Goal: Task Accomplishment & Management: Complete application form

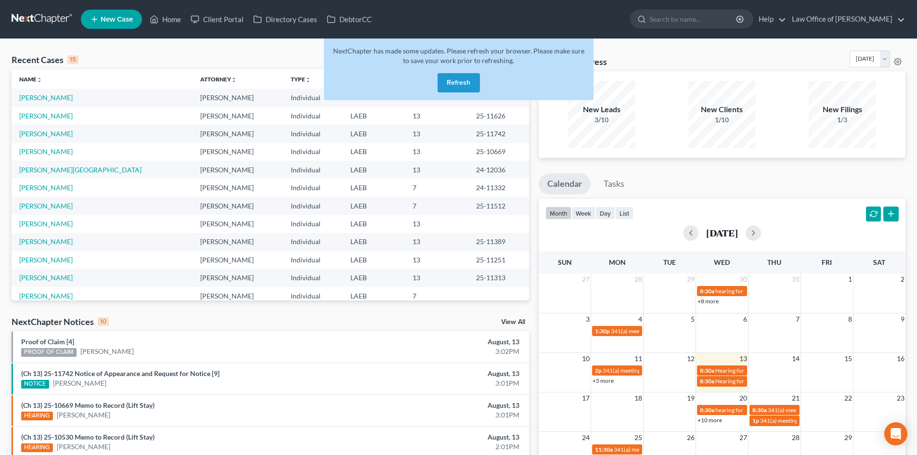
scroll to position [45, 0]
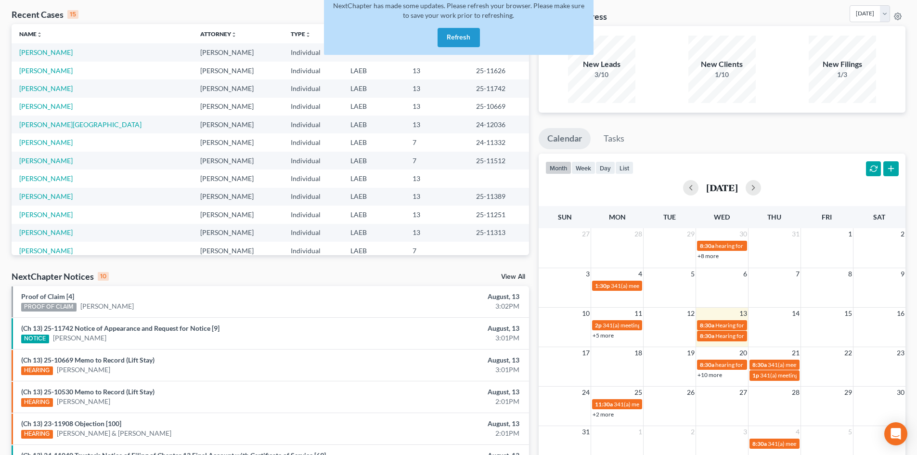
click at [461, 38] on button "Refresh" at bounding box center [458, 37] width 42 height 19
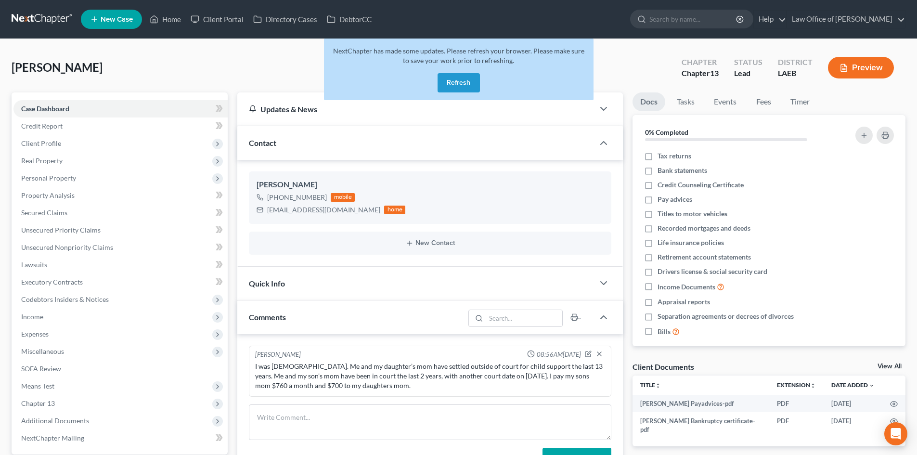
click at [456, 86] on button "Refresh" at bounding box center [458, 82] width 42 height 19
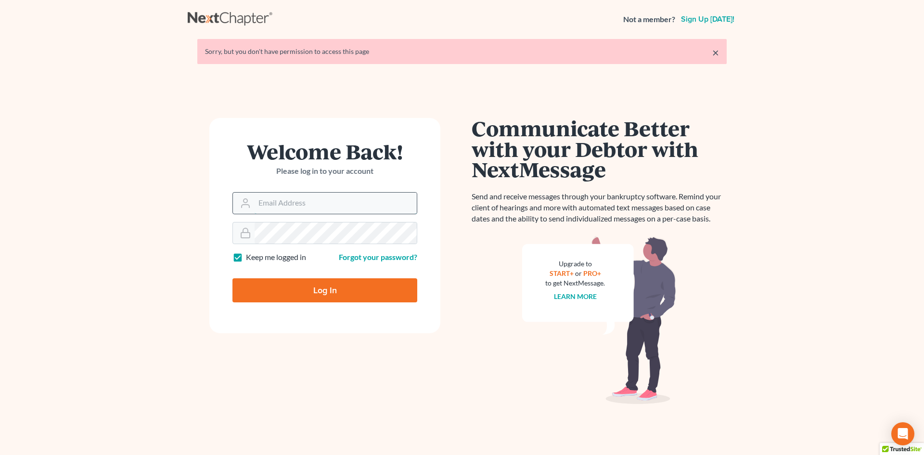
click at [294, 208] on input "Email Address" at bounding box center [336, 202] width 162 height 21
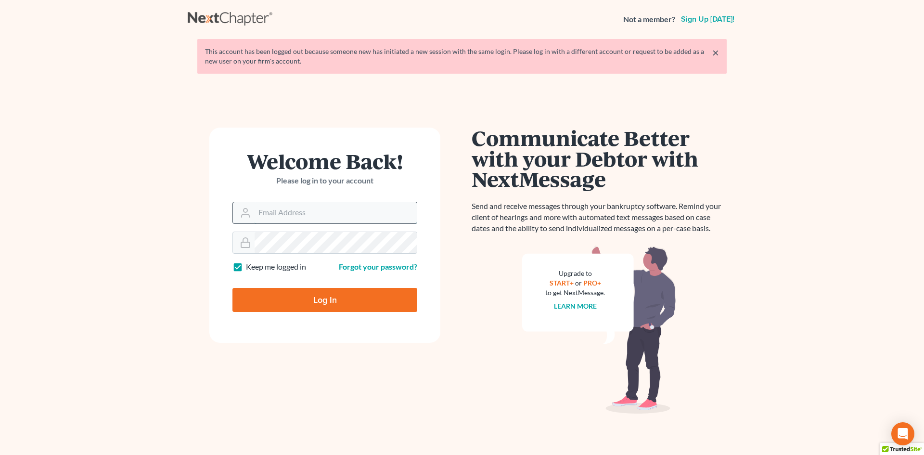
click at [276, 212] on input "Email Address" at bounding box center [336, 212] width 162 height 21
type input "[PERSON_NAME][EMAIL_ADDRESS][DOMAIN_NAME]"
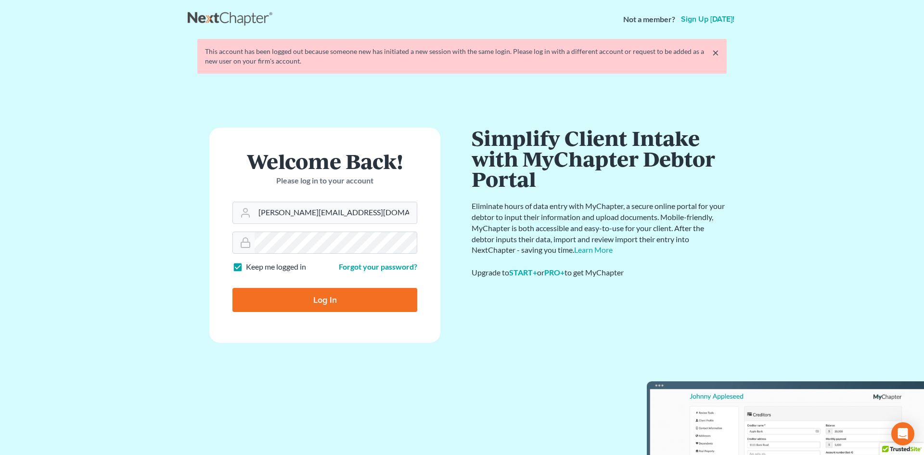
click at [298, 307] on input "Log In" at bounding box center [324, 300] width 185 height 24
type input "Thinking..."
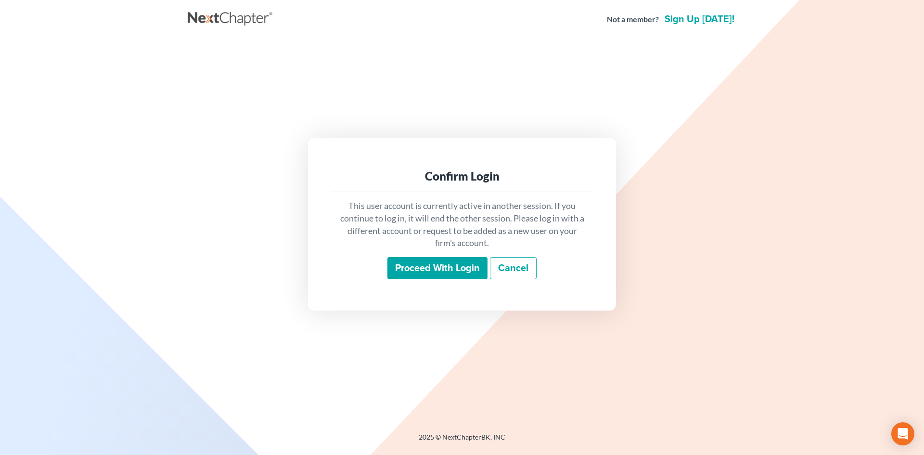
click at [406, 265] on input "Proceed with login" at bounding box center [437, 268] width 100 height 22
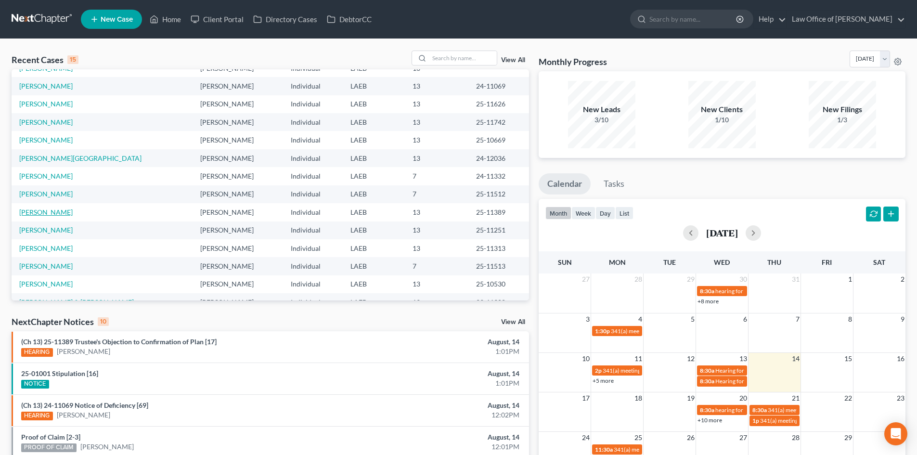
scroll to position [66, 0]
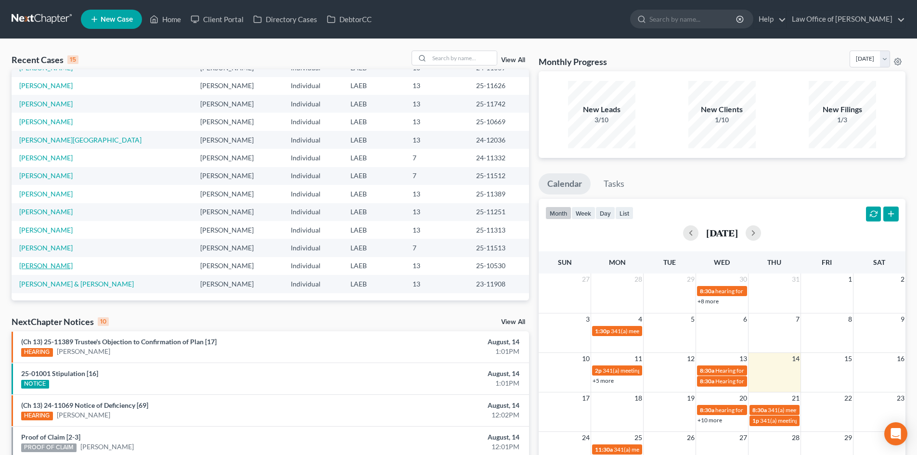
click at [43, 268] on link "Sims, Darrell" at bounding box center [45, 265] width 53 height 8
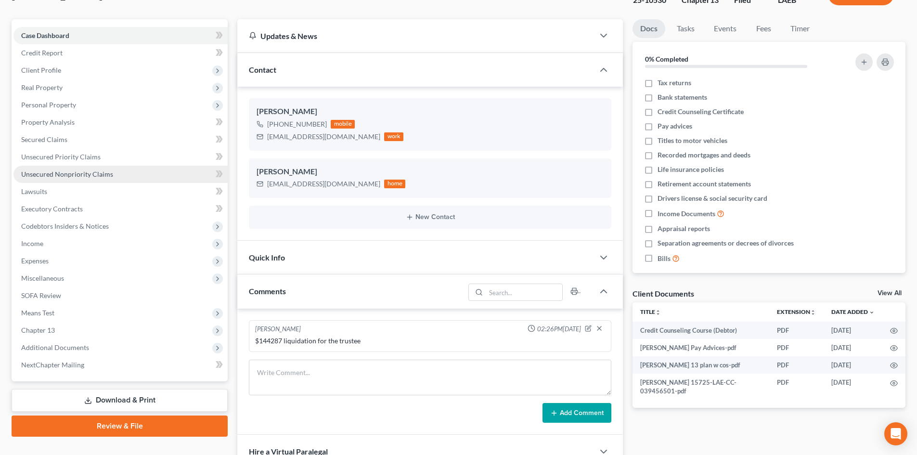
scroll to position [96, 0]
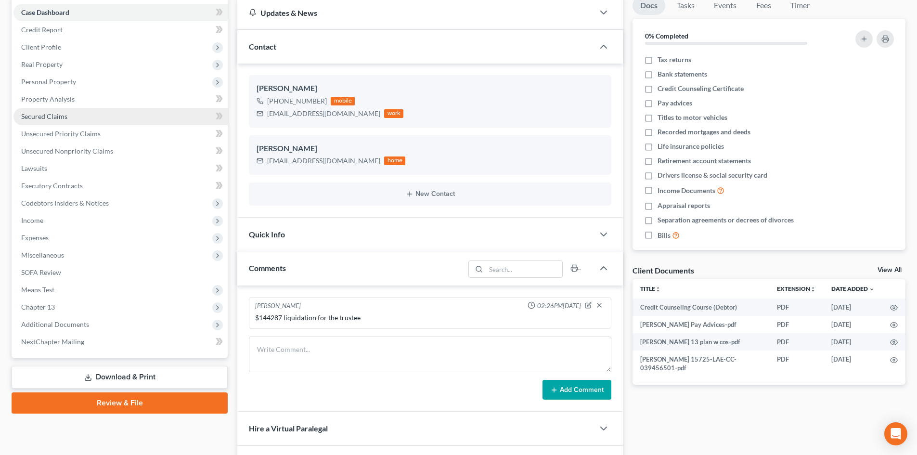
click at [47, 113] on span "Secured Claims" at bounding box center [44, 116] width 46 height 8
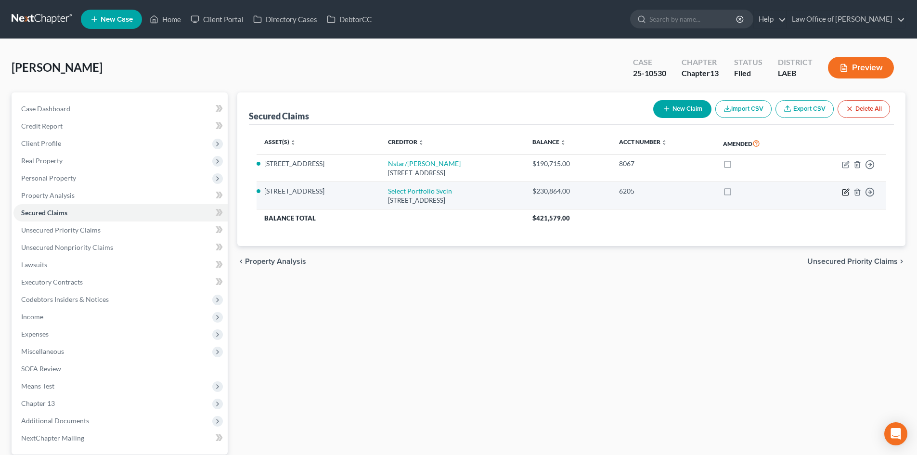
click at [845, 194] on icon "button" at bounding box center [846, 192] width 8 height 8
select select "46"
select select "2"
select select "0"
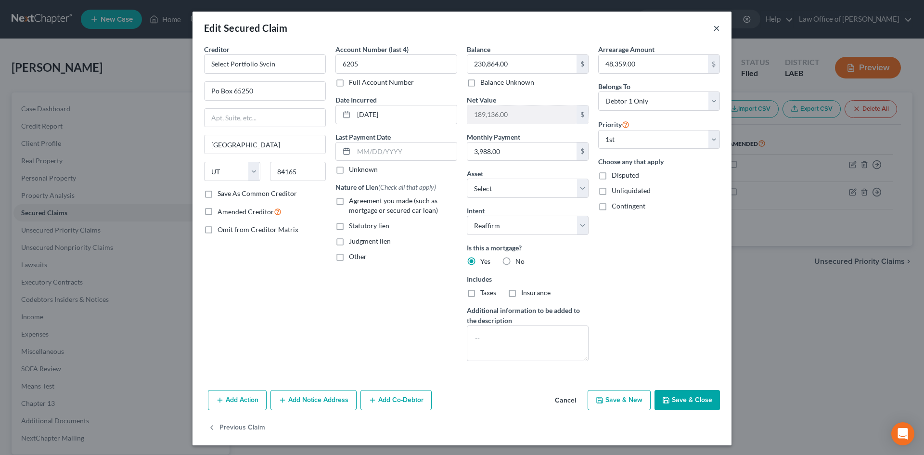
click at [715, 31] on button "×" at bounding box center [716, 28] width 7 height 12
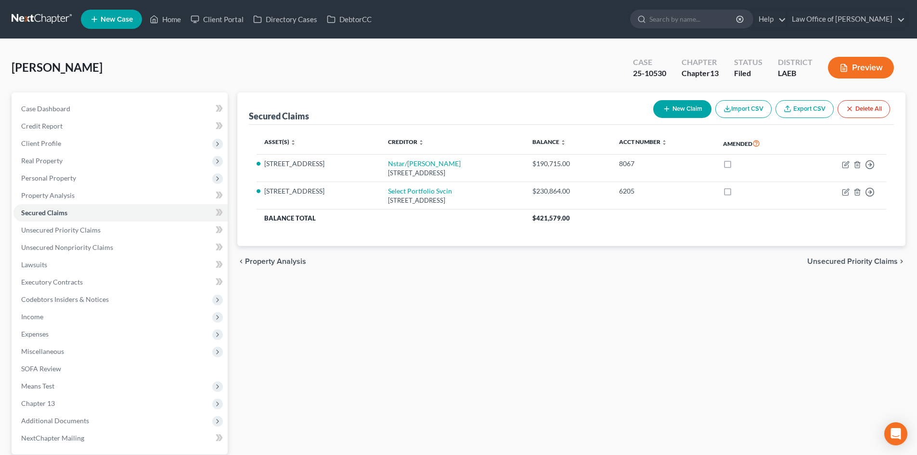
click at [39, 13] on link at bounding box center [43, 19] width 62 height 17
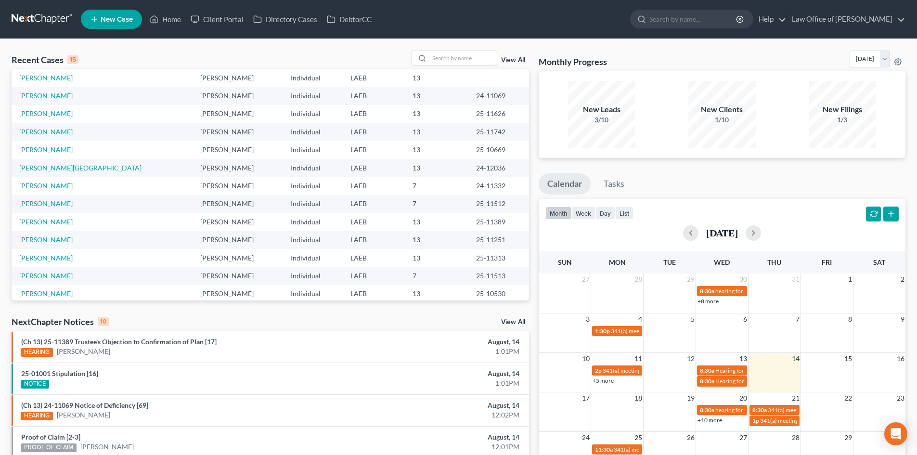
scroll to position [66, 0]
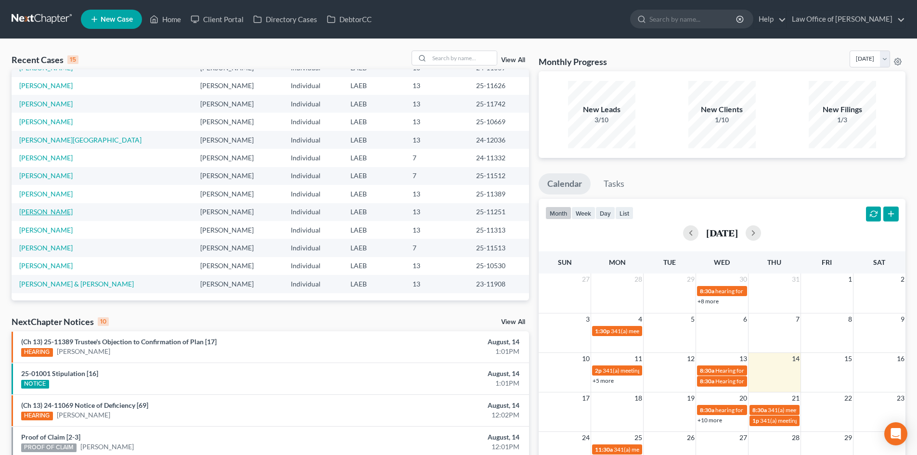
click at [41, 209] on link "[PERSON_NAME]" at bounding box center [45, 211] width 53 height 8
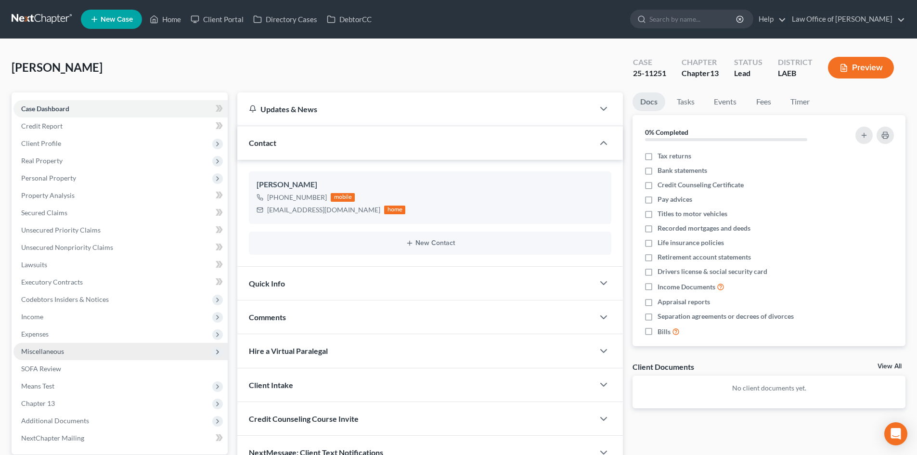
scroll to position [91, 0]
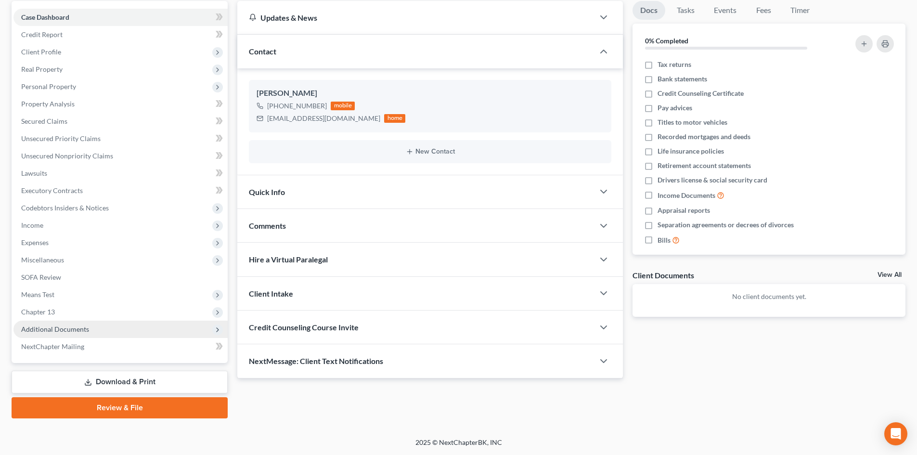
click at [59, 331] on span "Additional Documents" at bounding box center [55, 329] width 68 height 8
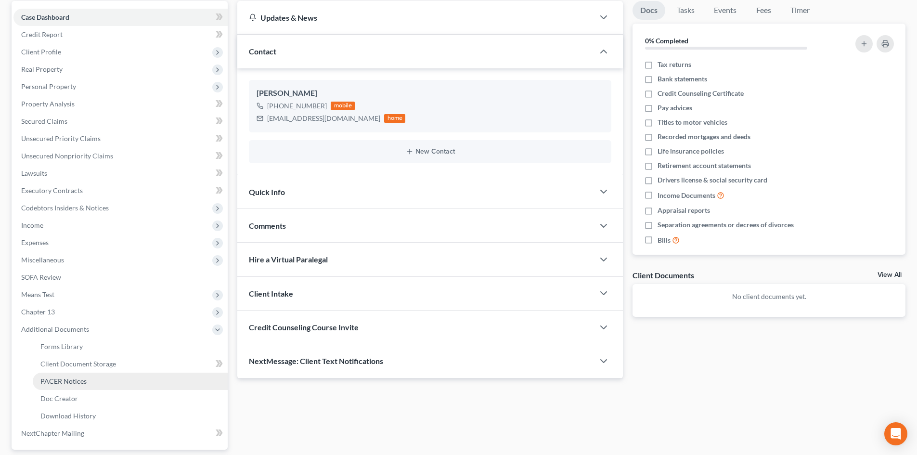
click at [65, 379] on span "PACER Notices" at bounding box center [63, 381] width 46 height 8
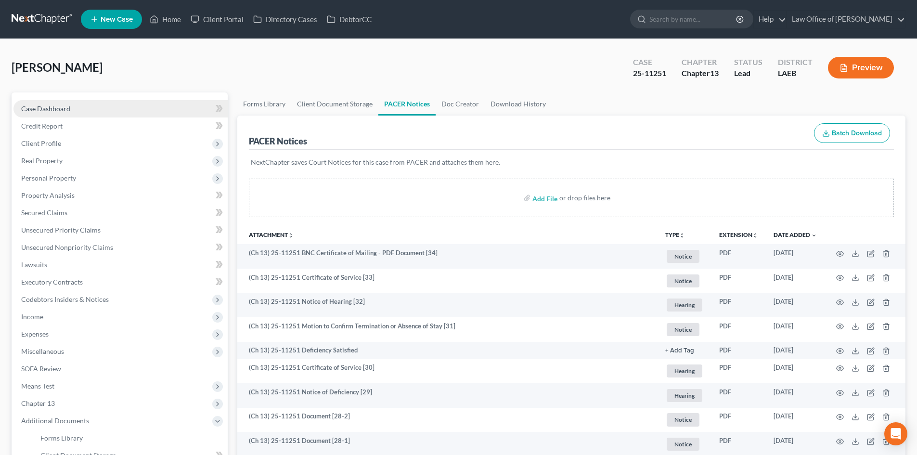
click at [41, 111] on span "Case Dashboard" at bounding box center [45, 108] width 49 height 8
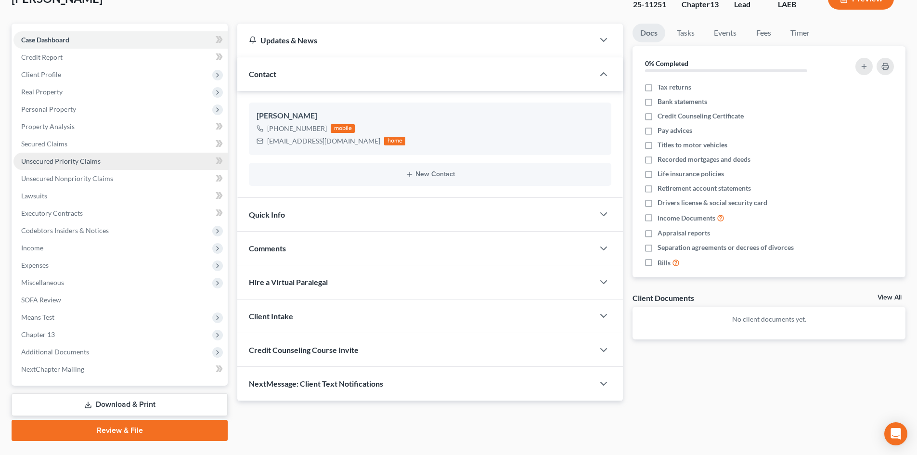
scroll to position [91, 0]
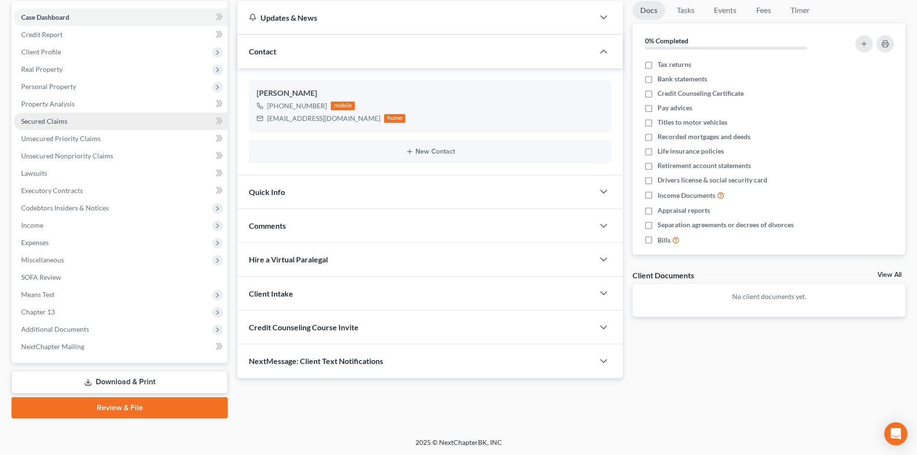
click at [51, 128] on link "Secured Claims" at bounding box center [120, 121] width 214 height 17
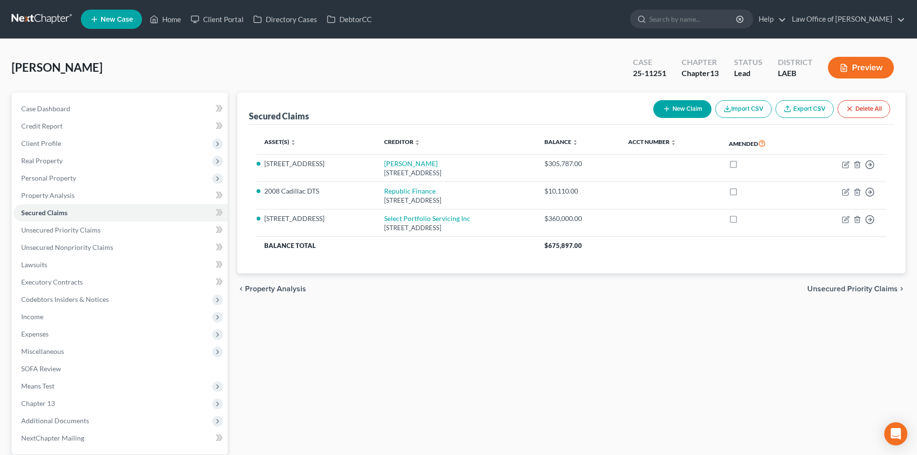
click at [667, 106] on icon "button" at bounding box center [667, 109] width 8 height 8
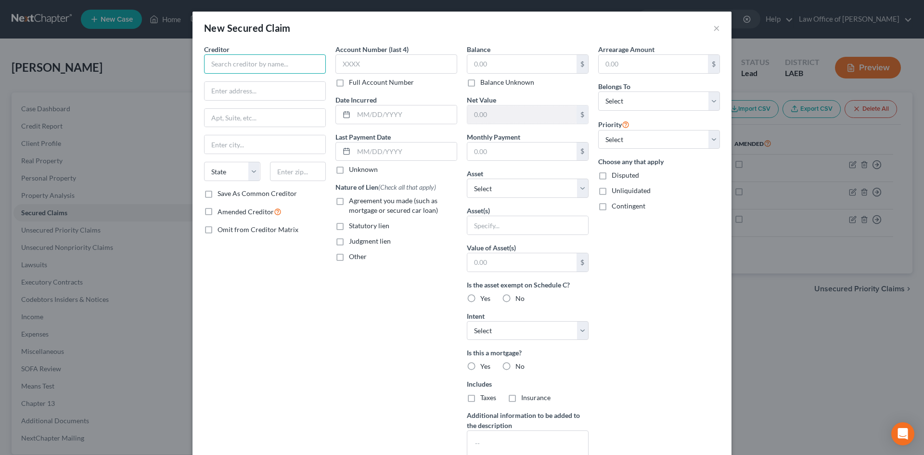
click at [251, 70] on input "text" at bounding box center [265, 63] width 122 height 19
type input "Loan Partners LLC"
paste input "7820 Maple St"
type input "7820 Maple St"
click at [287, 175] on input "text" at bounding box center [298, 171] width 56 height 19
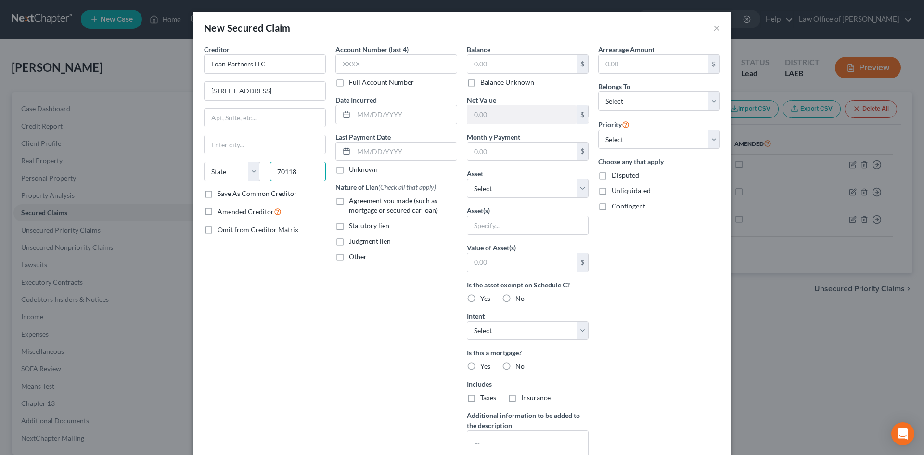
type input "70118"
type input "New Orleans"
select select "19"
click at [313, 310] on div "Creditor * Loan Partners LLC 7820 Maple St New Orleans State AL AK AR AZ CA CO …" at bounding box center [264, 258] width 131 height 429
click at [357, 65] on input "text" at bounding box center [396, 63] width 122 height 19
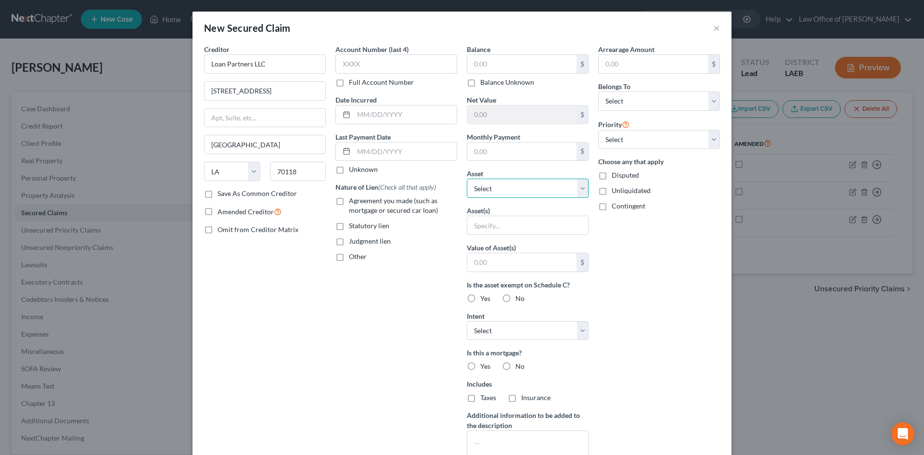
click at [528, 193] on select "Select Other Multiple Assets Clothing - Clothing - $2000.0 2008 Cadillac DTS - …" at bounding box center [528, 188] width 122 height 19
select select "11"
click at [467, 179] on select "Select Other Multiple Assets Clothing - Clothing - $2000.0 2008 Cadillac DTS - …" at bounding box center [528, 188] width 122 height 19
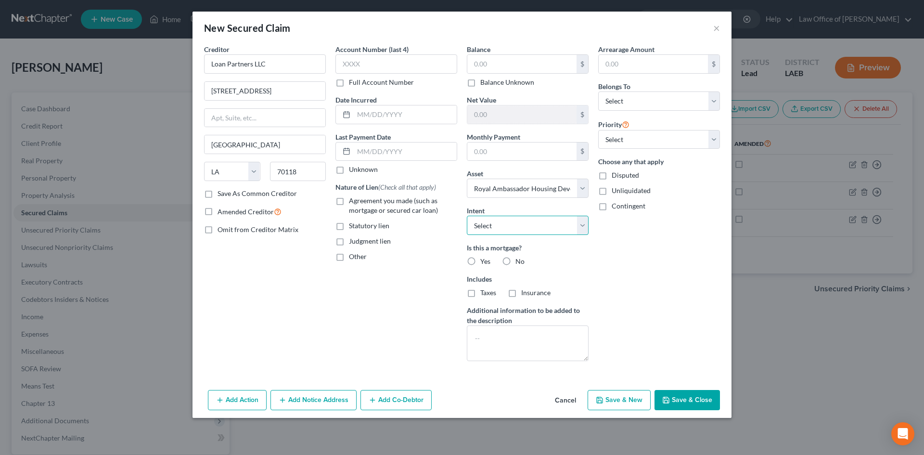
click at [489, 229] on select "Select Surrender Redeem Reaffirm Avoid Other" at bounding box center [528, 225] width 122 height 19
select select "4"
click at [467, 216] on select "Select Surrender Redeem Reaffirm Avoid Other" at bounding box center [528, 225] width 122 height 19
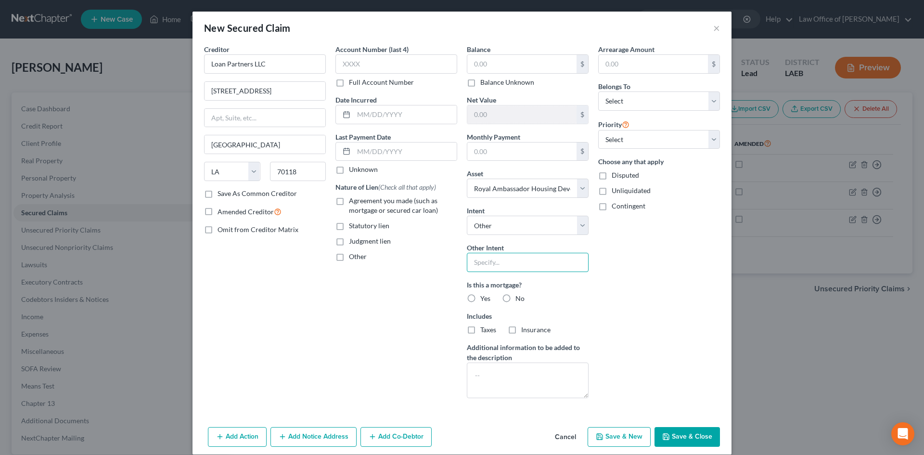
click at [483, 255] on input "text" at bounding box center [528, 262] width 122 height 19
type input "L"
type input "List and Sell"
click at [480, 299] on label "Yes" at bounding box center [485, 299] width 10 height 10
click at [484, 299] on input "Yes" at bounding box center [487, 297] width 6 height 6
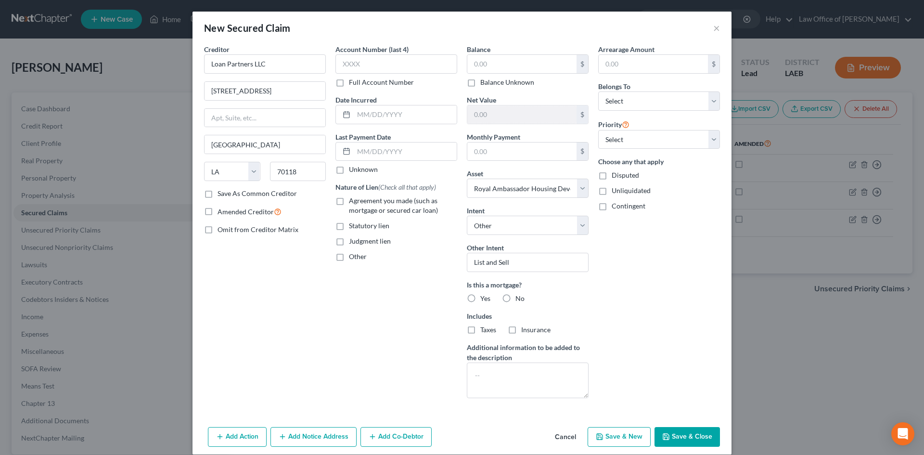
radio input "true"
click at [365, 65] on input "text" at bounding box center [396, 63] width 122 height 19
click at [399, 115] on input "text" at bounding box center [405, 114] width 103 height 18
type input "08/27/2021"
click at [381, 208] on span "Agreement you made (such as mortgage or secured car loan)" at bounding box center [393, 205] width 89 height 18
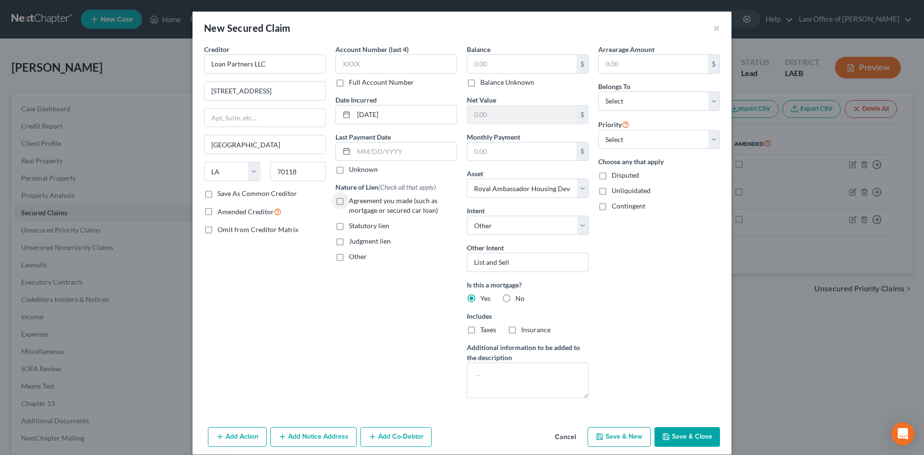
click at [359, 202] on input "Agreement you made (such as mortgage or secured car loan)" at bounding box center [356, 199] width 6 height 6
checkbox input "true"
click at [492, 66] on input "text" at bounding box center [521, 64] width 109 height 18
type input "135,000"
click at [503, 152] on input "text" at bounding box center [521, 151] width 109 height 18
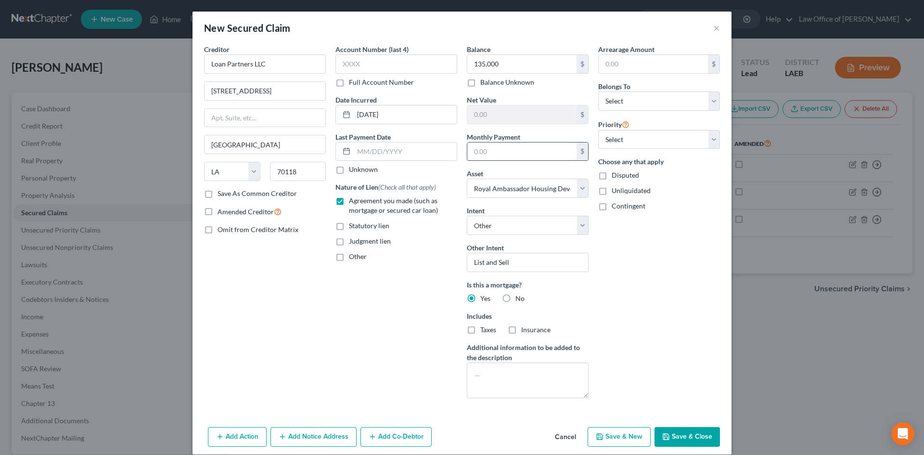
type input "0.00"
click at [649, 94] on select "Select Debtor 1 Only Debtor 2 Only Debtor 1 And Debtor 2 Only At Least One Of T…" at bounding box center [659, 100] width 122 height 19
select select "3"
click at [598, 91] on select "Select Debtor 1 Only Debtor 2 Only Debtor 1 And Debtor 2 Only At Least One Of T…" at bounding box center [659, 100] width 122 height 19
click at [640, 136] on select "Select 1st 2nd 3rd 4th 5th 6th 7th 8th 9th 10th 11th 12th 13th 14th 15th 16th 1…" at bounding box center [659, 139] width 122 height 19
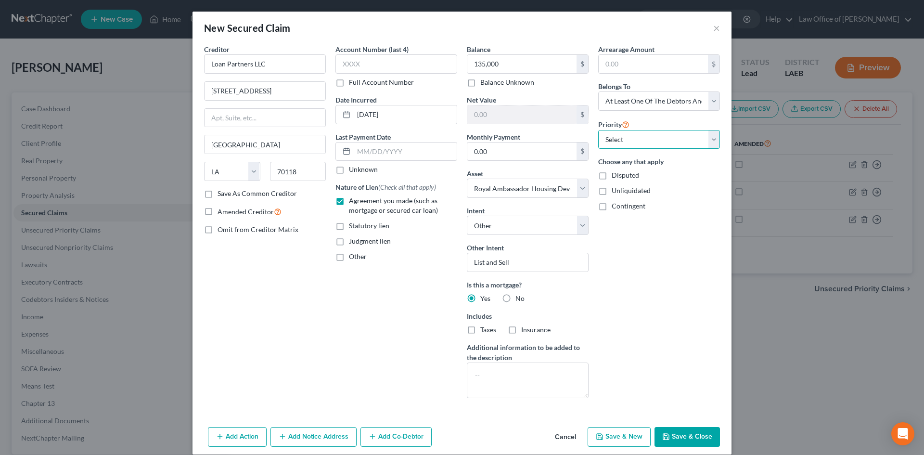
select select "0"
click at [598, 130] on select "Select 1st 2nd 3rd 4th 5th 6th 7th 8th 9th 10th 11th 12th 13th 14th 15th 16th 1…" at bounding box center [659, 139] width 122 height 19
click at [627, 269] on div "Arrearage Amount $ Belongs To * Select Debtor 1 Only Debtor 2 Only Debtor 1 And…" at bounding box center [658, 224] width 131 height 361
click at [476, 382] on textarea at bounding box center [528, 380] width 122 height 36
type textarea "Loan is Matured as of Sept. 1, 2023"
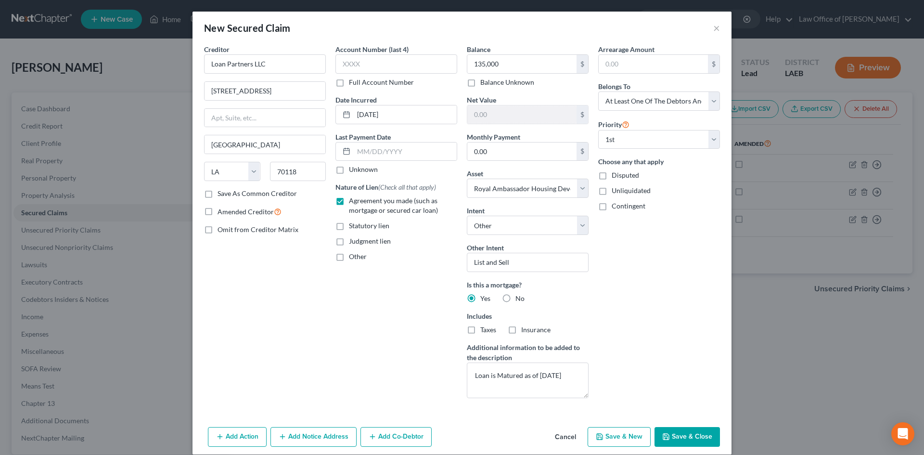
click at [691, 436] on button "Save & Close" at bounding box center [686, 437] width 65 height 20
select select
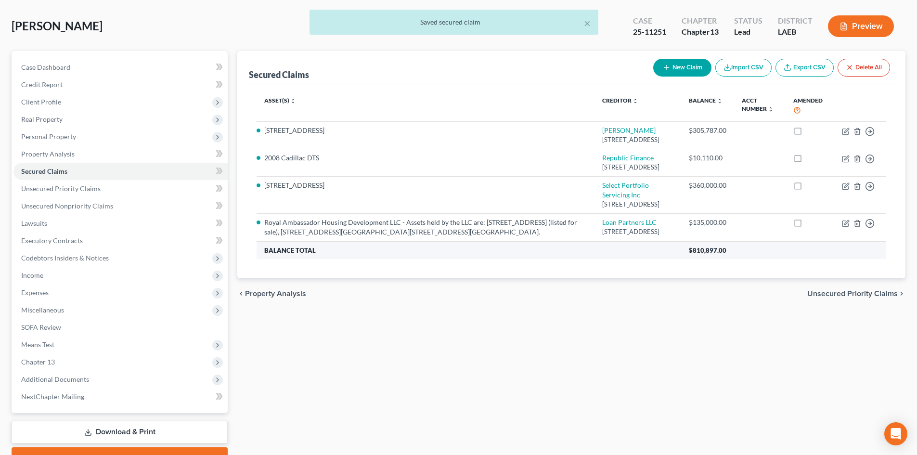
scroll to position [91, 0]
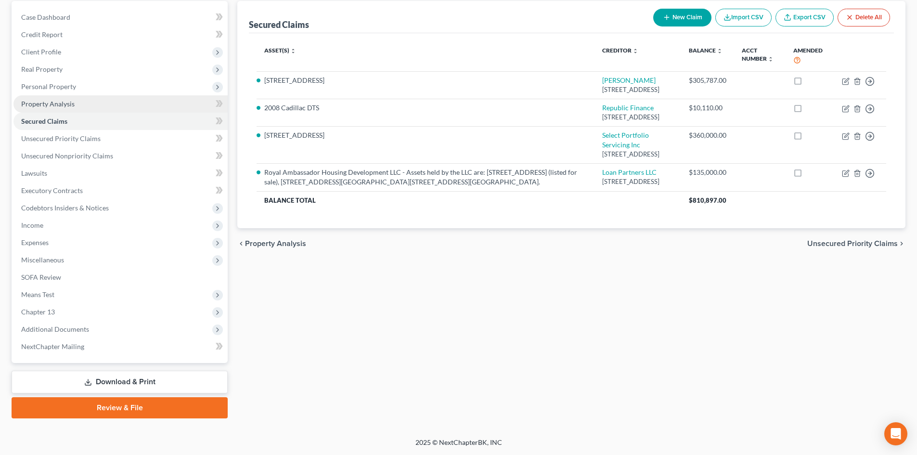
click at [44, 104] on span "Property Analysis" at bounding box center [47, 104] width 53 height 8
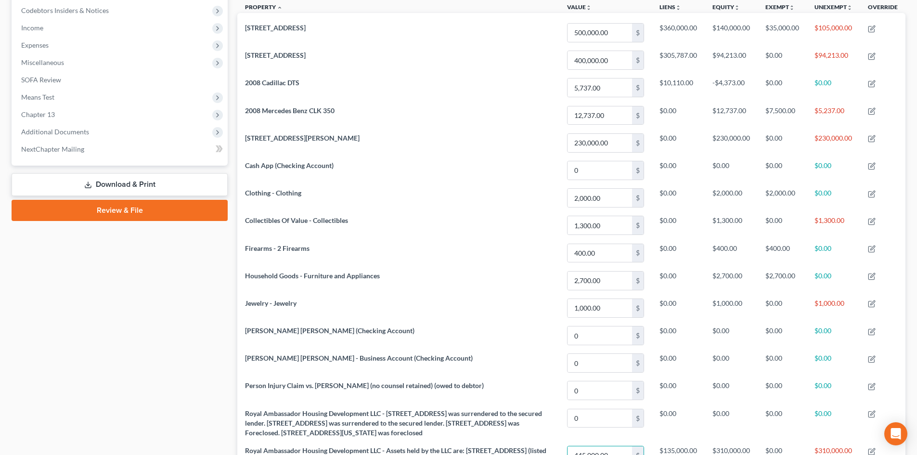
scroll to position [192, 0]
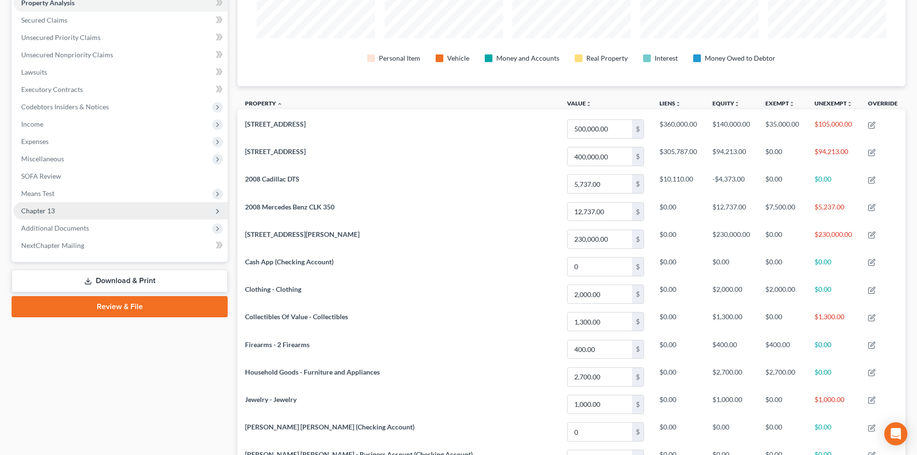
click at [90, 203] on span "Chapter 13" at bounding box center [120, 210] width 214 height 17
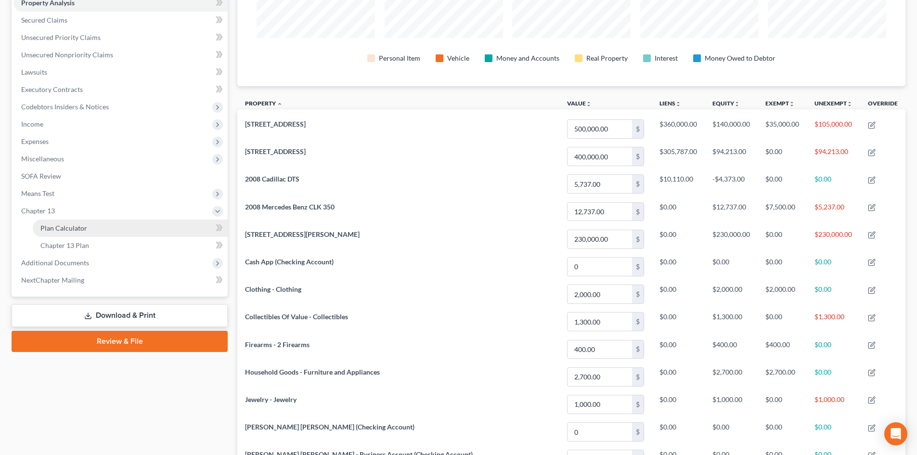
click at [76, 229] on span "Plan Calculator" at bounding box center [63, 228] width 47 height 8
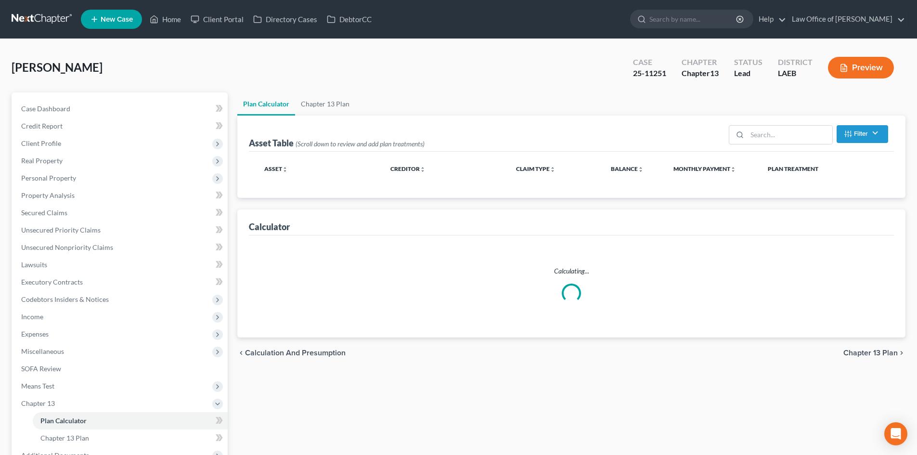
select select "59"
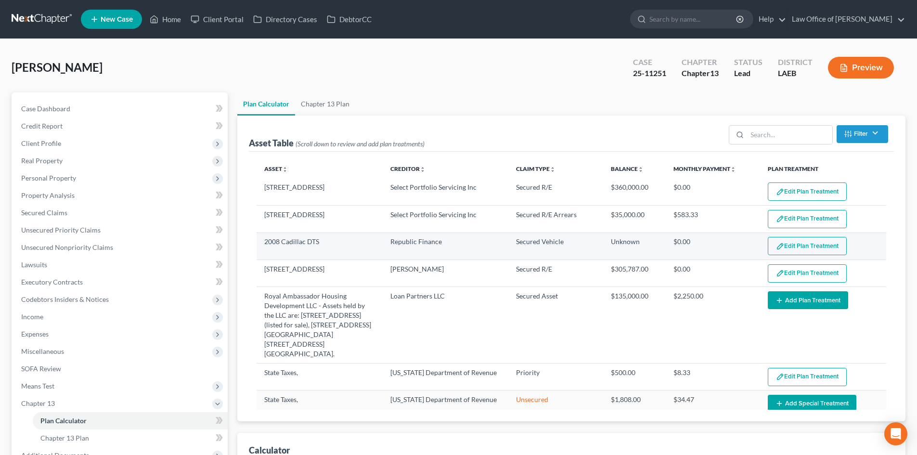
scroll to position [32, 0]
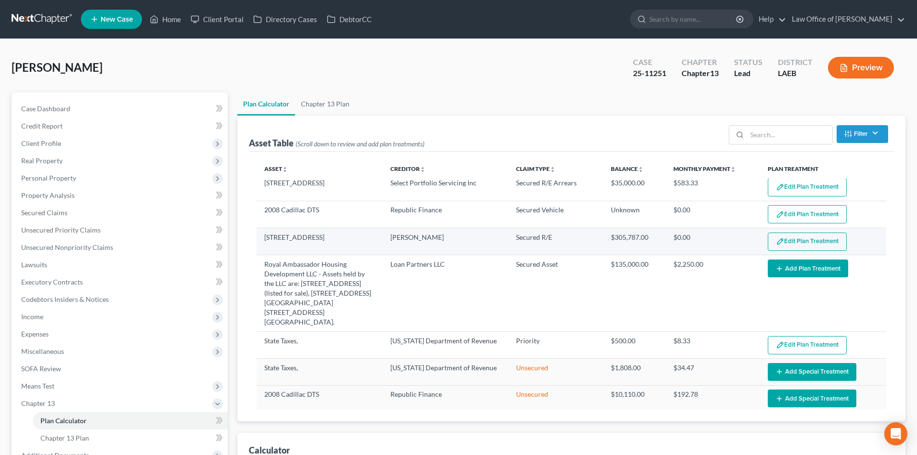
click at [827, 248] on button "Edit Plan Treatment" at bounding box center [807, 241] width 79 height 18
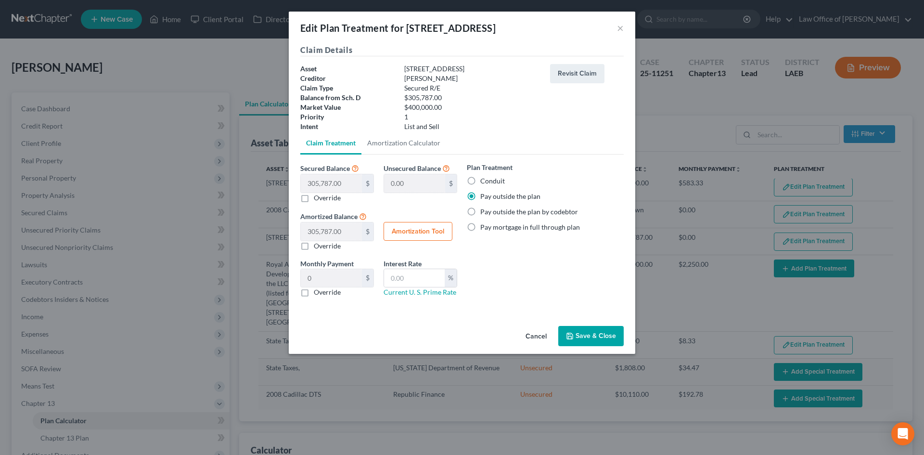
click at [480, 229] on label "Pay mortgage in full through plan" at bounding box center [530, 227] width 100 height 10
click at [484, 229] on input "Pay mortgage in full through plan" at bounding box center [487, 225] width 6 height 6
radio input "true"
click at [594, 338] on button "Save & Close" at bounding box center [590, 336] width 65 height 20
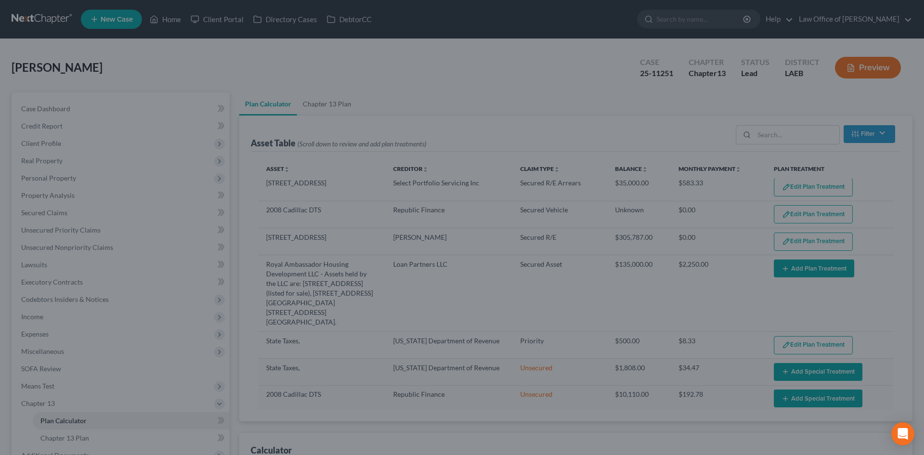
select select "59"
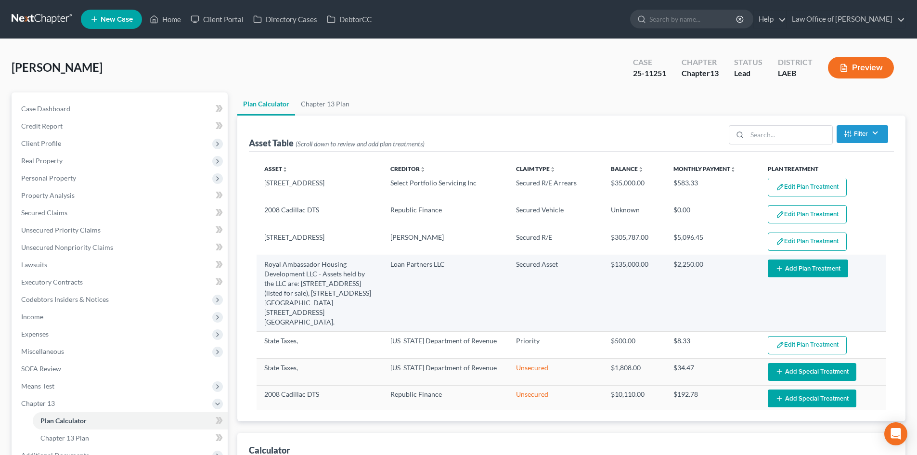
click at [815, 267] on button "Add Plan Treatment" at bounding box center [808, 268] width 80 height 18
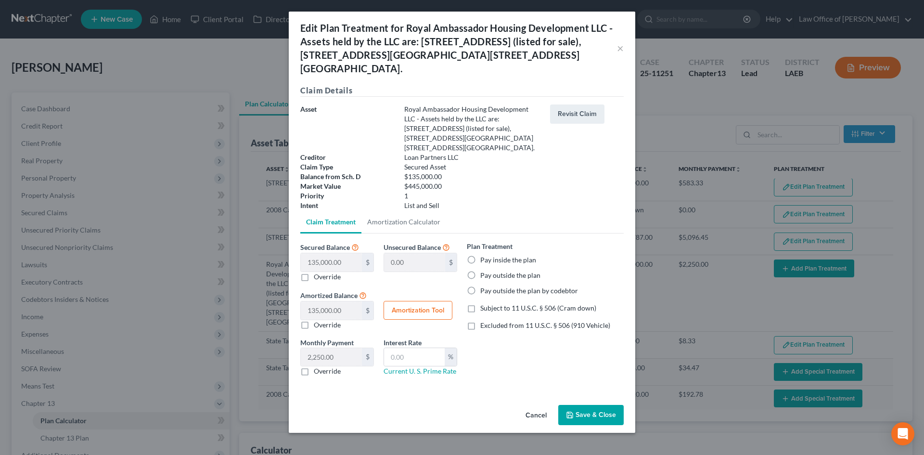
click at [502, 255] on label "Pay inside the plan" at bounding box center [508, 260] width 56 height 10
click at [490, 255] on input "Pay inside the plan" at bounding box center [487, 258] width 6 height 6
radio input "true"
click at [414, 348] on input "text" at bounding box center [414, 357] width 61 height 18
click at [568, 350] on div "Plan Treatment Pay inside the plan Pay outside the plan Pay outside the plan by…" at bounding box center [545, 312] width 166 height 142
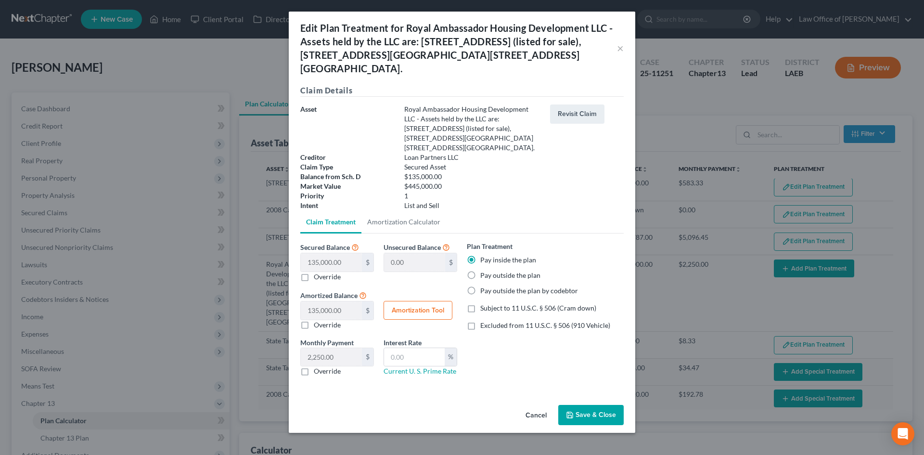
click at [589, 405] on button "Save & Close" at bounding box center [590, 415] width 65 height 20
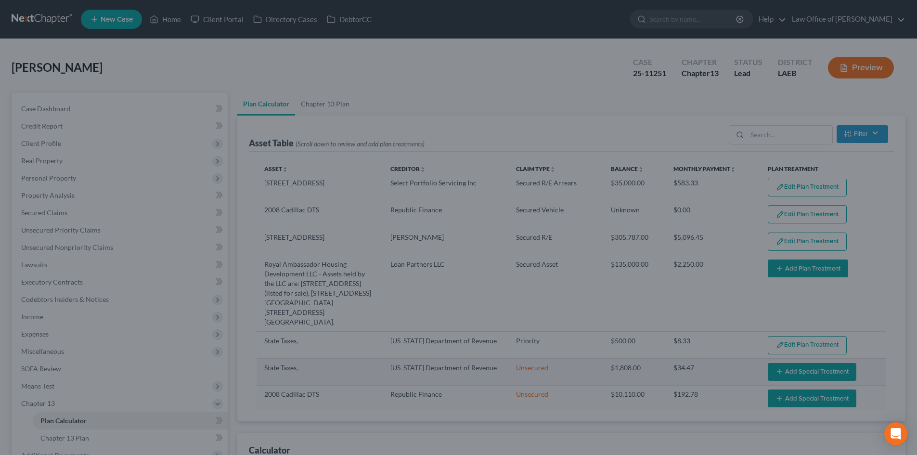
select select "59"
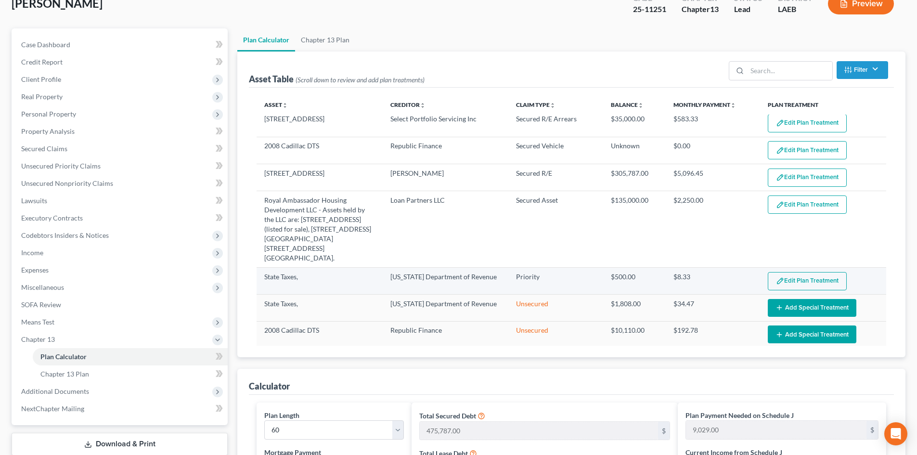
scroll to position [96, 0]
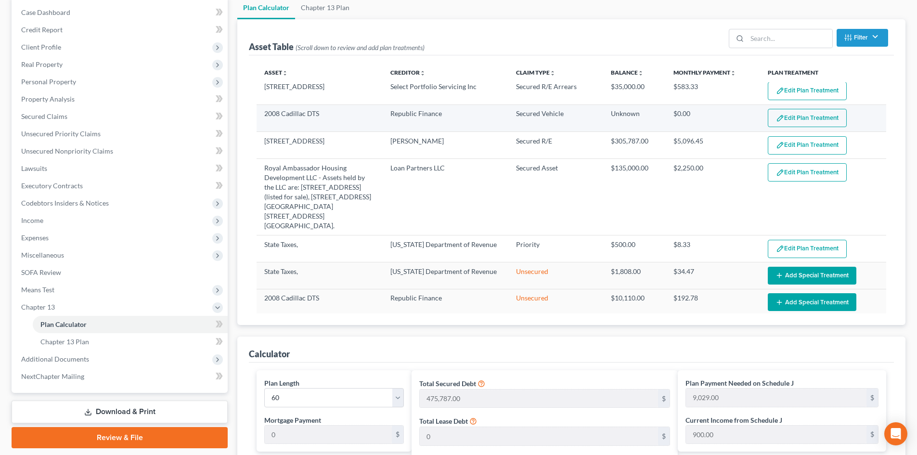
click at [786, 121] on button "Edit Plan Treatment" at bounding box center [807, 118] width 79 height 18
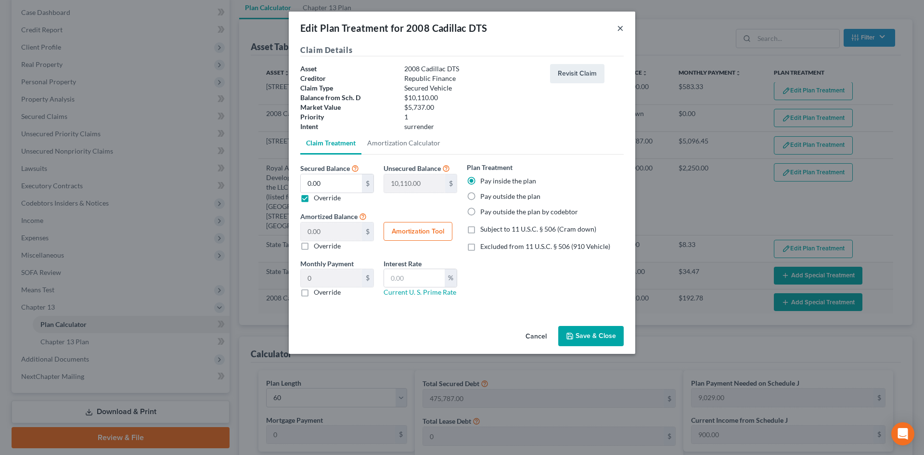
click at [620, 30] on button "×" at bounding box center [620, 28] width 7 height 12
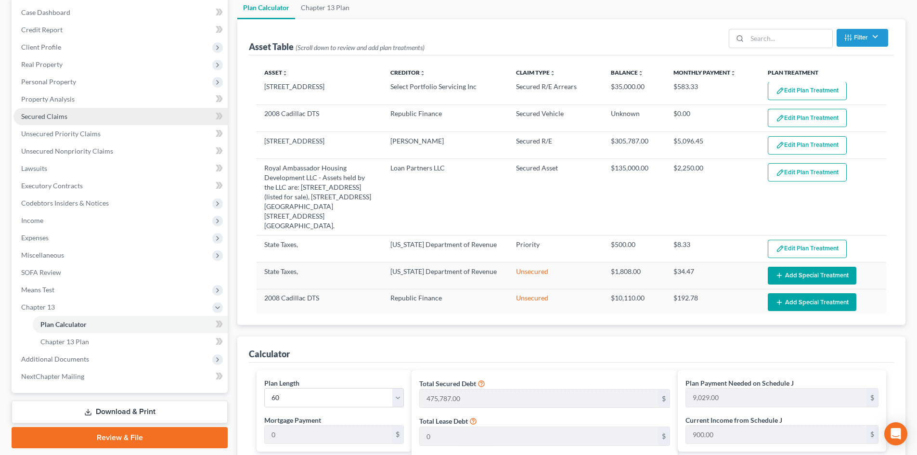
click at [44, 117] on span "Secured Claims" at bounding box center [44, 116] width 46 height 8
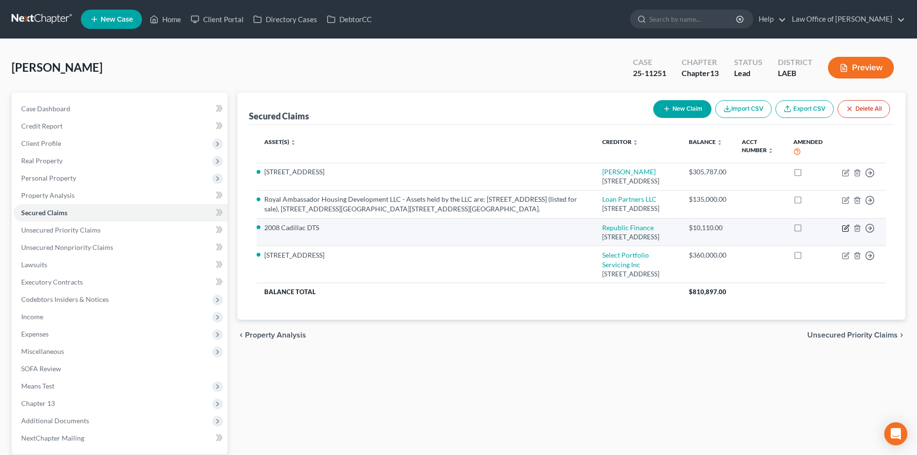
click at [845, 231] on icon "button" at bounding box center [845, 229] width 6 height 6
select select "19"
select select "0"
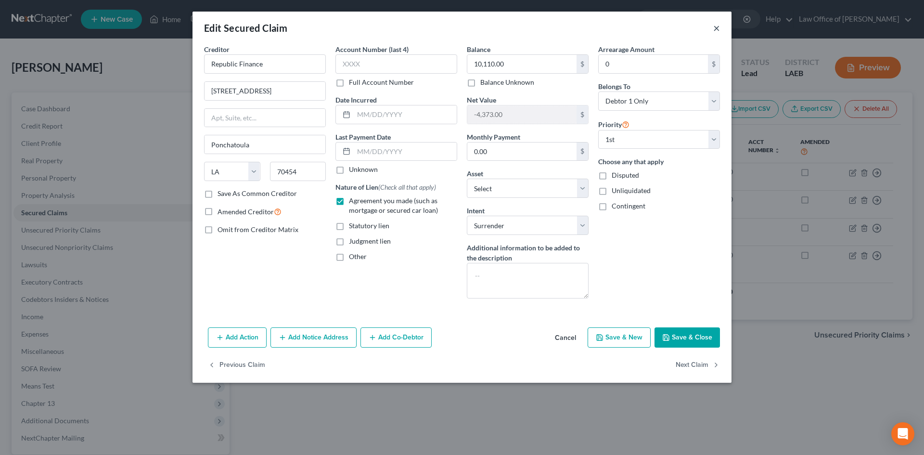
click at [714, 31] on button "×" at bounding box center [716, 28] width 7 height 12
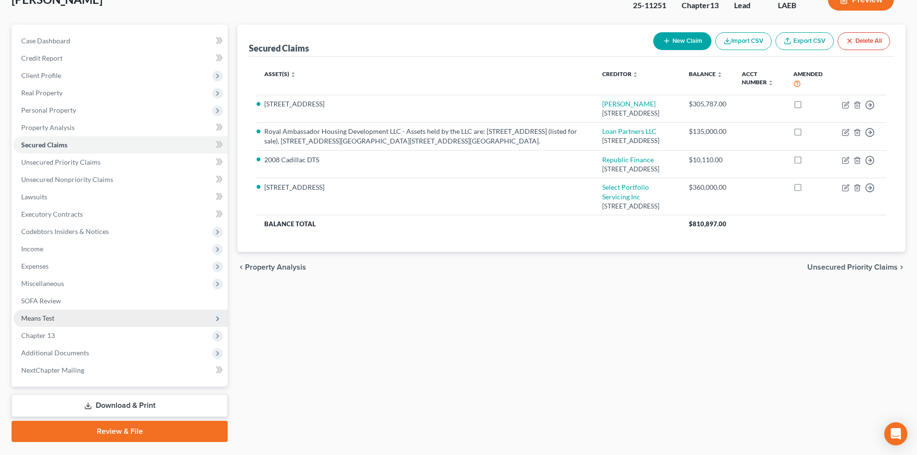
scroll to position [91, 0]
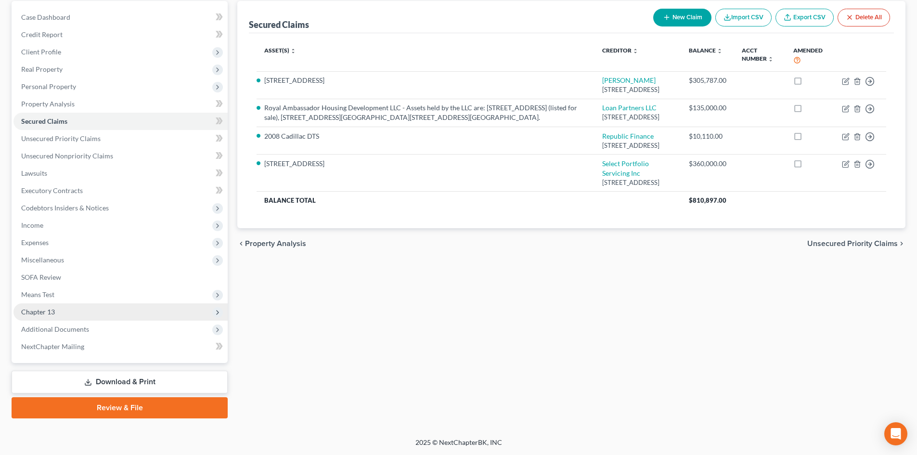
click at [41, 311] on span "Chapter 13" at bounding box center [38, 311] width 34 height 8
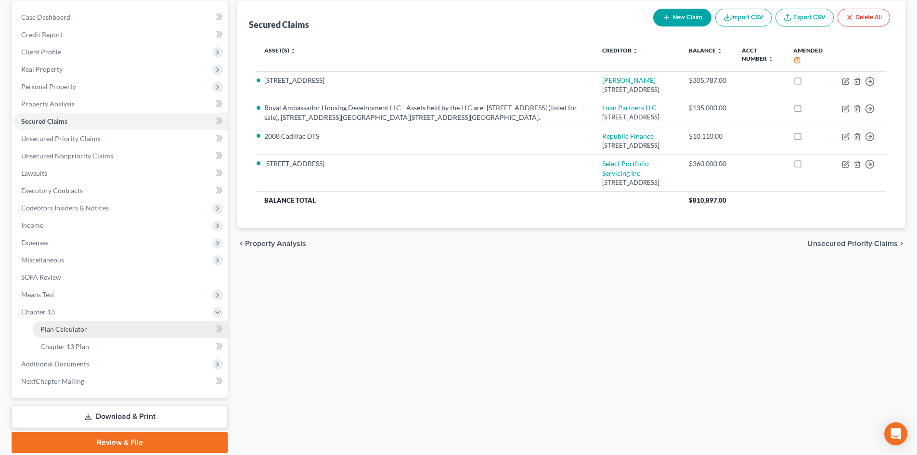
click at [64, 333] on link "Plan Calculator" at bounding box center [130, 328] width 195 height 17
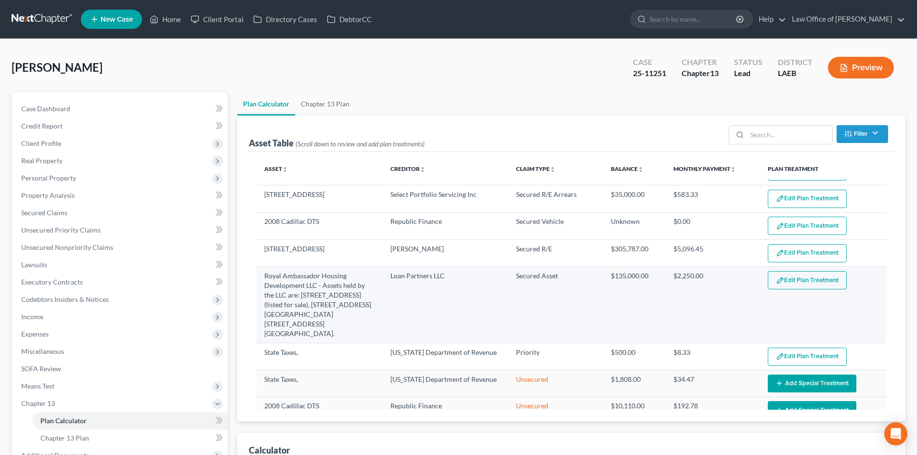
scroll to position [32, 0]
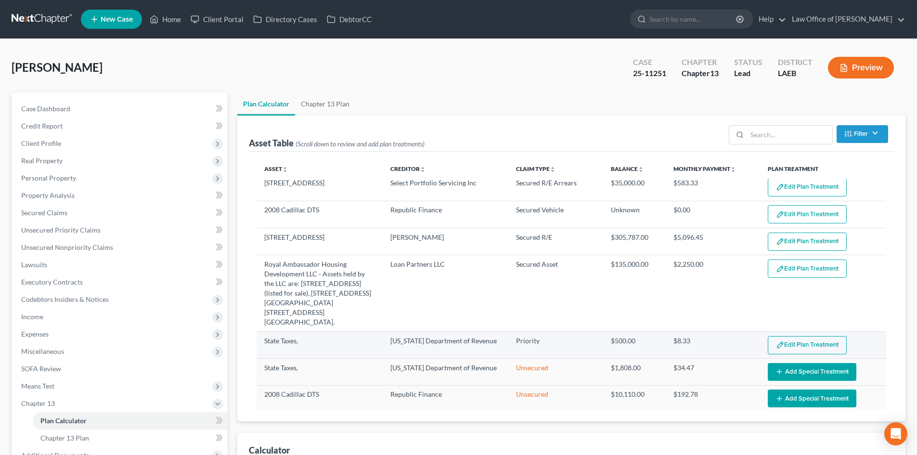
select select "59"
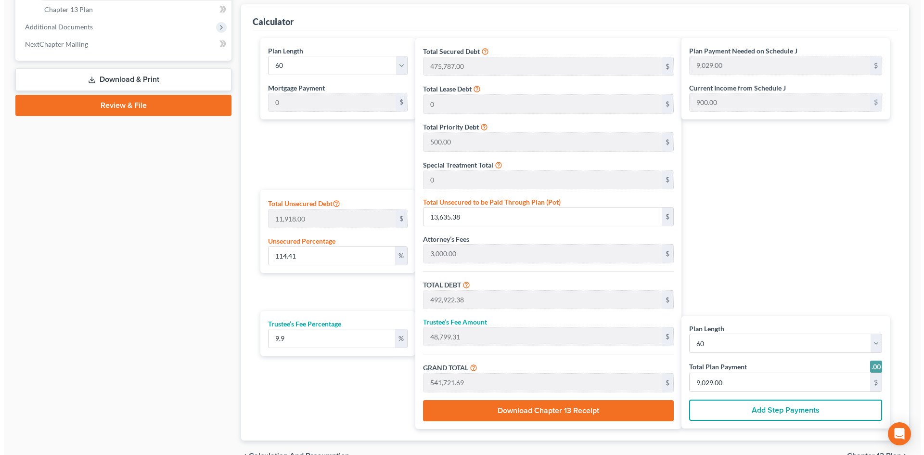
scroll to position [481, 0]
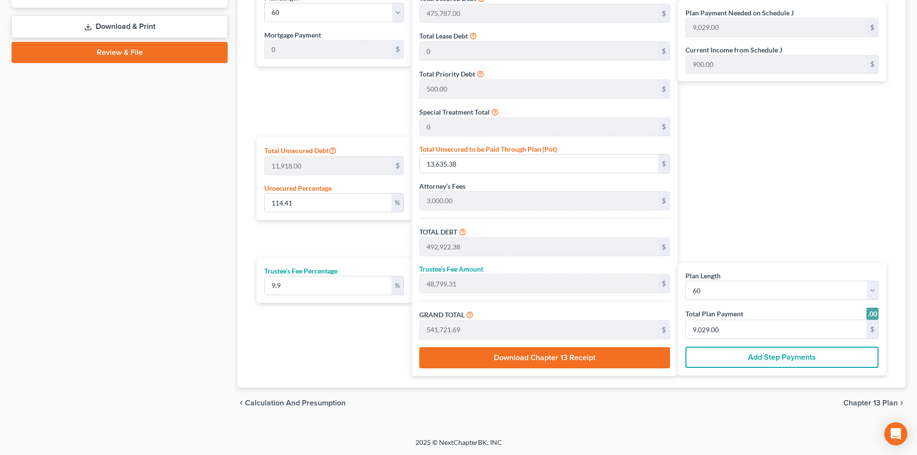
click at [738, 355] on button "Add Step Payments" at bounding box center [781, 356] width 193 height 21
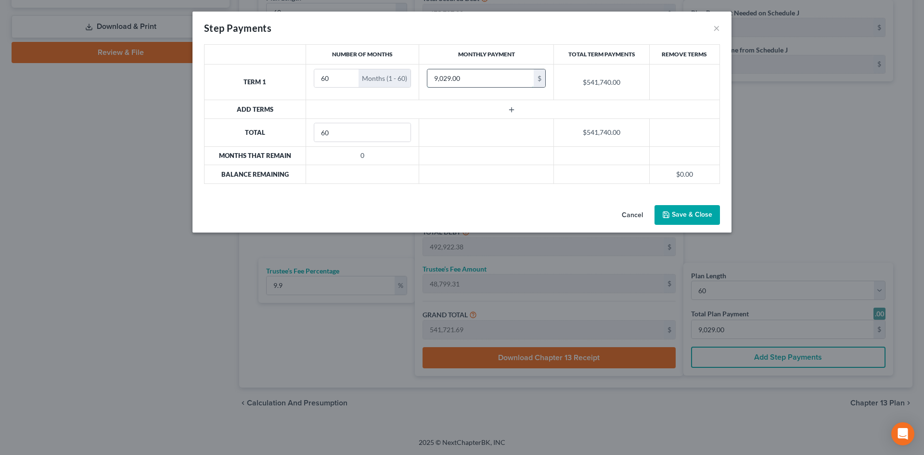
click at [471, 77] on input "9,029.00" at bounding box center [480, 78] width 106 height 18
type input "1,892"
click at [340, 82] on input "60" at bounding box center [336, 78] width 45 height 18
drag, startPoint x: 340, startPoint y: 82, endPoint x: 305, endPoint y: 82, distance: 35.1
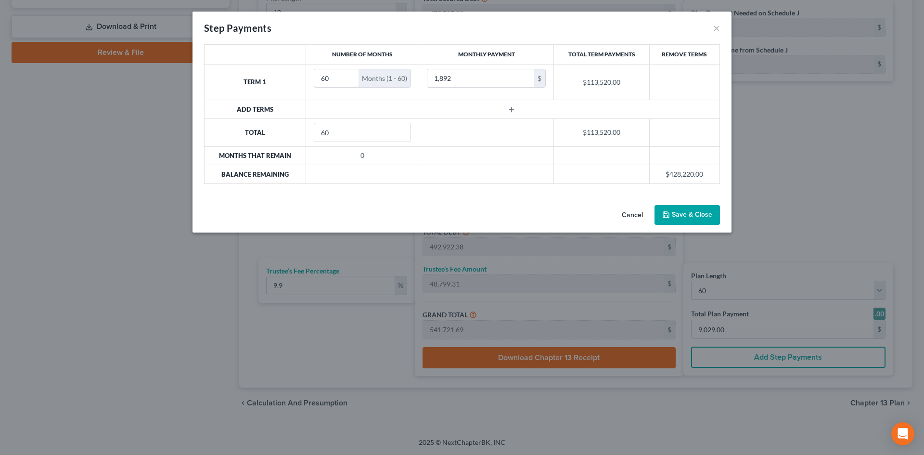
click at [305, 82] on tr "Term 1 60 Months (1 - 60) 1,892 $ $113,520.00" at bounding box center [462, 82] width 515 height 36
type input "10"
click at [517, 111] on button "button" at bounding box center [512, 110] width 42 height 8
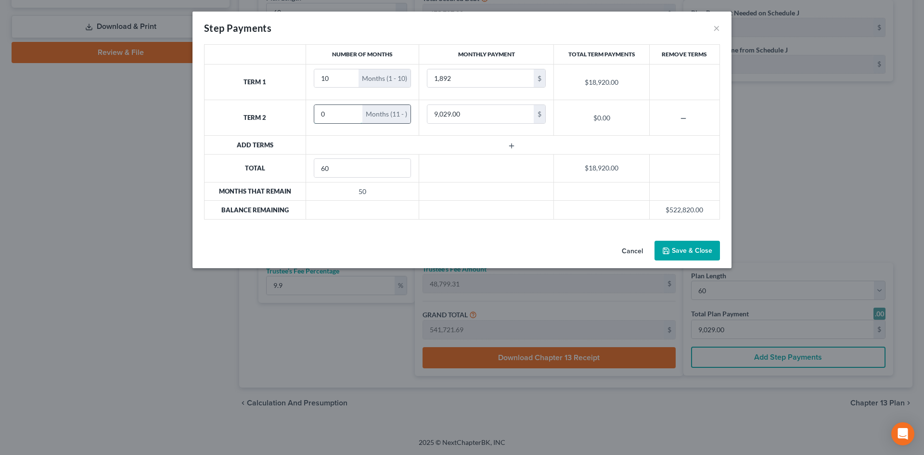
click at [333, 117] on input "0" at bounding box center [338, 114] width 49 height 18
drag, startPoint x: 333, startPoint y: 117, endPoint x: 301, endPoint y: 117, distance: 32.2
click at [301, 117] on tr "Term 2 0 Months (11 - ) 9,029.00 $ $0.00" at bounding box center [462, 118] width 515 height 36
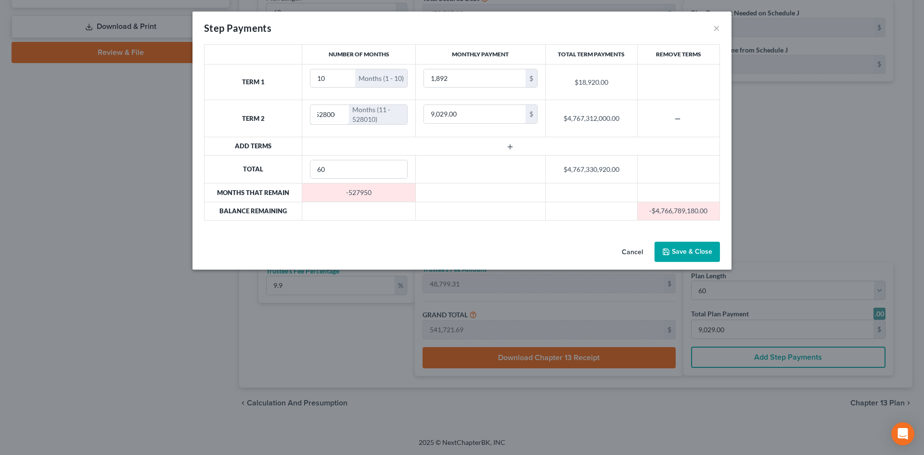
scroll to position [0, 6]
type input "528000"
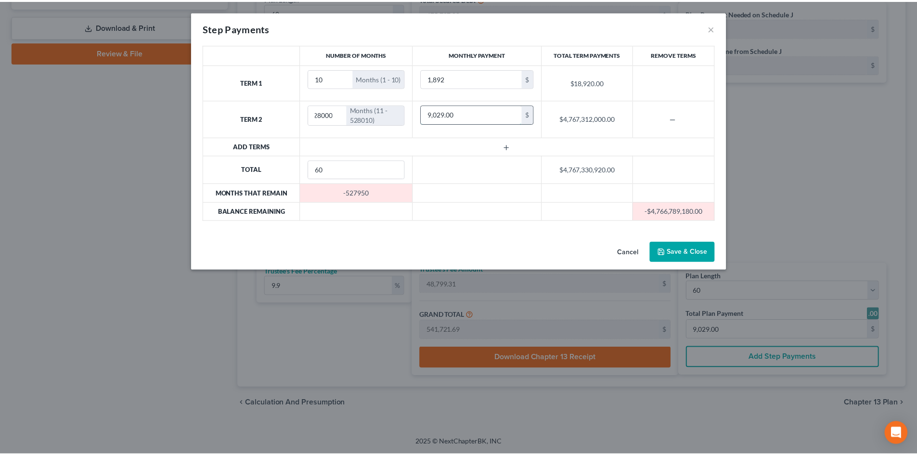
scroll to position [0, 0]
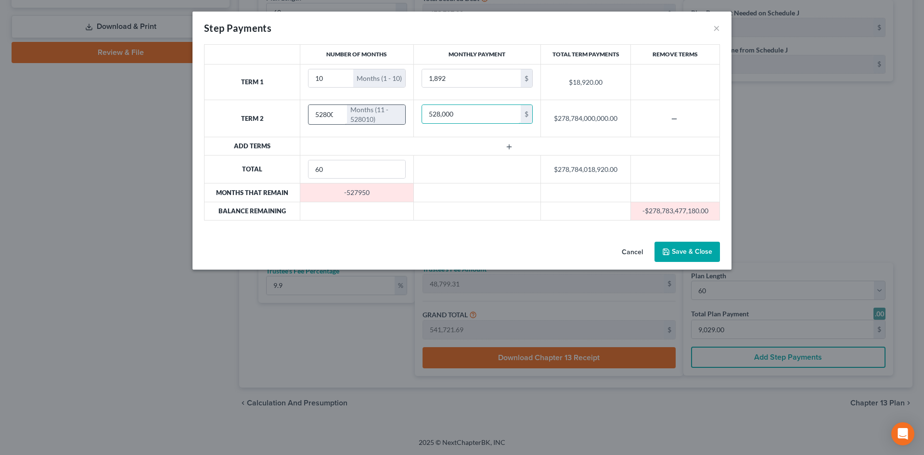
type input "528,000"
click at [329, 115] on input "528000" at bounding box center [327, 114] width 38 height 19
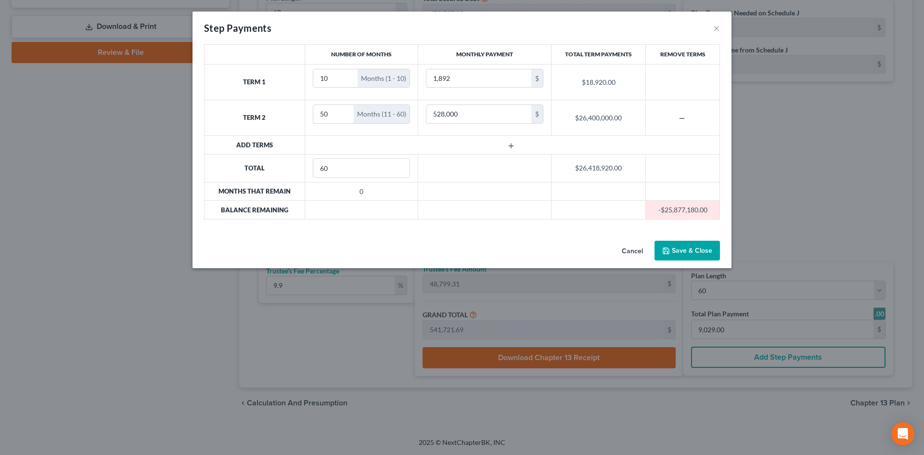
drag, startPoint x: 325, startPoint y: 117, endPoint x: 298, endPoint y: 115, distance: 27.0
click at [298, 115] on tr "Term 2 50 Months (11 - 60) 528,000 $ $26,400,000.00" at bounding box center [462, 118] width 515 height 36
type input "1"
click at [517, 145] on button "button" at bounding box center [512, 146] width 42 height 8
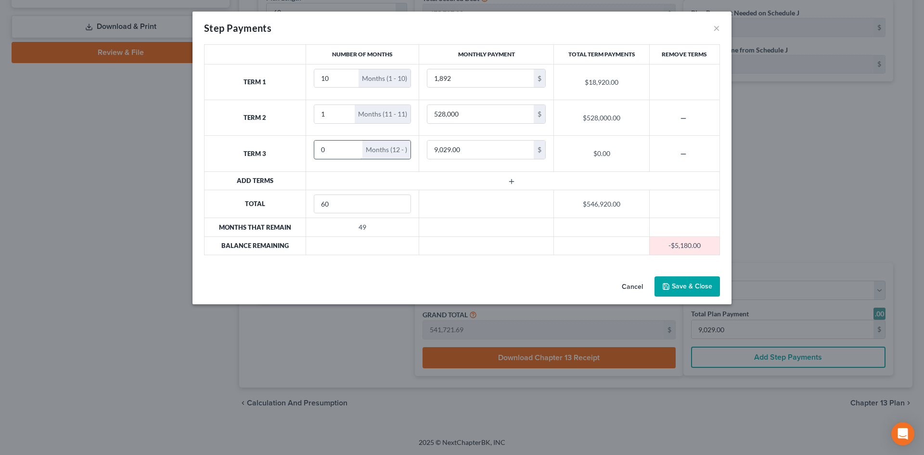
click at [345, 153] on input "0" at bounding box center [338, 150] width 49 height 18
drag, startPoint x: 345, startPoint y: 153, endPoint x: 298, endPoint y: 150, distance: 47.2
click at [298, 150] on tr "Term 3 0 Months (12 - ) 9,029.00 $ $0.00" at bounding box center [462, 154] width 515 height 36
type input "49"
type input "200"
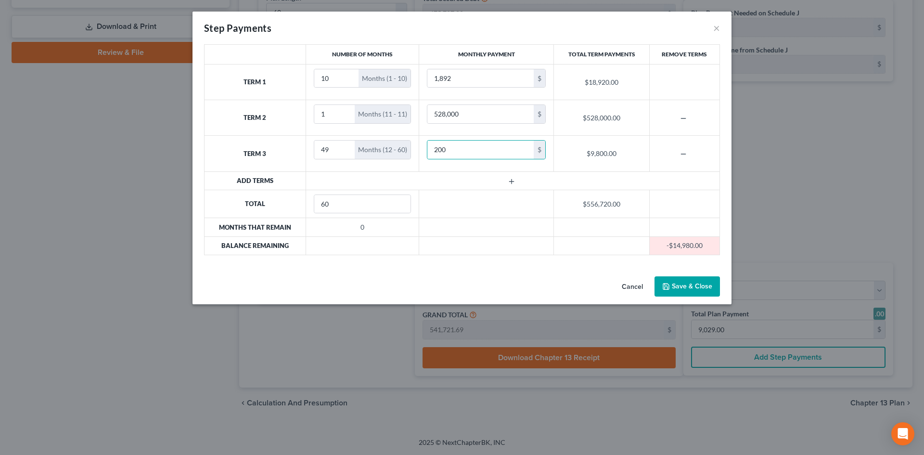
click at [476, 279] on div "Cancel Save & Close" at bounding box center [461, 288] width 539 height 32
click at [440, 114] on input "528,000" at bounding box center [480, 114] width 106 height 18
click at [494, 114] on input "528,000" at bounding box center [480, 114] width 106 height 18
click at [445, 115] on input "528,000" at bounding box center [480, 114] width 106 height 18
click at [684, 280] on button "Save & Close" at bounding box center [686, 286] width 65 height 20
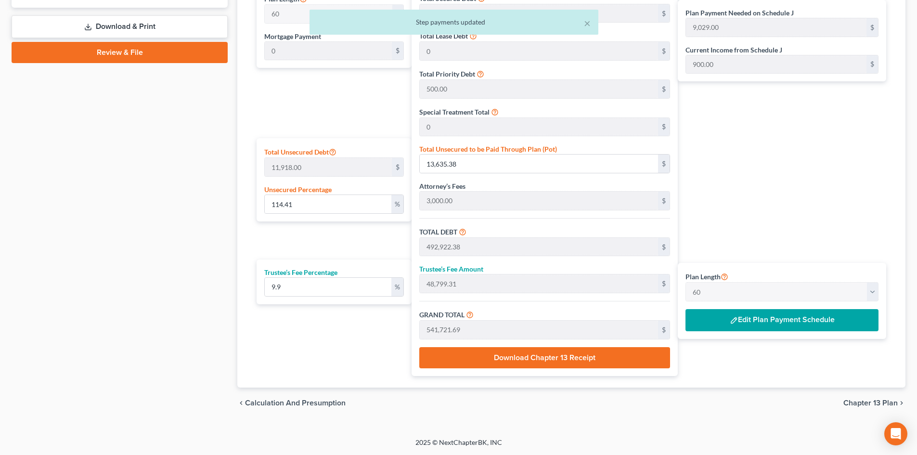
click at [869, 403] on span "Chapter 13 Plan" at bounding box center [870, 403] width 54 height 8
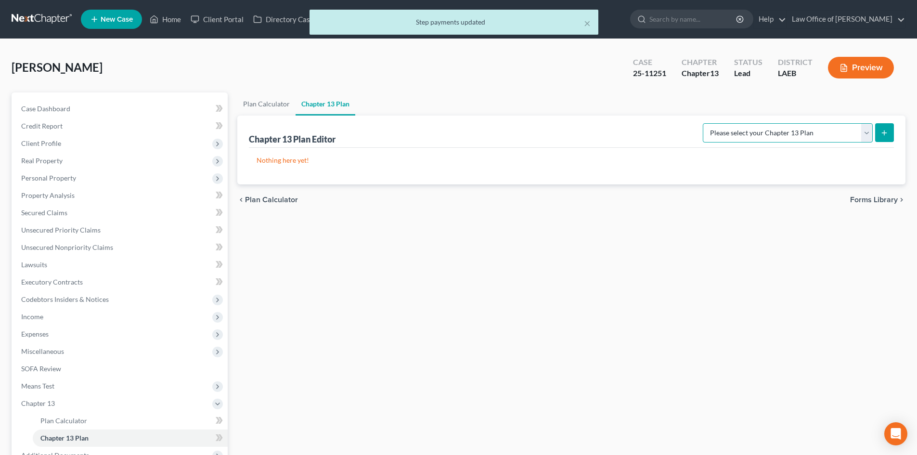
click at [737, 130] on select "Please select your Chapter 13 Plan Eastern District of Louisiana Eastern Distri…" at bounding box center [788, 132] width 170 height 19
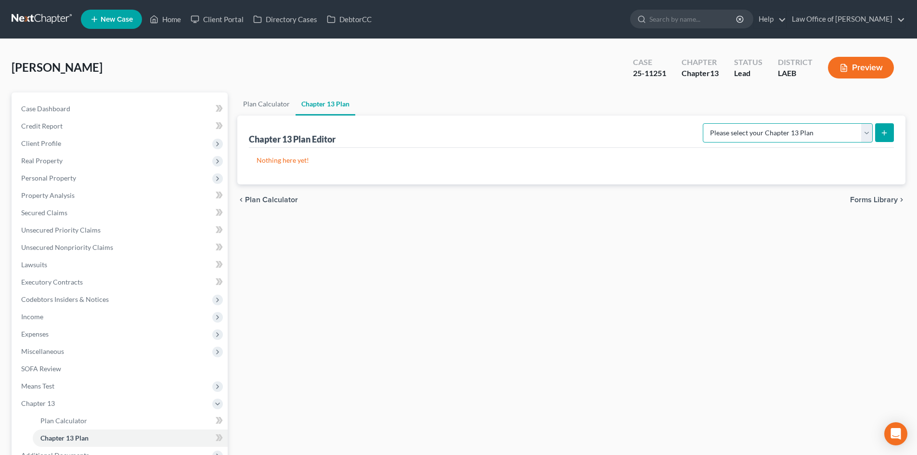
select select "2"
click at [703, 123] on select "Please select your Chapter 13 Plan Eastern District of Louisiana Eastern Distri…" at bounding box center [788, 132] width 170 height 19
click at [882, 131] on icon "submit" at bounding box center [884, 133] width 8 height 8
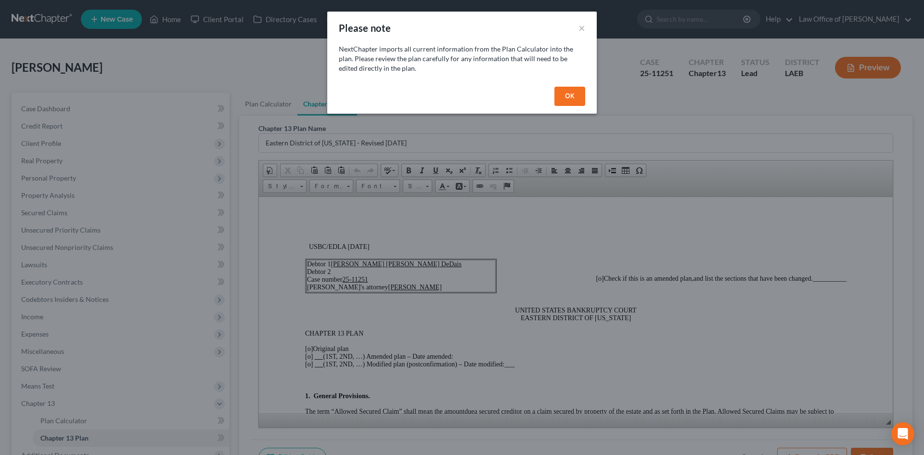
click at [576, 93] on button "OK" at bounding box center [569, 96] width 31 height 19
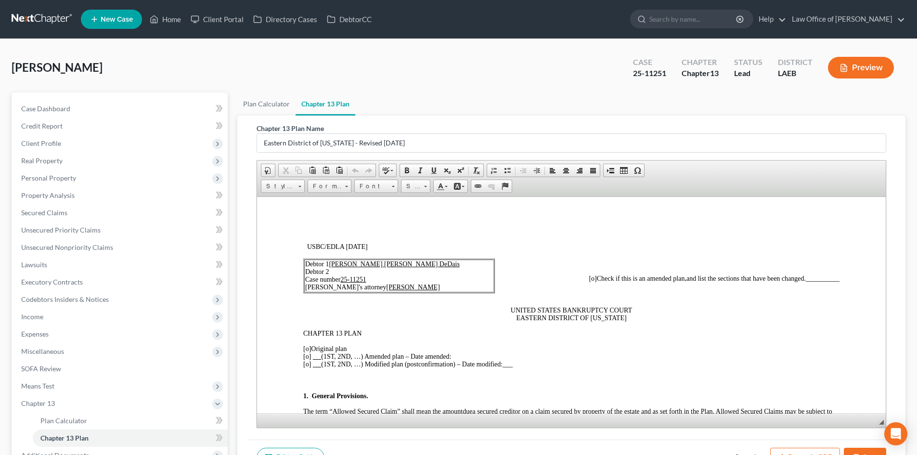
click at [305, 345] on span "[o]" at bounding box center [307, 348] width 8 height 7
click at [307, 354] on span "[o]" at bounding box center [307, 355] width 8 height 7
click at [484, 358] on p "[o] Original plan [X ] 1st (1ST, 2ND, …) Amended plan – Date amended: [o] (1ST,…" at bounding box center [571, 356] width 536 height 23
click at [653, 358] on p "[o] Original plan [X ] 1st (1ST, 2ND, …) Amended plan – Date amended: 8/14/2025…" at bounding box center [571, 356] width 536 height 23
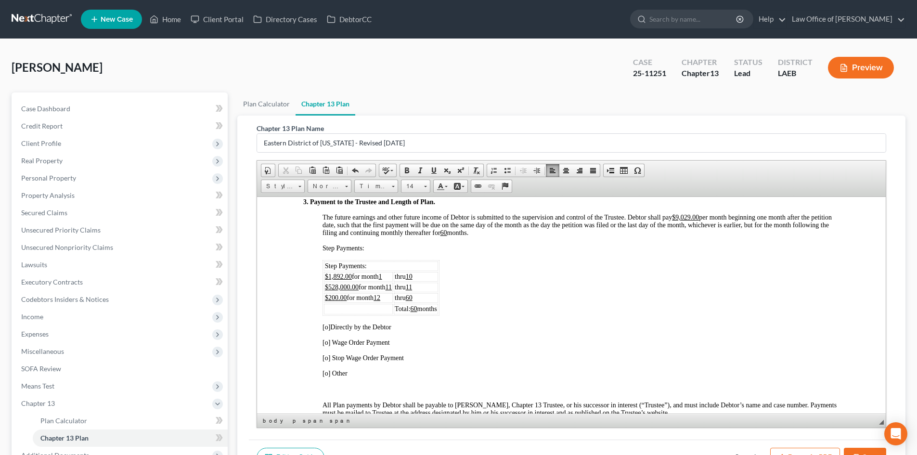
scroll to position [577, 0]
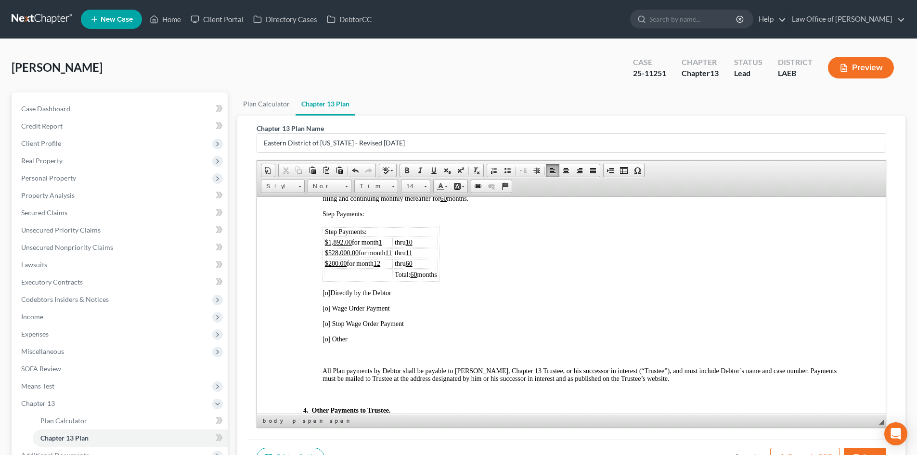
click at [328, 292] on span "[o]" at bounding box center [326, 292] width 8 height 7
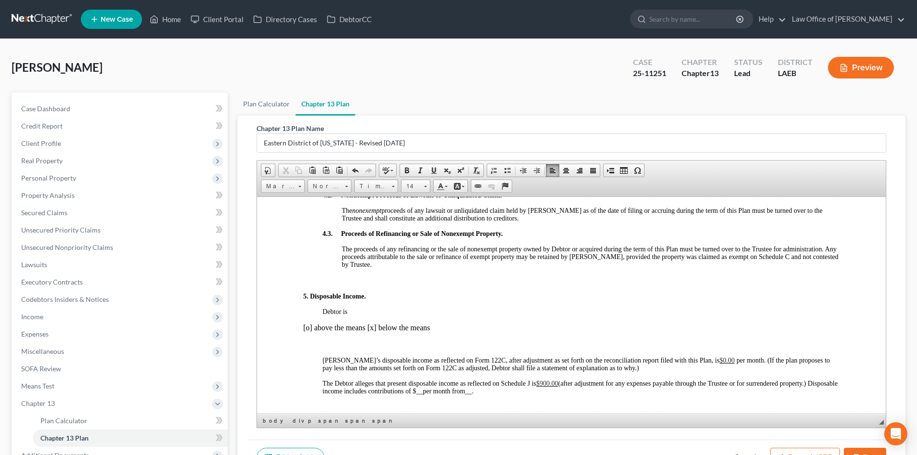
scroll to position [866, 0]
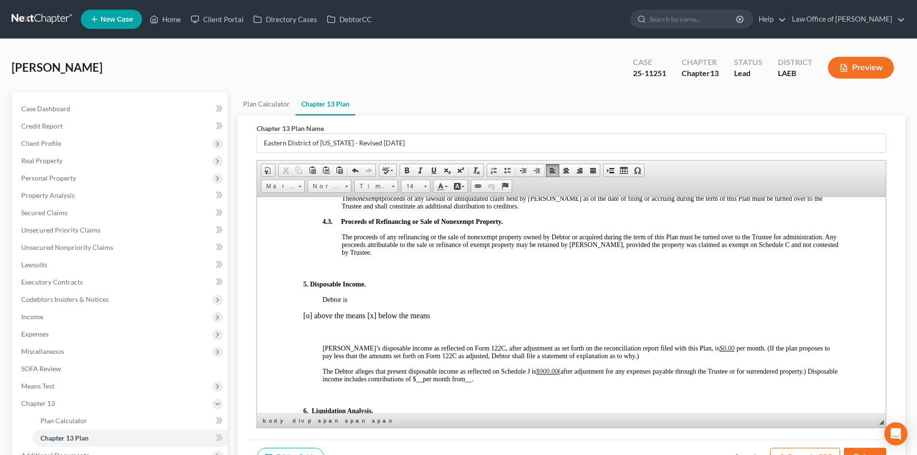
click at [541, 371] on span "$900.00" at bounding box center [547, 370] width 22 height 7
click at [663, 369] on span "(after adjustment for any expenses payable through the Trustee or for surrender…" at bounding box center [565, 374] width 486 height 15
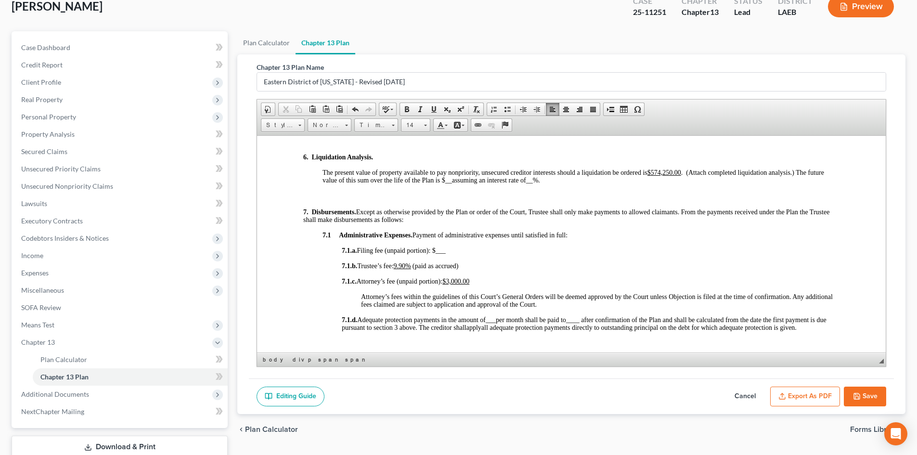
scroll to position [96, 0]
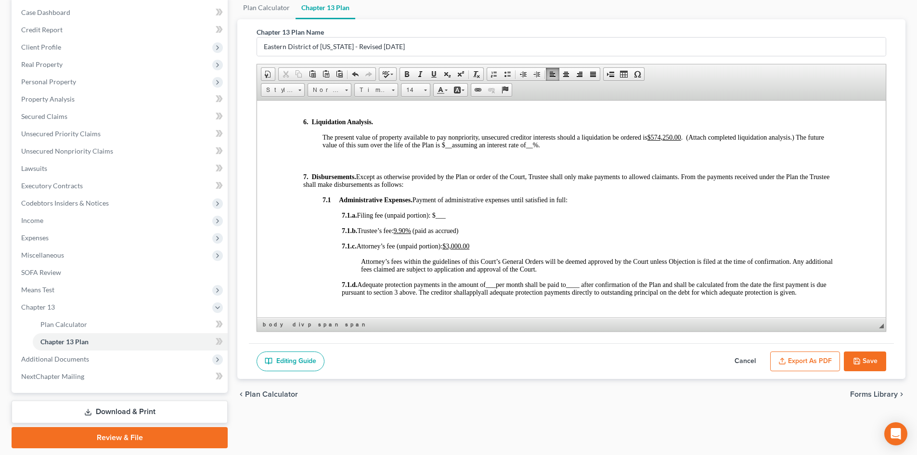
click at [408, 233] on u "9.90%" at bounding box center [402, 230] width 17 height 7
drag, startPoint x: 405, startPoint y: 232, endPoint x: 398, endPoint y: 230, distance: 7.2
click at [398, 230] on span "7.1.b. Trustee’s fee: 10" at bounding box center [372, 230] width 60 height 7
click at [431, 77] on span at bounding box center [434, 74] width 8 height 8
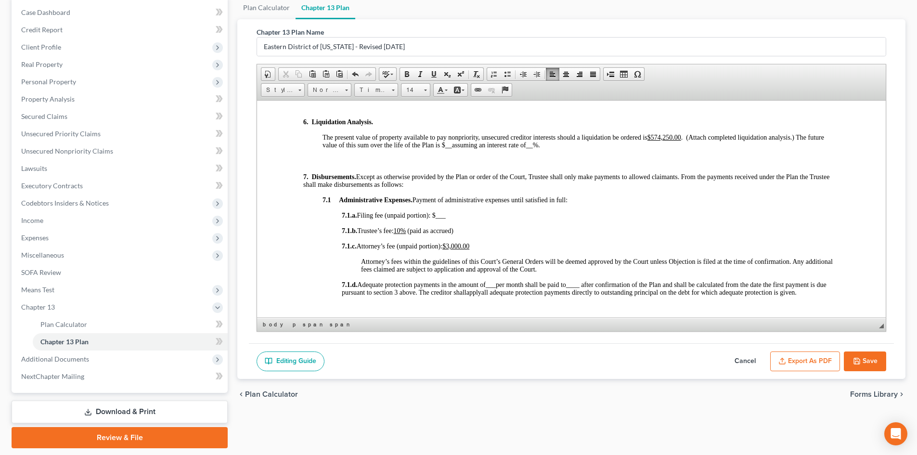
click at [870, 363] on button "Save" at bounding box center [865, 361] width 42 height 20
select select "2"
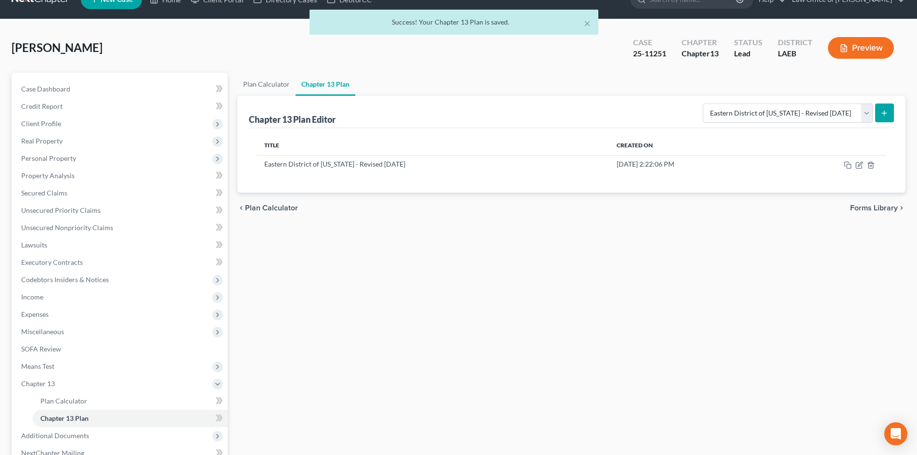
scroll to position [0, 0]
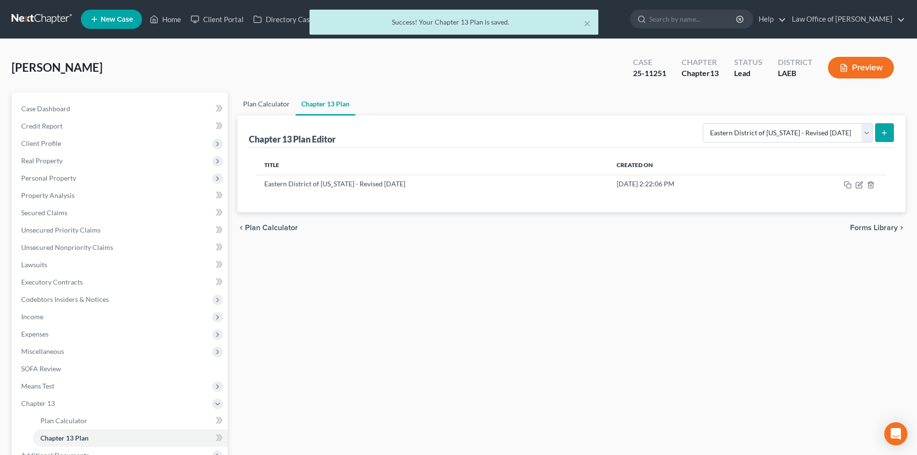
click at [263, 104] on link "Plan Calculator" at bounding box center [266, 103] width 58 height 23
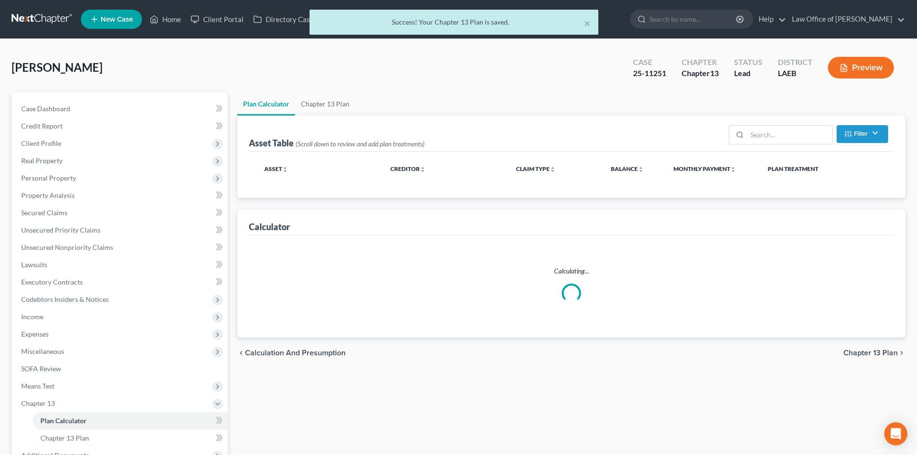
select select "59"
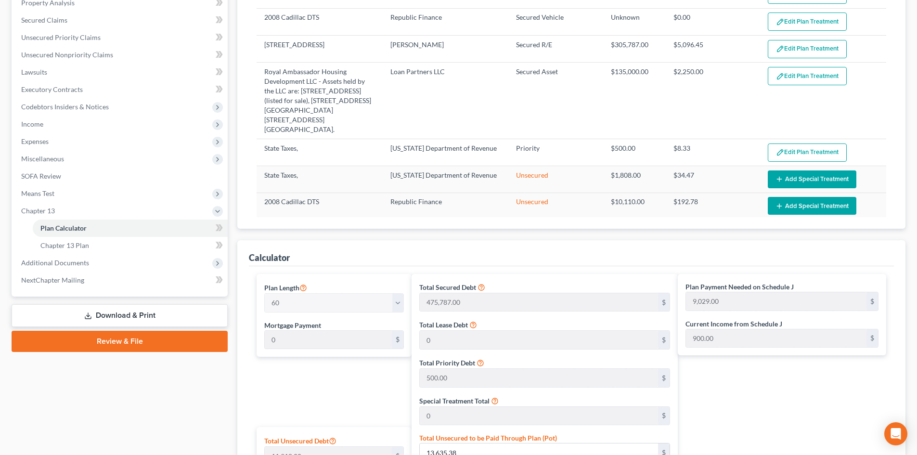
scroll to position [385, 0]
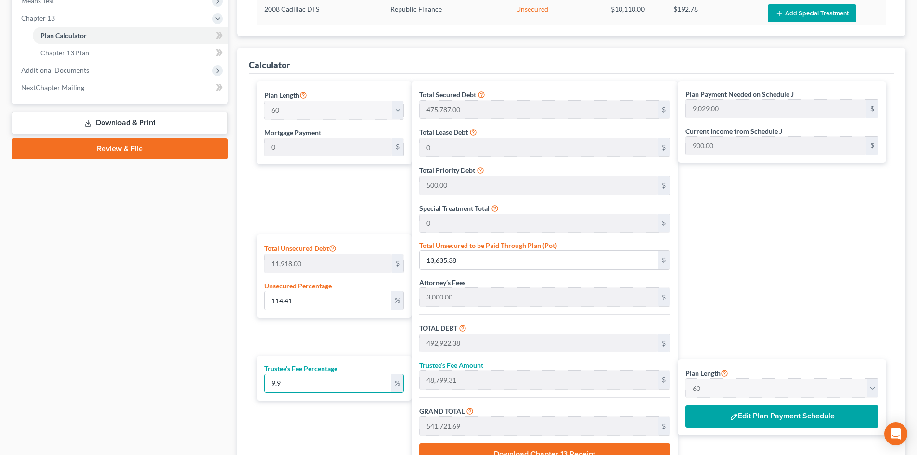
drag, startPoint x: 300, startPoint y: 385, endPoint x: 230, endPoint y: 385, distance: 70.3
click at [230, 385] on div "Petition Navigation Case Dashboard Payments Invoices Payments Payments Credit R…" at bounding box center [458, 110] width 903 height 807
type input "1"
type input "4,929.22"
type input "497,851.60"
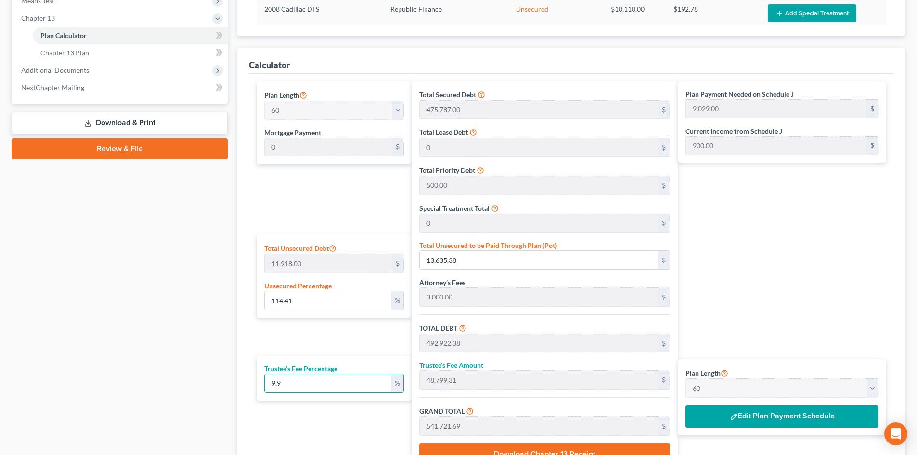
type input "8,298.00"
type input "10"
type input "49,292.23"
type input "542,214.62"
type input "9,037.00"
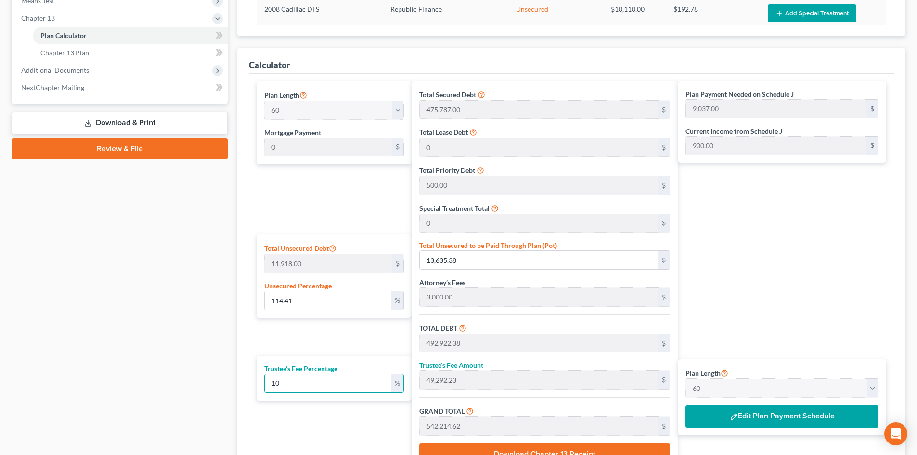
type input "10"
click at [802, 264] on div "Plan Payment Needed on Schedule J 9,037.00 $ Current Income from Schedule J 900…" at bounding box center [784, 276] width 213 height 391
click at [754, 236] on div "Plan Payment Needed on Schedule J 9,037.00 $ Current Income from Schedule J 900…" at bounding box center [784, 276] width 213 height 391
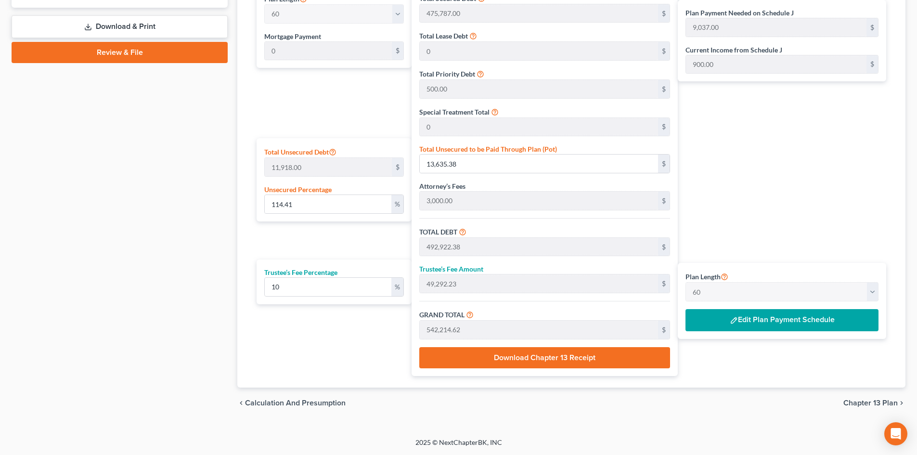
click at [768, 320] on button "Edit Plan Payment Schedule" at bounding box center [781, 320] width 193 height 22
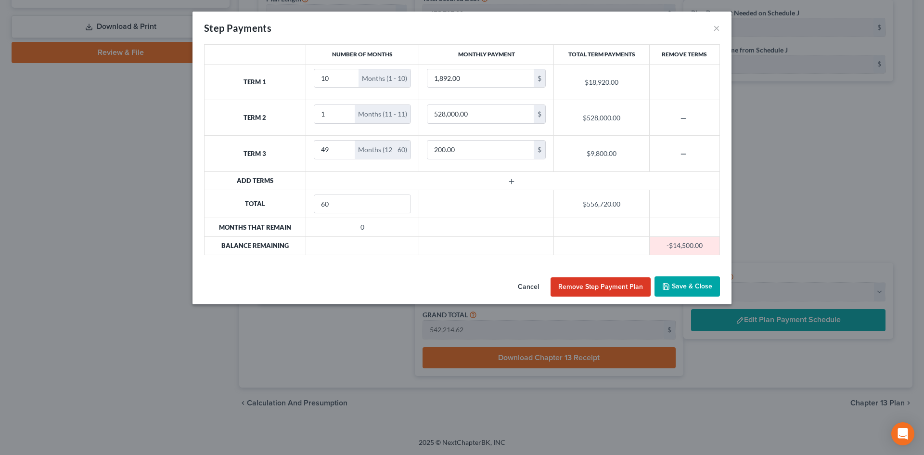
click at [677, 288] on button "Save & Close" at bounding box center [686, 286] width 65 height 20
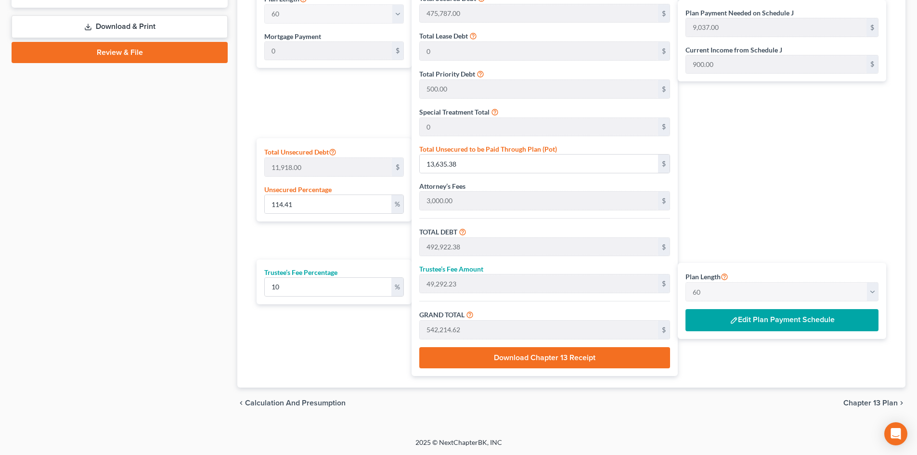
click at [856, 406] on span "Chapter 13 Plan" at bounding box center [870, 403] width 54 height 8
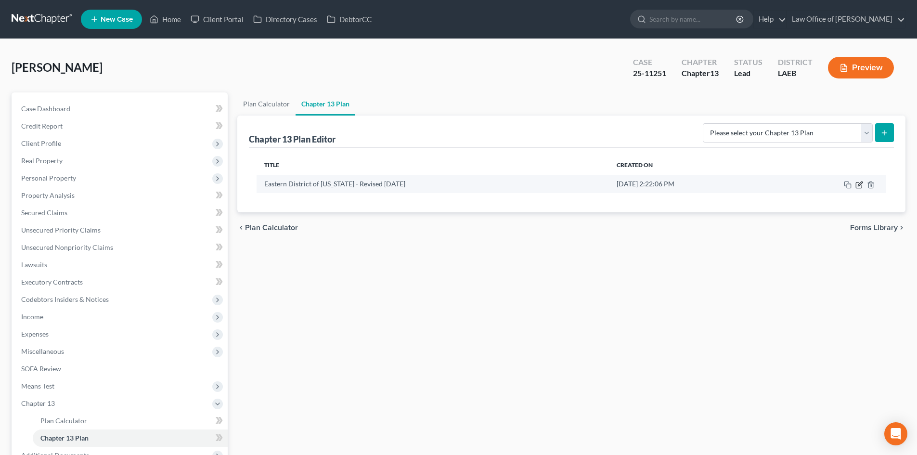
click at [858, 183] on icon "button" at bounding box center [859, 185] width 8 height 8
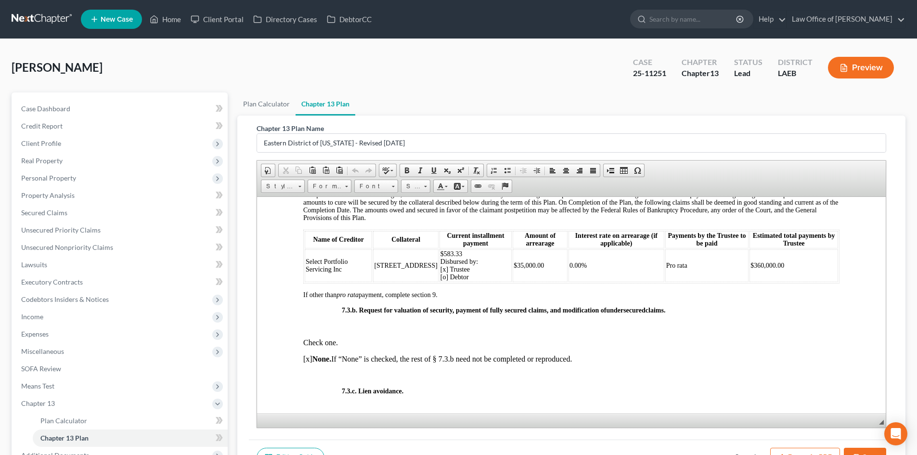
scroll to position [2117, 0]
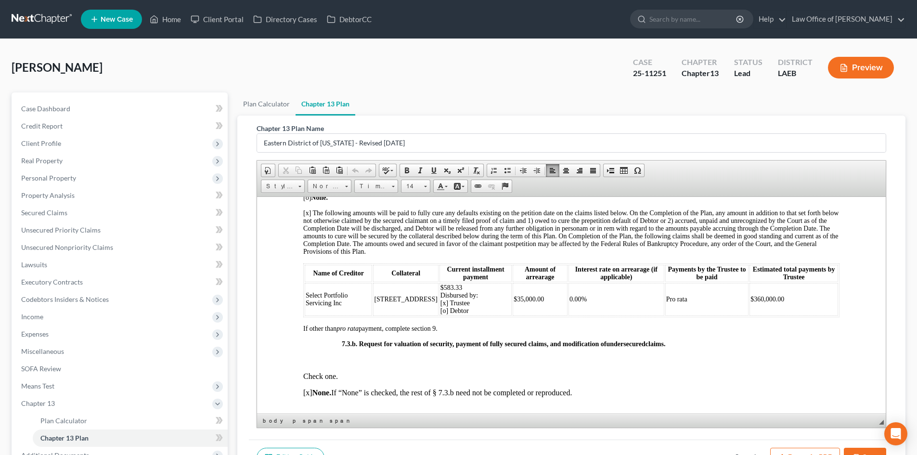
click at [440, 314] on span "$583.33 Disbursed by: [x] Trustee [o] Debtor" at bounding box center [459, 298] width 38 height 30
click at [750, 302] on span "$360,000.00" at bounding box center [767, 298] width 34 height 7
drag, startPoint x: 472, startPoint y: 316, endPoint x: 472, endPoint y: 325, distance: 9.1
click at [472, 315] on td "$583.33 Disbursed by: [o] Trustee [X] Debtor" at bounding box center [475, 298] width 73 height 33
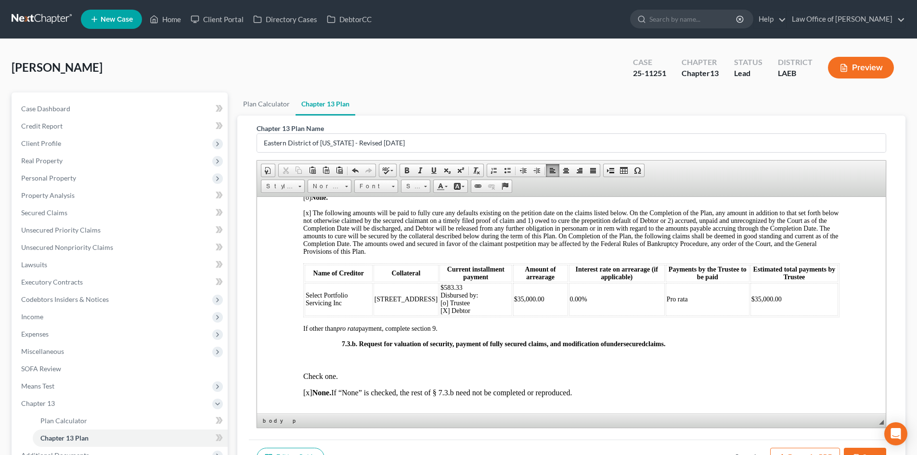
click at [547, 307] on td "$35,000.00" at bounding box center [540, 298] width 55 height 33
click at [459, 295] on td "$583.33 Disbursed by: [o] Trustee [X] Debtor" at bounding box center [475, 298] width 73 height 33
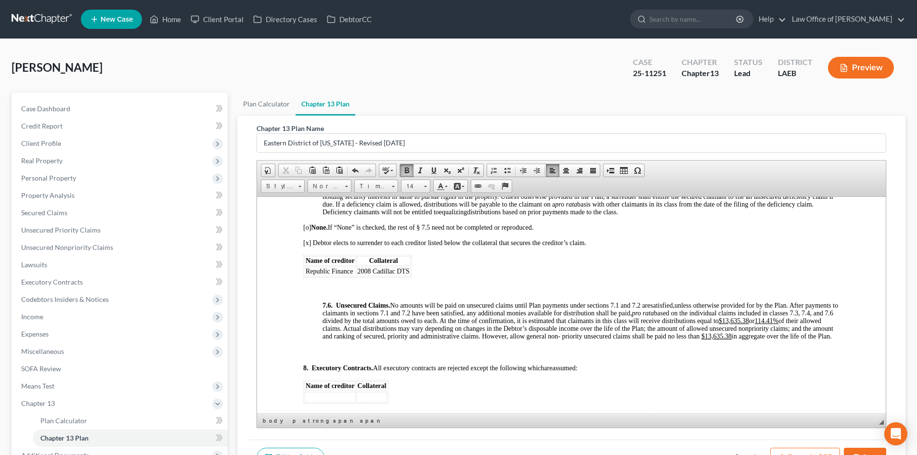
scroll to position [2983, 0]
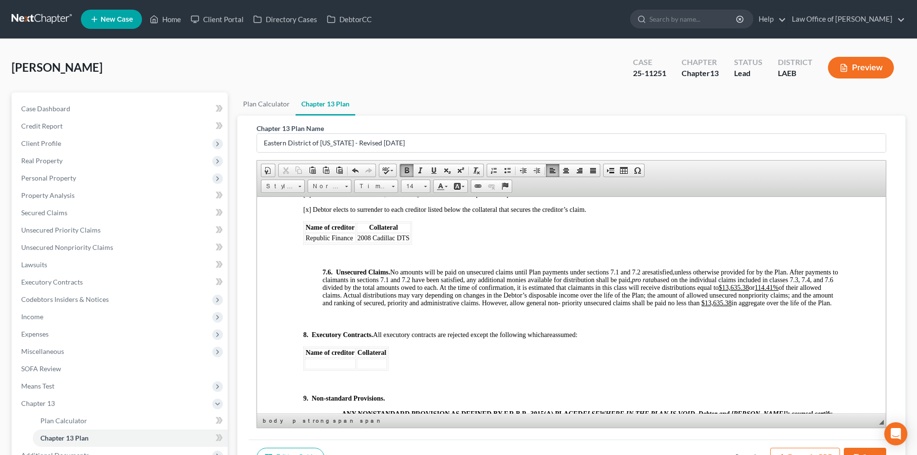
click at [755, 291] on u "114.41%" at bounding box center [767, 286] width 24 height 7
click at [779, 307] on p "7.6. Unsecured Claims. No amounts will be paid on unsecured claims until Plan p…" at bounding box center [580, 287] width 517 height 38
click at [749, 291] on u "$13,635.38" at bounding box center [733, 286] width 30 height 7
drag, startPoint x: 791, startPoint y: 294, endPoint x: 770, endPoint y: 294, distance: 21.2
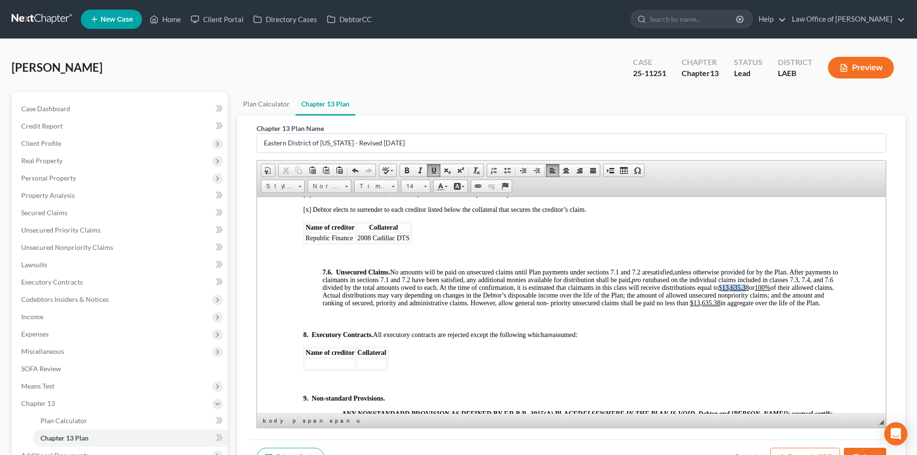
click at [749, 291] on u "$13,635.38" at bounding box center [733, 286] width 30 height 7
click at [793, 307] on p "7.6. Unsecured Claims. No amounts will be paid on unsecured claims until Plan p…" at bounding box center [580, 287] width 517 height 38
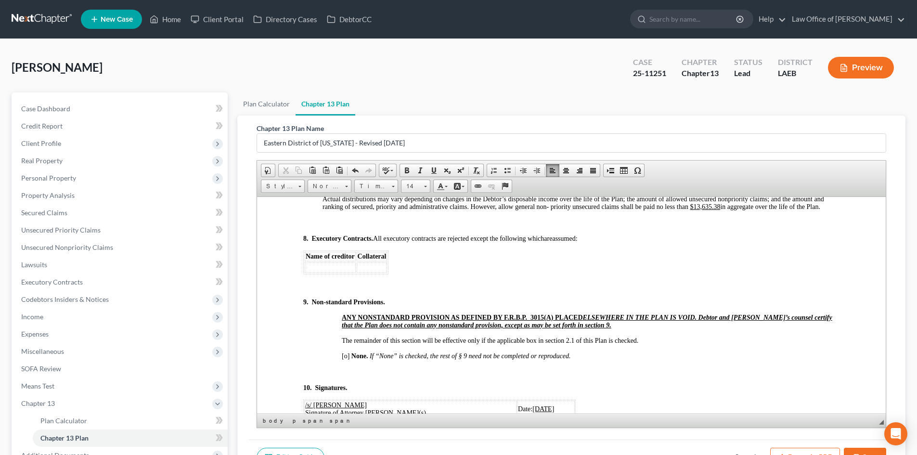
scroll to position [96, 0]
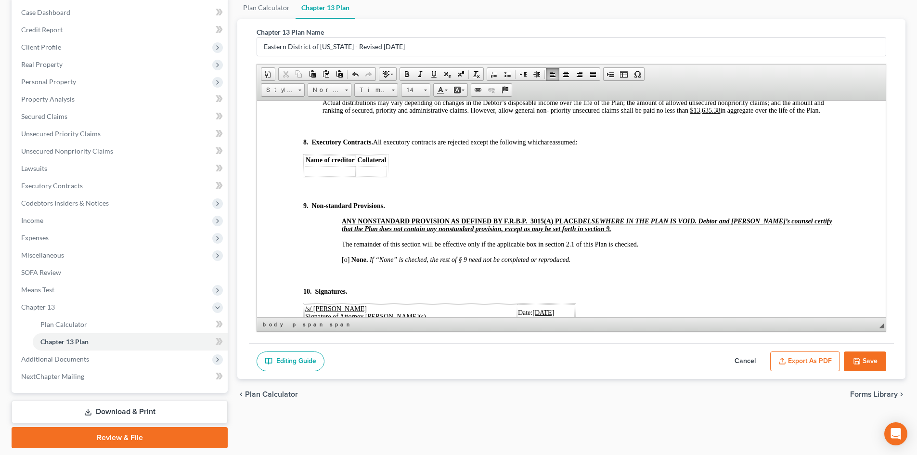
click at [865, 358] on button "Save" at bounding box center [865, 361] width 42 height 20
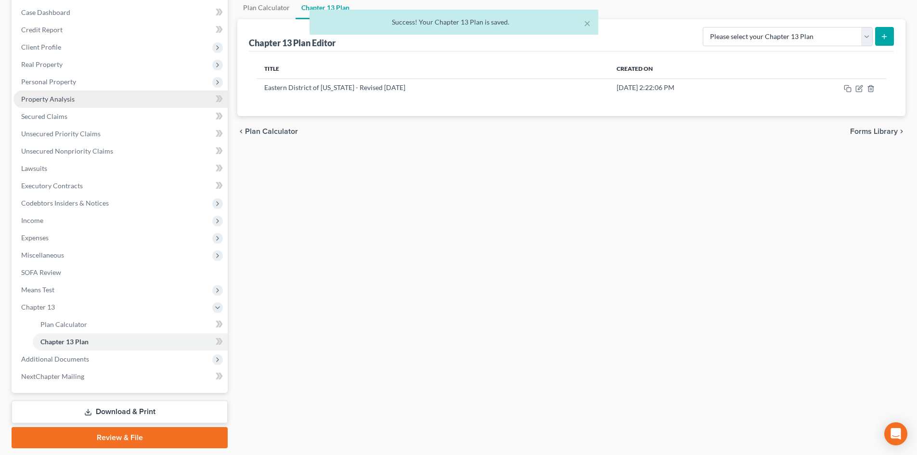
click at [57, 98] on span "Property Analysis" at bounding box center [47, 99] width 53 height 8
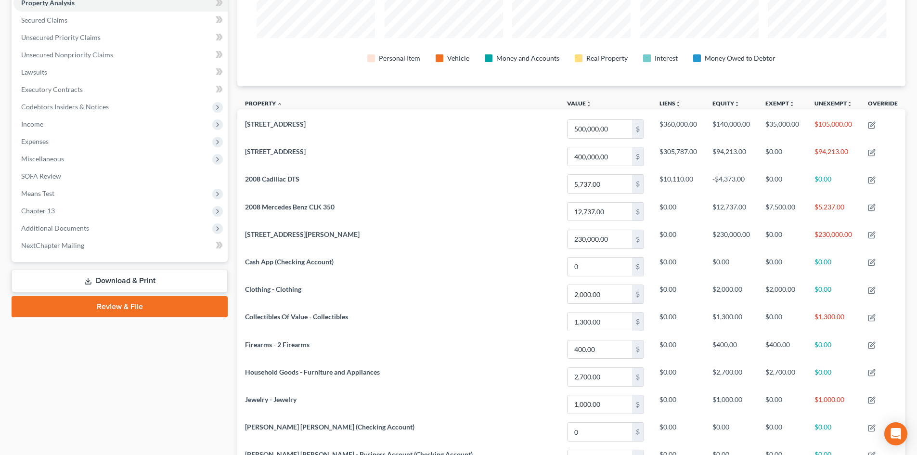
scroll to position [96, 0]
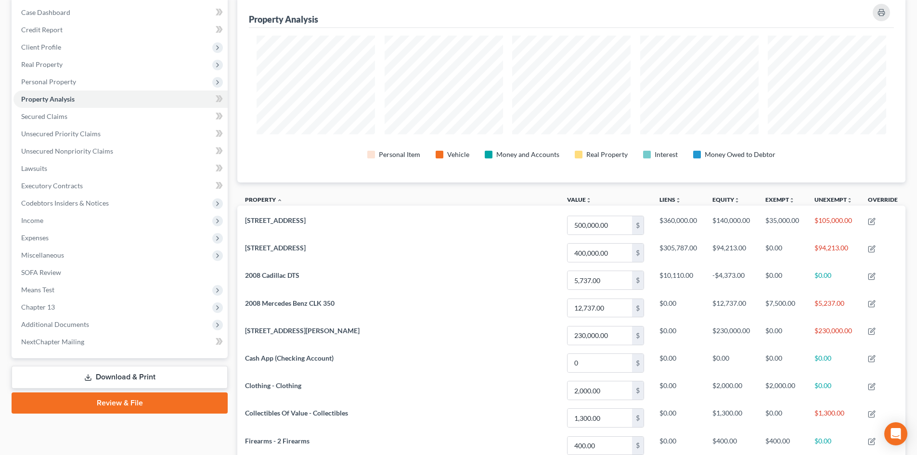
click at [94, 371] on link "Download & Print" at bounding box center [120, 377] width 216 height 23
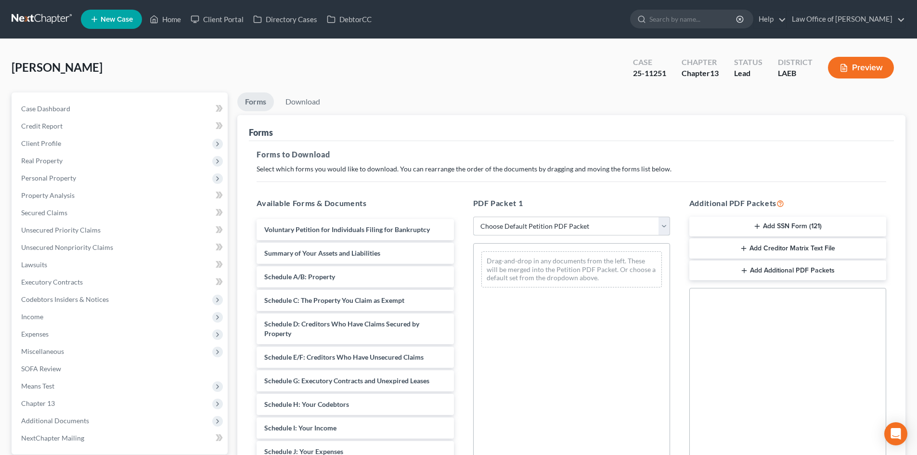
click at [517, 230] on select "Choose Default Petition PDF Packet Complete Bankruptcy Petition (all forms and …" at bounding box center [571, 226] width 197 height 19
select select "2"
click at [473, 217] on select "Choose Default Petition PDF Packet Complete Bankruptcy Petition (all forms and …" at bounding box center [571, 226] width 197 height 19
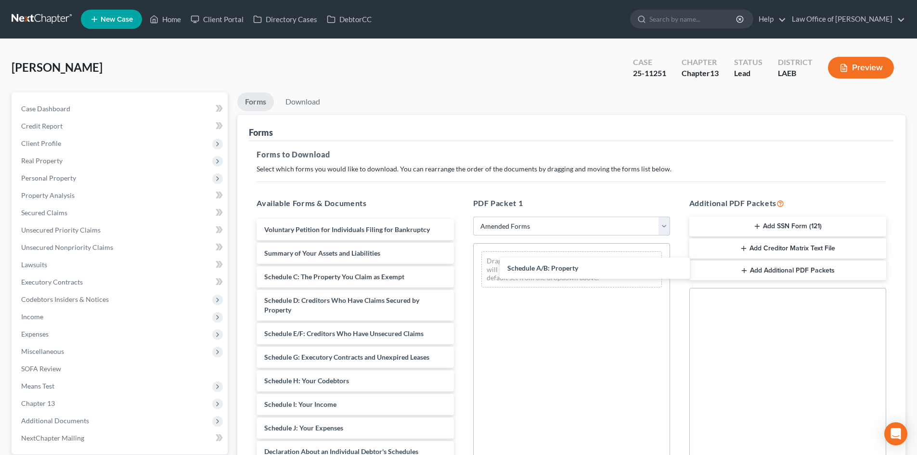
click at [461, 273] on div "Schedule A/B: Property Voluntary Petition for Individuals Filing for Bankruptcy…" at bounding box center [355, 421] width 212 height 404
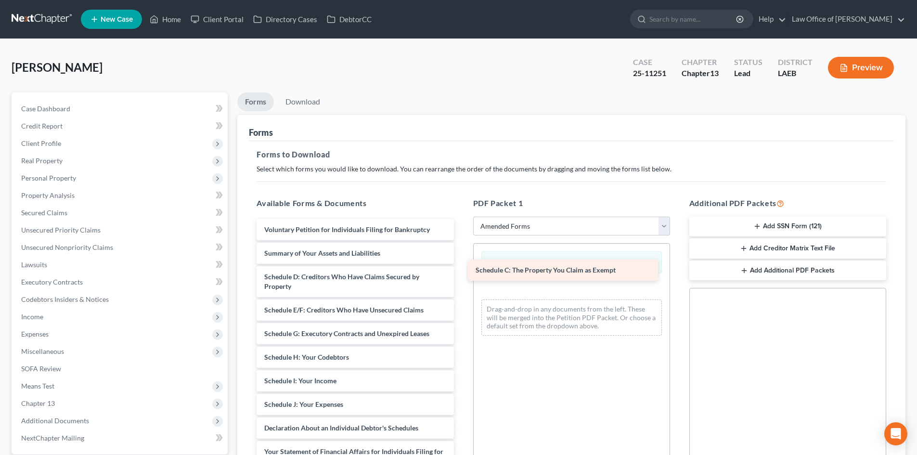
drag, startPoint x: 300, startPoint y: 280, endPoint x: 540, endPoint y: 273, distance: 239.7
click at [461, 273] on div "Schedule C: The Property You Claim as Exempt Voluntary Petition for Individuals…" at bounding box center [355, 409] width 212 height 380
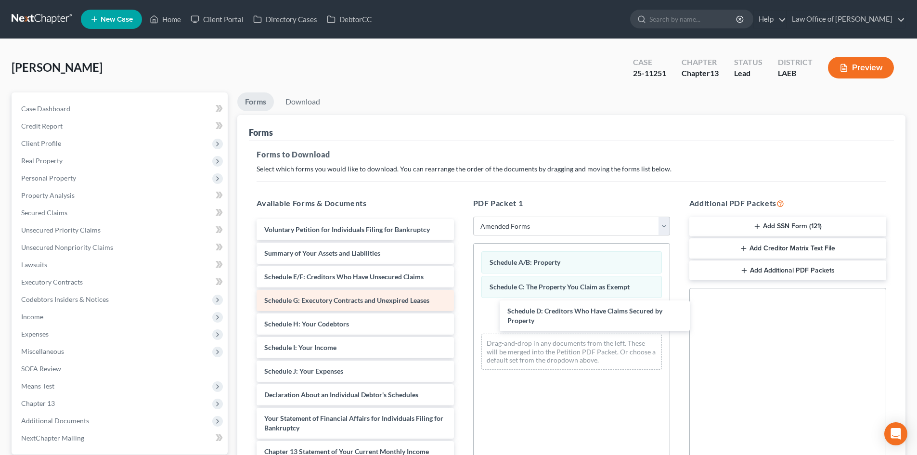
drag, startPoint x: 318, startPoint y: 291, endPoint x: 406, endPoint y: 308, distance: 89.7
click at [461, 326] on div "Schedule D: Creditors Who Have Claims Secured by Property Voluntary Petition fo…" at bounding box center [355, 392] width 212 height 347
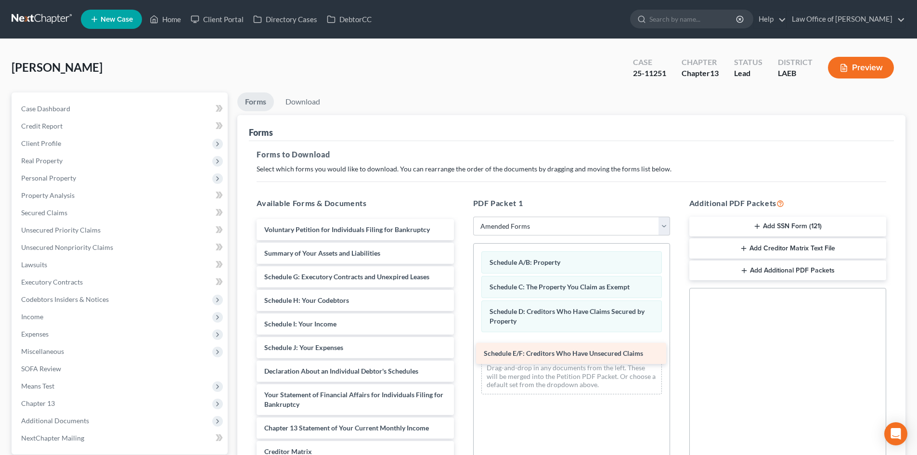
drag, startPoint x: 523, startPoint y: 326, endPoint x: 545, endPoint y: 358, distance: 39.1
click at [461, 354] on div "Schedule E/F: Creditors Who Have Unsecured Claims Voluntary Petition for Indivi…" at bounding box center [355, 380] width 212 height 323
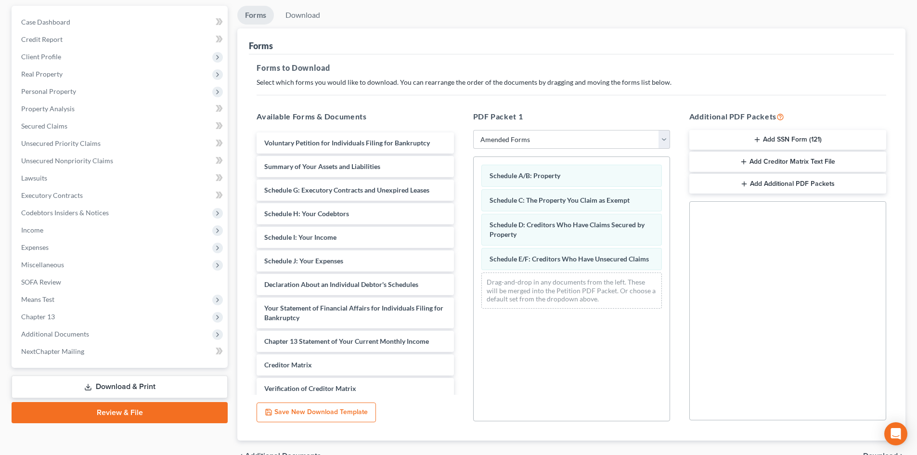
scroll to position [140, 0]
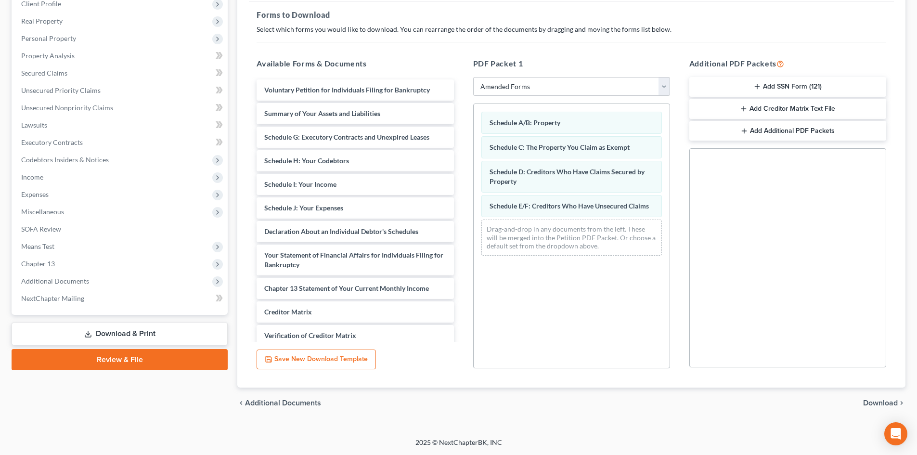
click at [875, 401] on span "Download" at bounding box center [880, 403] width 35 height 8
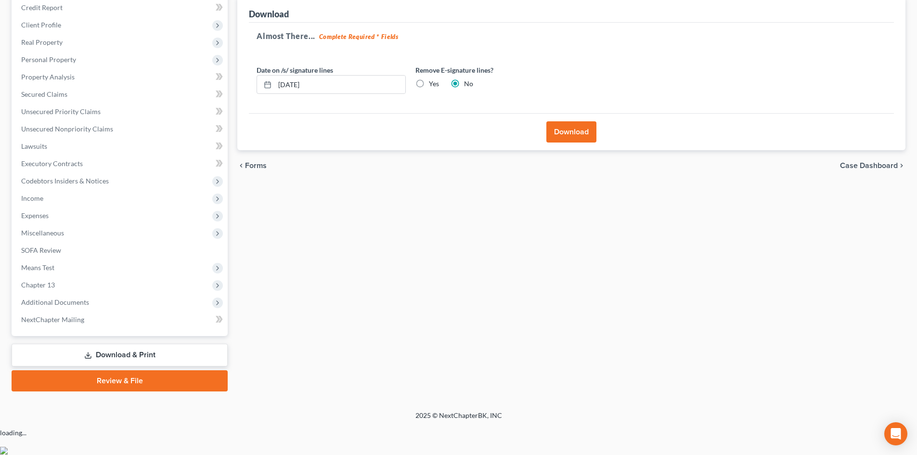
scroll to position [91, 0]
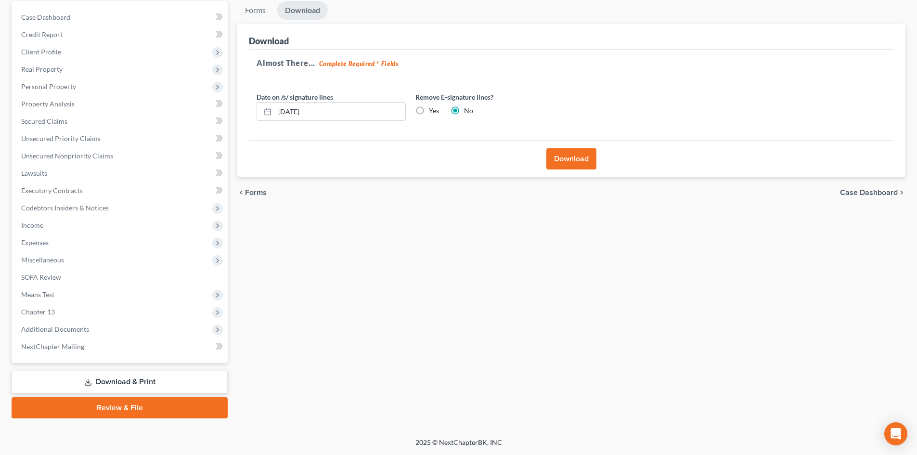
click at [569, 167] on button "Download" at bounding box center [571, 158] width 50 height 21
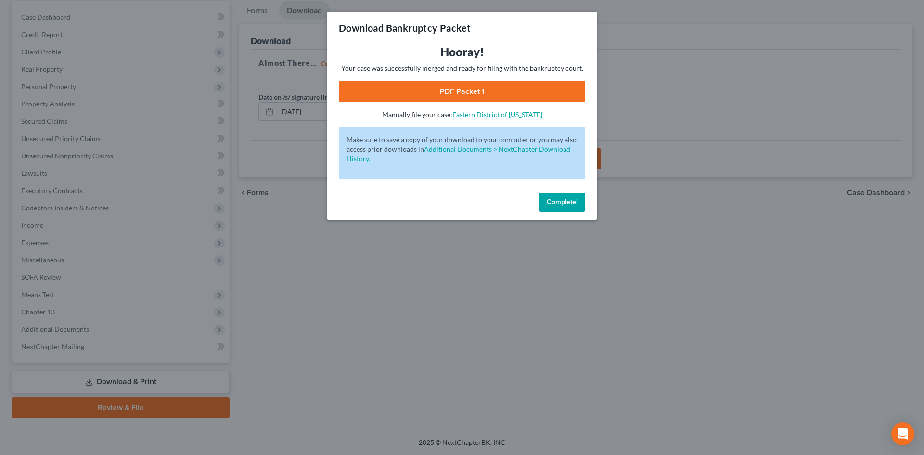
click at [425, 97] on link "PDF Packet 1" at bounding box center [462, 91] width 246 height 21
click at [574, 207] on button "Complete!" at bounding box center [562, 201] width 46 height 19
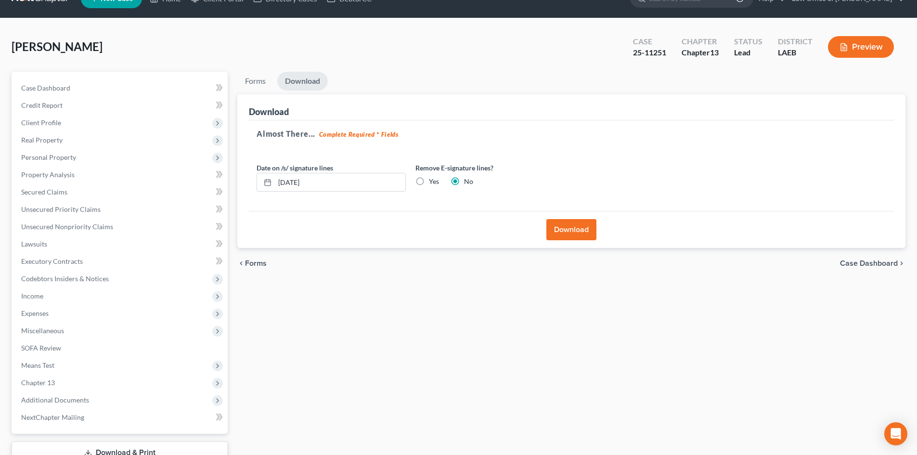
scroll to position [0, 0]
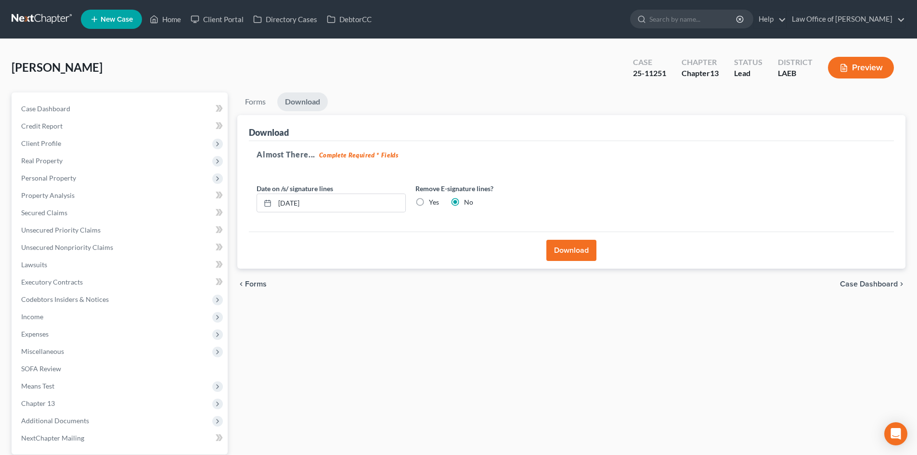
click at [17, 17] on link at bounding box center [43, 19] width 62 height 17
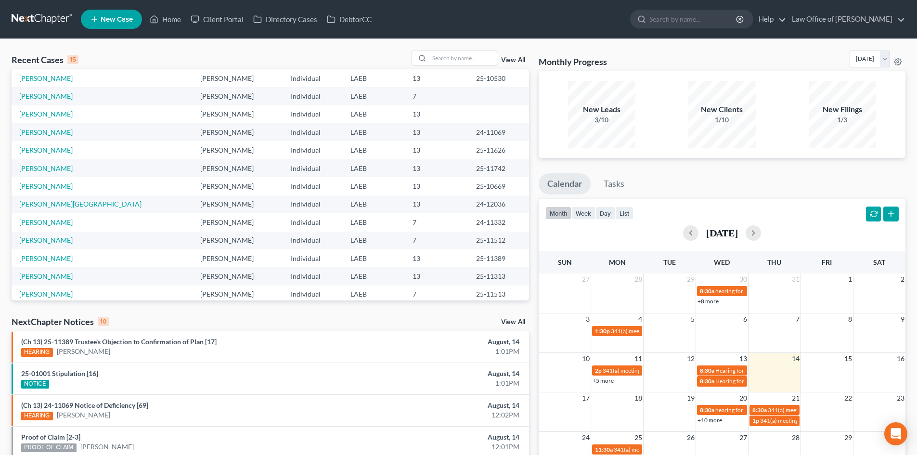
scroll to position [66, 0]
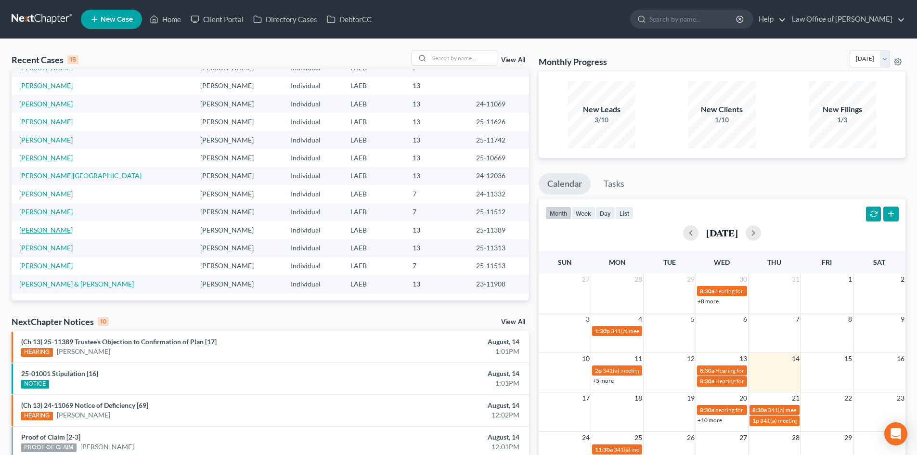
click at [39, 230] on link "[PERSON_NAME]" at bounding box center [45, 230] width 53 height 8
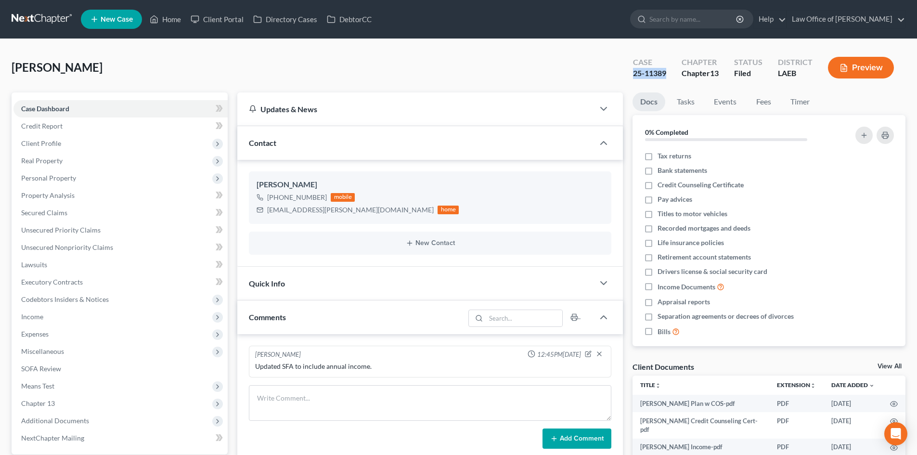
drag, startPoint x: 665, startPoint y: 73, endPoint x: 628, endPoint y: 73, distance: 37.5
click at [628, 73] on div "Case 25-11389" at bounding box center [649, 68] width 49 height 28
copy div "25-11389"
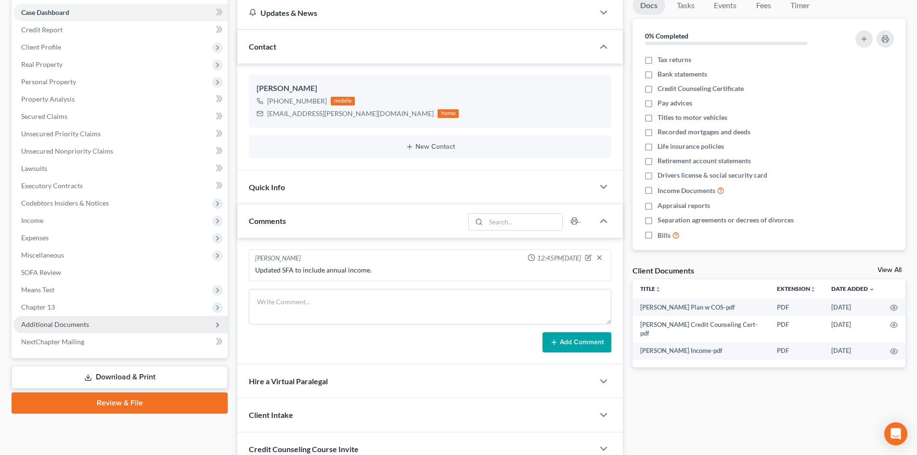
click at [44, 320] on span "Additional Documents" at bounding box center [55, 324] width 68 height 8
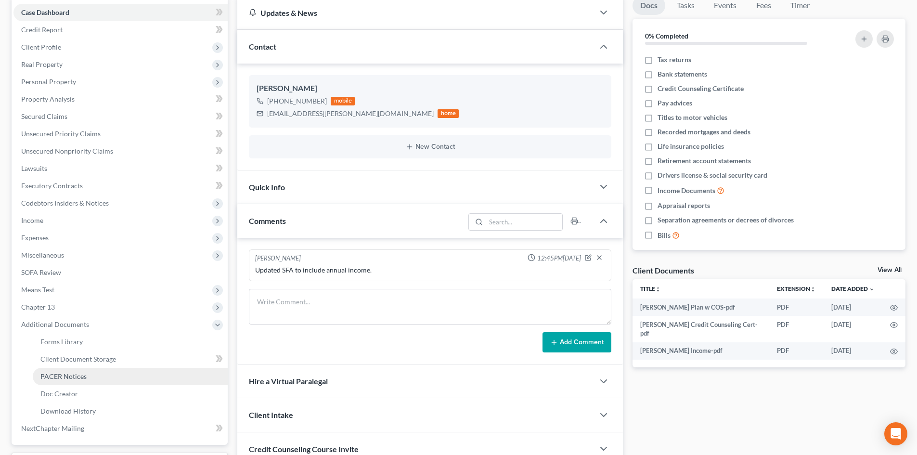
click at [70, 377] on span "PACER Notices" at bounding box center [63, 376] width 46 height 8
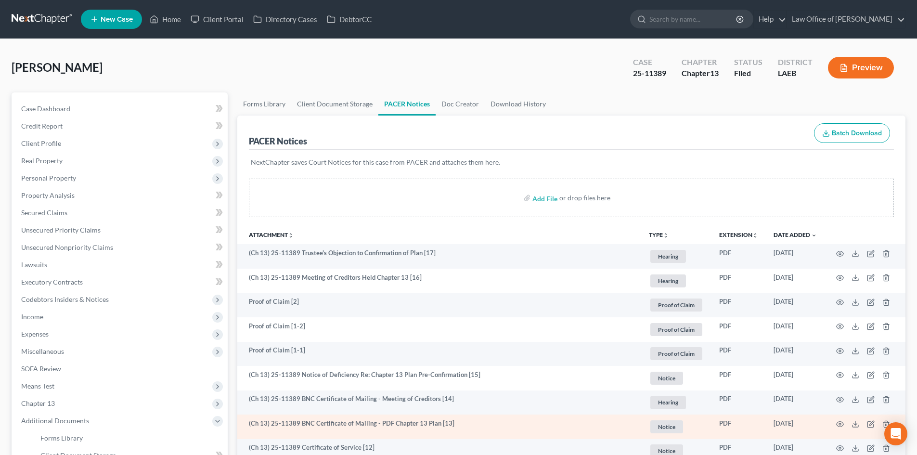
scroll to position [96, 0]
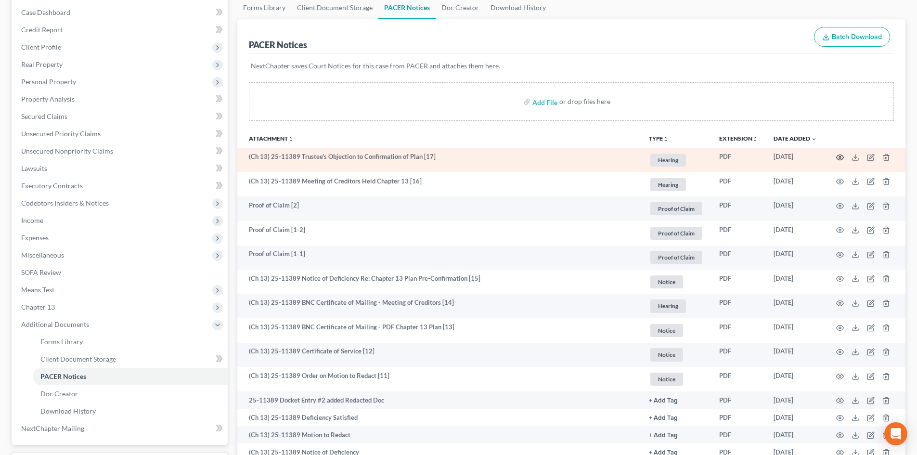
click at [842, 159] on icon "button" at bounding box center [839, 156] width 7 height 5
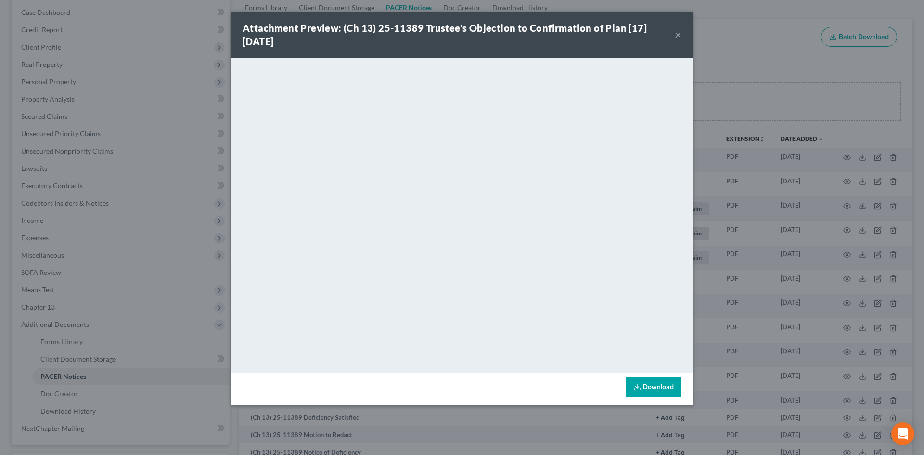
click at [677, 37] on button "×" at bounding box center [678, 35] width 7 height 12
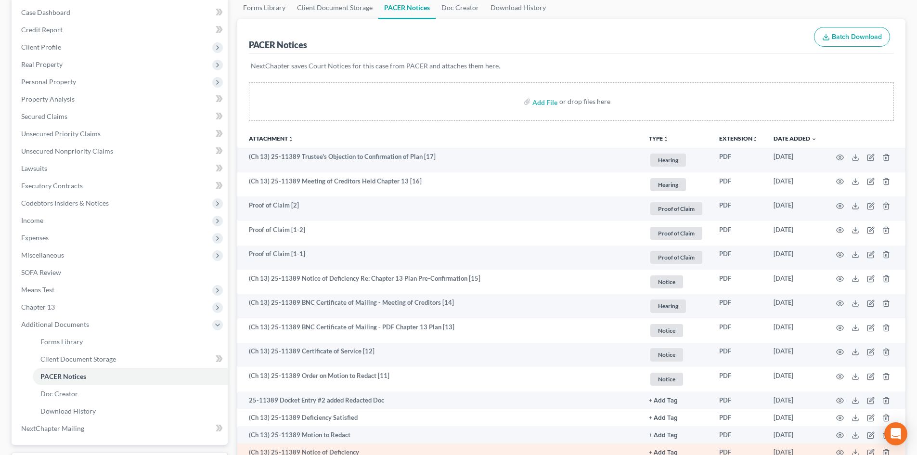
scroll to position [0, 0]
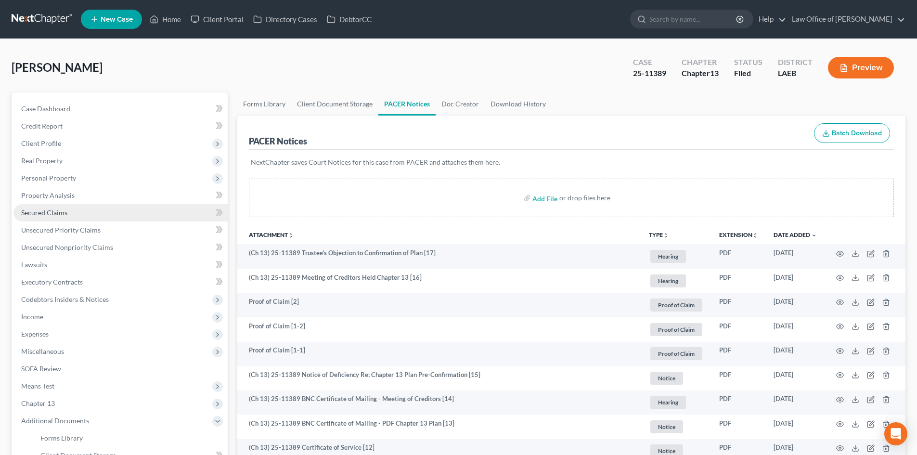
click at [57, 211] on span "Secured Claims" at bounding box center [44, 212] width 46 height 8
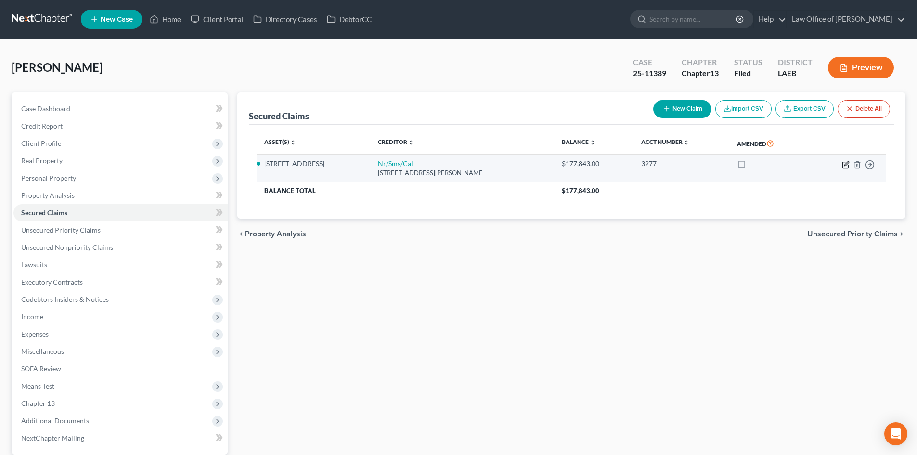
click at [844, 165] on icon "button" at bounding box center [846, 163] width 4 height 4
select select "42"
select select "2"
select select "0"
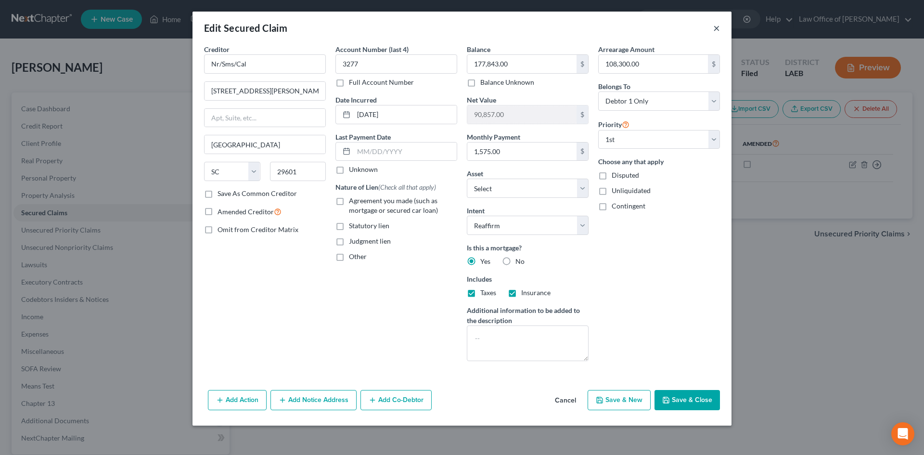
click at [718, 29] on button "×" at bounding box center [716, 28] width 7 height 12
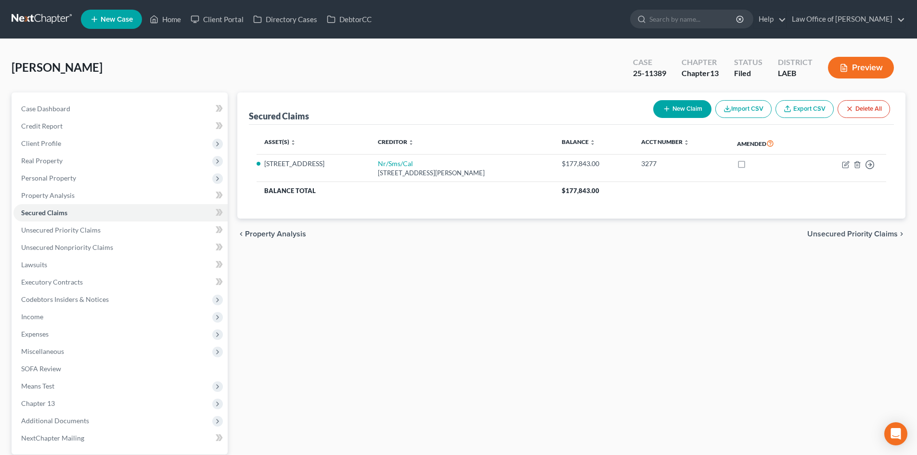
click at [27, 20] on link at bounding box center [43, 19] width 62 height 17
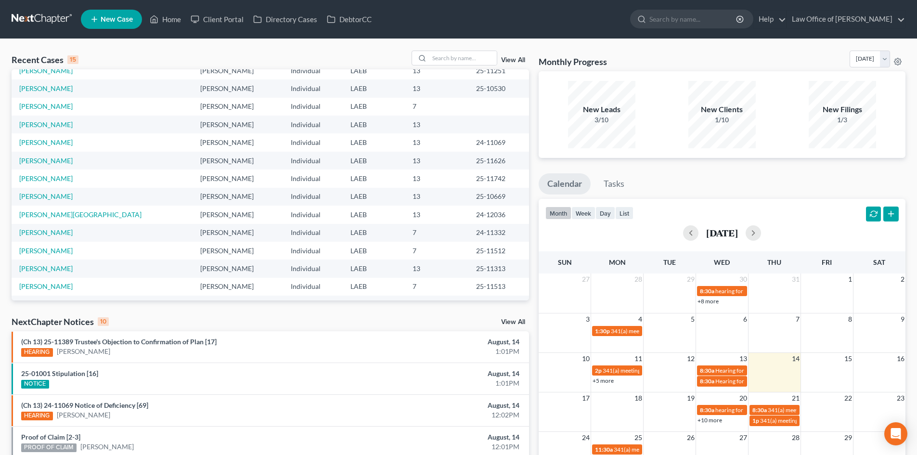
scroll to position [66, 0]
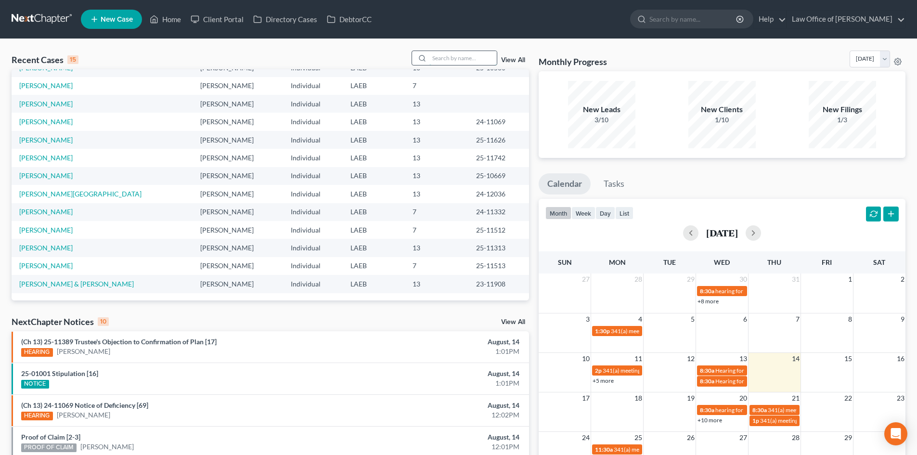
click at [436, 57] on input "search" at bounding box center [462, 58] width 67 height 14
type input "williams"
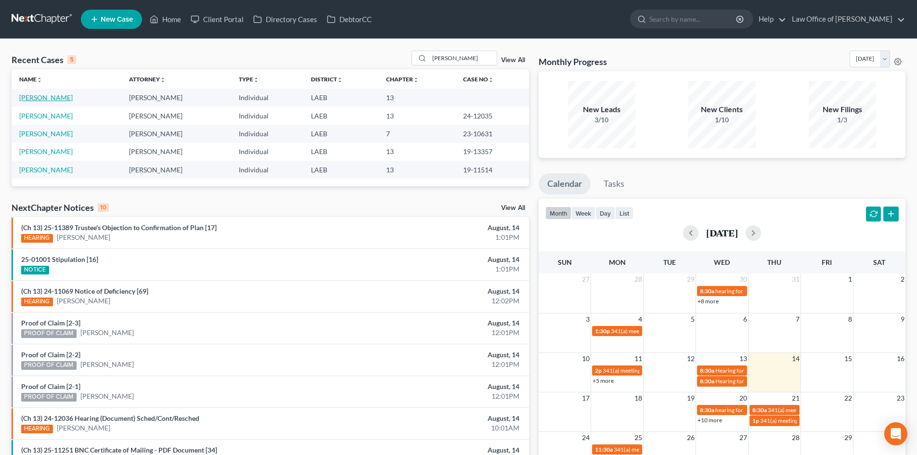
click at [37, 98] on link "Williams, Brandy" at bounding box center [45, 97] width 53 height 8
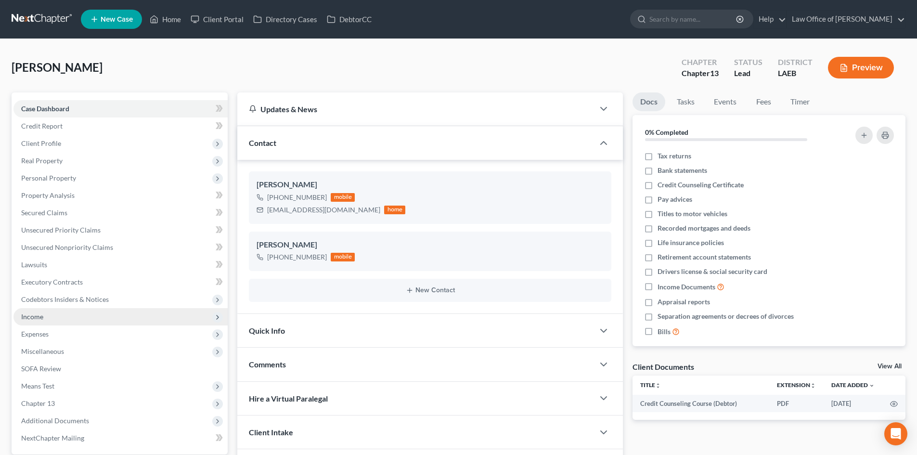
click at [40, 320] on span "Income" at bounding box center [32, 316] width 22 height 8
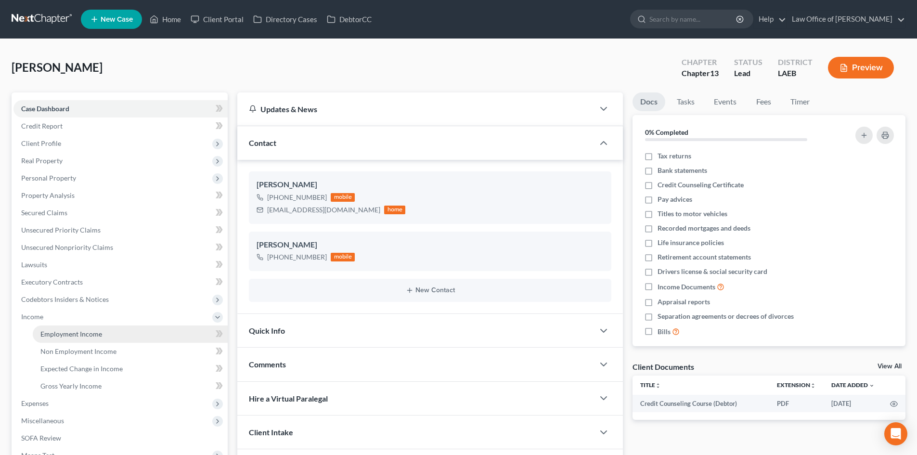
click at [73, 337] on span "Employment Income" at bounding box center [71, 334] width 62 height 8
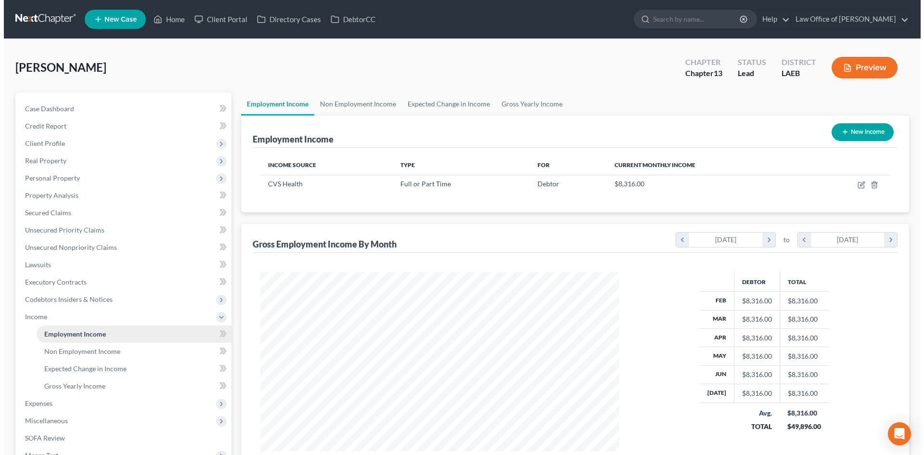
scroll to position [179, 378]
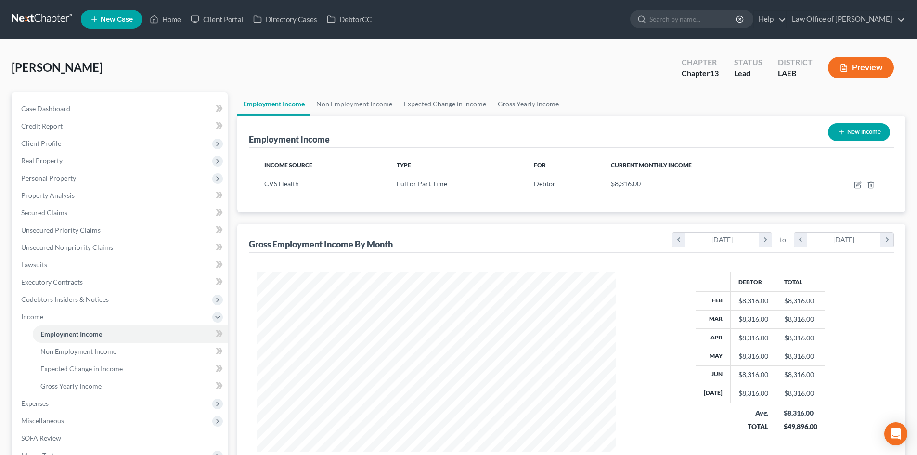
click at [863, 140] on button "New Income" at bounding box center [859, 132] width 62 height 18
select select "0"
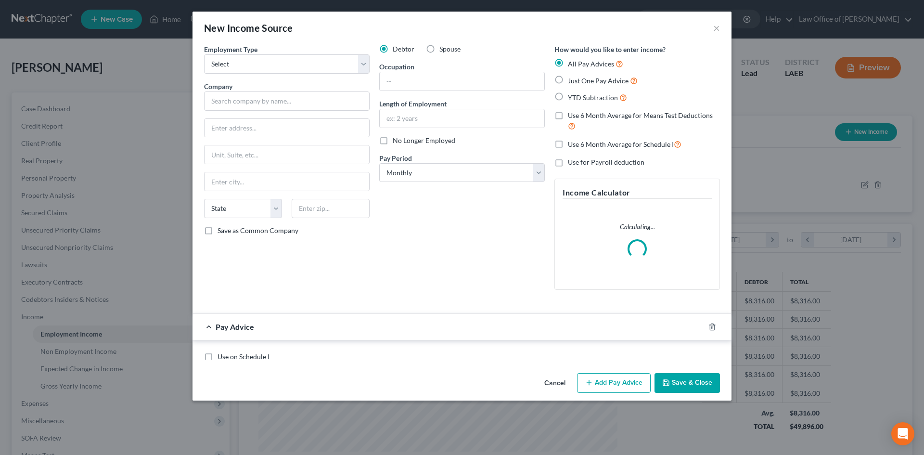
scroll to position [181, 382]
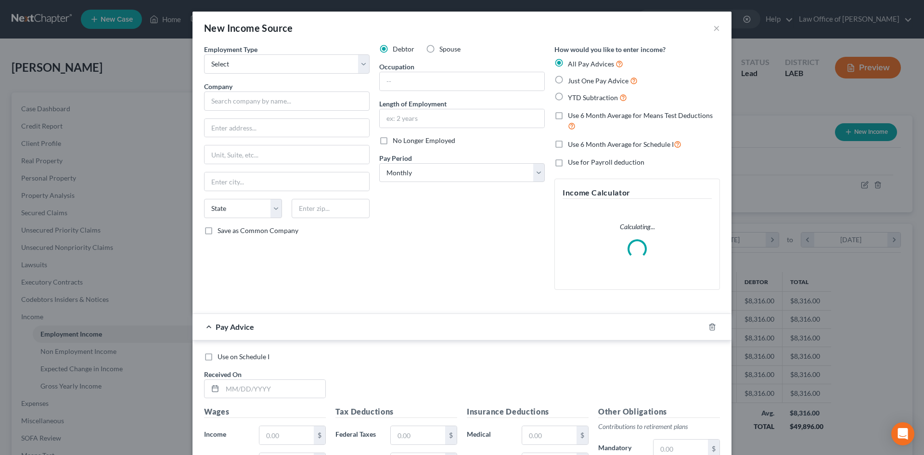
click at [439, 49] on label "Spouse" at bounding box center [449, 49] width 21 height 10
click at [443, 49] on input "Spouse" at bounding box center [446, 47] width 6 height 6
radio input "true"
click at [341, 71] on select "Select Full or Part Time Employment Self Employment" at bounding box center [287, 63] width 166 height 19
select select "0"
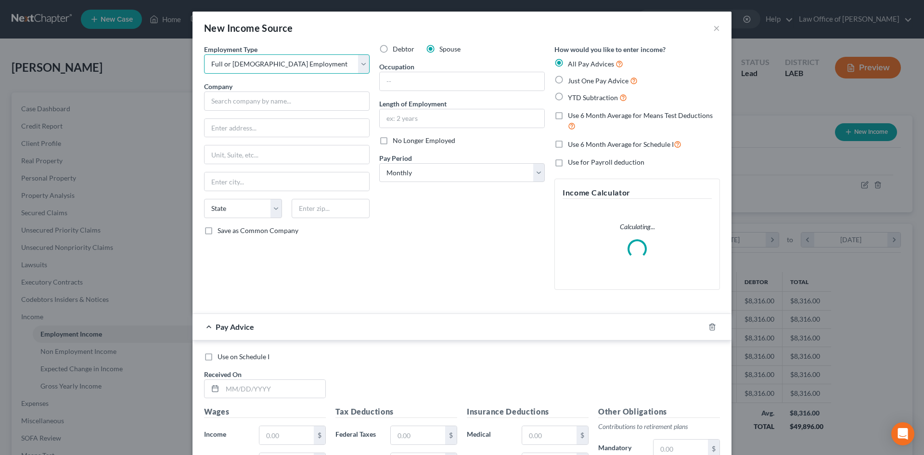
click at [204, 54] on select "Select Full or Part Time Employment Self Employment" at bounding box center [287, 63] width 166 height 19
click at [280, 102] on input "text" at bounding box center [287, 100] width 166 height 19
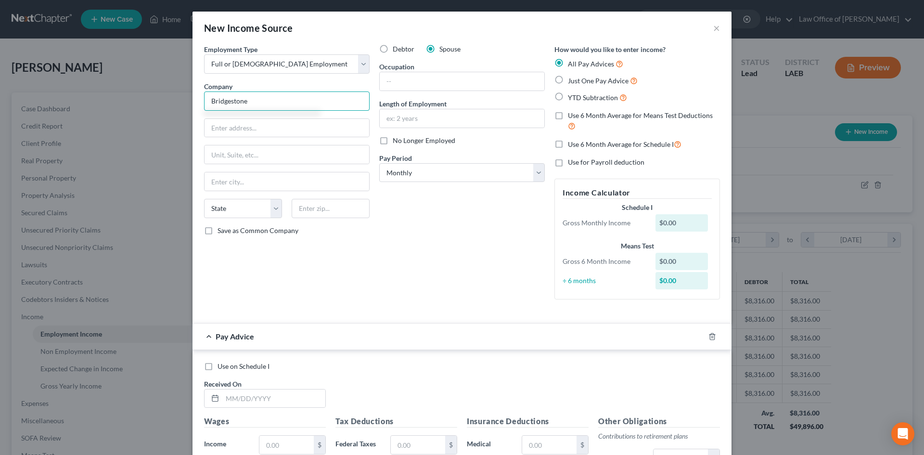
type input "Bridgestone"
click at [408, 77] on input "text" at bounding box center [462, 81] width 165 height 18
type input "I"
type input "Salesforce Admin"
type input "1"
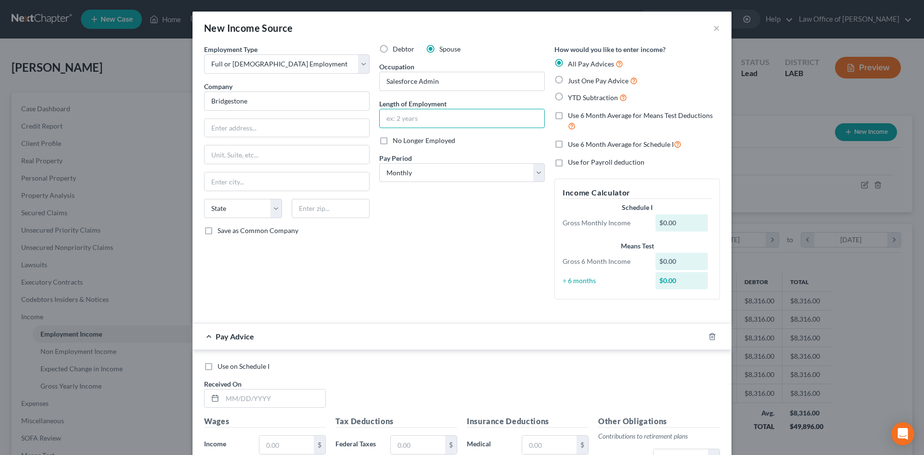
type input "J"
type input "New Employment"
click at [583, 82] on span "Just One Pay Advice" at bounding box center [598, 81] width 61 height 8
click at [578, 81] on input "Just One Pay Advice" at bounding box center [575, 78] width 6 height 6
radio input "true"
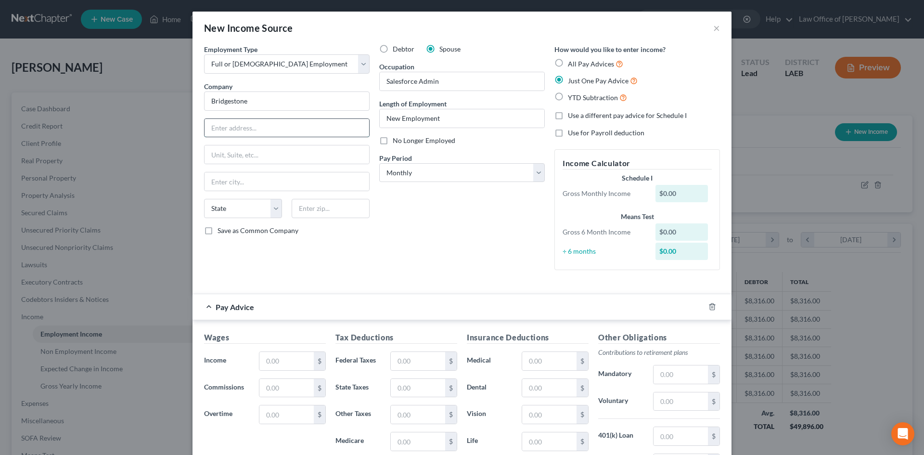
click at [229, 132] on input "text" at bounding box center [287, 128] width 165 height 18
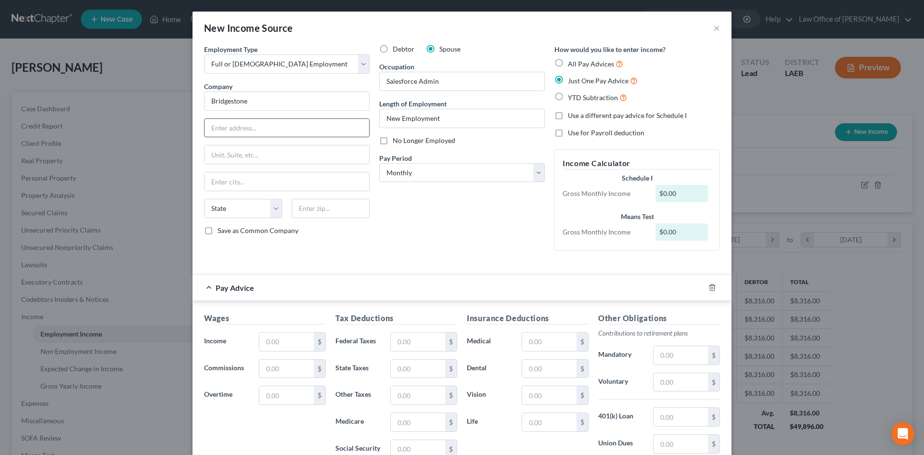
paste input "200 4th Avenue S"
type input "200 4th Avenue S"
click at [316, 205] on input "text" at bounding box center [331, 208] width 78 height 19
type input "37201"
click at [418, 214] on div "Debtor Spouse Occupation Salesforce Admin Length of Employment New Employment N…" at bounding box center [461, 151] width 175 height 214
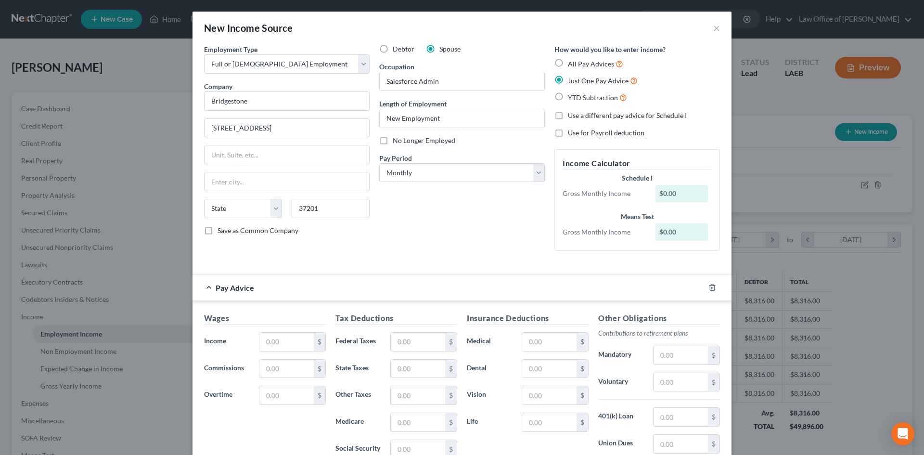
type input "Nashville"
select select "44"
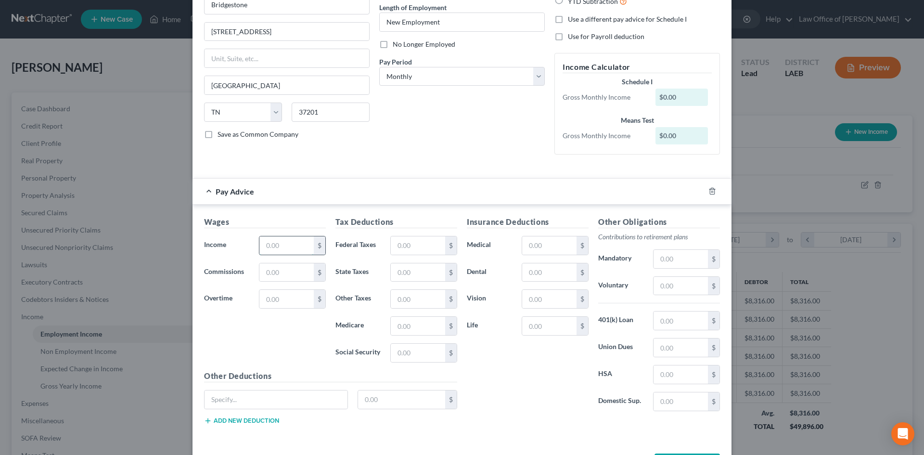
click at [278, 249] on input "text" at bounding box center [286, 245] width 54 height 18
type input "10,000"
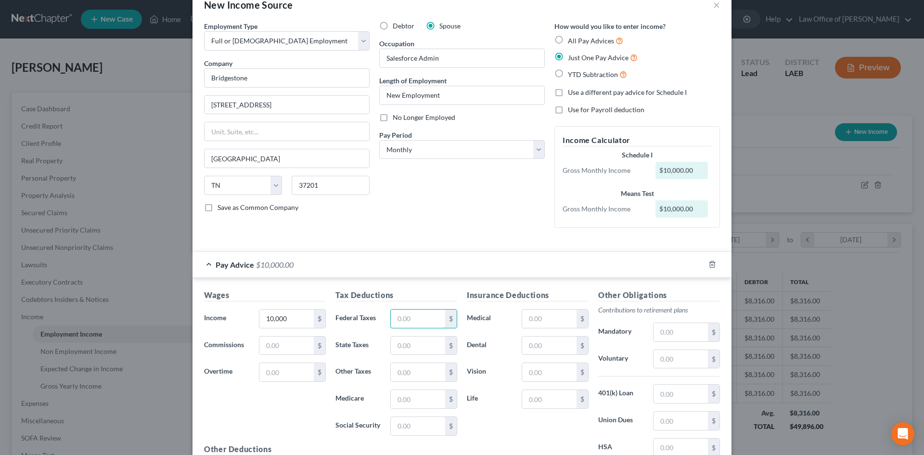
scroll to position [0, 0]
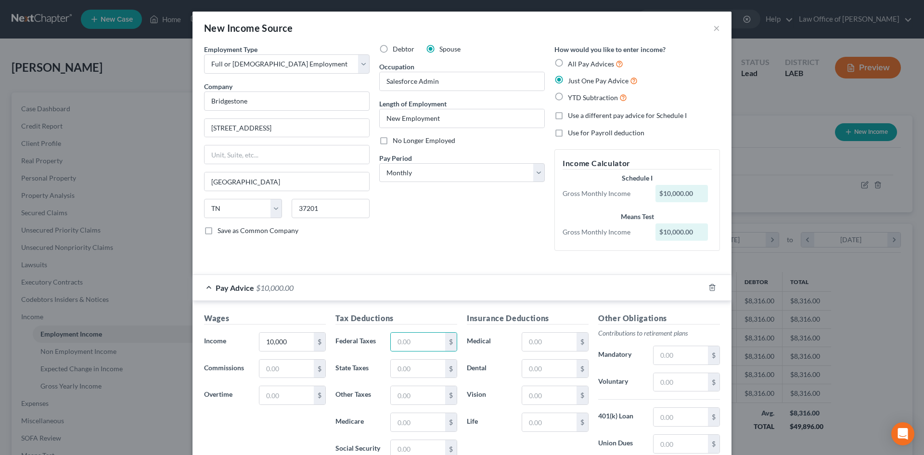
click at [584, 115] on span "Use a different pay advice for Schedule I" at bounding box center [627, 115] width 119 height 8
click at [578, 115] on input "Use a different pay advice for Schedule I" at bounding box center [575, 114] width 6 height 6
checkbox input "true"
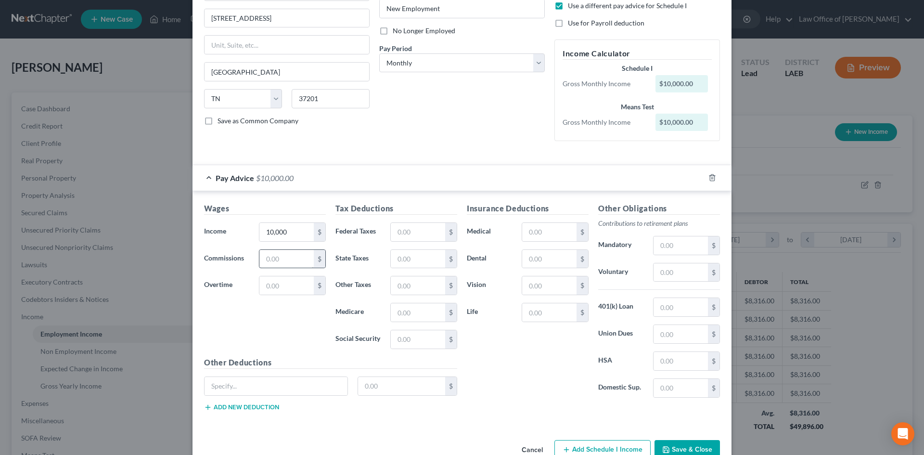
scroll to position [134, 0]
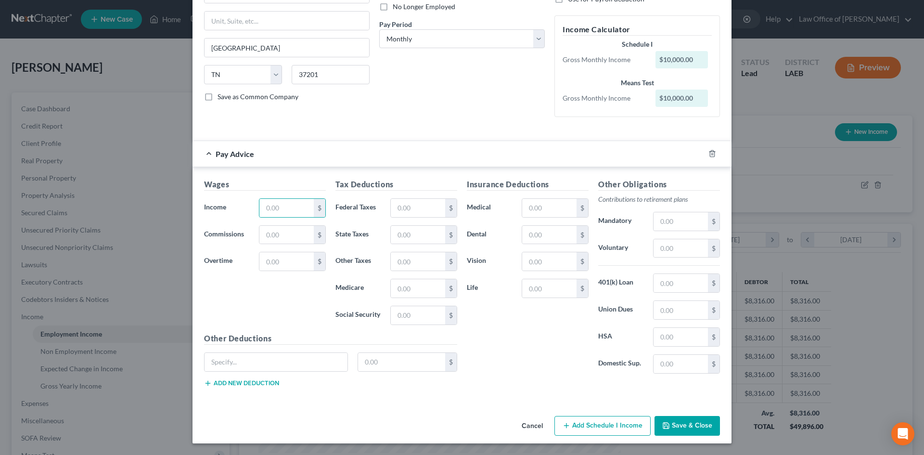
click at [593, 428] on button "Add Schedule I Income" at bounding box center [602, 426] width 96 height 20
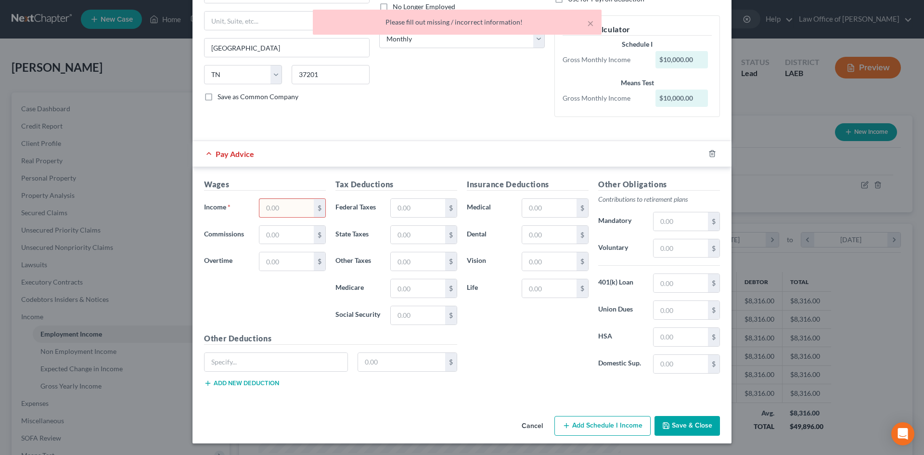
click at [269, 201] on input "text" at bounding box center [286, 208] width 54 height 18
type input "00"
click at [612, 426] on button "Add Schedule I Income" at bounding box center [602, 426] width 96 height 20
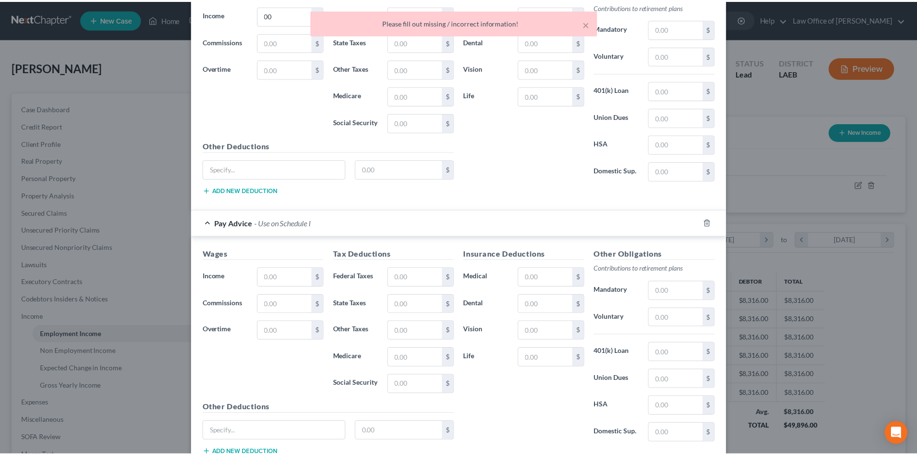
scroll to position [396, 0]
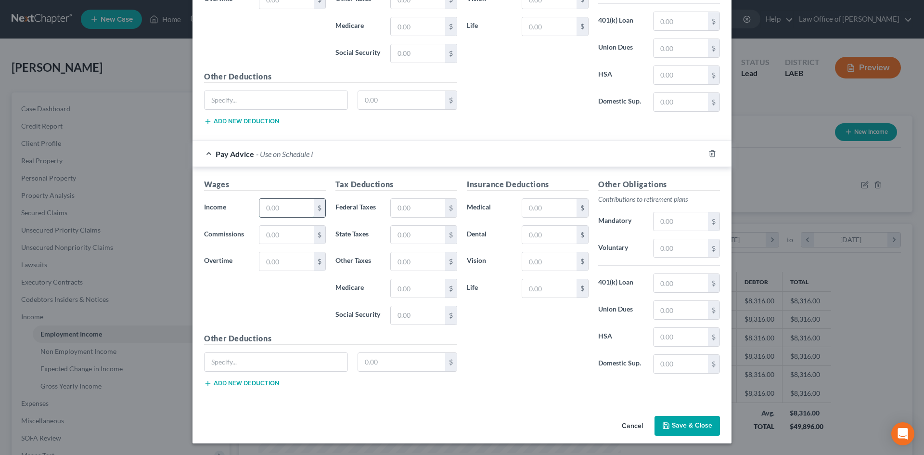
click at [274, 208] on input "text" at bounding box center [286, 208] width 54 height 18
type input "10,000"
click at [403, 205] on input "text" at bounding box center [418, 208] width 54 height 18
click at [420, 207] on input "text" at bounding box center [418, 208] width 54 height 18
type input "9"
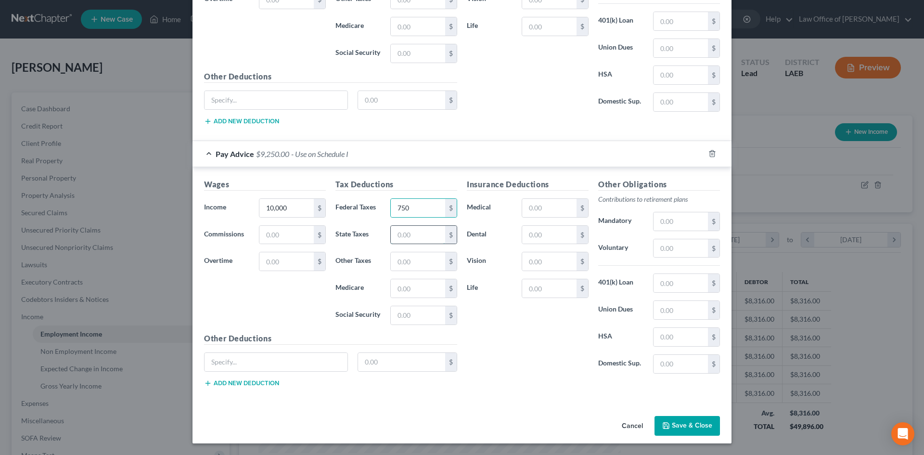
click at [414, 237] on input "text" at bounding box center [418, 235] width 54 height 18
type input "850"
click at [424, 232] on input "text" at bounding box center [418, 235] width 54 height 18
type input "376"
click at [422, 263] on input "text" at bounding box center [418, 261] width 54 height 18
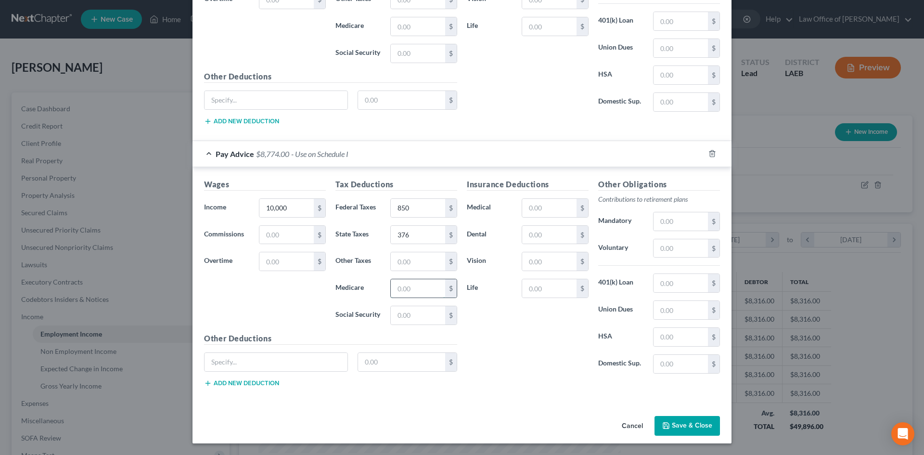
click at [396, 280] on input "text" at bounding box center [418, 288] width 54 height 18
type input "145"
click at [405, 314] on input "text" at bounding box center [418, 315] width 54 height 18
type input "620"
click at [541, 350] on div "Insurance Deductions Medical $ Dental $ Vision $ Life $" at bounding box center [527, 280] width 131 height 203
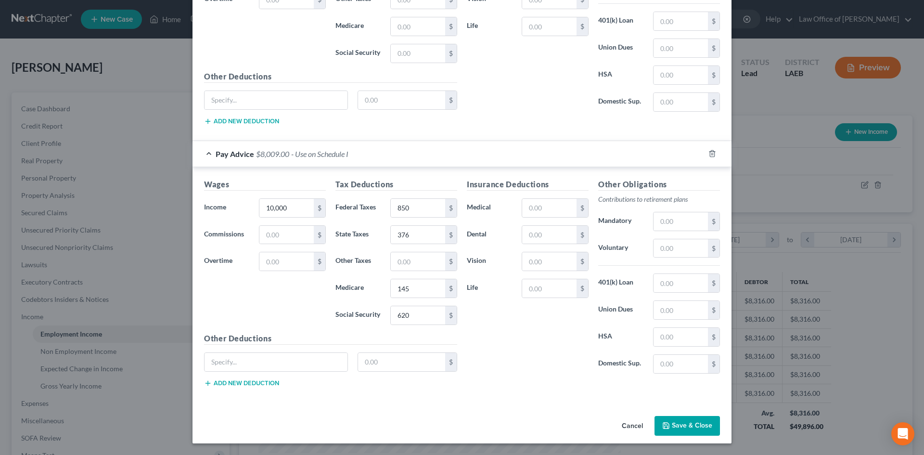
click at [678, 425] on button "Save & Close" at bounding box center [686, 426] width 65 height 20
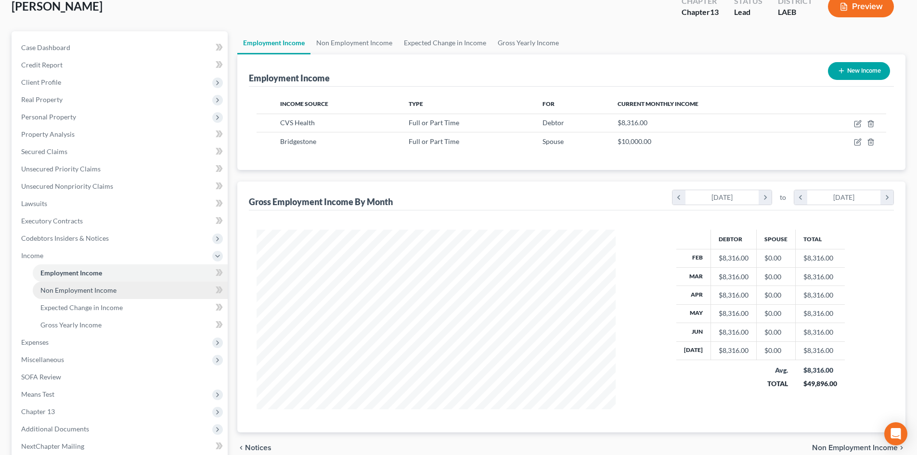
scroll to position [96, 0]
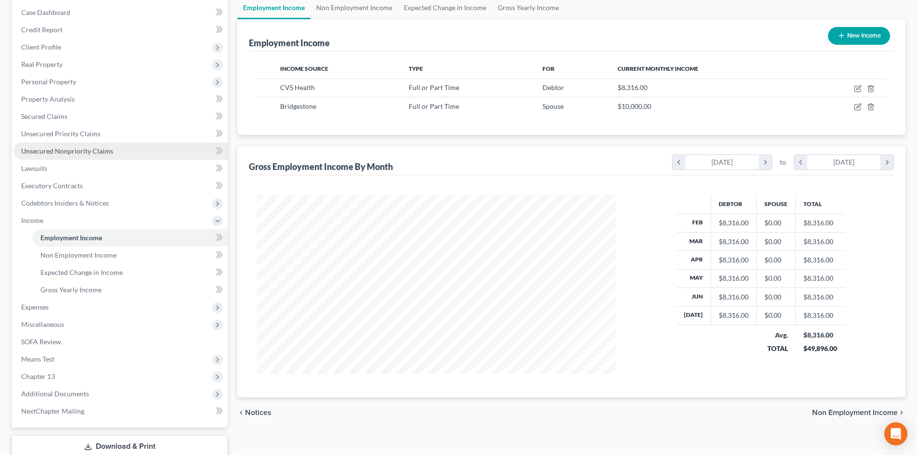
click at [41, 152] on span "Unsecured Nonpriority Claims" at bounding box center [67, 151] width 92 height 8
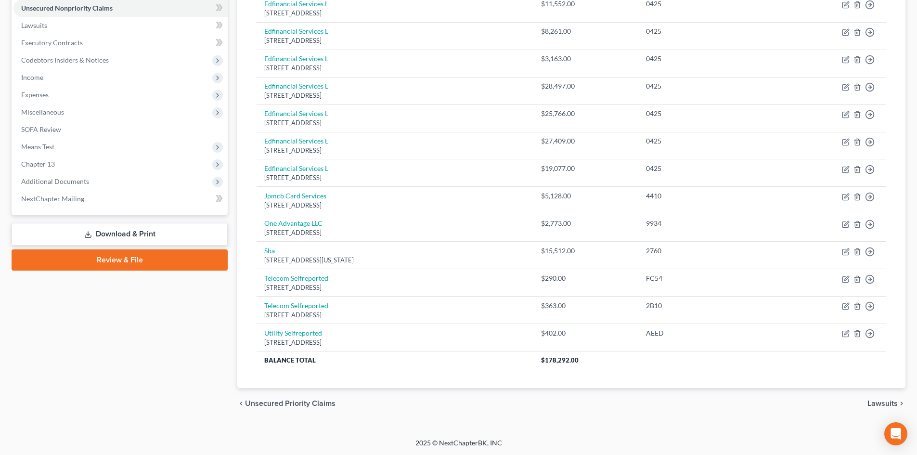
scroll to position [240, 0]
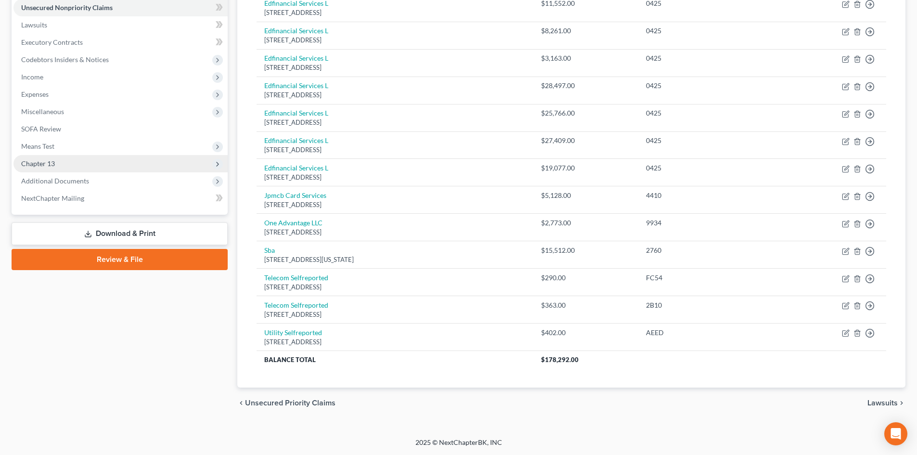
click at [39, 163] on span "Chapter 13" at bounding box center [38, 163] width 34 height 8
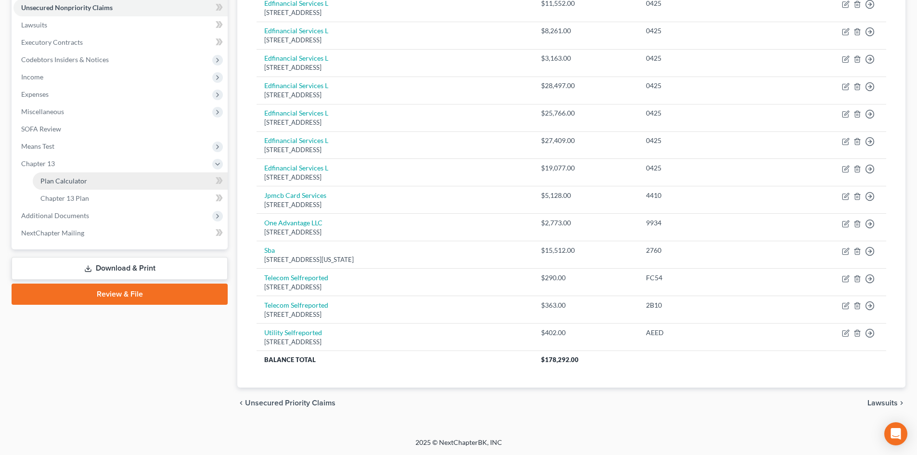
click at [45, 180] on span "Plan Calculator" at bounding box center [63, 181] width 47 height 8
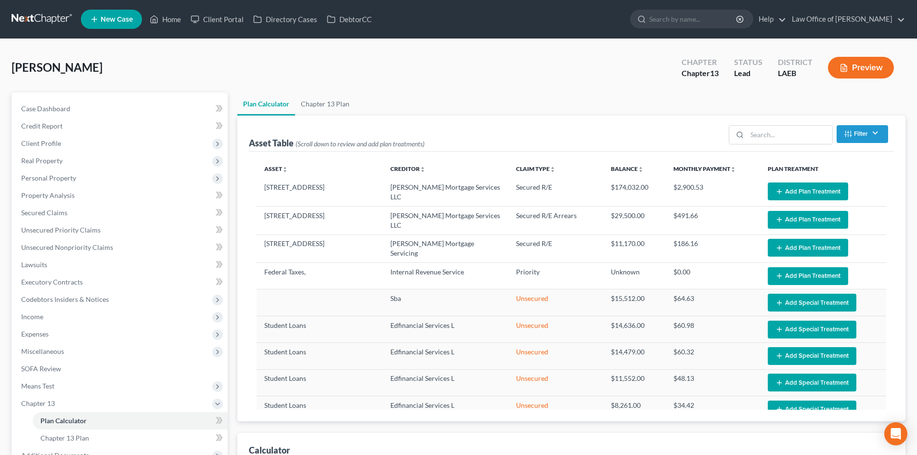
select select "59"
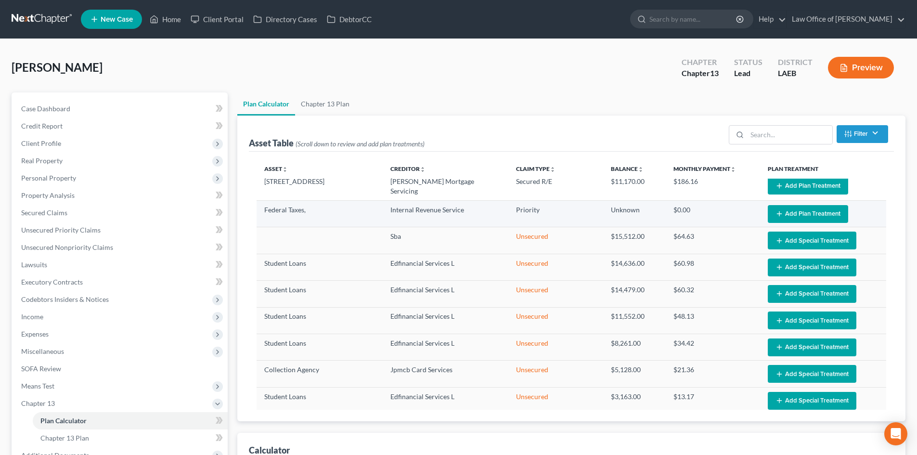
scroll to position [96, 0]
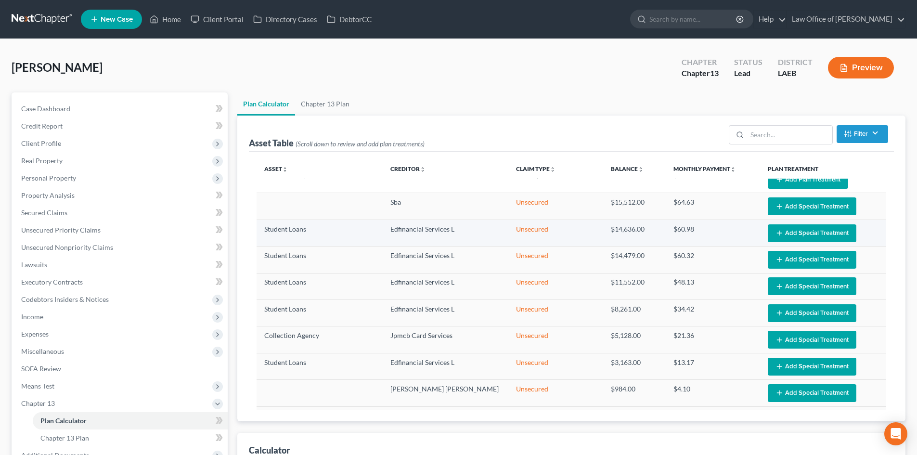
click at [793, 227] on button "Add Special Treatment" at bounding box center [812, 233] width 89 height 18
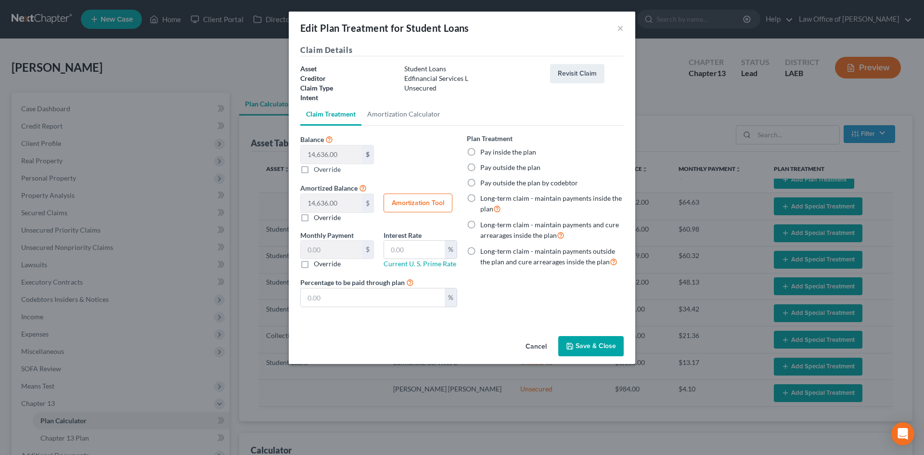
click at [509, 170] on label "Pay outside the plan" at bounding box center [510, 168] width 60 height 10
click at [490, 169] on input "Pay outside the plan" at bounding box center [487, 166] width 6 height 6
radio input "true"
click at [602, 348] on button "Save & Close" at bounding box center [590, 346] width 65 height 20
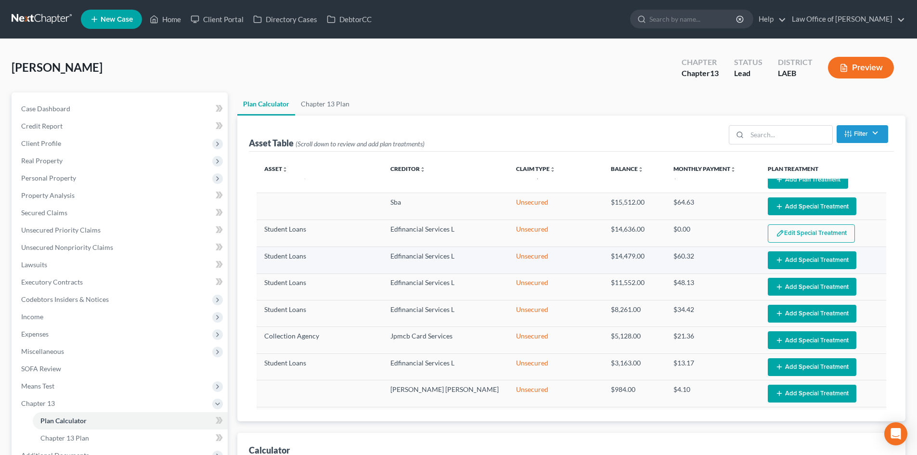
select select "59"
click at [796, 256] on button "Add Special Treatment" at bounding box center [812, 260] width 89 height 18
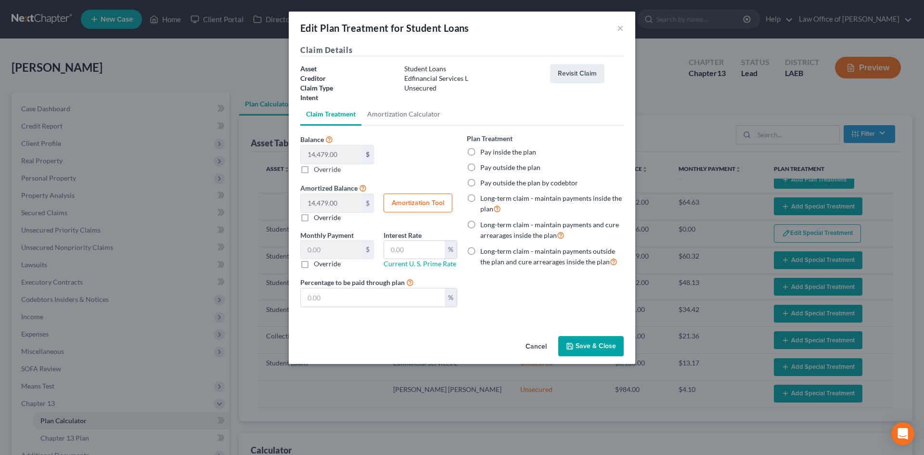
click at [486, 169] on label "Pay outside the plan" at bounding box center [510, 168] width 60 height 10
click at [486, 169] on input "Pay outside the plan" at bounding box center [487, 166] width 6 height 6
radio input "true"
click at [585, 346] on button "Save & Close" at bounding box center [590, 346] width 65 height 20
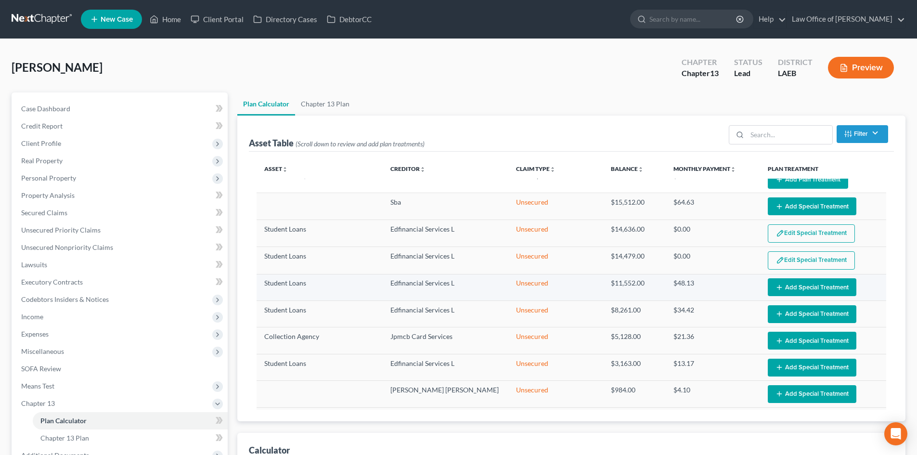
select select "59"
click at [805, 286] on button "Add Special Treatment" at bounding box center [812, 287] width 89 height 18
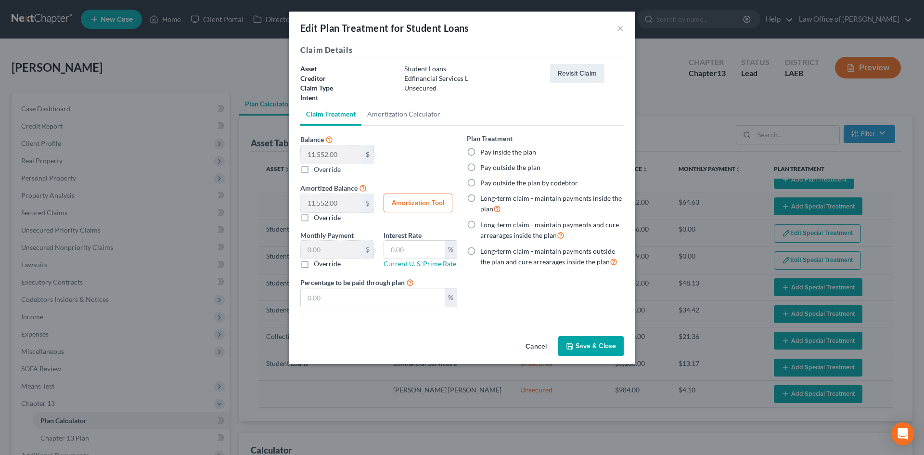
click at [491, 165] on label "Pay outside the plan" at bounding box center [510, 168] width 60 height 10
click at [490, 165] on input "Pay outside the plan" at bounding box center [487, 166] width 6 height 6
radio input "true"
click at [596, 344] on button "Save & Close" at bounding box center [590, 346] width 65 height 20
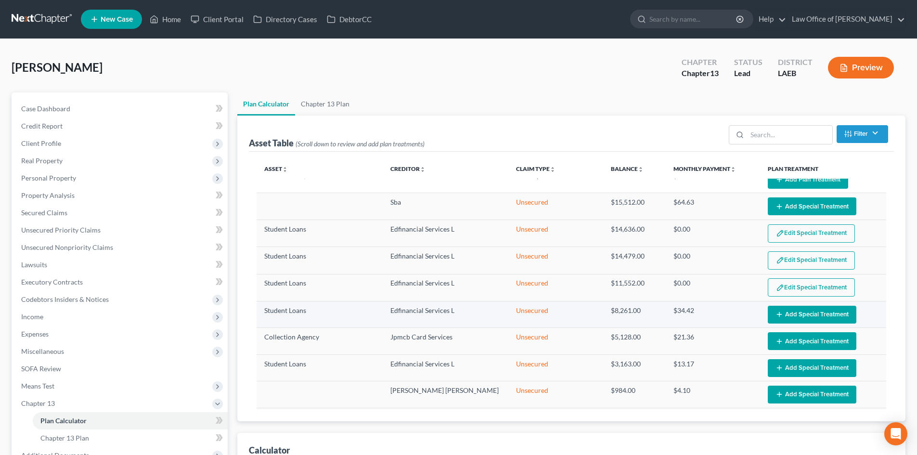
select select "59"
click at [793, 311] on button "Add Special Treatment" at bounding box center [812, 315] width 89 height 18
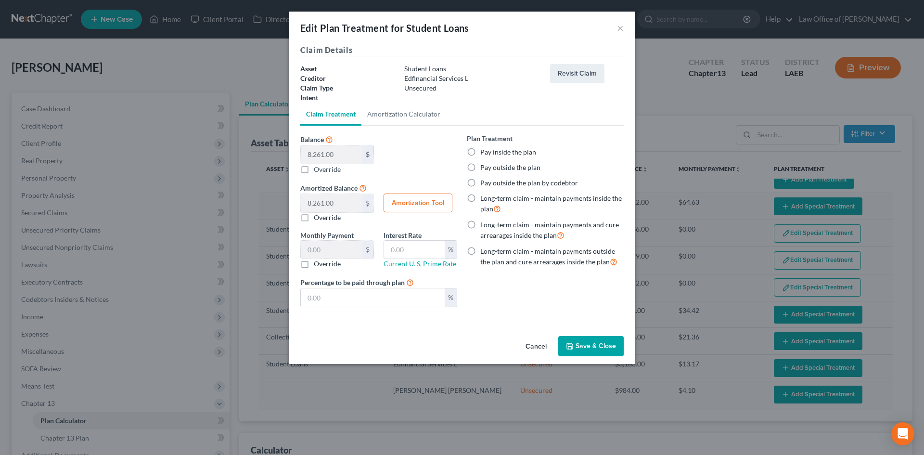
click at [496, 166] on label "Pay outside the plan" at bounding box center [510, 168] width 60 height 10
click at [490, 166] on input "Pay outside the plan" at bounding box center [487, 166] width 6 height 6
radio input "true"
click at [586, 345] on button "Save & Close" at bounding box center [590, 346] width 65 height 20
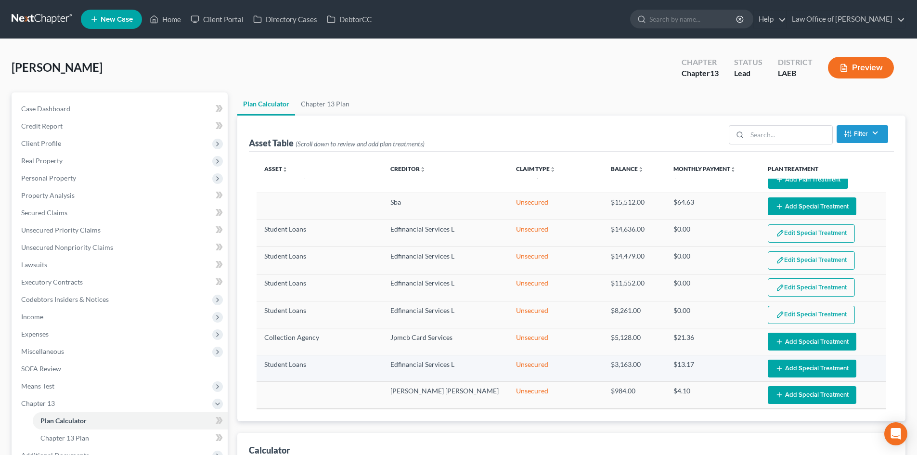
select select "59"
click at [788, 364] on button "Add Special Treatment" at bounding box center [812, 368] width 89 height 18
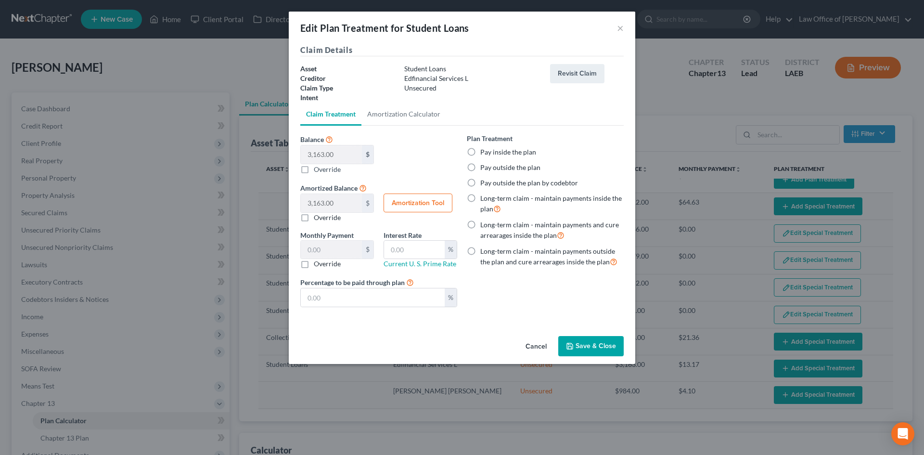
click at [505, 170] on label "Pay outside the plan" at bounding box center [510, 168] width 60 height 10
click at [490, 169] on input "Pay outside the plan" at bounding box center [487, 166] width 6 height 6
radio input "true"
click at [597, 343] on button "Save & Close" at bounding box center [590, 346] width 65 height 20
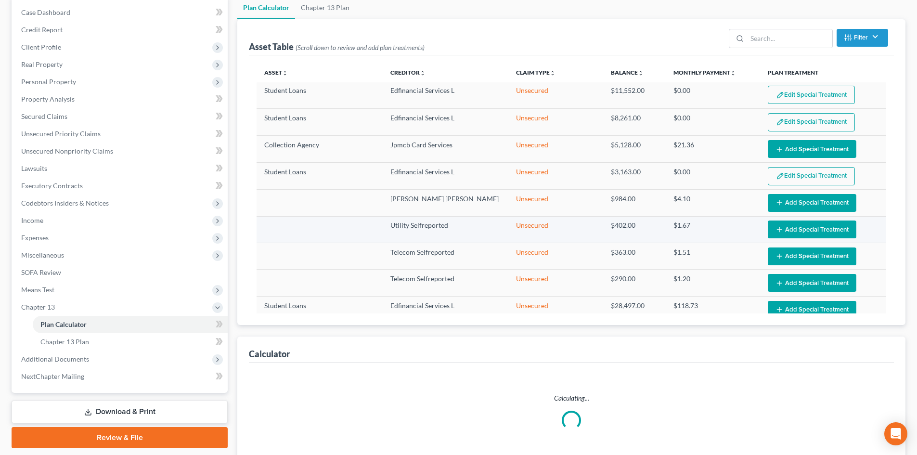
select select "59"
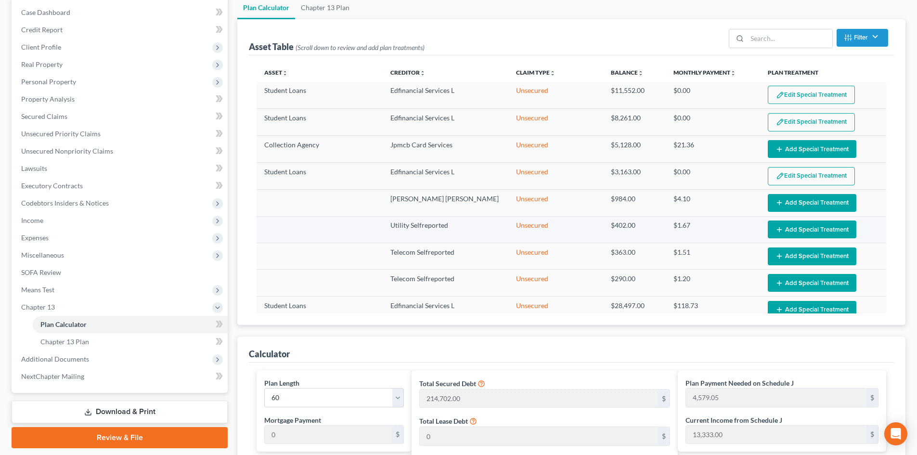
scroll to position [289, 0]
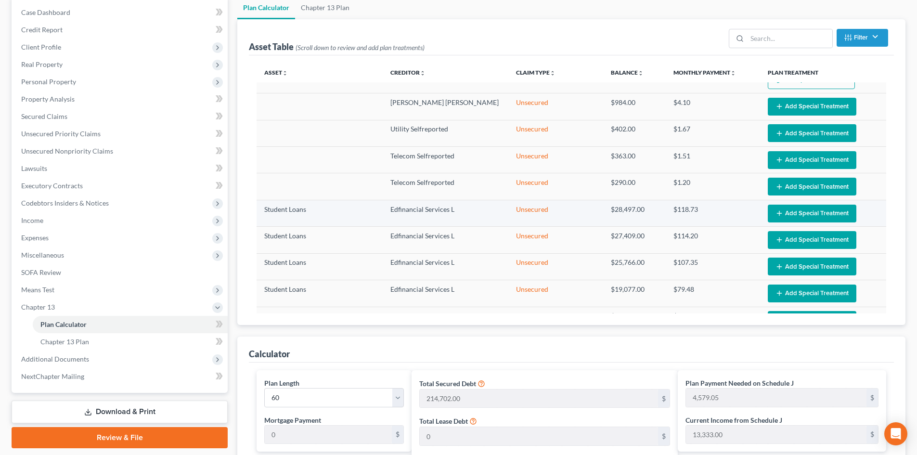
click at [782, 206] on button "Add Special Treatment" at bounding box center [812, 214] width 89 height 18
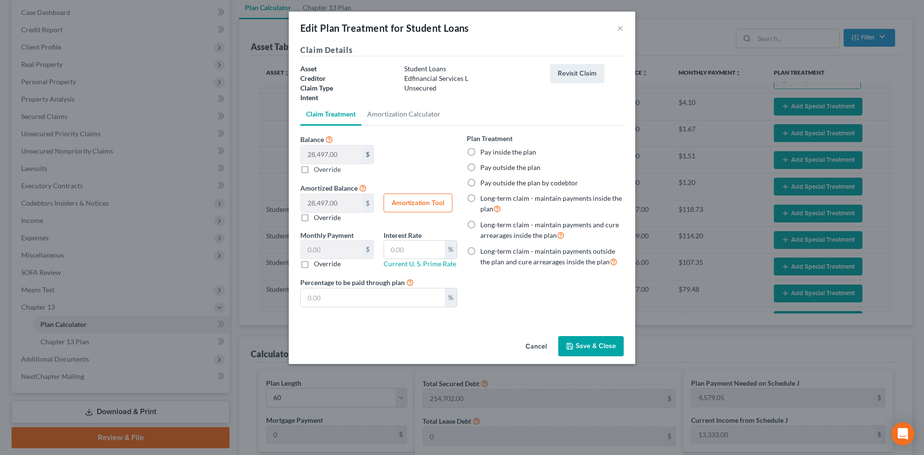
click at [486, 168] on label "Pay outside the plan" at bounding box center [510, 168] width 60 height 10
click at [486, 168] on input "Pay outside the plan" at bounding box center [487, 166] width 6 height 6
radio input "true"
click at [586, 347] on button "Save & Close" at bounding box center [590, 346] width 65 height 20
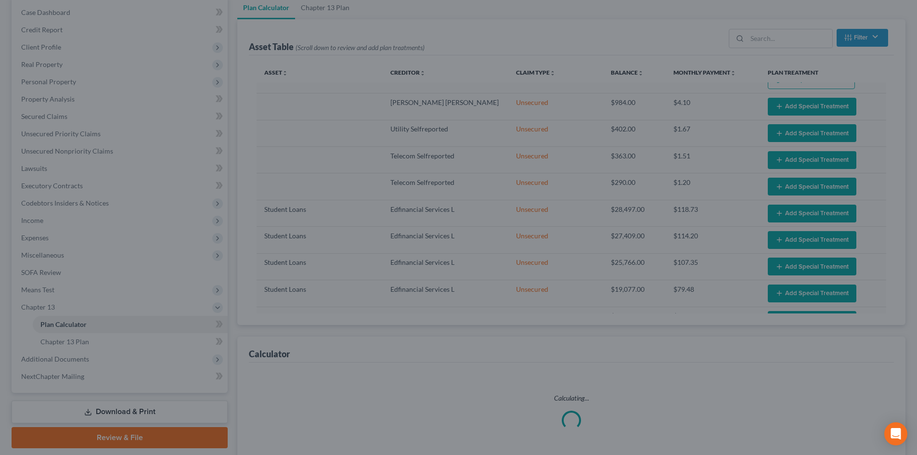
select select "59"
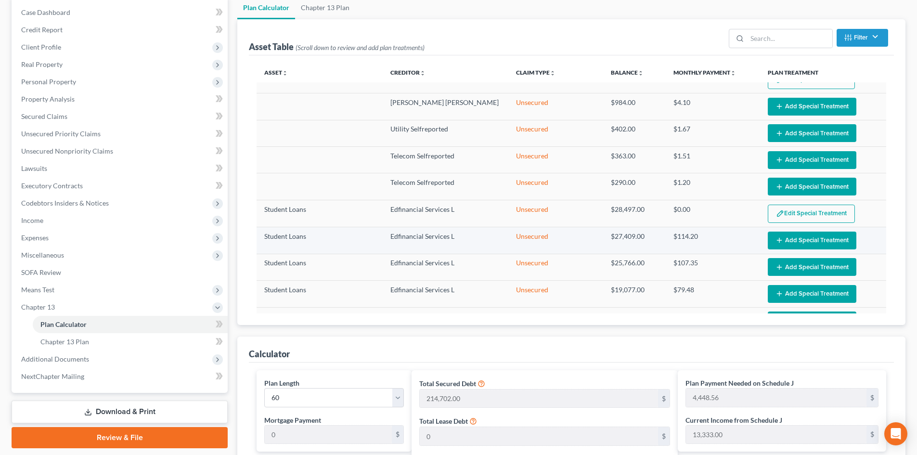
click at [799, 239] on button "Add Special Treatment" at bounding box center [812, 240] width 89 height 18
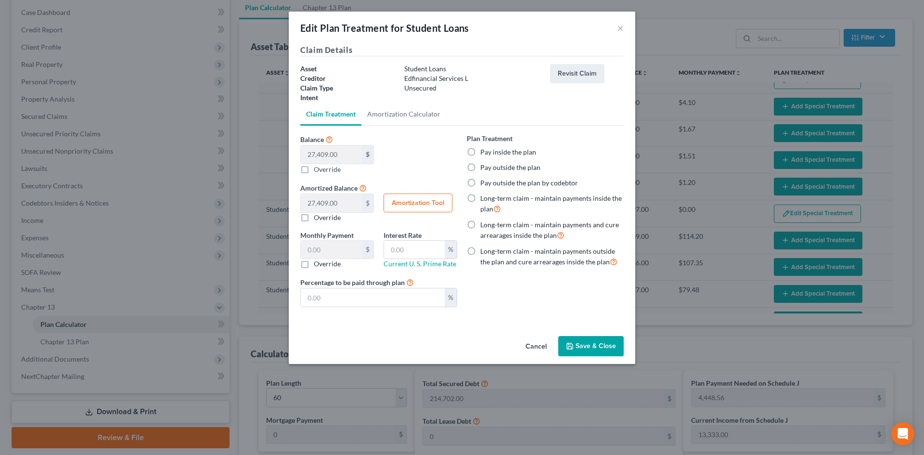
click at [488, 160] on div "Plan Treatment Pay inside the plan Pay outside the plan Pay outside the plan by…" at bounding box center [545, 200] width 157 height 134
click at [487, 163] on label "Pay outside the plan" at bounding box center [510, 168] width 60 height 10
click at [487, 163] on input "Pay outside the plan" at bounding box center [487, 166] width 6 height 6
radio input "true"
click at [588, 345] on button "Save & Close" at bounding box center [590, 346] width 65 height 20
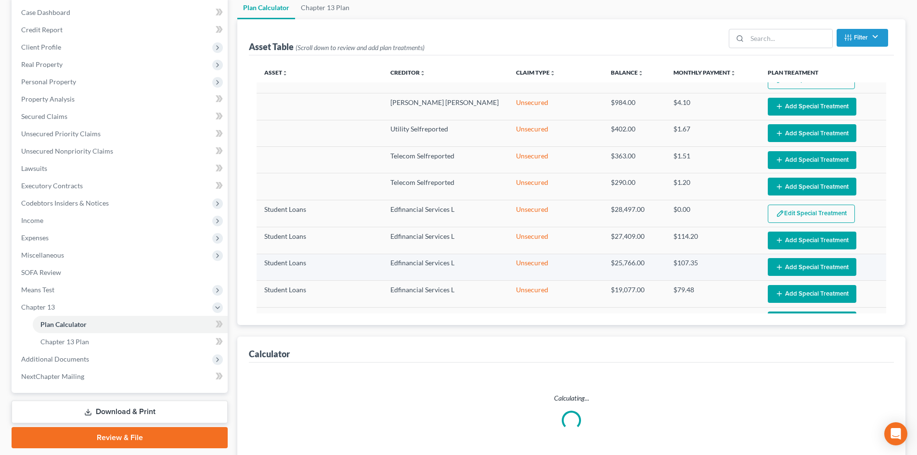
select select "59"
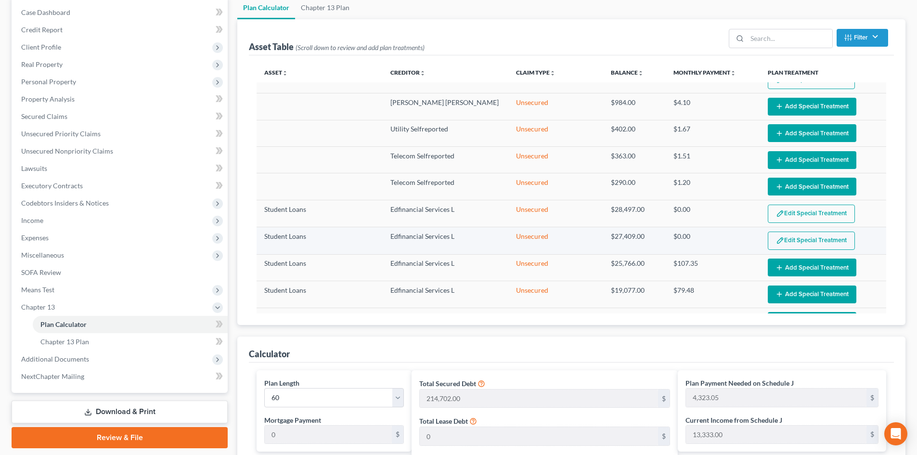
click at [790, 241] on button "Edit Special Treatment" at bounding box center [811, 240] width 87 height 18
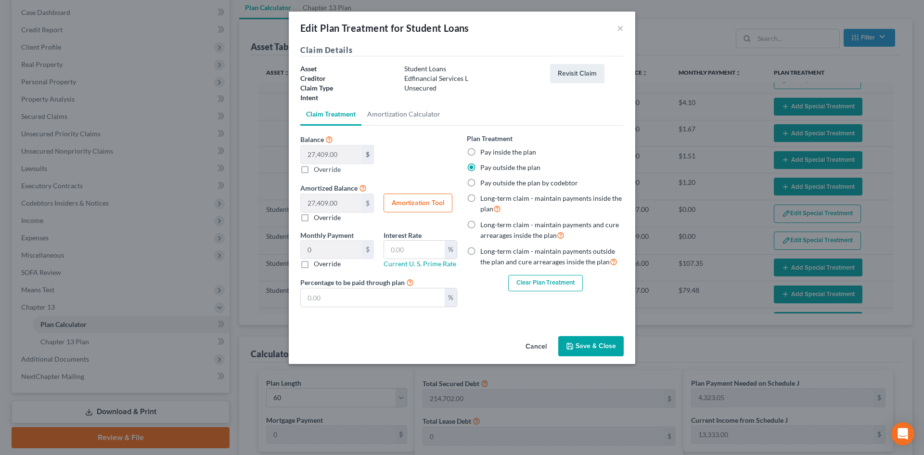
click at [532, 348] on button "Cancel" at bounding box center [536, 346] width 37 height 19
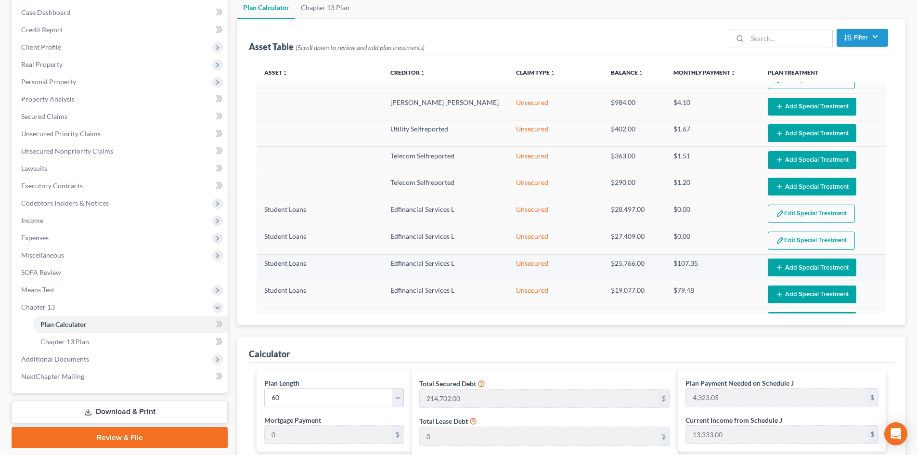
click at [788, 260] on button "Add Special Treatment" at bounding box center [812, 267] width 89 height 18
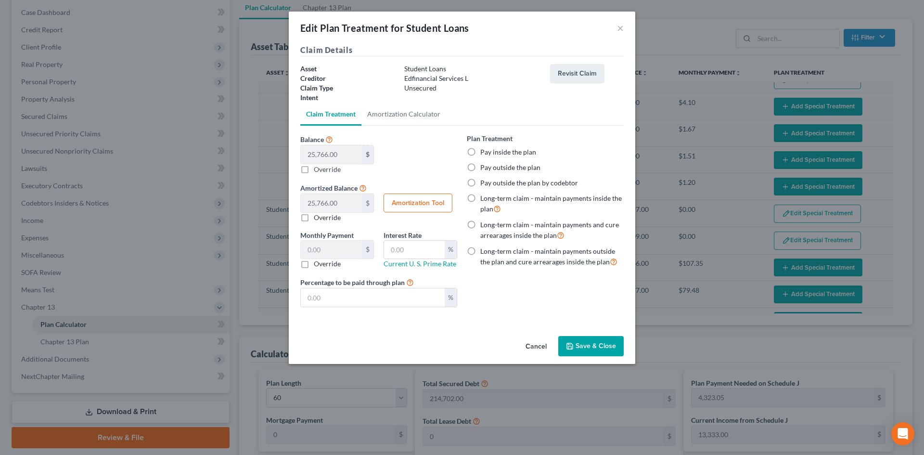
click at [485, 168] on label "Pay outside the plan" at bounding box center [510, 168] width 60 height 10
click at [485, 168] on input "Pay outside the plan" at bounding box center [487, 166] width 6 height 6
radio input "true"
click at [581, 345] on button "Save & Close" at bounding box center [590, 346] width 65 height 20
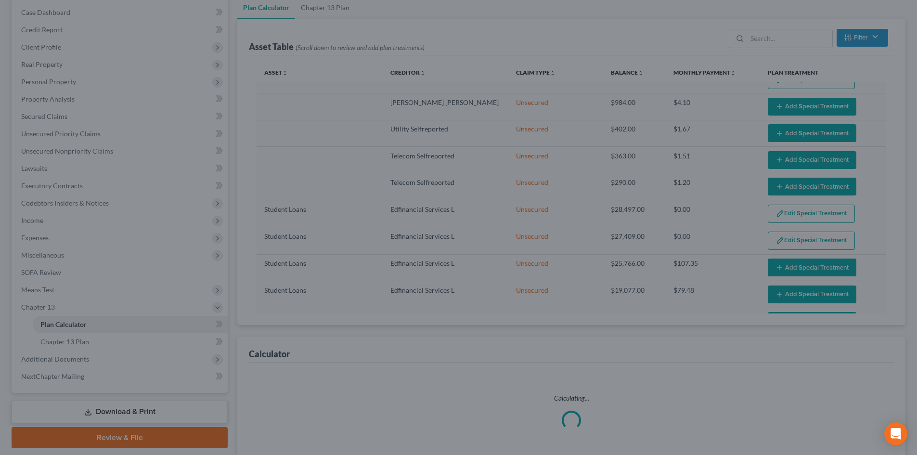
select select "59"
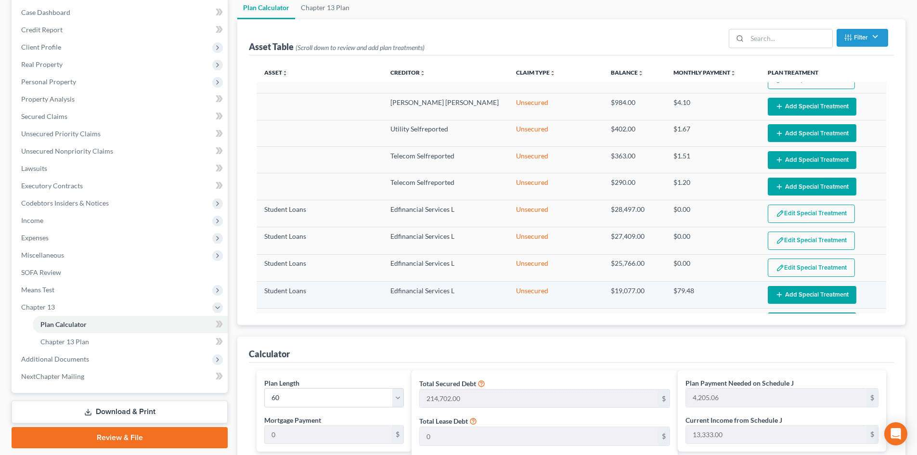
click at [811, 289] on button "Add Special Treatment" at bounding box center [812, 295] width 89 height 18
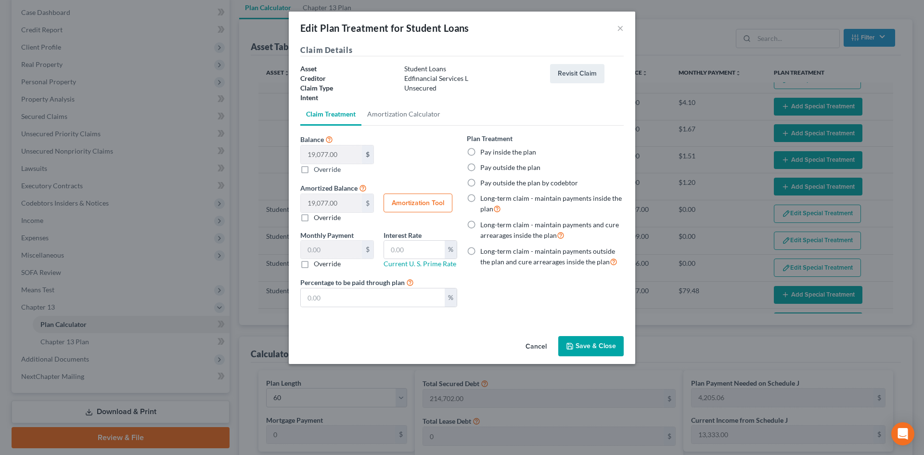
click at [486, 168] on label "Pay outside the plan" at bounding box center [510, 168] width 60 height 10
click at [486, 168] on input "Pay outside the plan" at bounding box center [487, 166] width 6 height 6
radio input "true"
click at [585, 348] on button "Save & Close" at bounding box center [590, 346] width 65 height 20
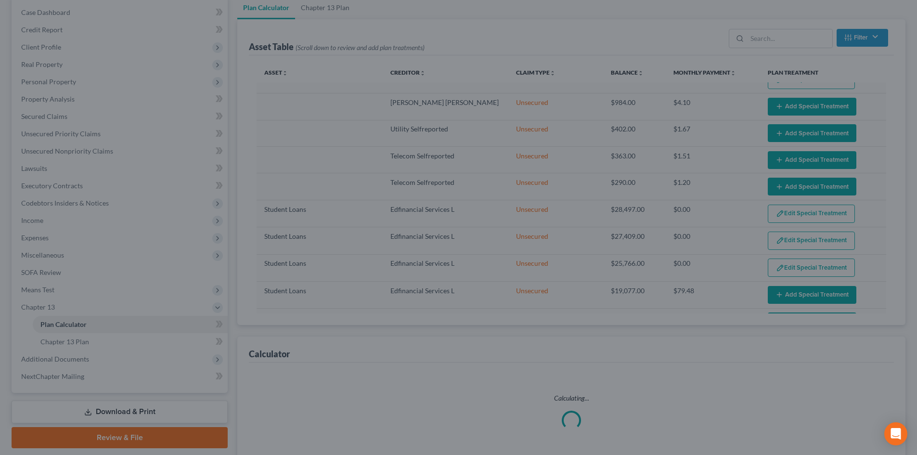
select select "59"
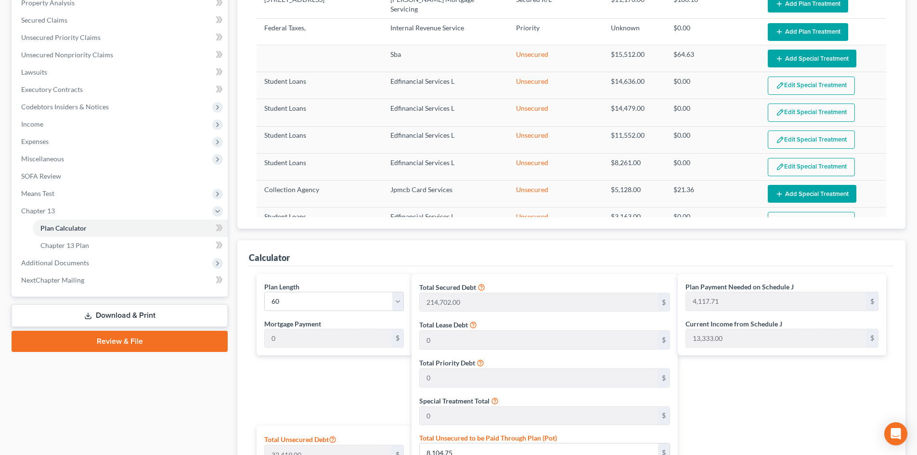
scroll to position [0, 0]
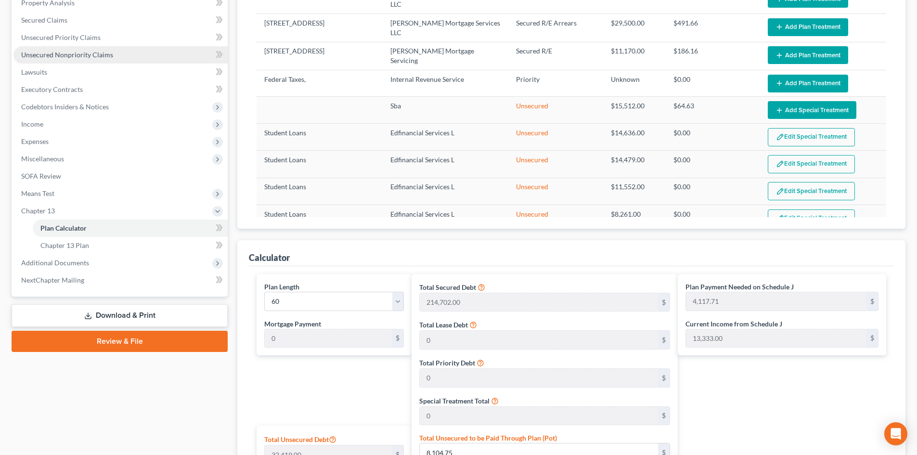
click at [41, 54] on span "Unsecured Nonpriority Claims" at bounding box center [67, 55] width 92 height 8
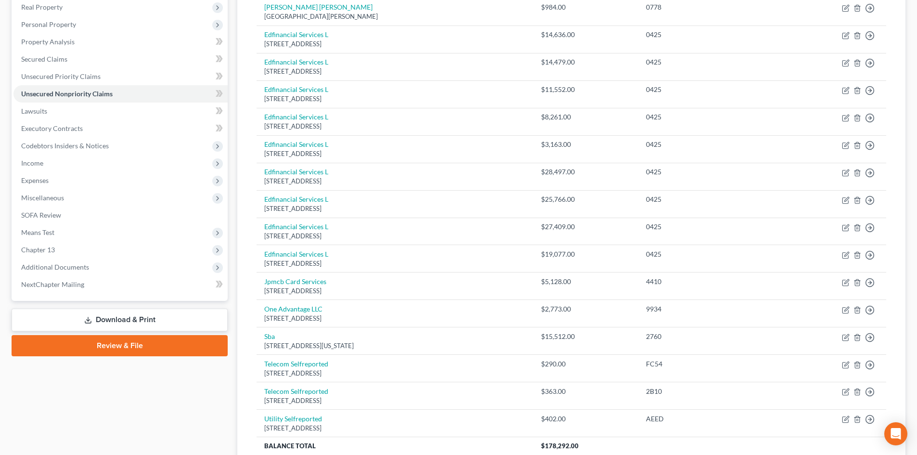
scroll to position [47, 0]
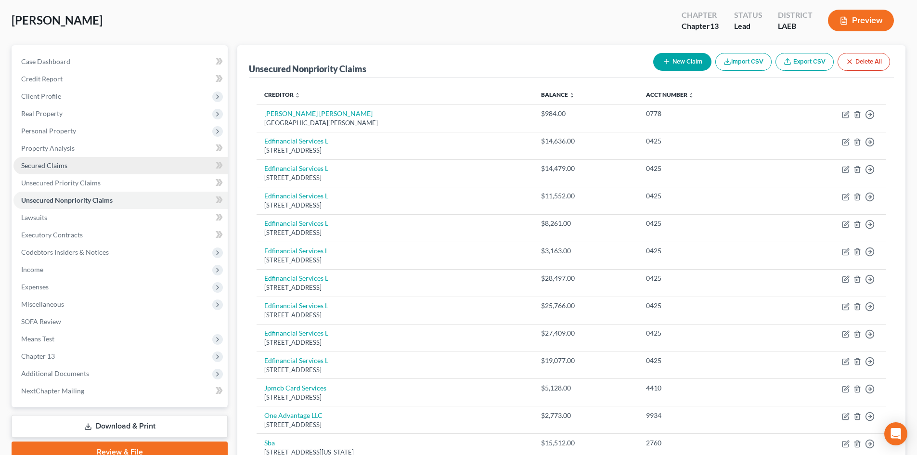
click at [40, 170] on link "Secured Claims" at bounding box center [120, 165] width 214 height 17
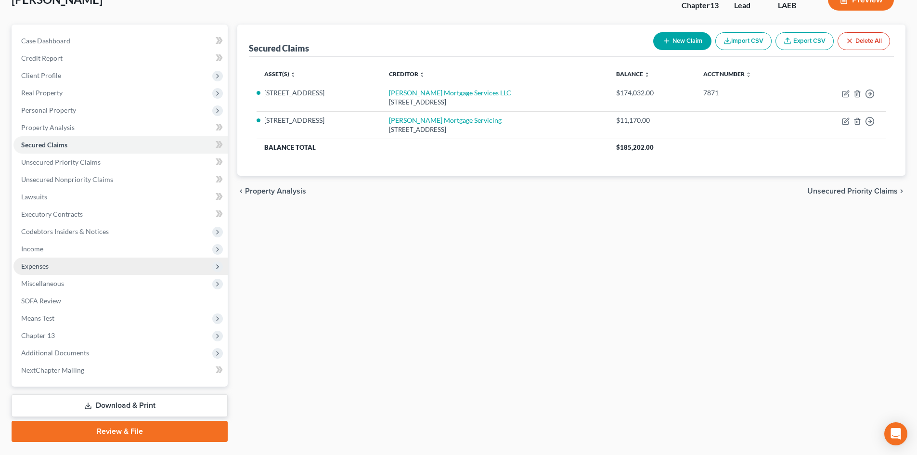
scroll to position [91, 0]
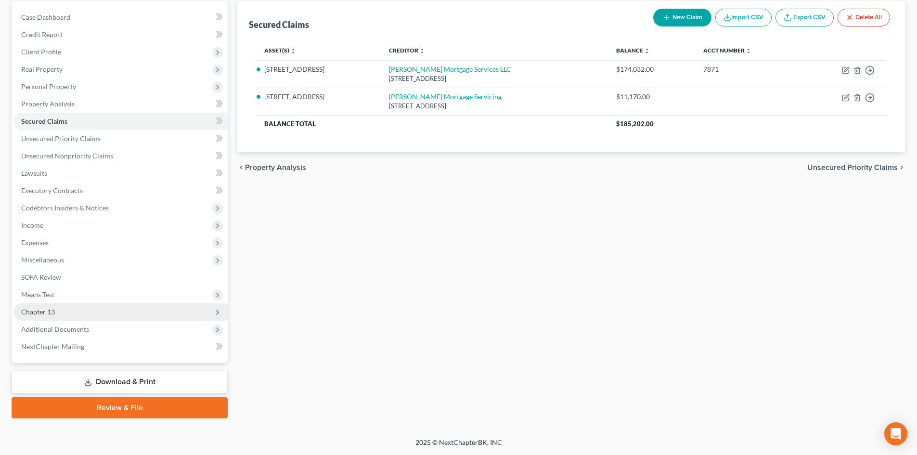
click at [39, 312] on span "Chapter 13" at bounding box center [38, 311] width 34 height 8
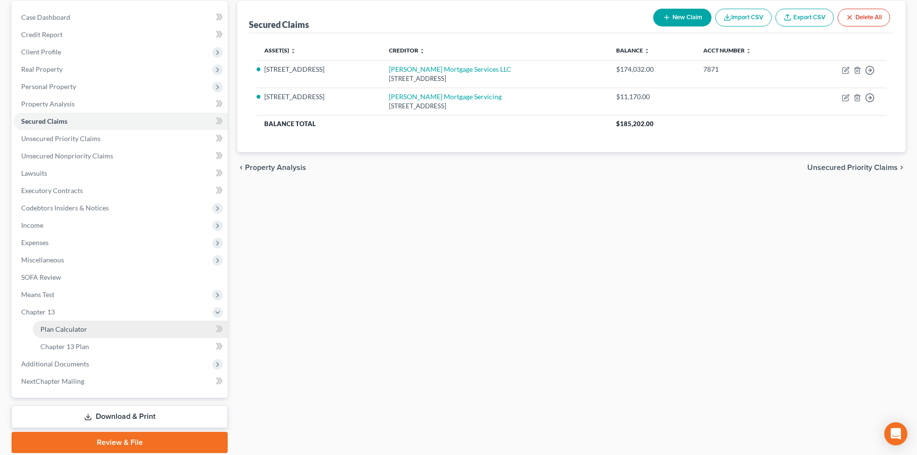
click at [79, 330] on span "Plan Calculator" at bounding box center [63, 329] width 47 height 8
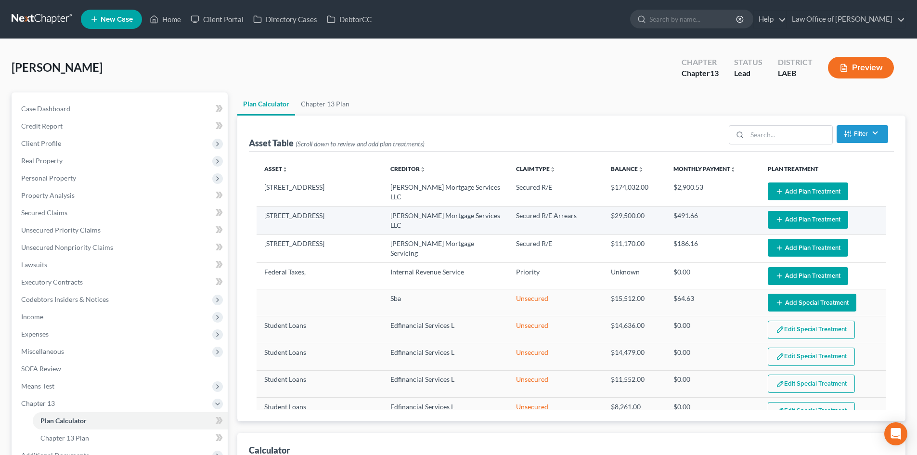
select select "59"
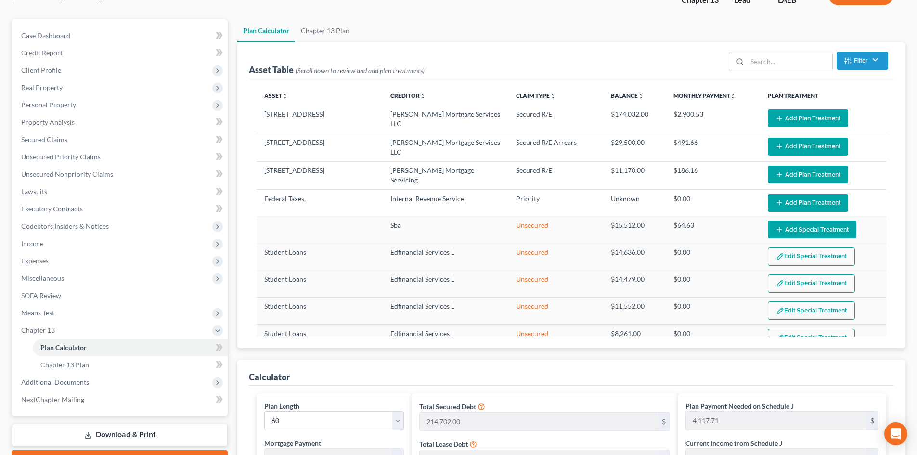
scroll to position [96, 0]
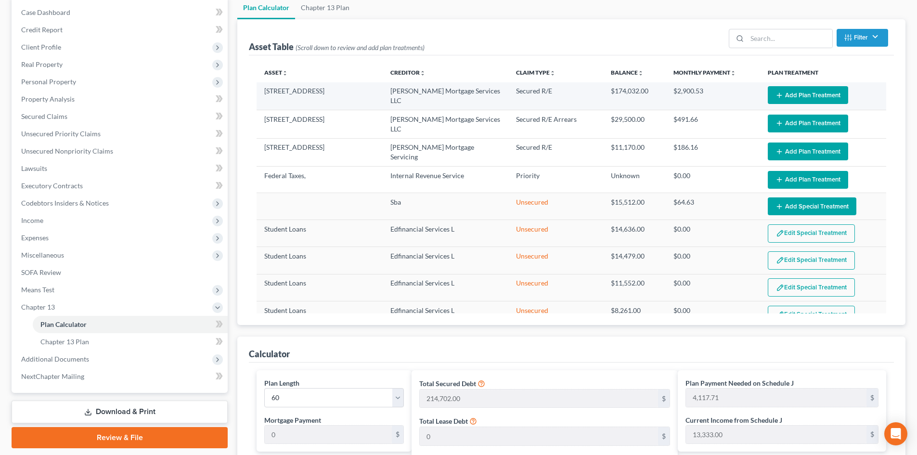
click at [807, 97] on button "Add Plan Treatment" at bounding box center [808, 95] width 80 height 18
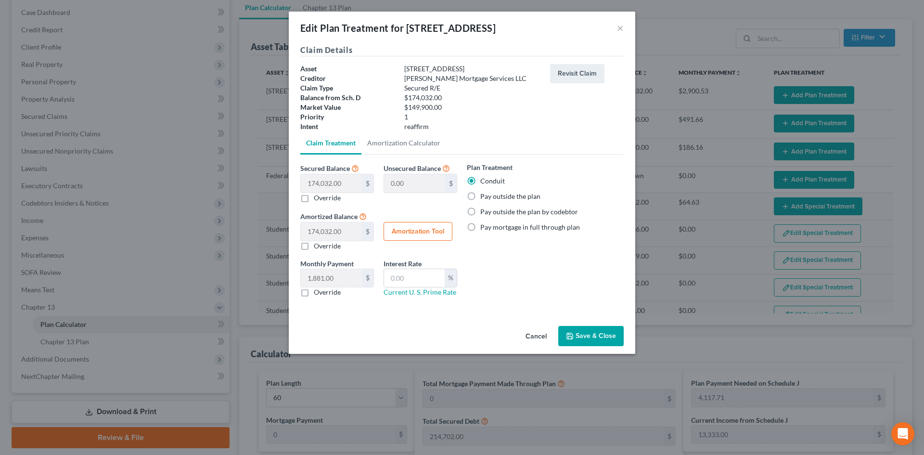
click at [496, 199] on label "Pay outside the plan" at bounding box center [510, 197] width 60 height 10
click at [490, 198] on input "Pay outside the plan" at bounding box center [487, 195] width 6 height 6
radio input "true"
click at [591, 333] on button "Save & Close" at bounding box center [590, 336] width 65 height 20
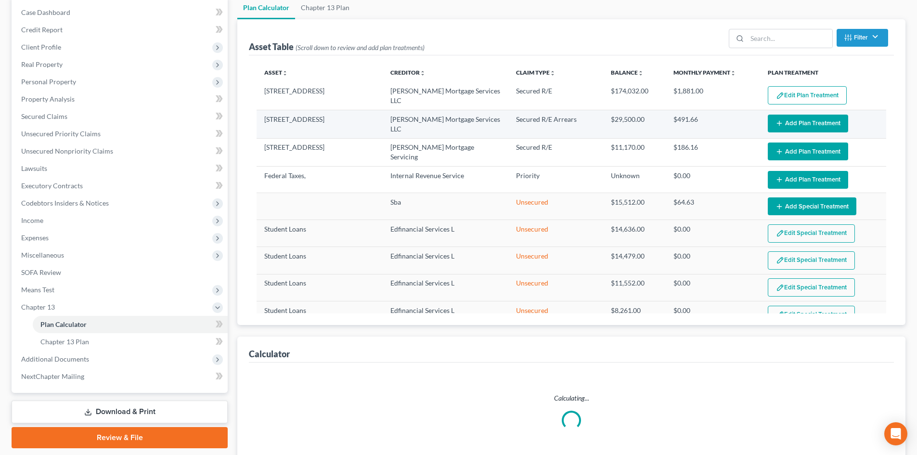
select select "59"
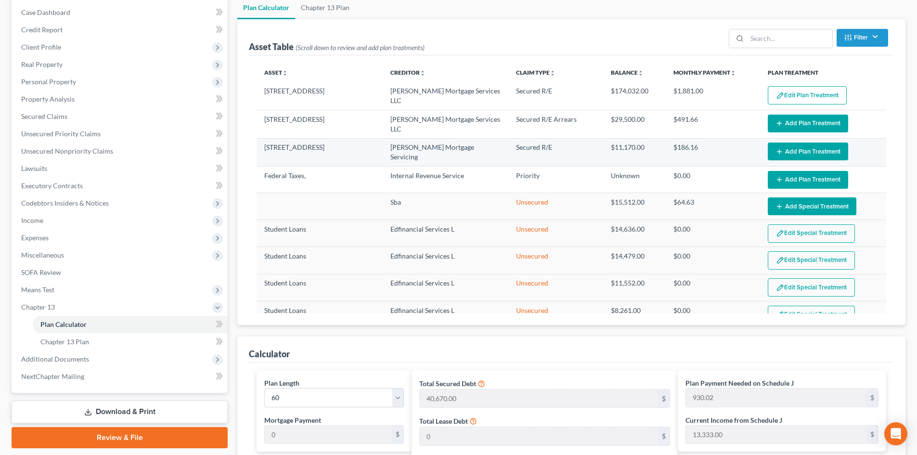
click at [803, 142] on button "Add Plan Treatment" at bounding box center [808, 151] width 80 height 18
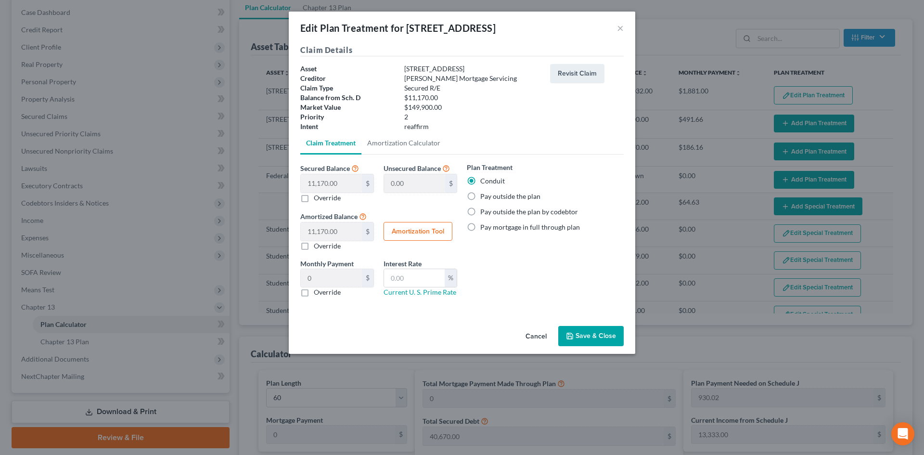
click at [502, 197] on label "Pay outside the plan" at bounding box center [510, 197] width 60 height 10
click at [490, 197] on input "Pay outside the plan" at bounding box center [487, 195] width 6 height 6
radio input "true"
click at [589, 333] on button "Save & Close" at bounding box center [590, 336] width 65 height 20
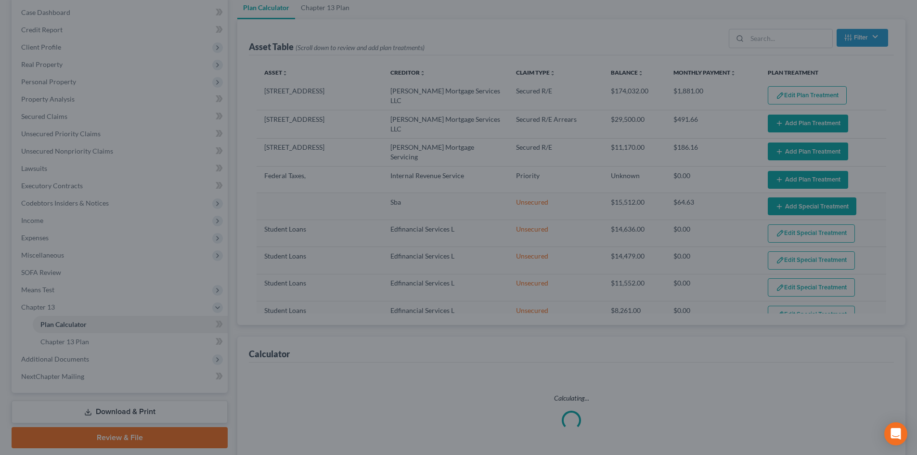
select select "59"
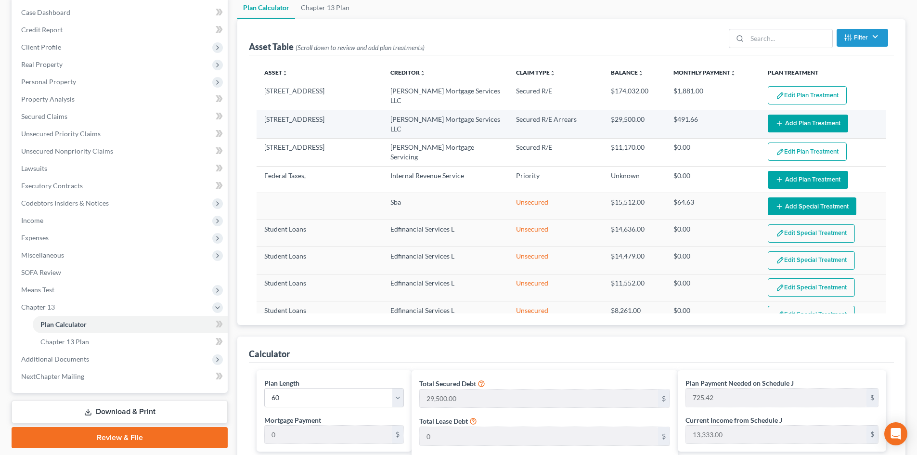
click at [799, 120] on button "Add Plan Treatment" at bounding box center [808, 124] width 80 height 18
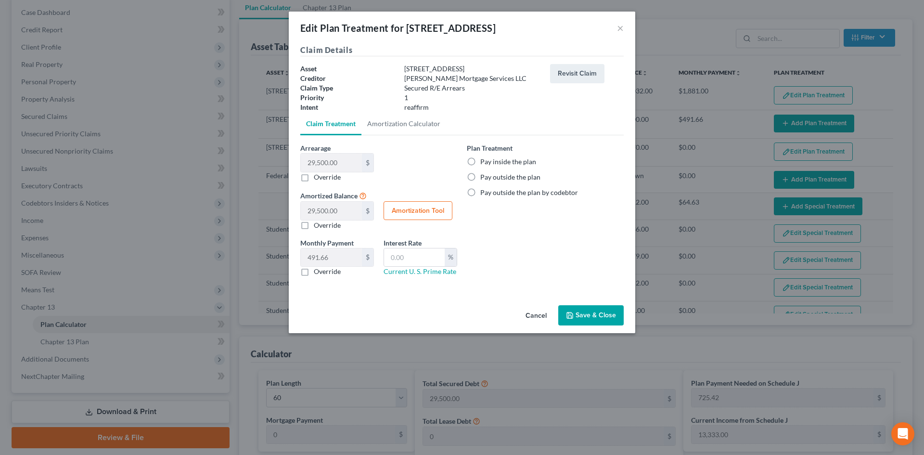
click at [494, 160] on label "Pay inside the plan" at bounding box center [508, 162] width 56 height 10
click at [490, 160] on input "Pay inside the plan" at bounding box center [487, 160] width 6 height 6
radio input "true"
click at [590, 317] on button "Save & Close" at bounding box center [590, 315] width 65 height 20
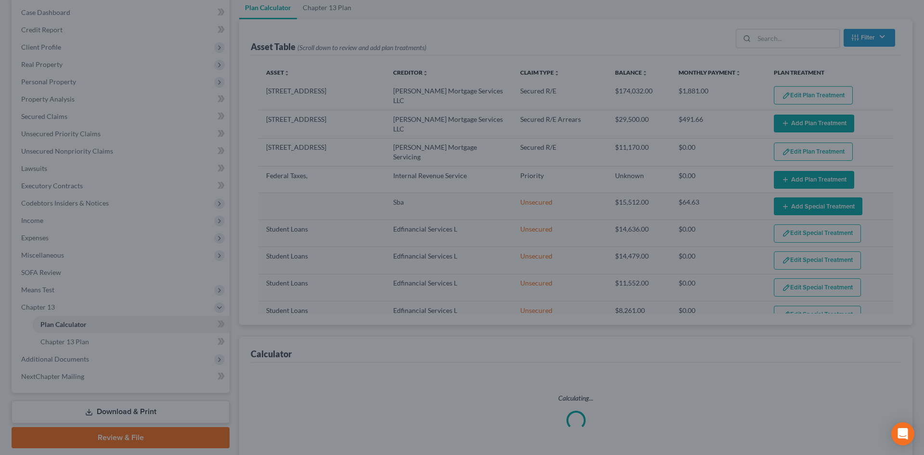
select select "59"
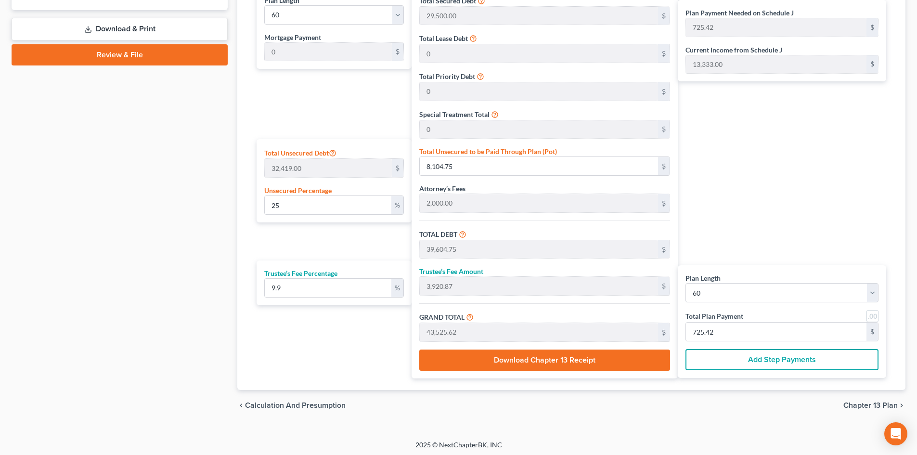
scroll to position [481, 0]
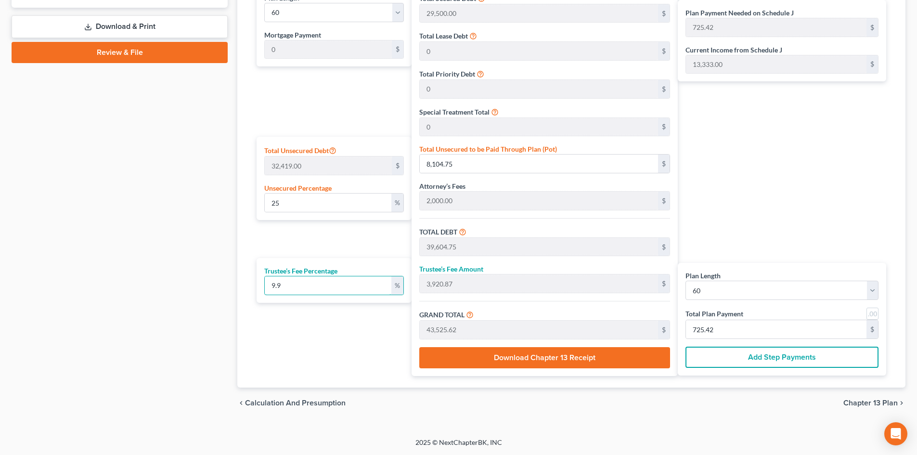
drag, startPoint x: 295, startPoint y: 284, endPoint x: 249, endPoint y: 283, distance: 45.7
click at [249, 283] on div "Plan Length 1 2 3 4 5 6 7 8 9 10 11 12 13 14 15 16 17 18 19 20 21 22 23 24 25 2…" at bounding box center [571, 182] width 645 height 410
type input "1"
type input "396.04"
type input "40,000.79"
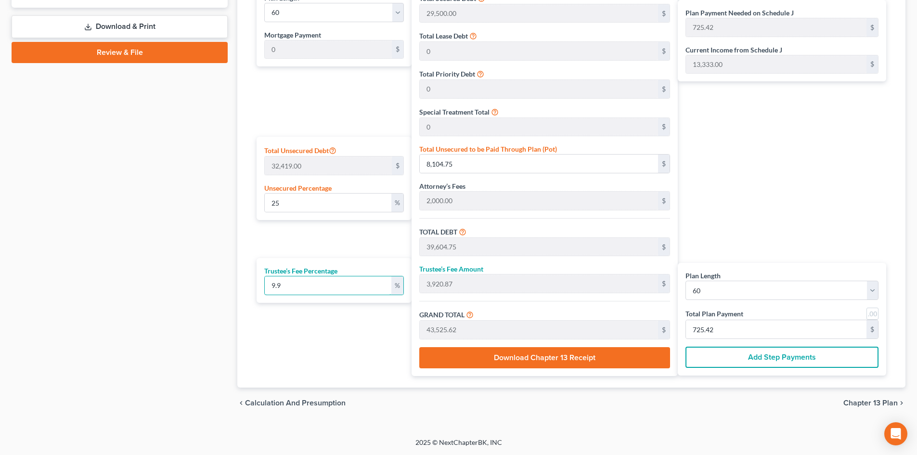
type input "666.67"
type input "10"
type input "3,960.47"
type input "43,565.22"
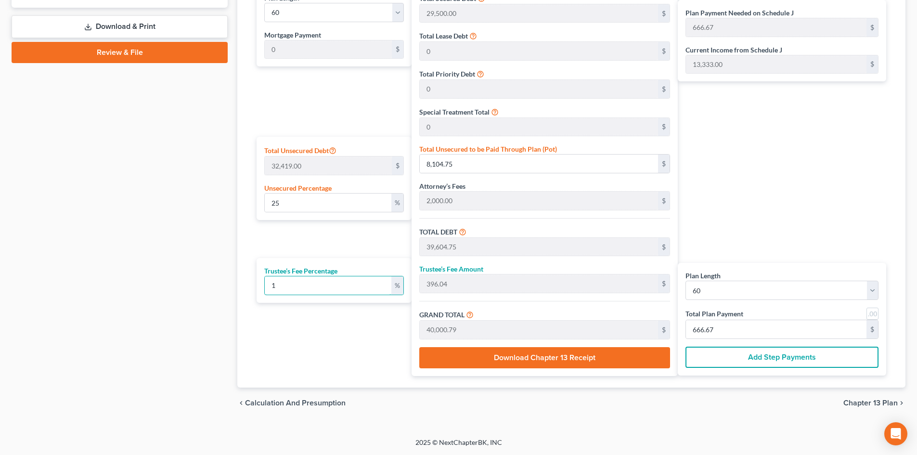
type input "726.08"
type input "10"
click at [794, 195] on div "Plan Payment Needed on Schedule J 726.08 $ Current Income from Schedule J 13,33…" at bounding box center [784, 180] width 213 height 391
click at [871, 316] on link at bounding box center [872, 313] width 12 height 12
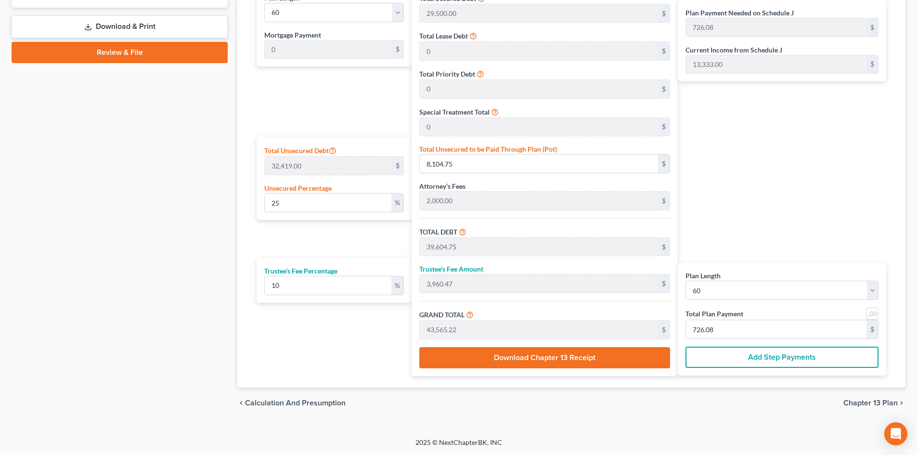
type input "726.00"
click at [741, 217] on div "Plan Payment Needed on Schedule J 726.00 $ Current Income from Schedule J 13,33…" at bounding box center [784, 180] width 213 height 391
click at [861, 402] on span "Chapter 13 Plan" at bounding box center [870, 403] width 54 height 8
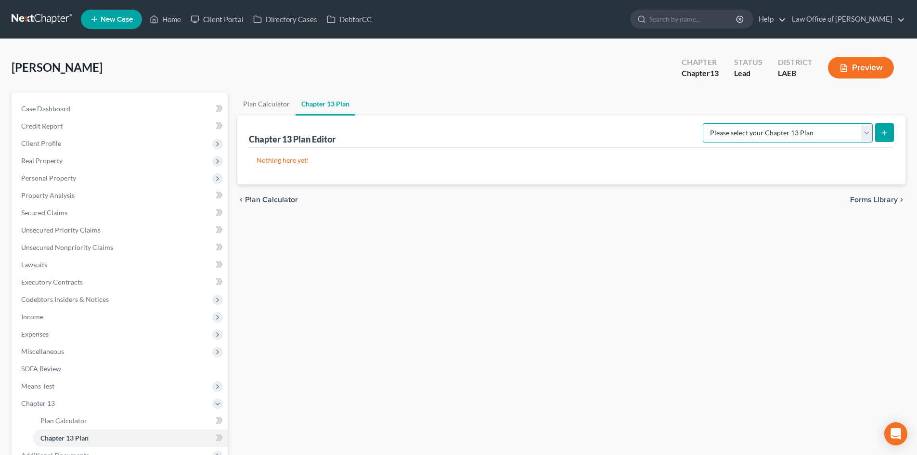
click at [756, 130] on select "Please select your Chapter 13 Plan Eastern District of Louisiana Eastern Distri…" at bounding box center [788, 132] width 170 height 19
select select "2"
click at [703, 123] on select "Please select your Chapter 13 Plan Eastern District of Louisiana Eastern Distri…" at bounding box center [788, 132] width 170 height 19
click at [756, 237] on div "Plan Calculator Chapter 13 Plan Chapter 13 Plan Editor Please select your Chapt…" at bounding box center [571, 318] width 678 height 452
click at [45, 335] on span "Expenses" at bounding box center [34, 334] width 27 height 8
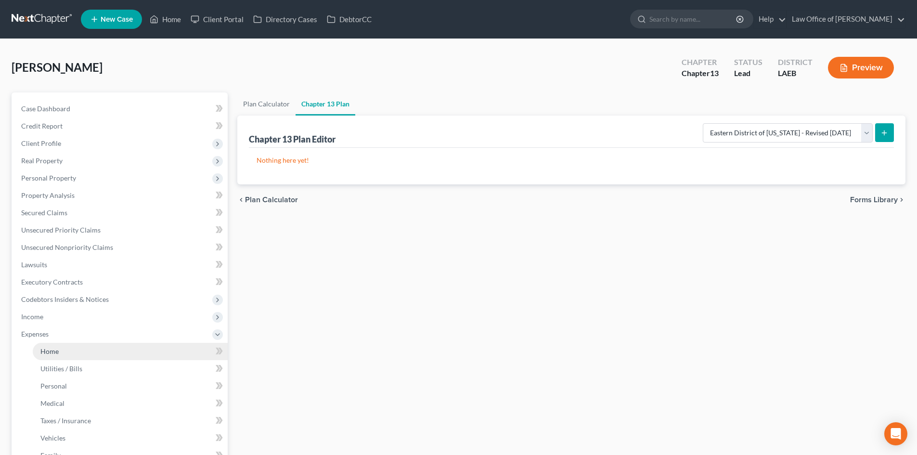
click at [51, 347] on span "Home" at bounding box center [49, 351] width 18 height 8
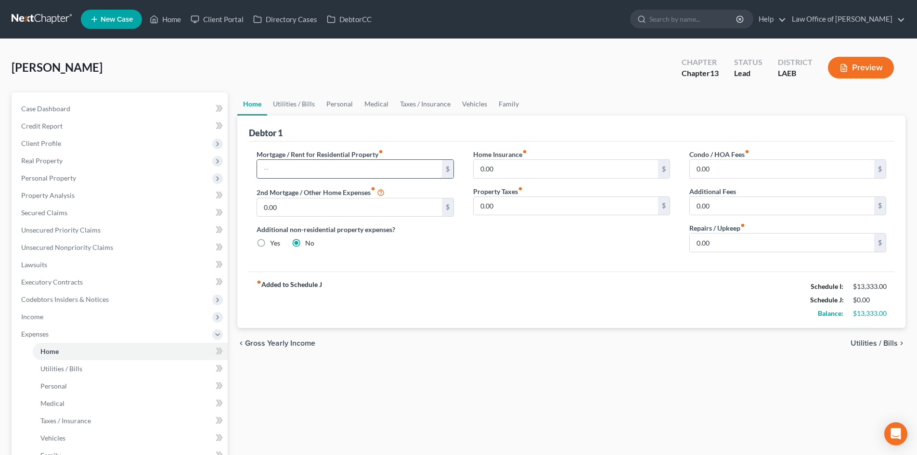
click at [306, 168] on input "text" at bounding box center [349, 169] width 184 height 18
type input "1,875"
click at [285, 208] on input "0.00" at bounding box center [349, 207] width 184 height 18
type input "150"
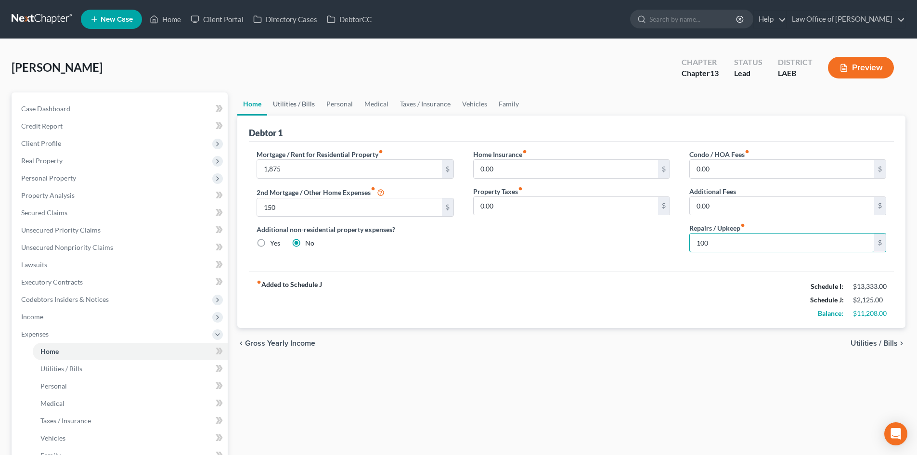
type input "100"
click at [297, 106] on link "Utilities / Bills" at bounding box center [293, 103] width 53 height 23
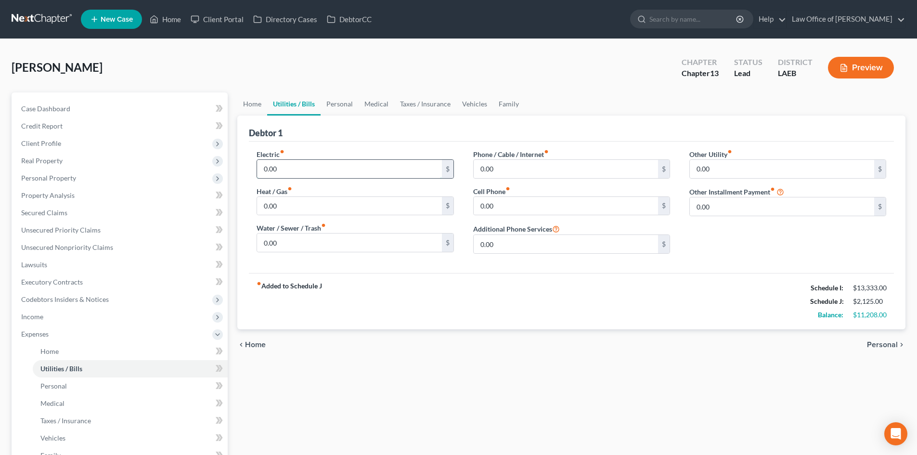
click at [292, 160] on input "0.00" at bounding box center [349, 169] width 184 height 18
type input "300"
type input "100"
type input "150"
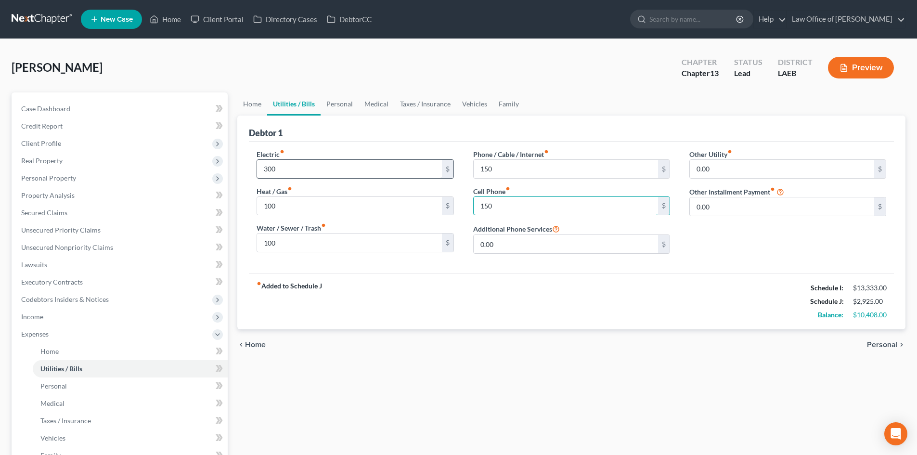
type input "150"
click at [344, 102] on link "Personal" at bounding box center [339, 103] width 38 height 23
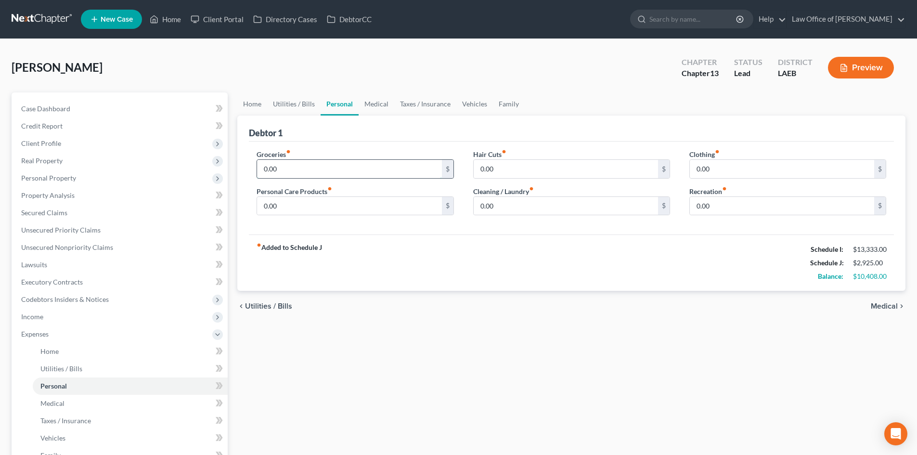
click at [307, 168] on input "0.00" at bounding box center [349, 169] width 184 height 18
type input "1,500"
type input "100"
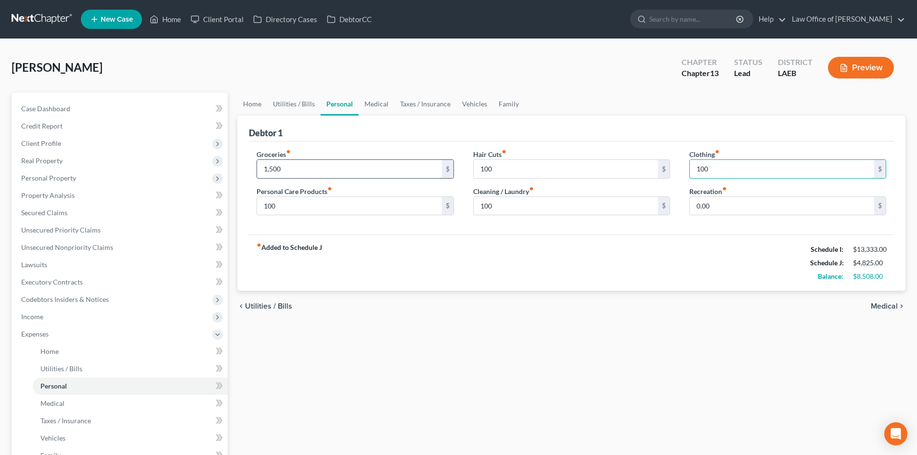
type input "100"
click at [475, 110] on link "Vehicles" at bounding box center [474, 103] width 37 height 23
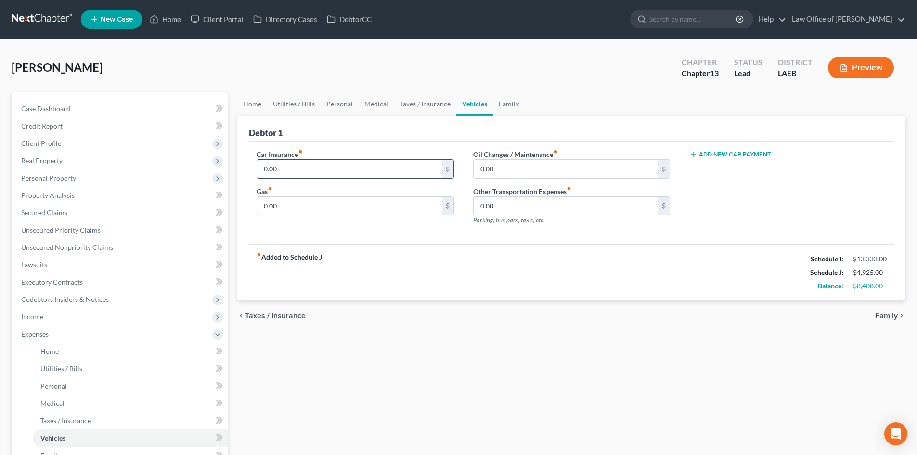
click at [345, 172] on input "0.00" at bounding box center [349, 169] width 184 height 18
type input "250"
type input "150"
type input "1"
type input "20"
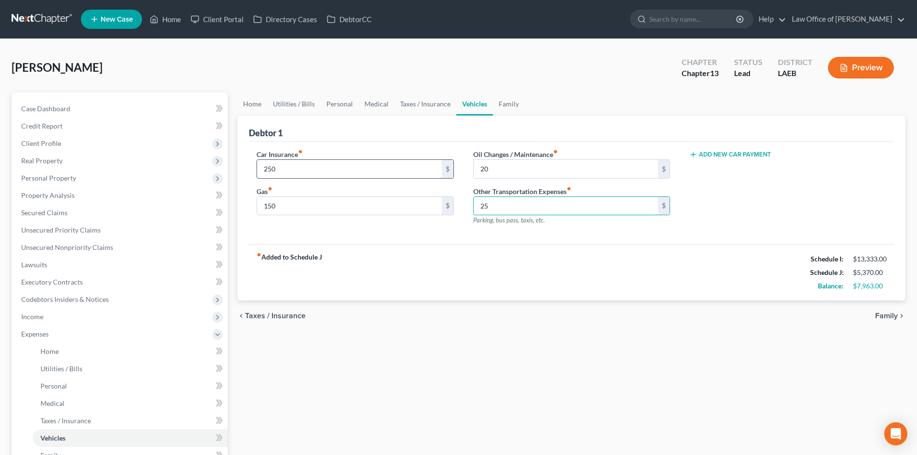
type input "2"
type input "50"
click at [417, 99] on link "Taxes / Insurance" at bounding box center [425, 103] width 62 height 23
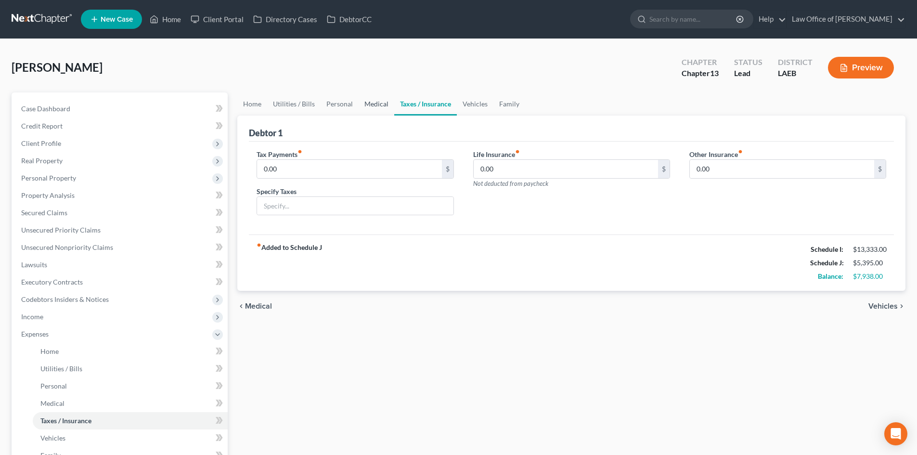
click at [371, 110] on link "Medical" at bounding box center [376, 103] width 36 height 23
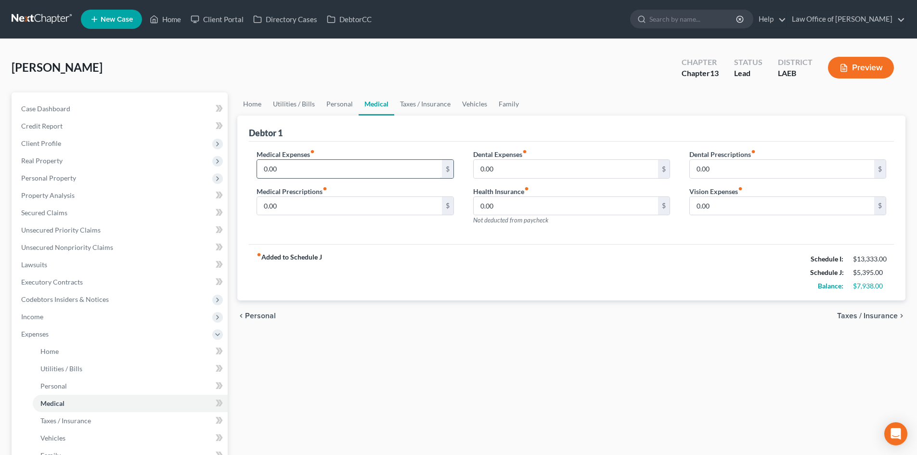
click at [330, 166] on input "0.00" at bounding box center [349, 169] width 184 height 18
type input "300"
click at [336, 102] on link "Personal" at bounding box center [339, 103] width 38 height 23
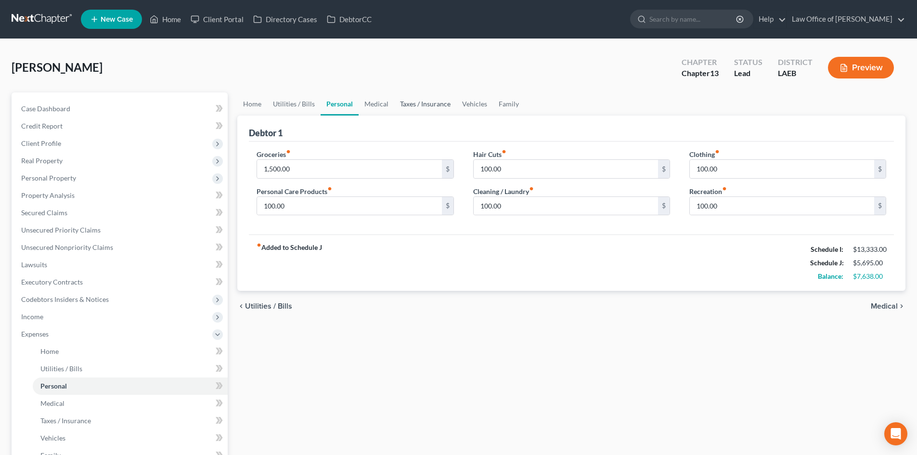
click at [429, 103] on link "Taxes / Insurance" at bounding box center [425, 103] width 62 height 23
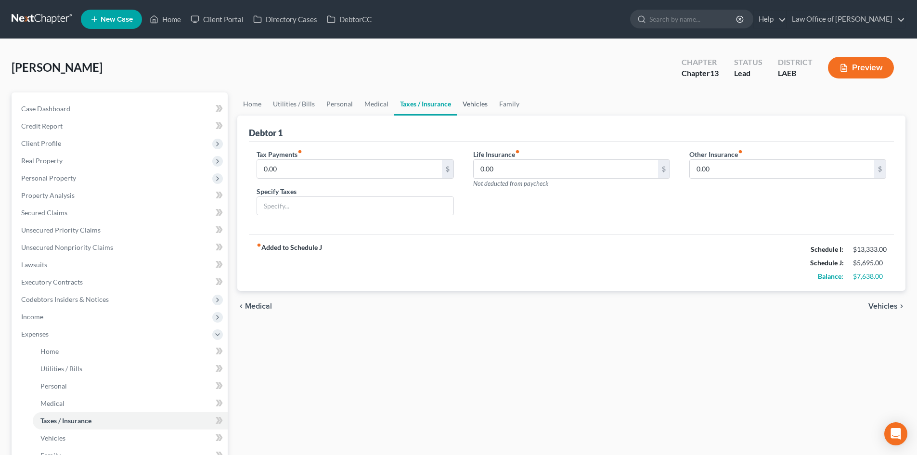
click at [459, 105] on link "Vehicles" at bounding box center [475, 103] width 37 height 23
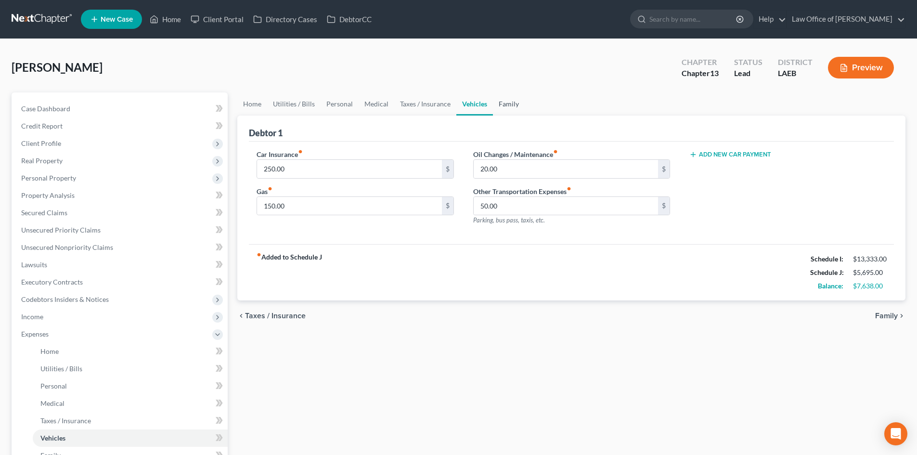
click at [505, 104] on link "Family" at bounding box center [509, 103] width 32 height 23
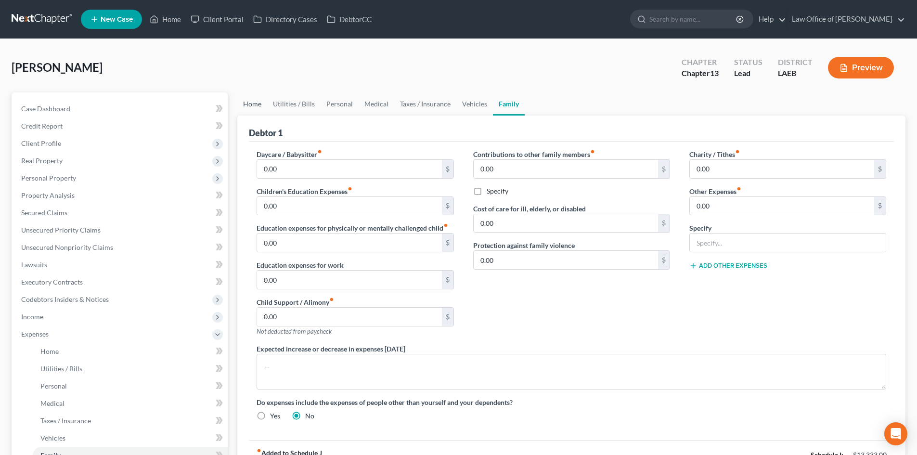
click at [252, 105] on link "Home" at bounding box center [252, 103] width 30 height 23
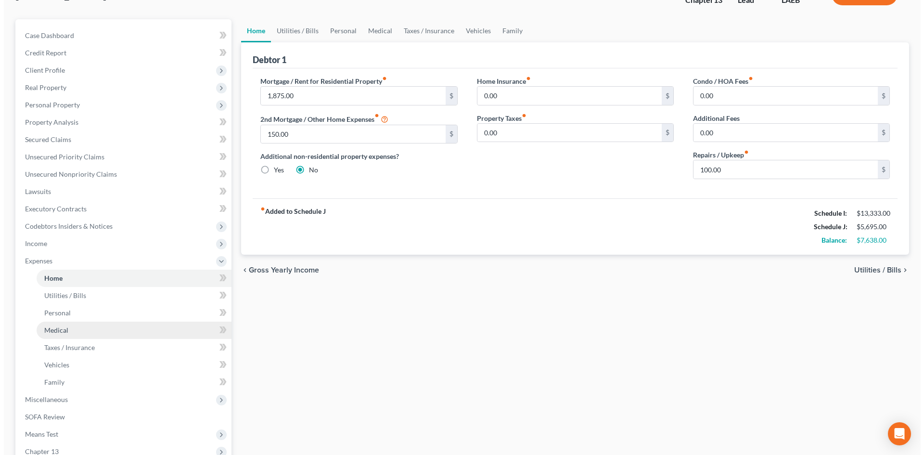
scroll to position [96, 0]
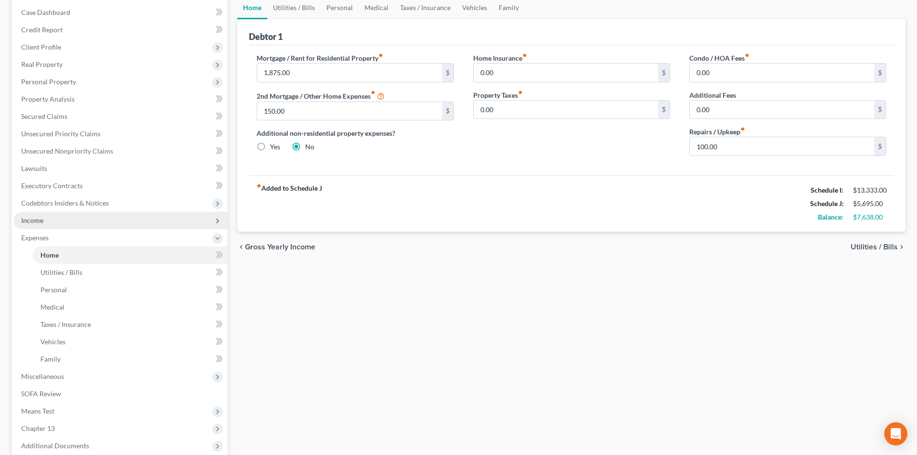
click at [44, 224] on span "Income" at bounding box center [120, 220] width 214 height 17
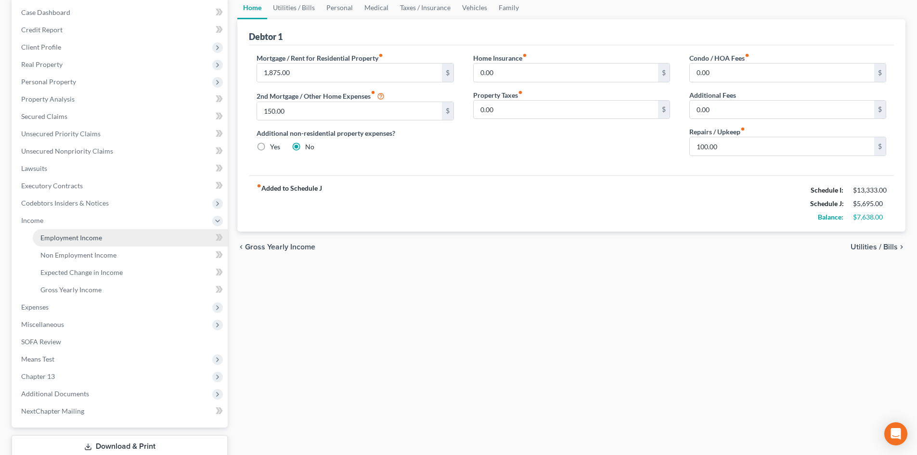
click at [84, 241] on span "Employment Income" at bounding box center [71, 237] width 62 height 8
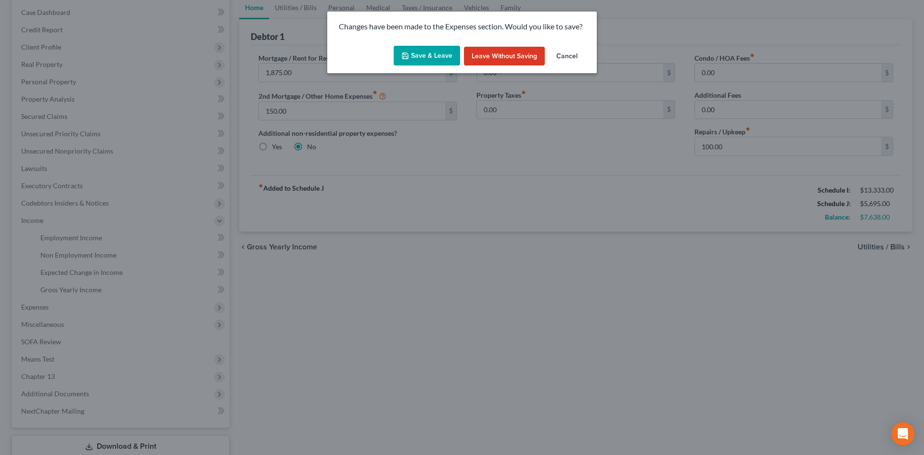
click at [433, 57] on button "Save & Leave" at bounding box center [427, 56] width 66 height 20
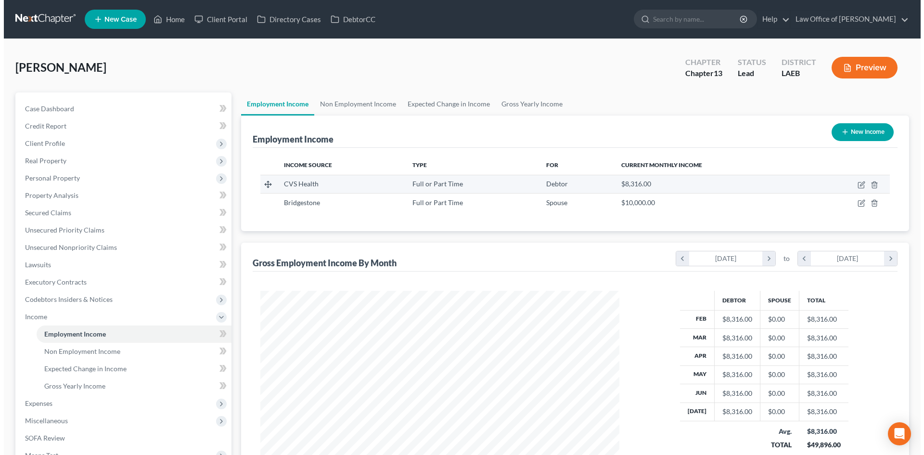
scroll to position [179, 378]
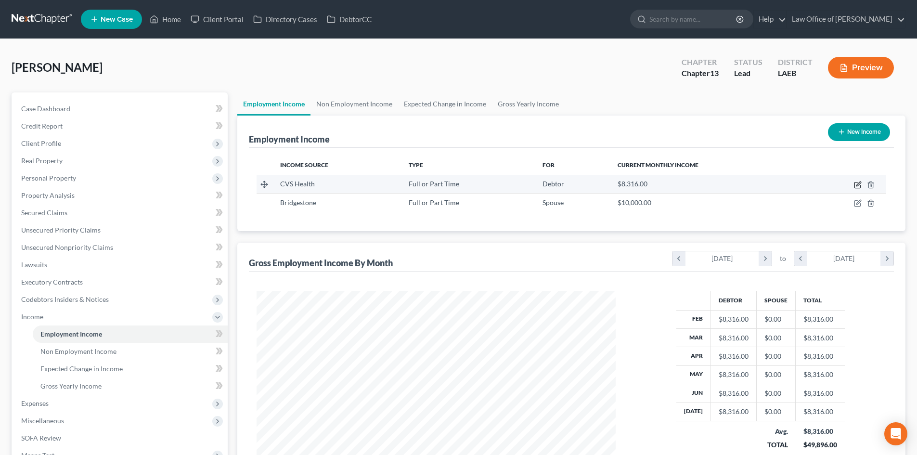
click at [859, 182] on icon "button" at bounding box center [858, 183] width 4 height 4
select select "0"
select select "41"
select select "1"
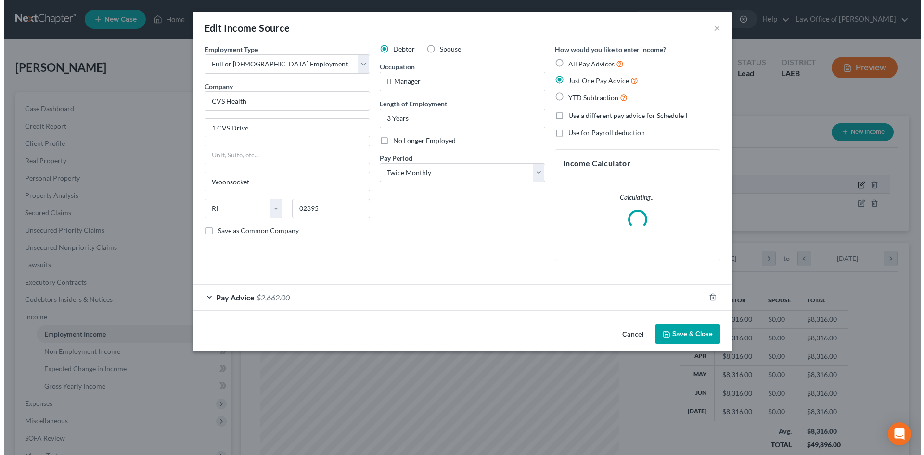
scroll to position [181, 382]
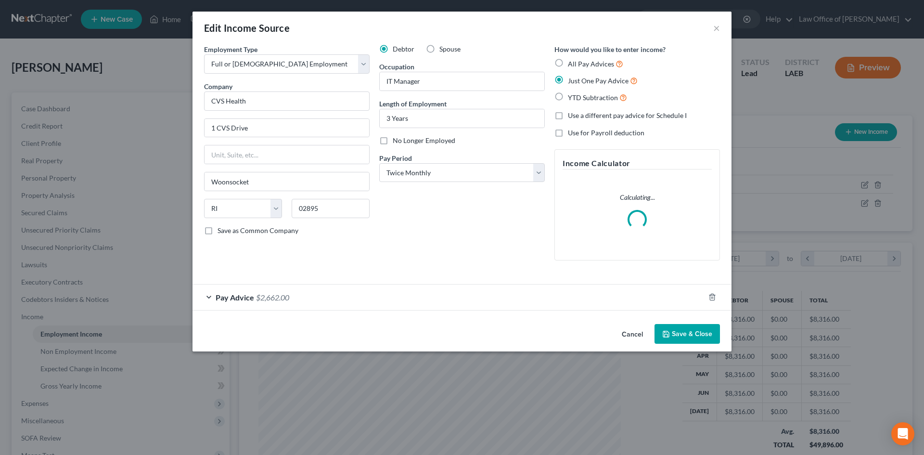
click at [243, 301] on span "Pay Advice" at bounding box center [235, 297] width 38 height 9
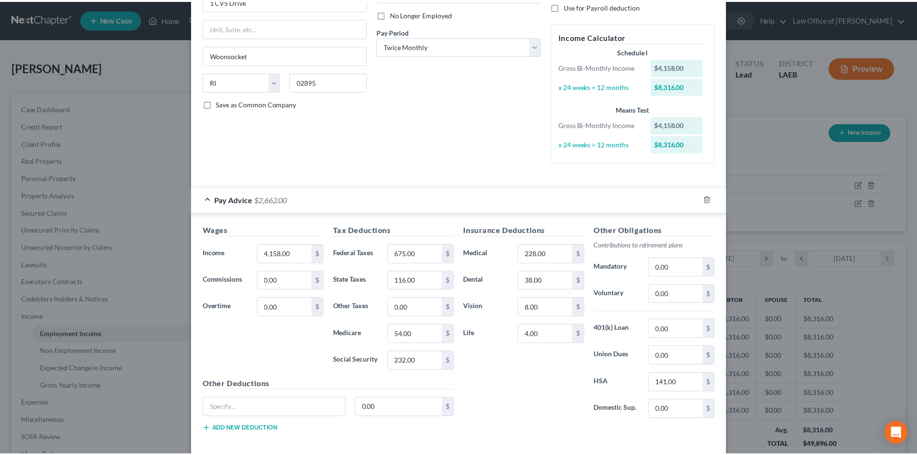
scroll to position [172, 0]
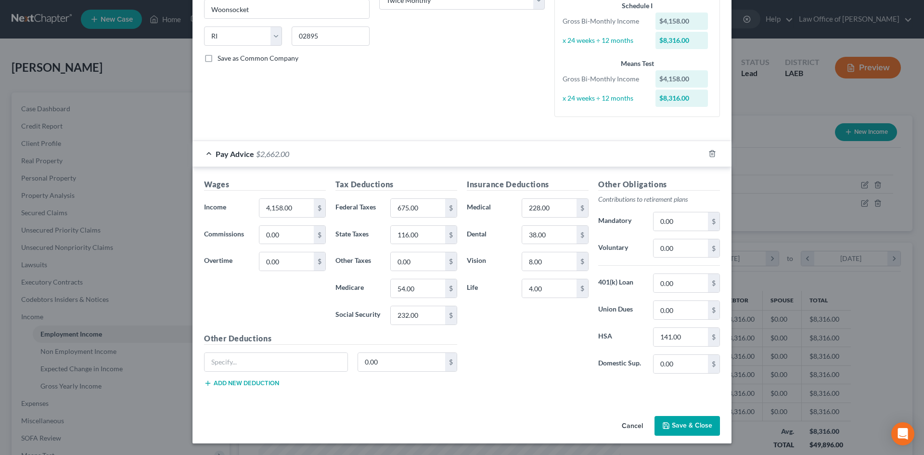
click at [675, 424] on button "Save & Close" at bounding box center [686, 426] width 65 height 20
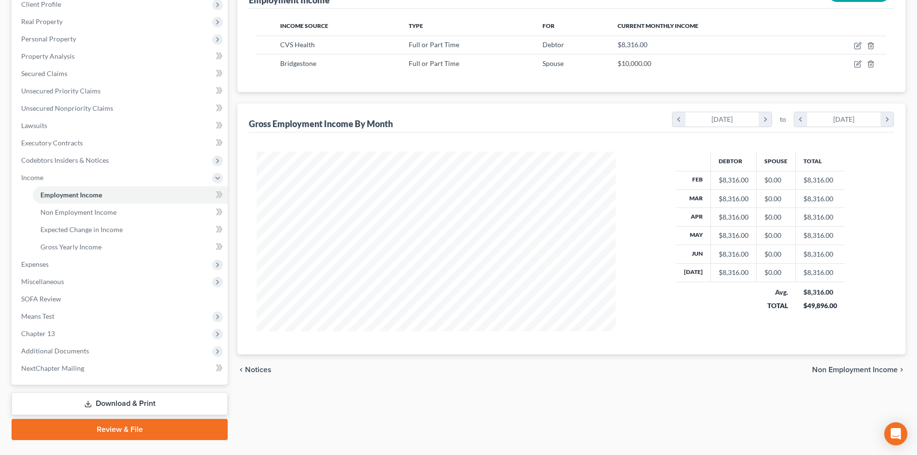
scroll to position [161, 0]
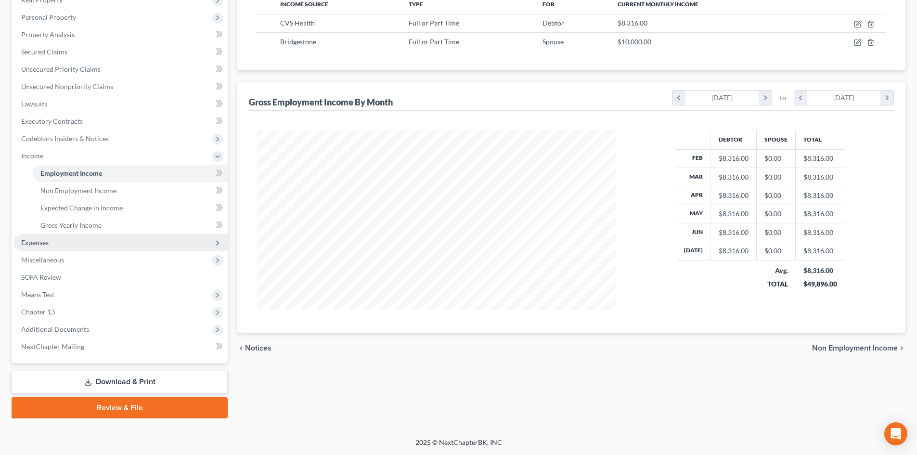
click at [40, 245] on span "Expenses" at bounding box center [34, 242] width 27 height 8
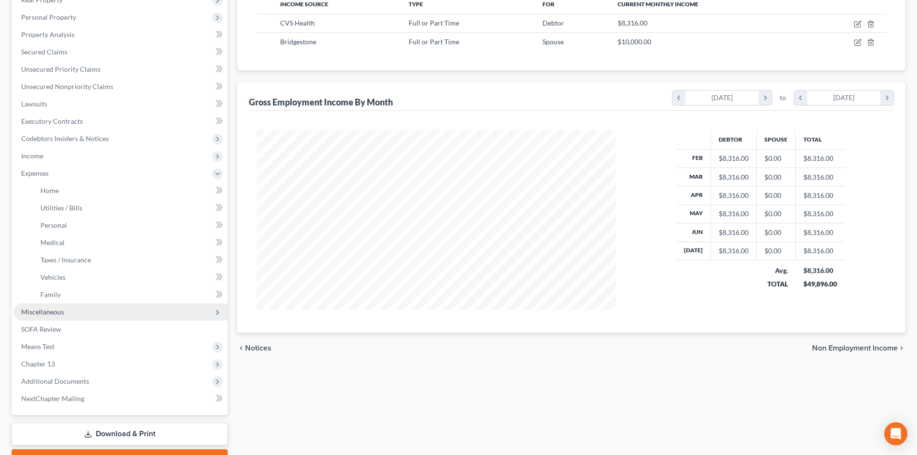
click at [47, 312] on span "Miscellaneous" at bounding box center [42, 311] width 43 height 8
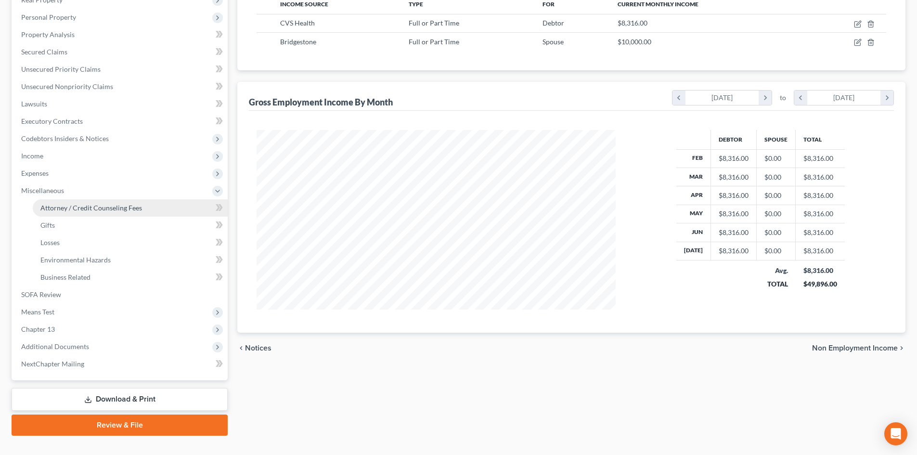
click at [77, 207] on span "Attorney / Credit Counseling Fees" at bounding box center [91, 208] width 102 height 8
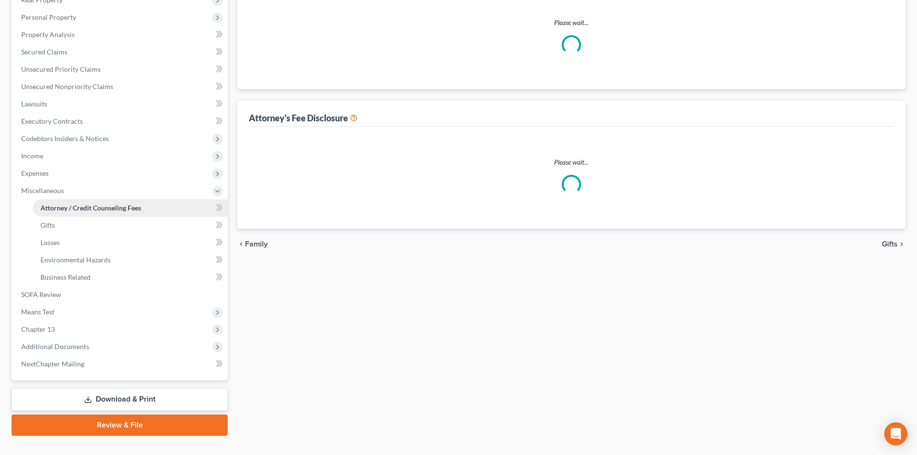
select select "0"
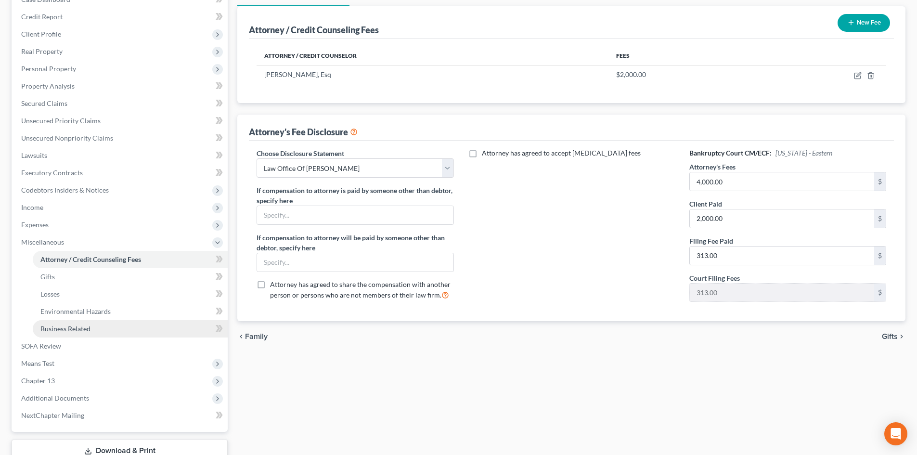
scroll to position [178, 0]
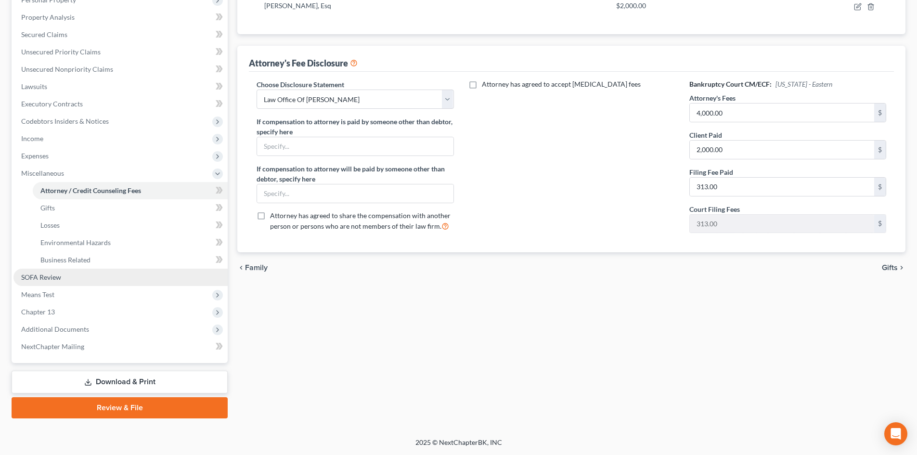
click at [48, 282] on link "SOFA Review" at bounding box center [120, 277] width 214 height 17
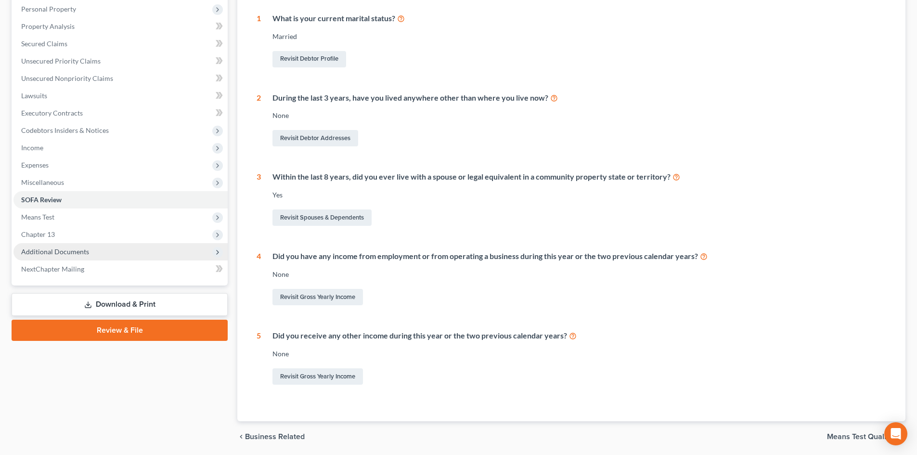
scroll to position [192, 0]
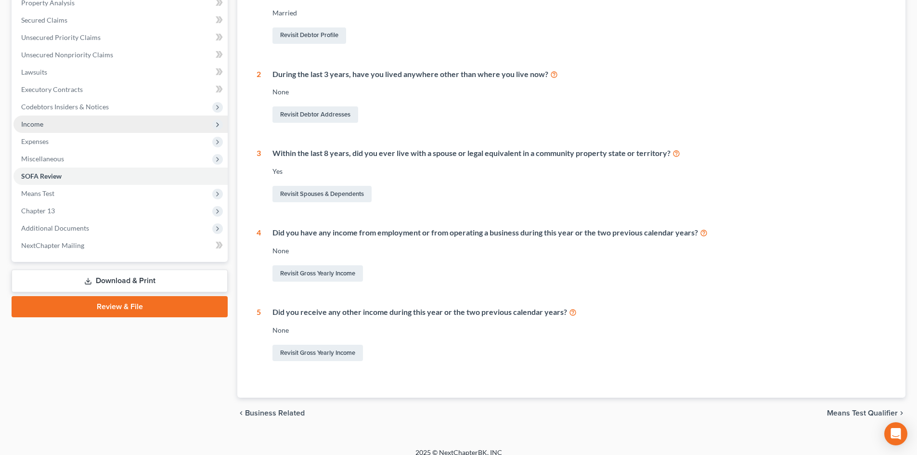
click at [40, 121] on span "Income" at bounding box center [32, 124] width 22 height 8
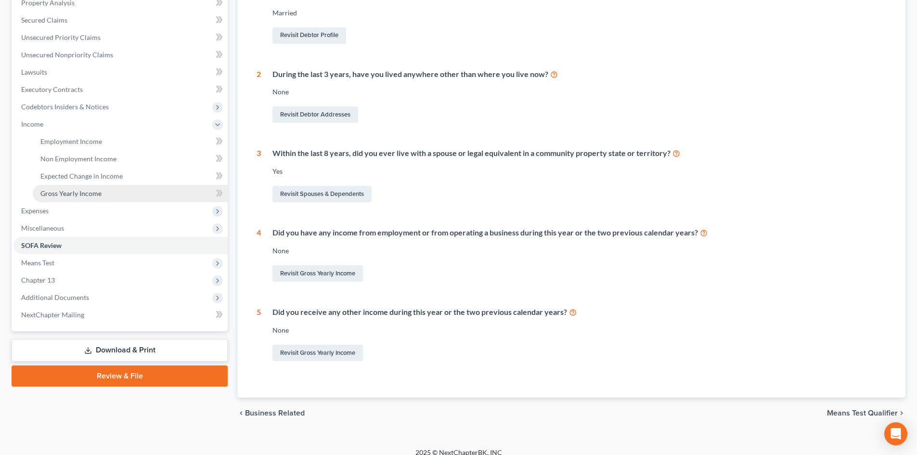
click at [64, 189] on link "Gross Yearly Income" at bounding box center [130, 193] width 195 height 17
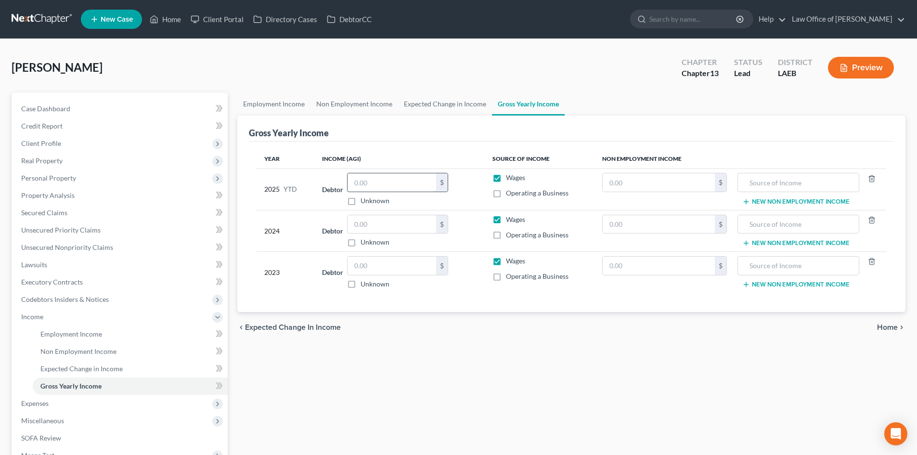
click at [375, 185] on input "text" at bounding box center [391, 182] width 89 height 18
click at [496, 395] on div "Employment Income Non Employment Income Expected Change in Income Gross Yearly …" at bounding box center [571, 335] width 678 height 486
click at [365, 182] on input "text" at bounding box center [391, 182] width 89 height 18
type input "70,400"
click at [373, 223] on input "text" at bounding box center [391, 224] width 89 height 18
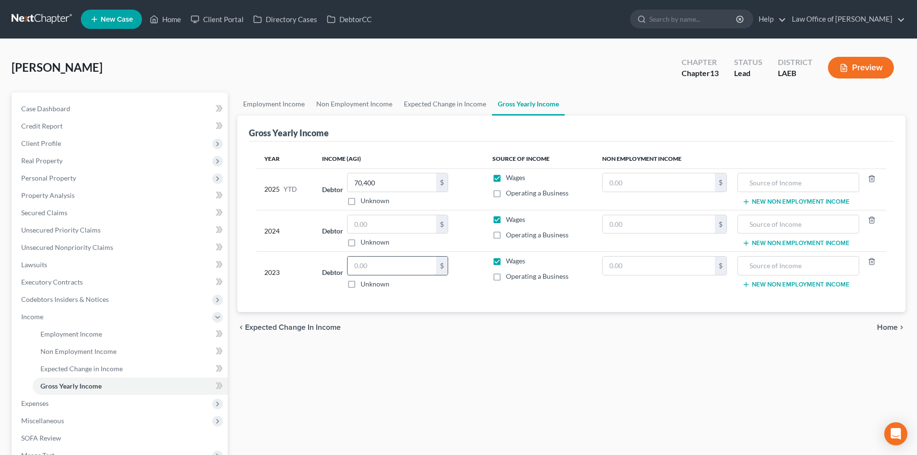
click at [399, 271] on input "text" at bounding box center [391, 265] width 89 height 18
click at [365, 230] on input "text" at bounding box center [391, 224] width 89 height 18
type input "29,200"
click at [501, 367] on div "Employment Income Non Employment Income Expected Change in Income Gross Yearly …" at bounding box center [571, 335] width 678 height 486
click at [388, 266] on input "text" at bounding box center [391, 265] width 89 height 18
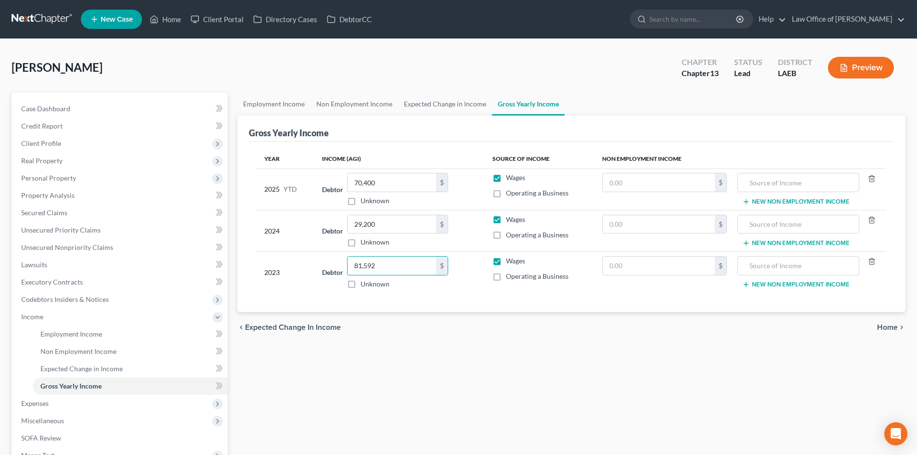
type input "81,592"
click at [413, 351] on div "Employment Income Non Employment Income Expected Change in Income Gross Yearly …" at bounding box center [571, 335] width 678 height 486
type input "60,400"
click at [498, 336] on div "chevron_left Expected Change in Income Home chevron_right" at bounding box center [571, 327] width 668 height 31
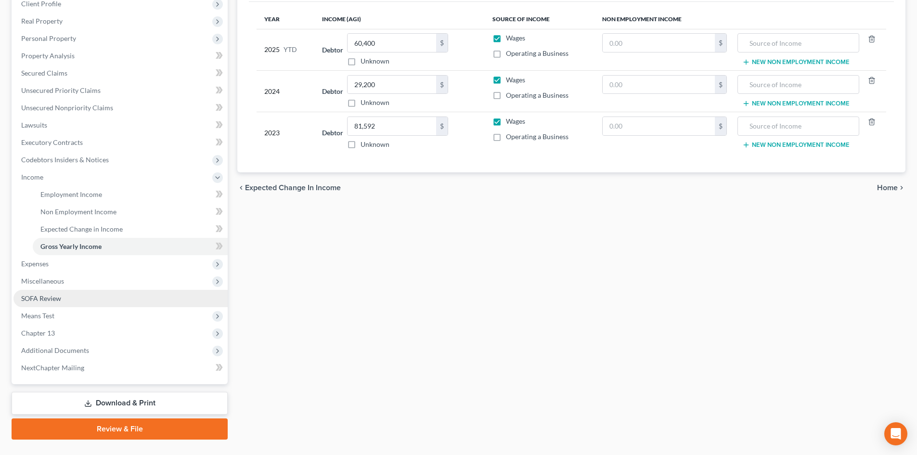
scroll to position [161, 0]
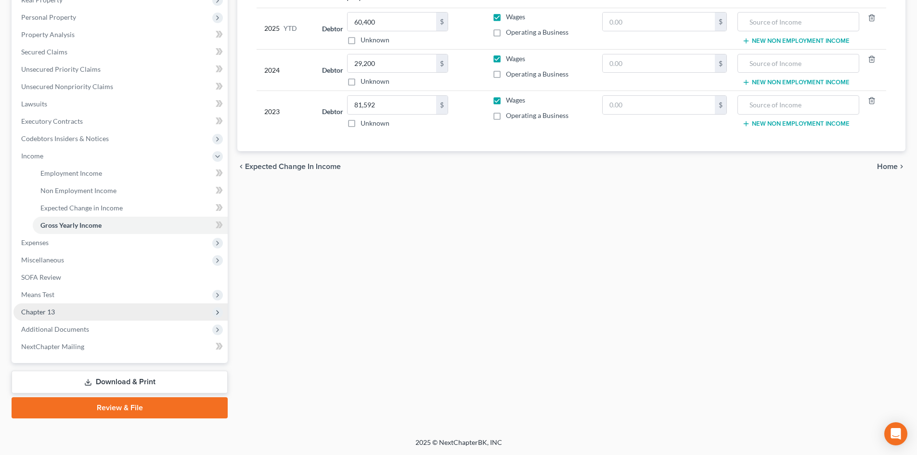
click at [51, 313] on span "Chapter 13" at bounding box center [38, 311] width 34 height 8
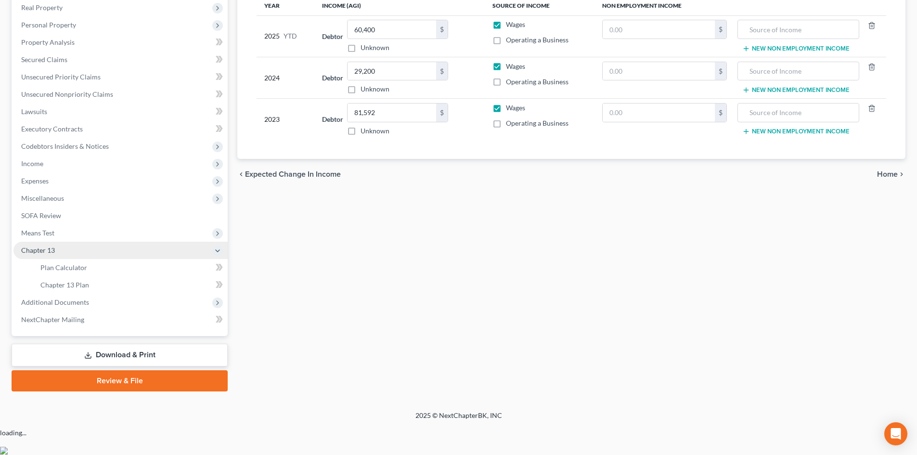
scroll to position [126, 0]
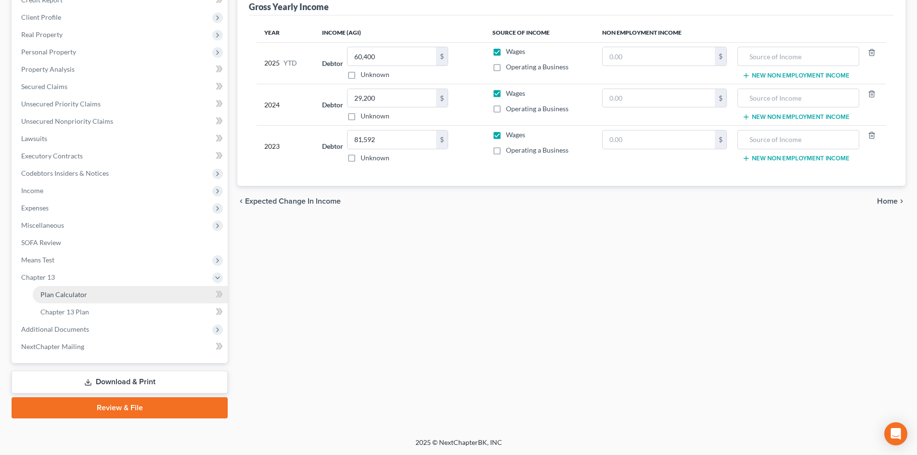
click at [71, 300] on link "Plan Calculator" at bounding box center [130, 294] width 195 height 17
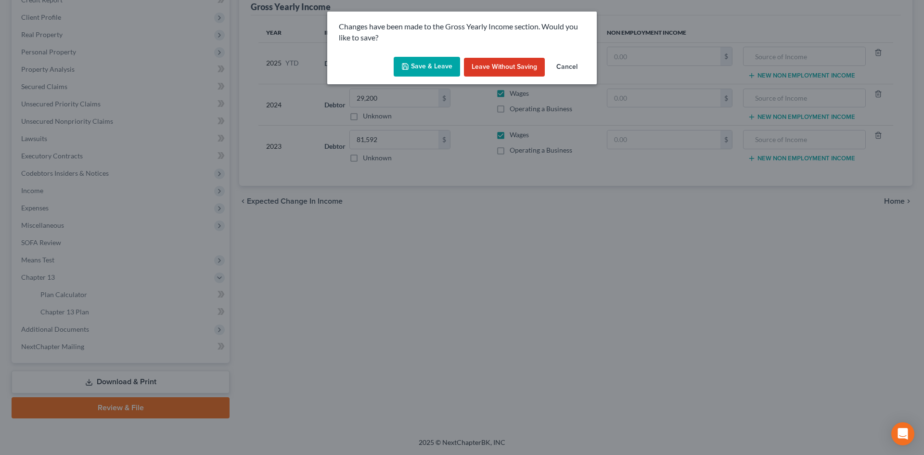
click at [432, 63] on button "Save & Leave" at bounding box center [427, 67] width 66 height 20
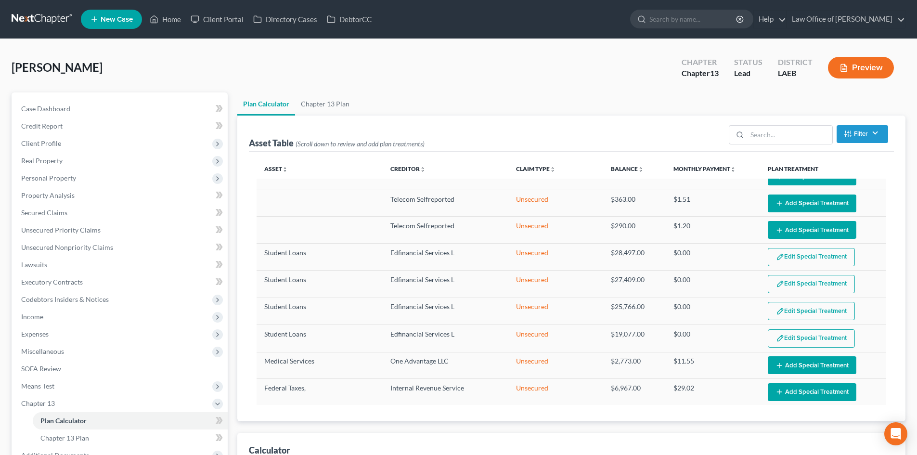
scroll to position [173, 0]
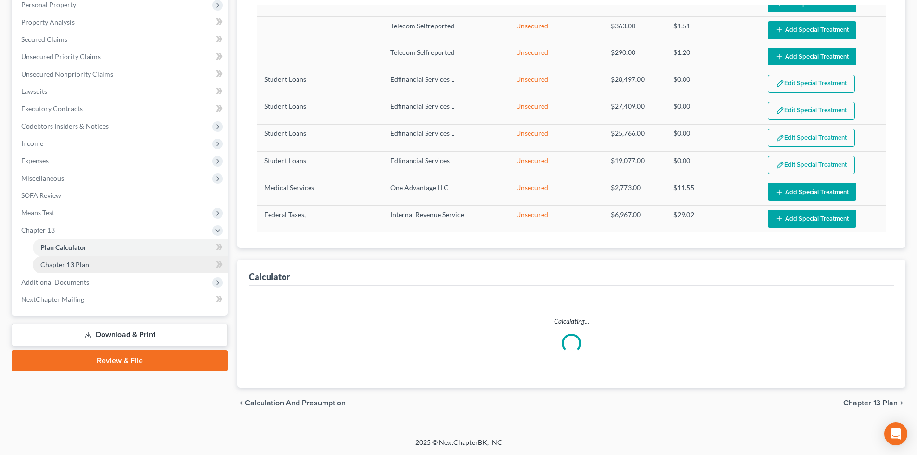
select select "59"
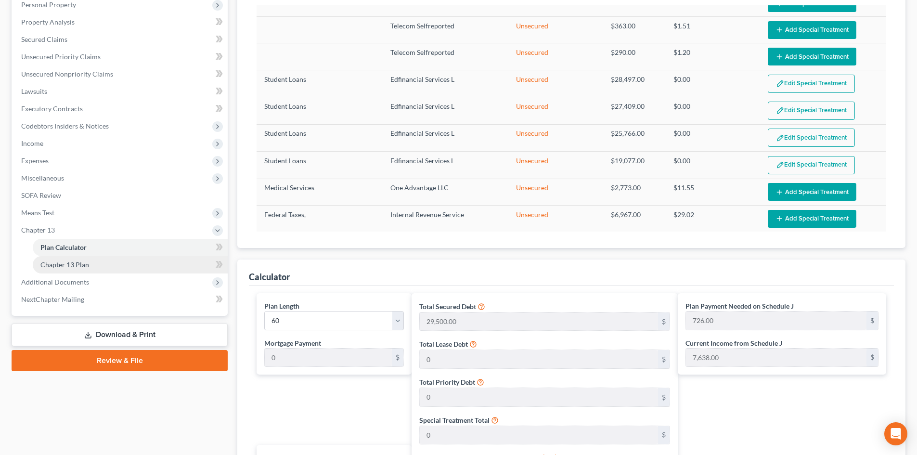
click at [59, 269] on link "Chapter 13 Plan" at bounding box center [130, 264] width 195 height 17
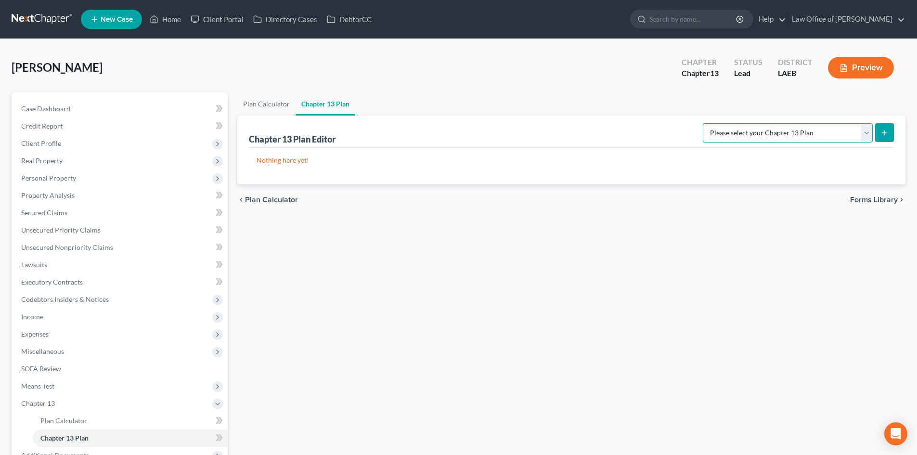
click at [769, 135] on select "Please select your Chapter 13 Plan Eastern District of Louisiana Eastern Distri…" at bounding box center [788, 132] width 170 height 19
select select "2"
click at [703, 123] on select "Please select your Chapter 13 Plan Eastern District of Louisiana Eastern Distri…" at bounding box center [788, 132] width 170 height 19
click at [885, 137] on button "submit" at bounding box center [884, 132] width 19 height 19
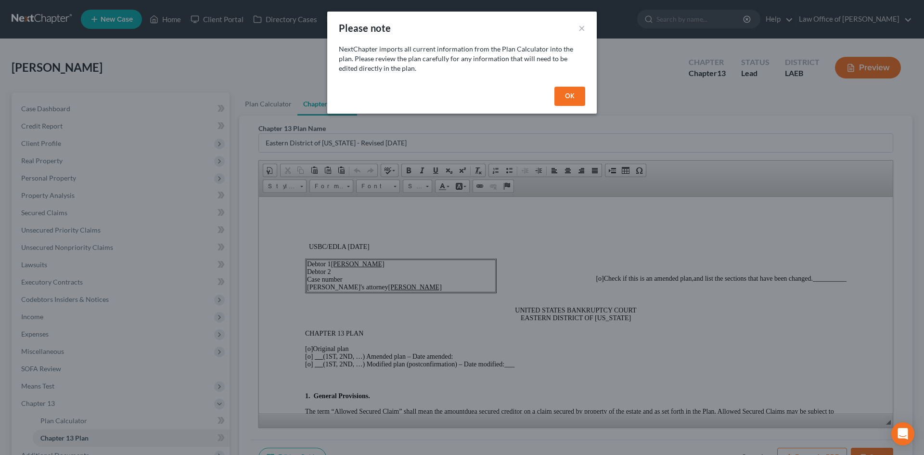
click at [571, 97] on button "OK" at bounding box center [569, 96] width 31 height 19
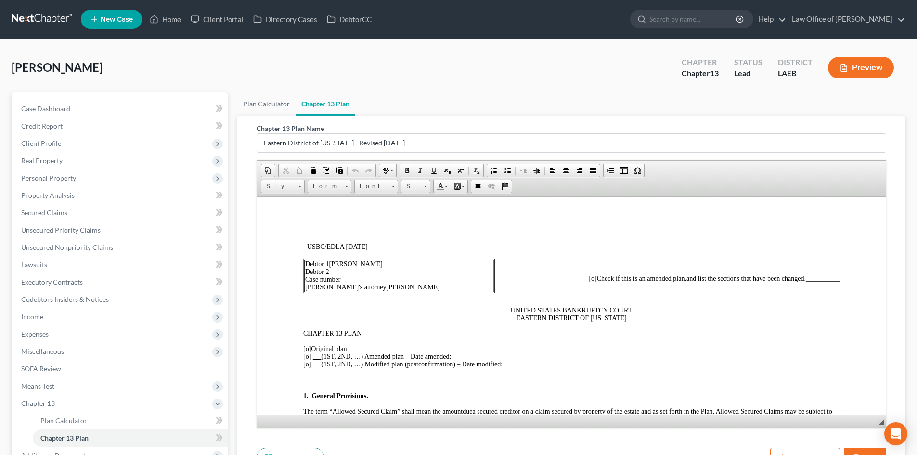
click at [306, 346] on span "[o]" at bounding box center [307, 348] width 8 height 7
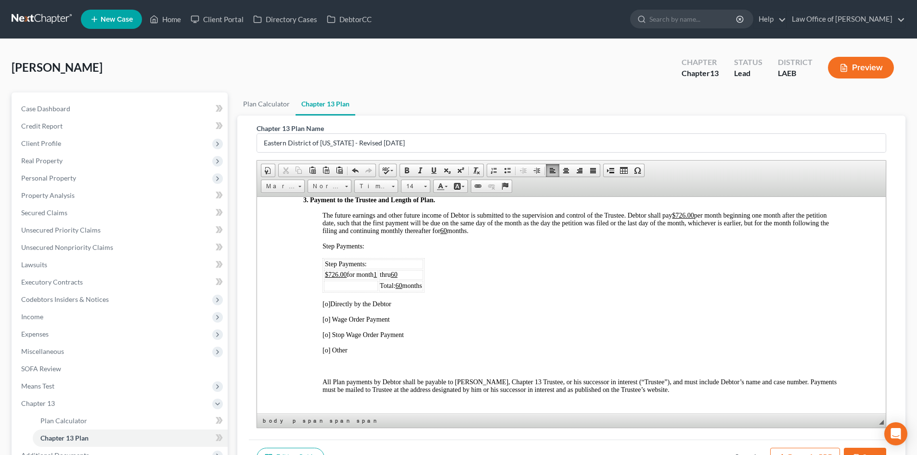
scroll to position [577, 0]
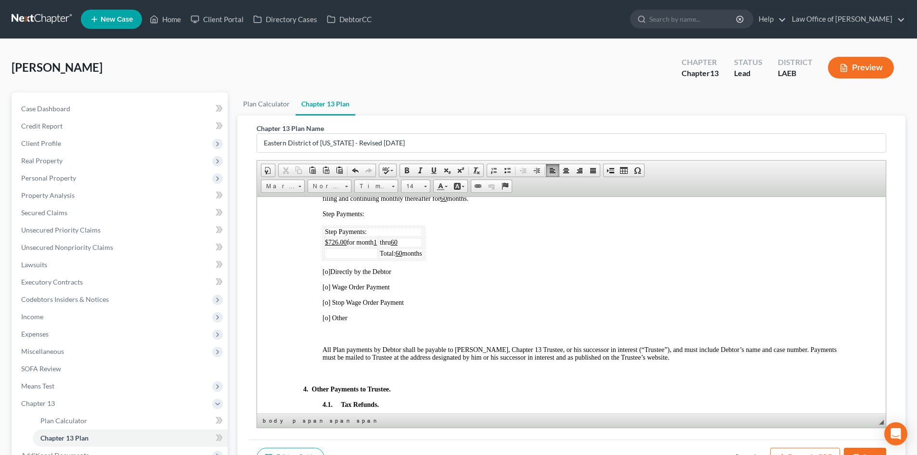
click at [326, 272] on span "[o]" at bounding box center [326, 271] width 8 height 7
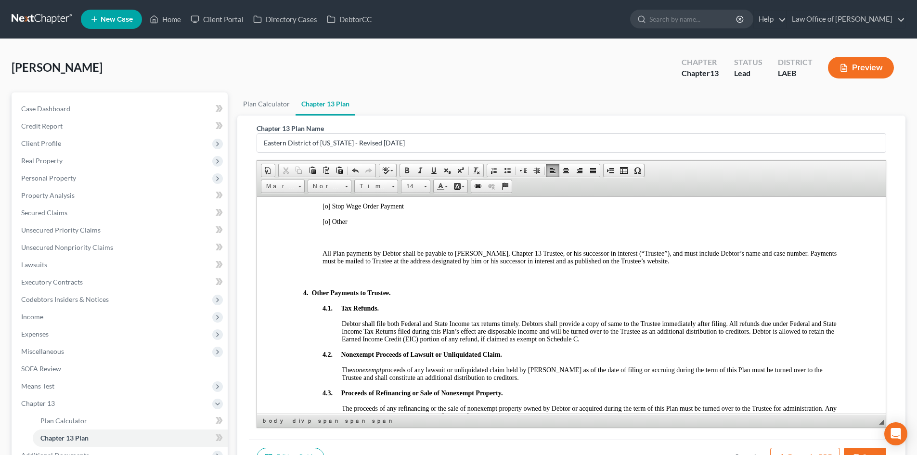
scroll to position [96, 0]
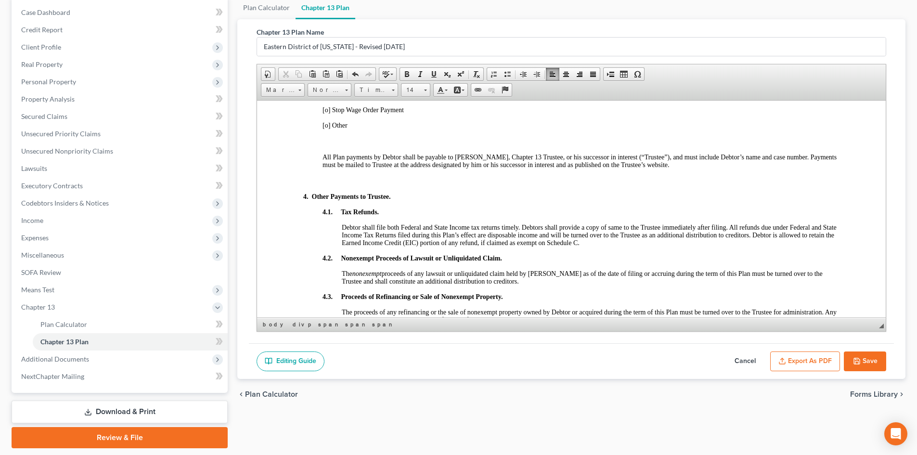
click at [751, 361] on button "Cancel" at bounding box center [745, 361] width 42 height 20
select select "2"
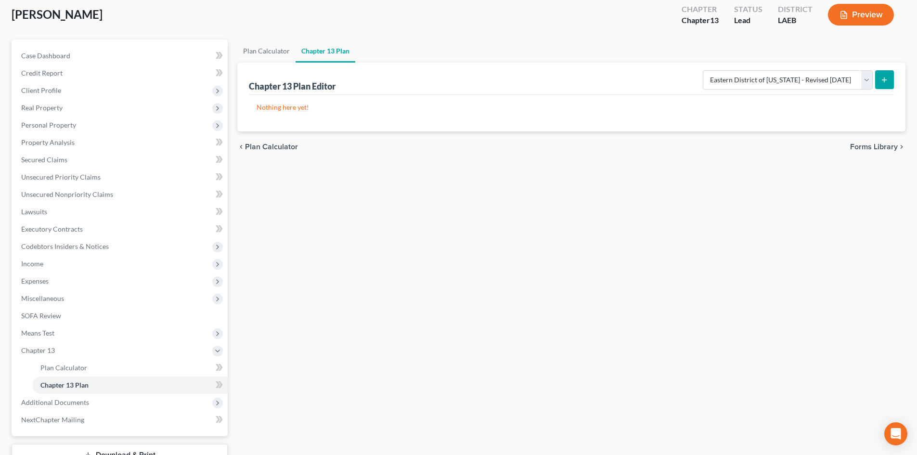
scroll to position [0, 0]
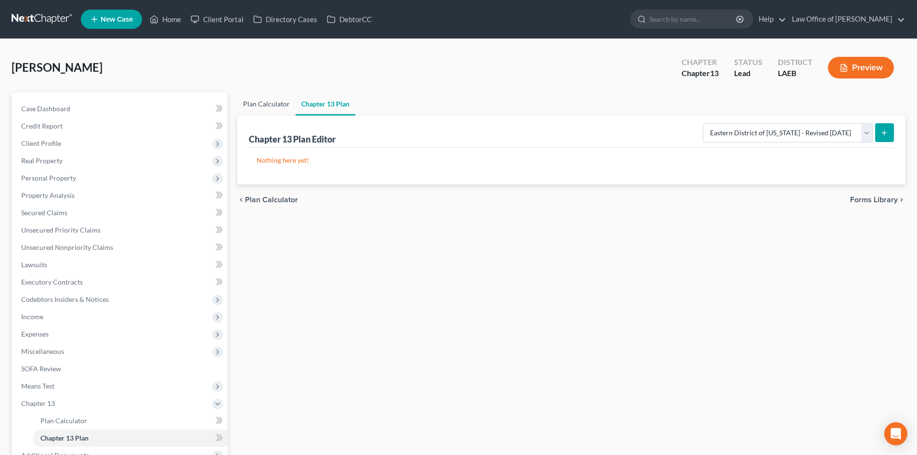
click at [266, 107] on link "Plan Calculator" at bounding box center [266, 103] width 58 height 23
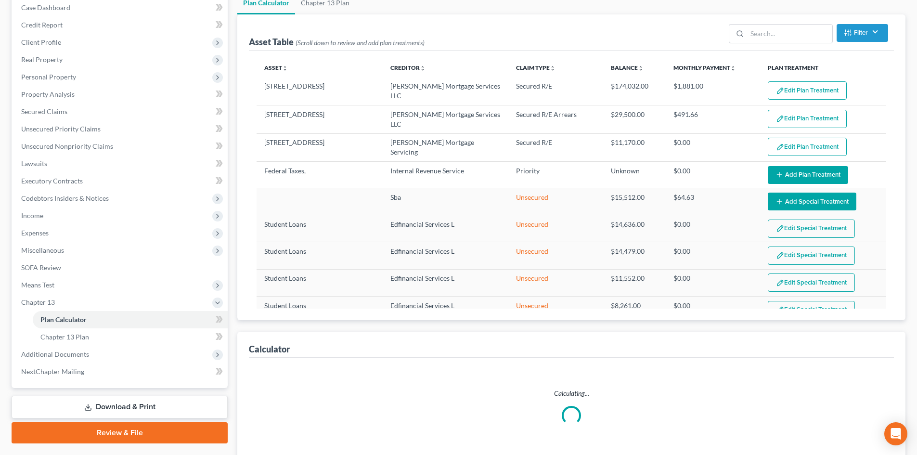
scroll to position [173, 0]
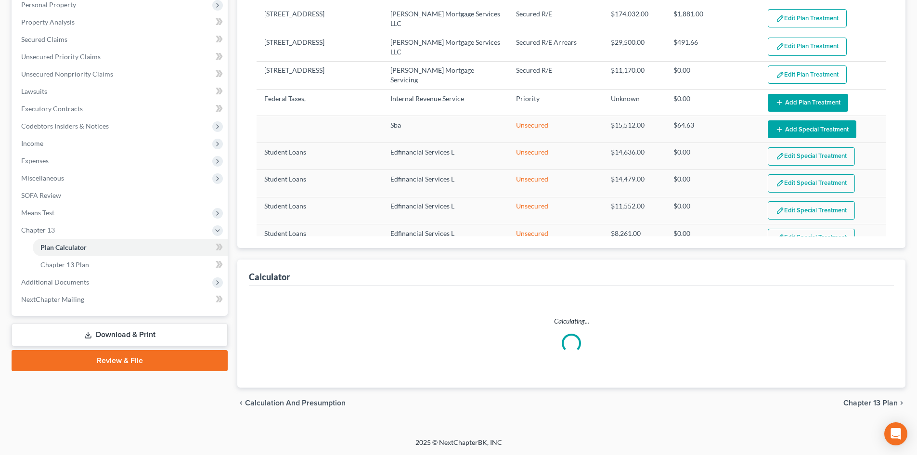
select select "59"
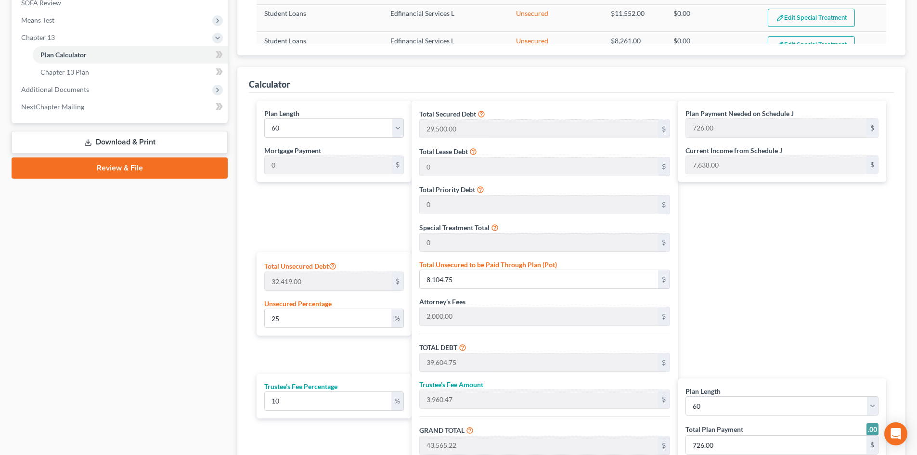
scroll to position [462, 0]
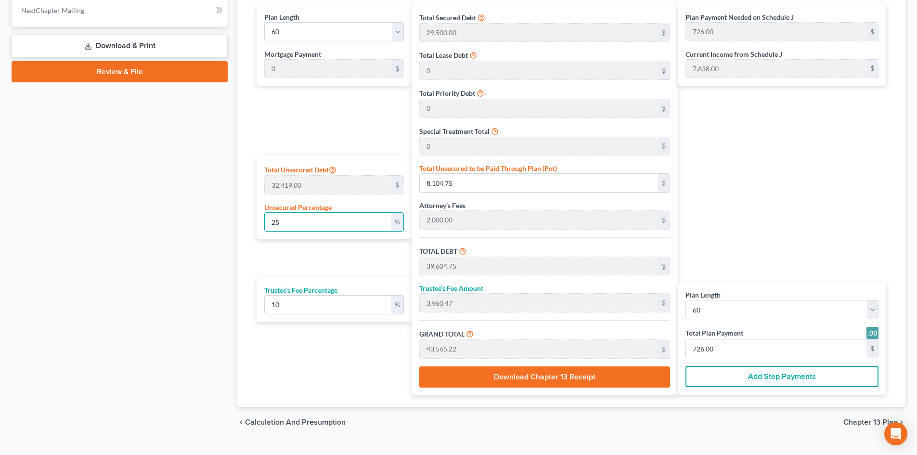
drag, startPoint x: 324, startPoint y: 222, endPoint x: 212, endPoint y: 226, distance: 112.2
click at [212, 226] on div "Petition Navigation Case Dashboard Payments Invoices Payments Payments Credit R…" at bounding box center [458, 33] width 903 height 807
type input "1"
type input "324.19"
type input "31,824.19"
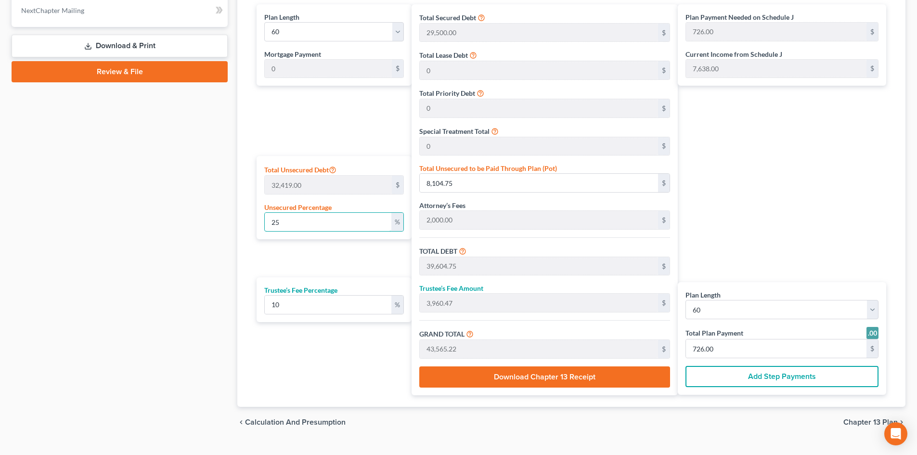
type input "3,182.41"
type input "35,006.60"
type input "583.00"
type input "10"
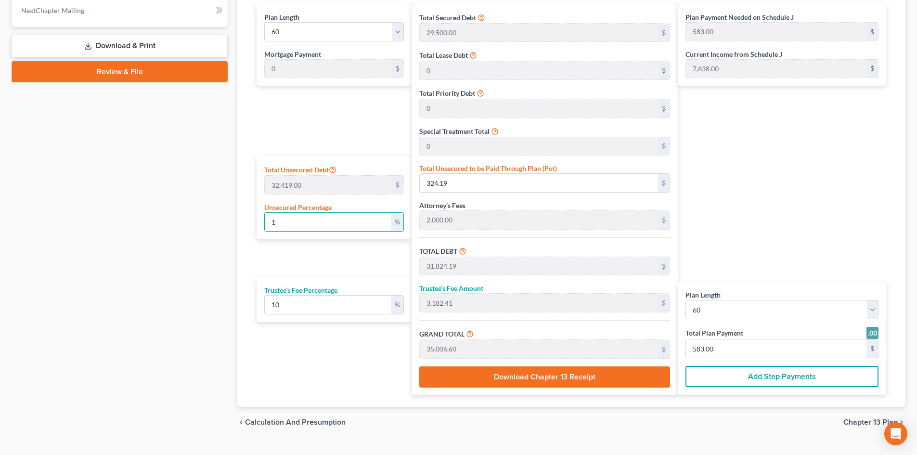
type input "3,241.90"
type input "34,741.90"
type input "3,474.19"
type input "38,216.09"
type input "637.00"
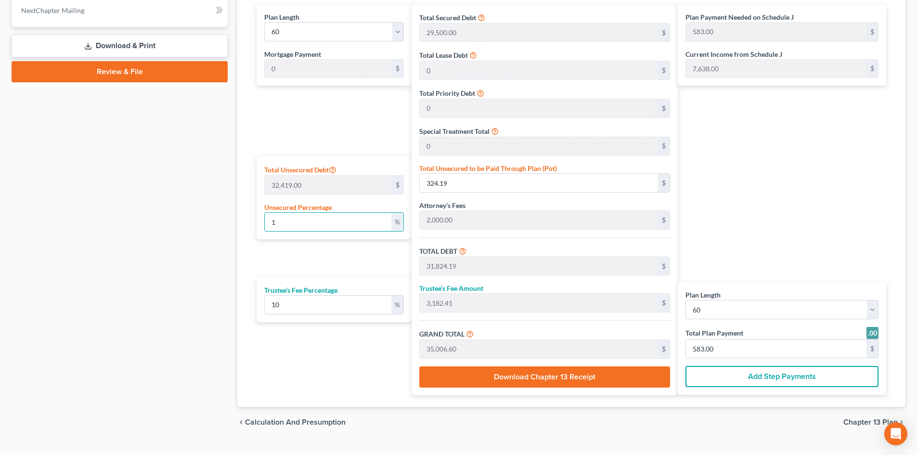
type input "637.00"
type input "100"
type input "32,419.00"
type input "63,919.00"
type input "6,391.90"
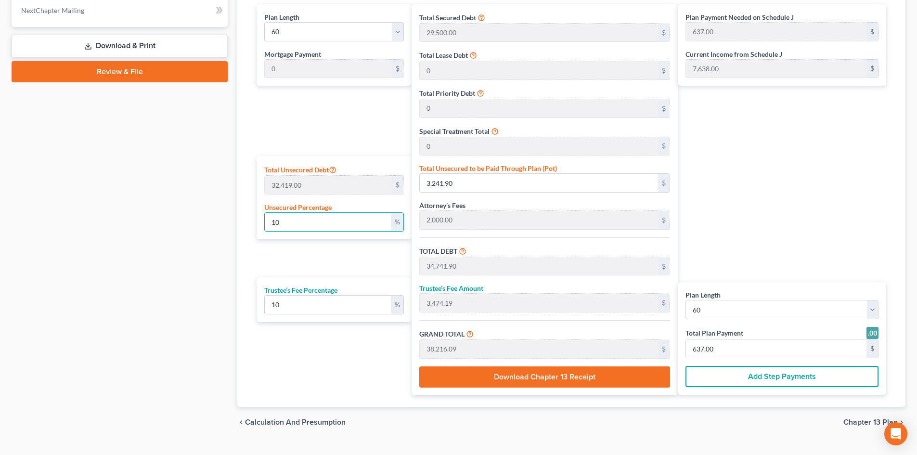
type input "70,310.90"
type input "1,172.00"
click at [776, 181] on div "Plan Payment Needed on Schedule J 1,172.00 $ Current Income from Schedule J 7,6…" at bounding box center [784, 199] width 213 height 391
click at [802, 190] on div "Plan Payment Needed on Schedule J 1,172.00 $ Current Income from Schedule J 7,6…" at bounding box center [784, 199] width 213 height 391
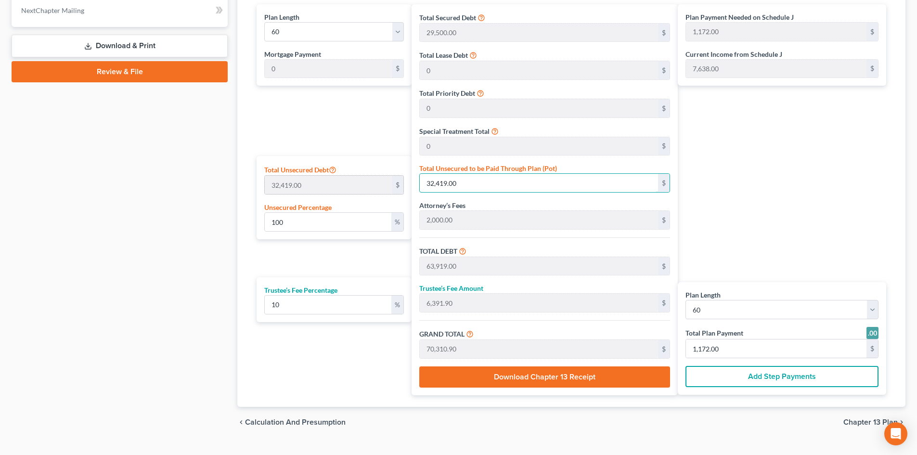
type input "0.00925383262901385"
type input "3"
type input "31,503.00"
type input "3,150.30"
type input "34,653.30"
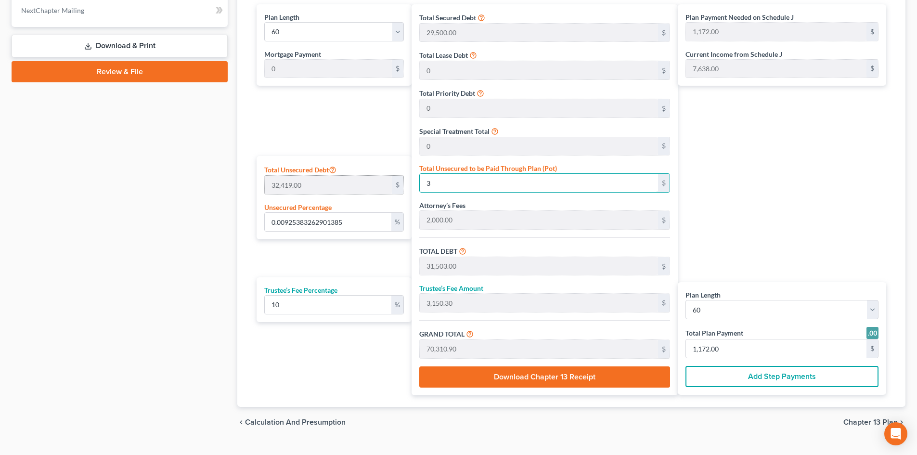
type input "578.00"
type input "0.10796138067182826"
type input "35"
type input "31,535.00"
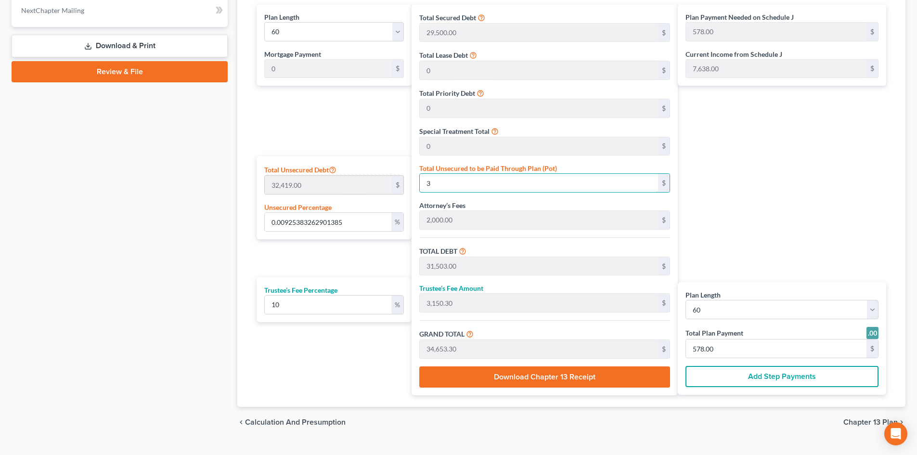
type input "3,153.50"
type input "34,688.50"
type input "1.0796138067182826"
type input "350"
type input "31,850.00"
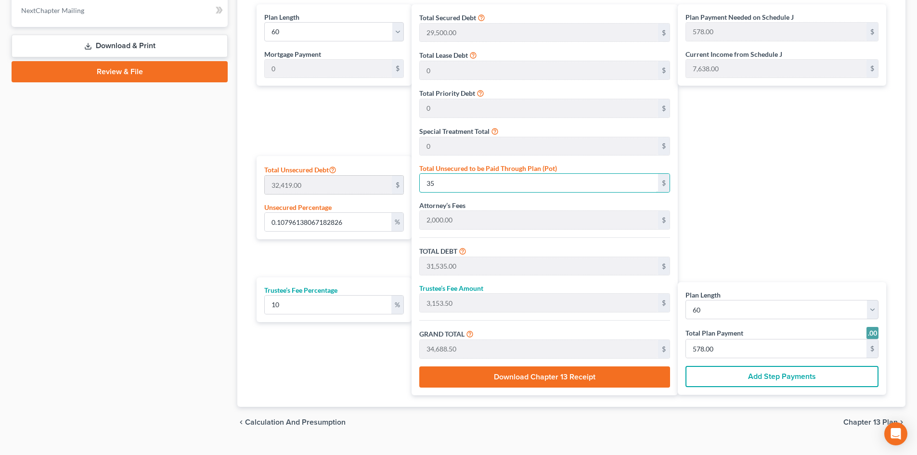
type input "3,185.00"
type input "35,035.00"
type input "584.00"
type input "10.796138067182826"
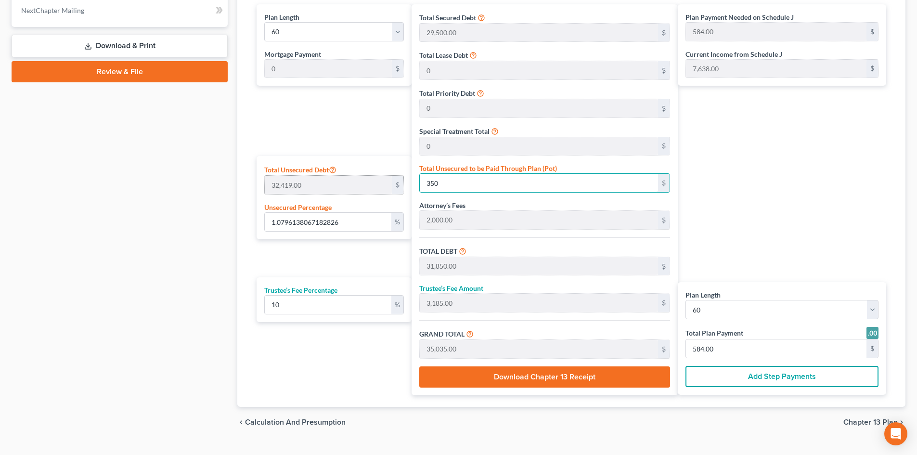
type input "3500"
type input "35,000.00"
type input "3,500.00"
type input "38,500.00"
type input "642.00"
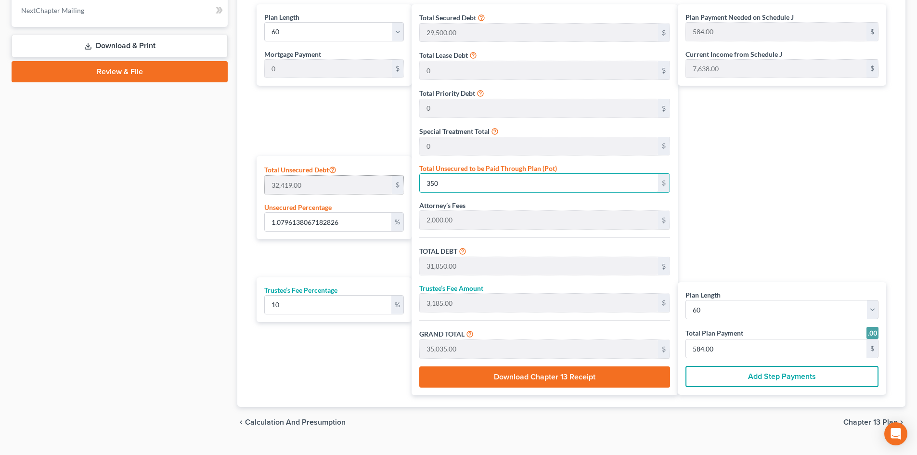
type input "642.00"
type input "3,500"
type input "107.96138067182825"
type input "3,5000"
type input "66,500.00"
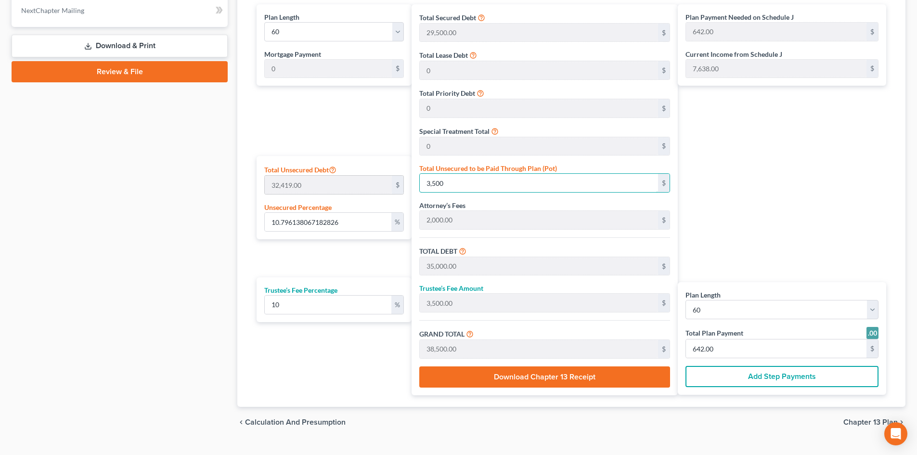
type input "6,650.00"
type input "73,150.00"
type input "1,219.00"
type input "35,000"
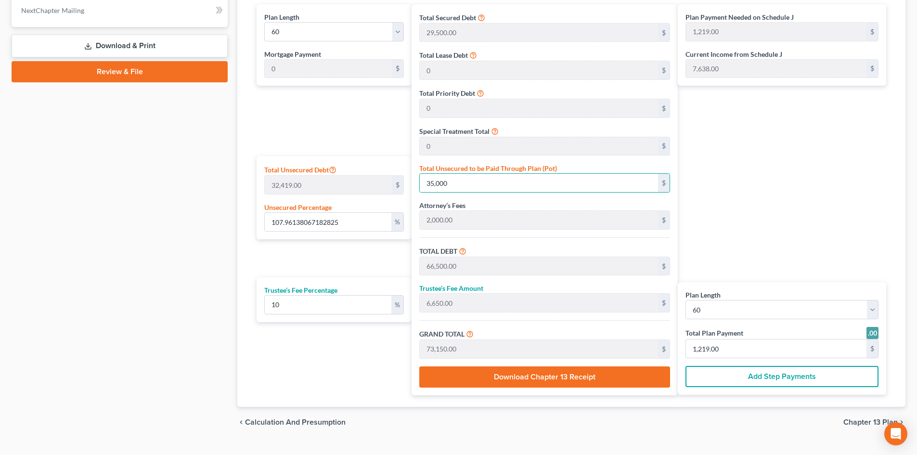
click at [762, 184] on div "Plan Payment Needed on Schedule J 1,219.00 $ Current Income from Schedule J 7,6…" at bounding box center [784, 199] width 213 height 391
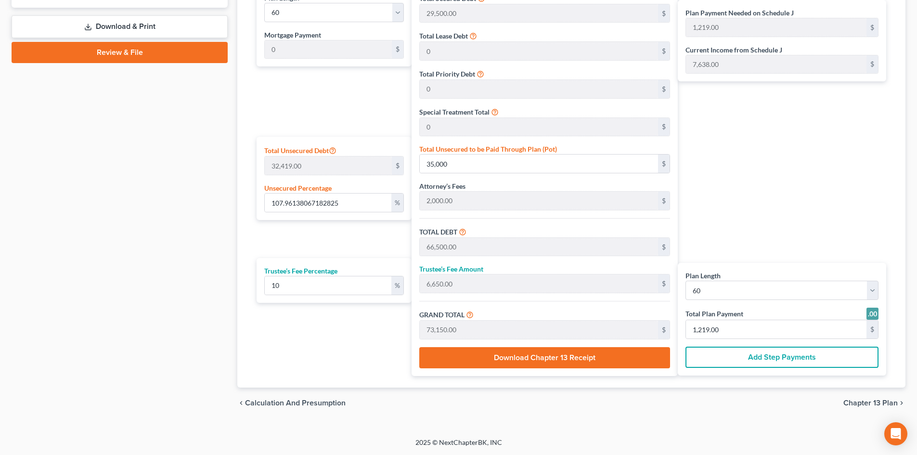
click at [861, 401] on span "Chapter 13 Plan" at bounding box center [870, 403] width 54 height 8
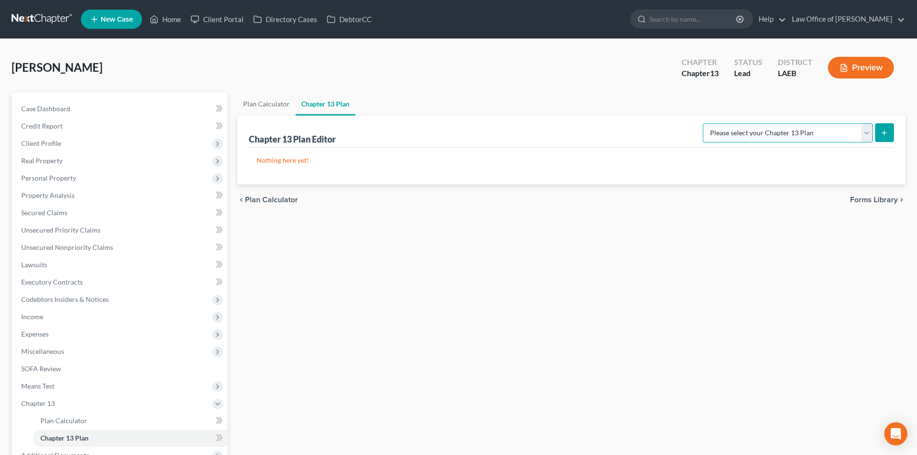
click at [793, 126] on select "Please select your Chapter 13 Plan Eastern District of Louisiana Eastern Distri…" at bounding box center [788, 132] width 170 height 19
select select "2"
click at [703, 123] on select "Please select your Chapter 13 Plan Eastern District of Louisiana Eastern Distri…" at bounding box center [788, 132] width 170 height 19
click at [883, 133] on line "submit" at bounding box center [884, 133] width 4 height 0
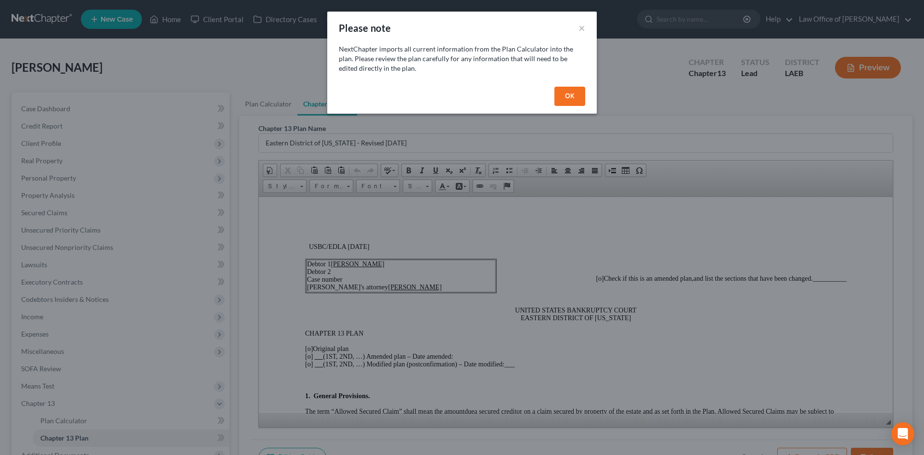
click at [577, 97] on button "OK" at bounding box center [569, 96] width 31 height 19
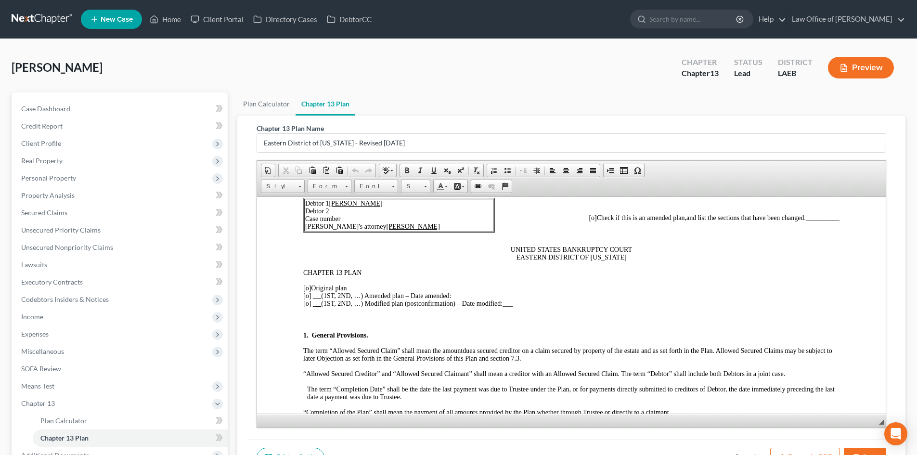
scroll to position [96, 0]
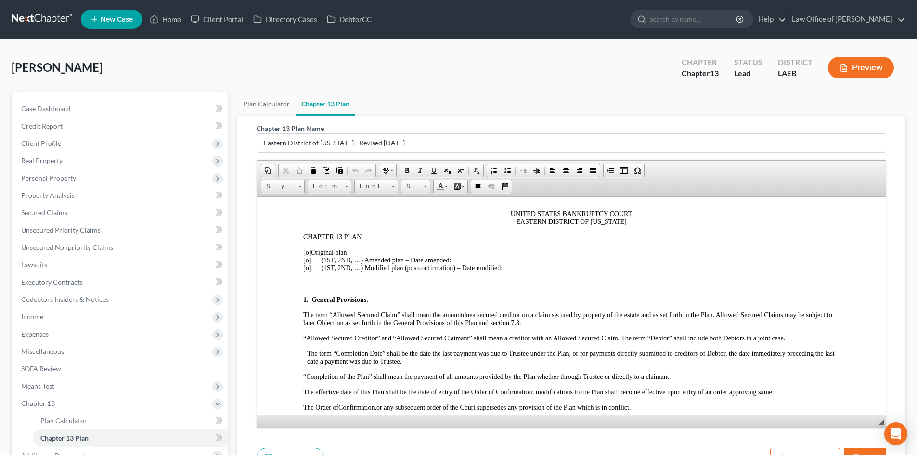
click at [309, 251] on span "[o]" at bounding box center [307, 251] width 8 height 7
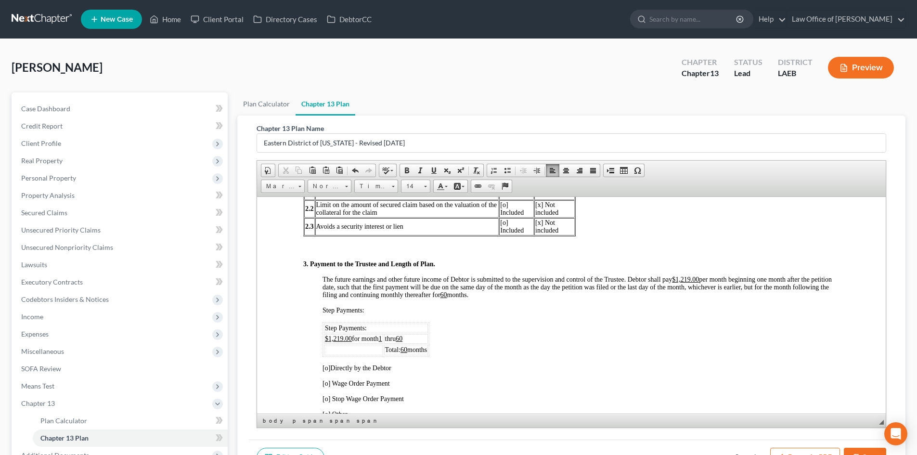
scroll to position [577, 0]
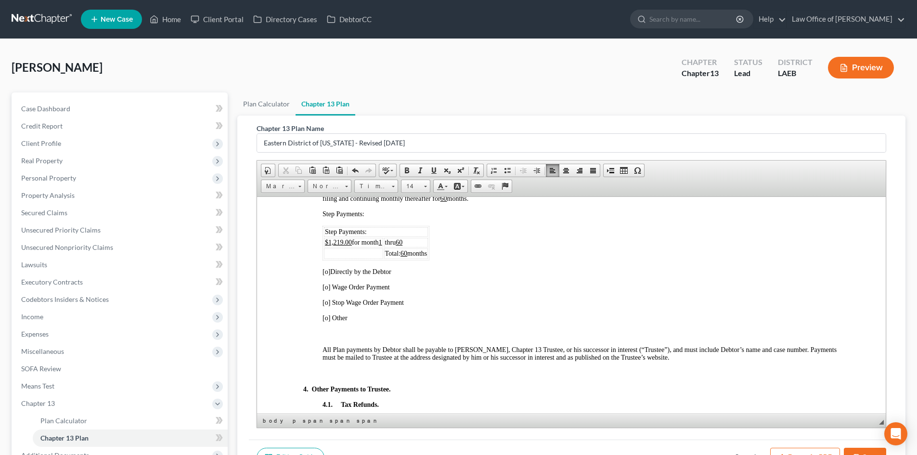
drag, startPoint x: 327, startPoint y: 271, endPoint x: 375, endPoint y: 307, distance: 59.9
click at [329, 272] on span "[o]" at bounding box center [326, 271] width 8 height 7
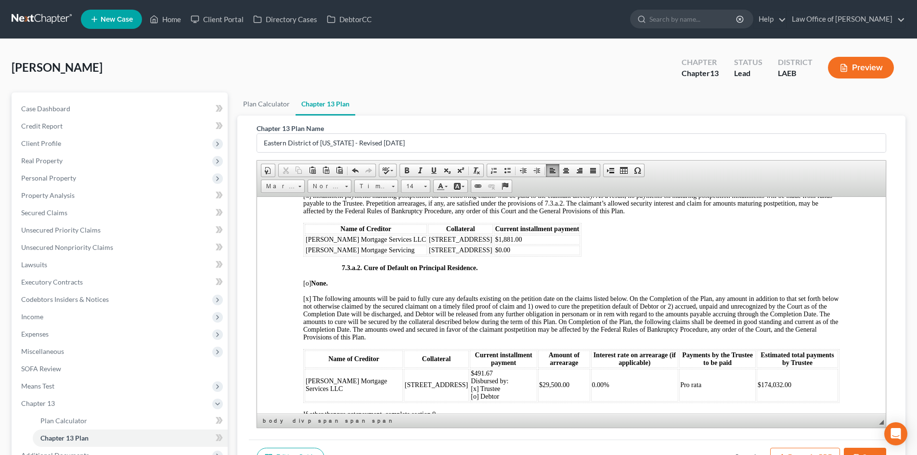
scroll to position [2117, 0]
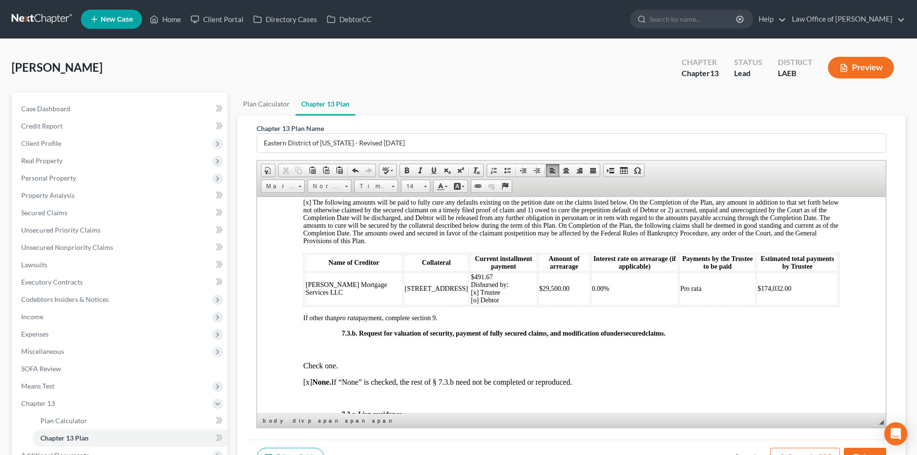
click at [471, 298] on span "$491.67 Disbursed by: [x] Trustee [o] Debtor" at bounding box center [490, 288] width 38 height 30
click at [801, 297] on td "$174,032.00" at bounding box center [796, 288] width 81 height 33
drag, startPoint x: 787, startPoint y: 297, endPoint x: 746, endPoint y: 296, distance: 40.9
click at [756, 296] on td "$174,032.00" at bounding box center [796, 288] width 81 height 33
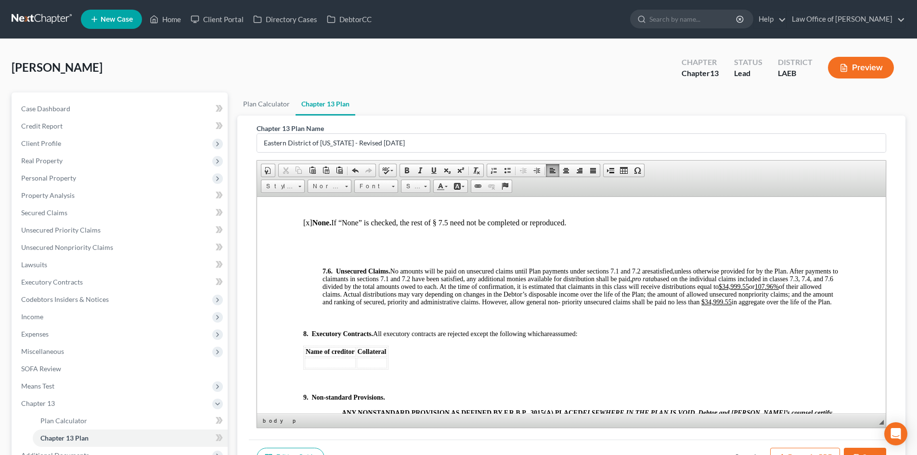
scroll to position [2983, 0]
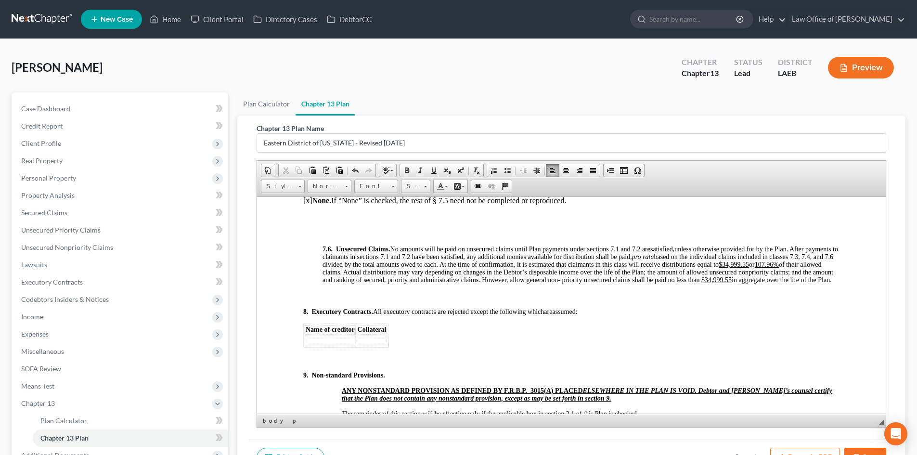
drag, startPoint x: 381, startPoint y: 280, endPoint x: 428, endPoint y: 313, distance: 58.1
click at [755, 268] on u "107.96%" at bounding box center [767, 263] width 24 height 7
click at [787, 283] on span "in aggregate over the life of the Plan." at bounding box center [770, 279] width 100 height 7
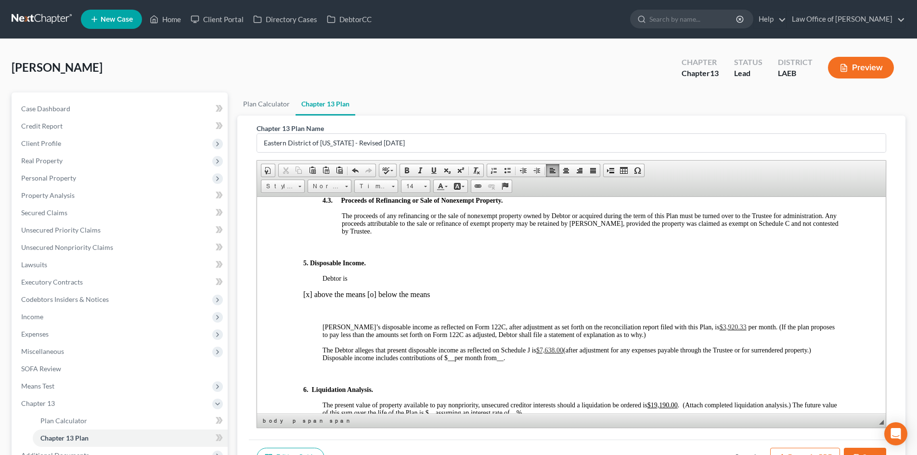
scroll to position [962, 0]
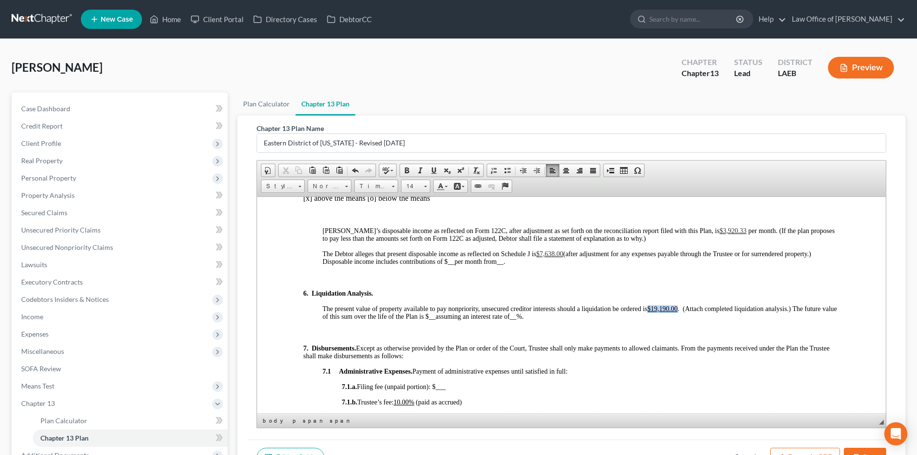
drag, startPoint x: 678, startPoint y: 307, endPoint x: 649, endPoint y: 308, distance: 29.4
click at [649, 308] on u "$19,190.00" at bounding box center [662, 308] width 30 height 7
copy u "$19,190.00"
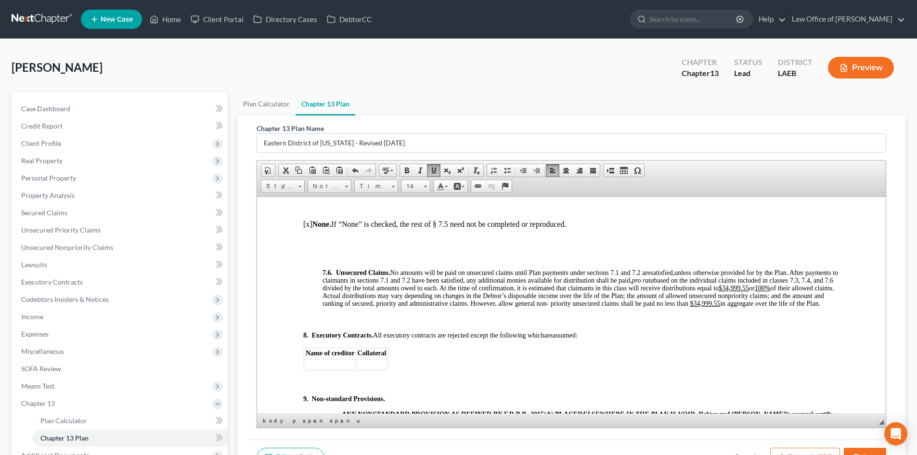
scroll to position [2983, 0]
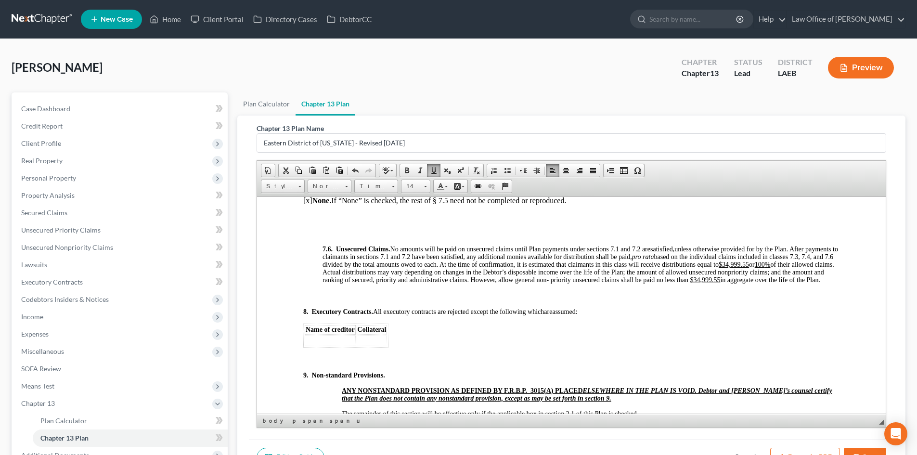
click at [749, 268] on u "$34,999.55" at bounding box center [733, 263] width 30 height 7
drag, startPoint x: 773, startPoint y: 287, endPoint x: 750, endPoint y: 288, distance: 23.1
click at [720, 283] on u "$34,999.55" at bounding box center [705, 279] width 30 height 7
click at [680, 315] on p "8. Executory Contracts. All executory contracts are rejected except the followi…" at bounding box center [571, 311] width 536 height 8
drag, startPoint x: 751, startPoint y: 289, endPoint x: 748, endPoint y: 295, distance: 6.5
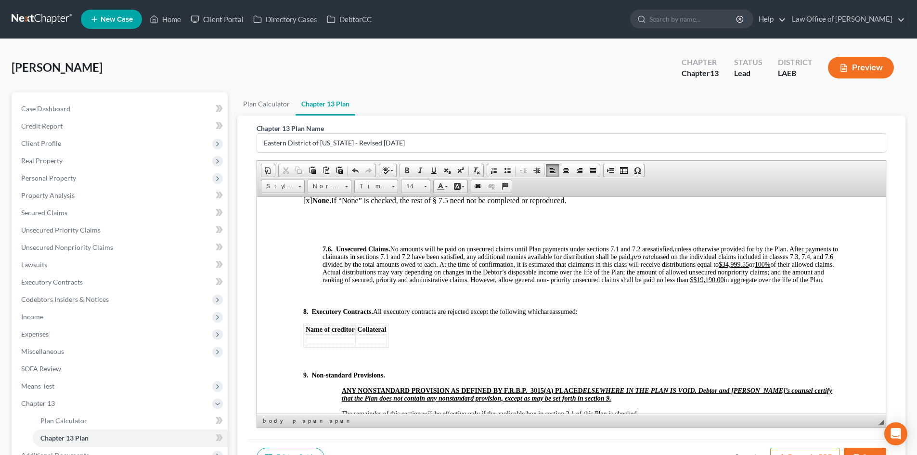
click at [723, 283] on u "$ $19,190.00" at bounding box center [707, 279] width 34 height 7
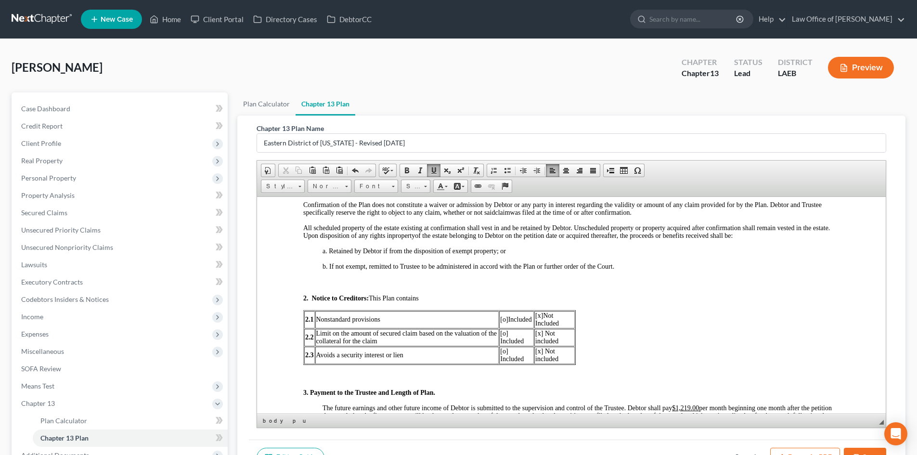
scroll to position [385, 0]
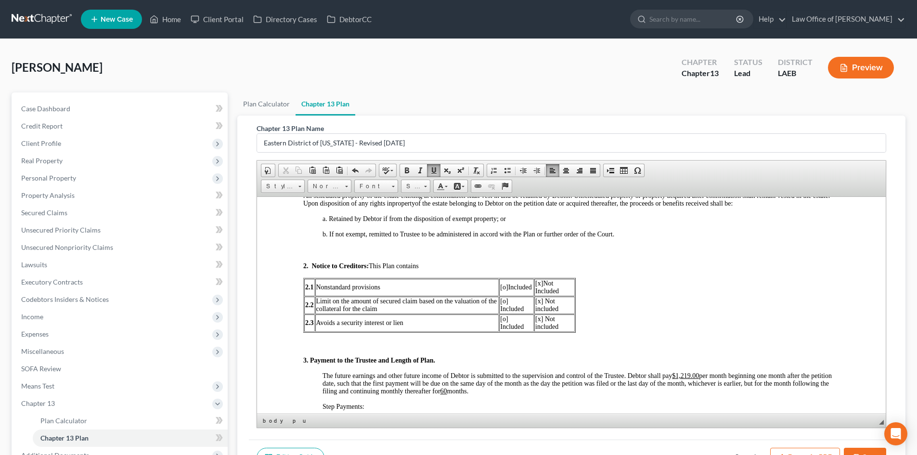
click at [503, 288] on span "[o]" at bounding box center [504, 286] width 8 height 7
click at [538, 283] on span "[x]" at bounding box center [539, 282] width 8 height 7
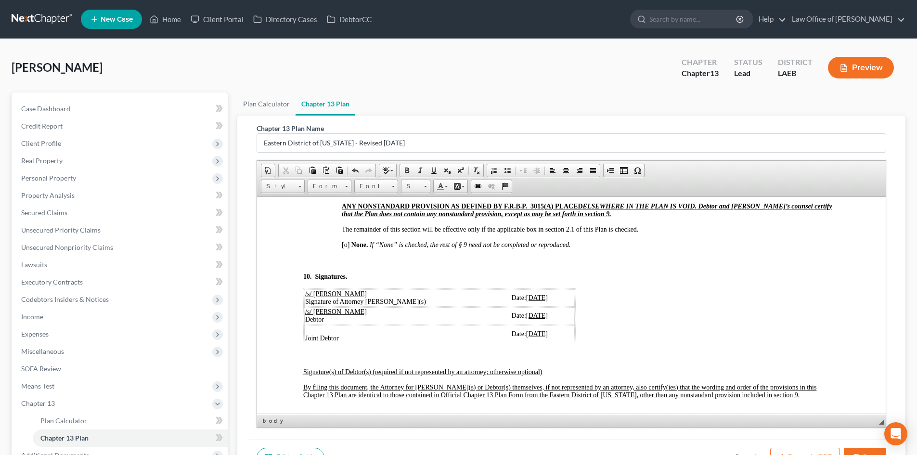
scroll to position [3071, 0]
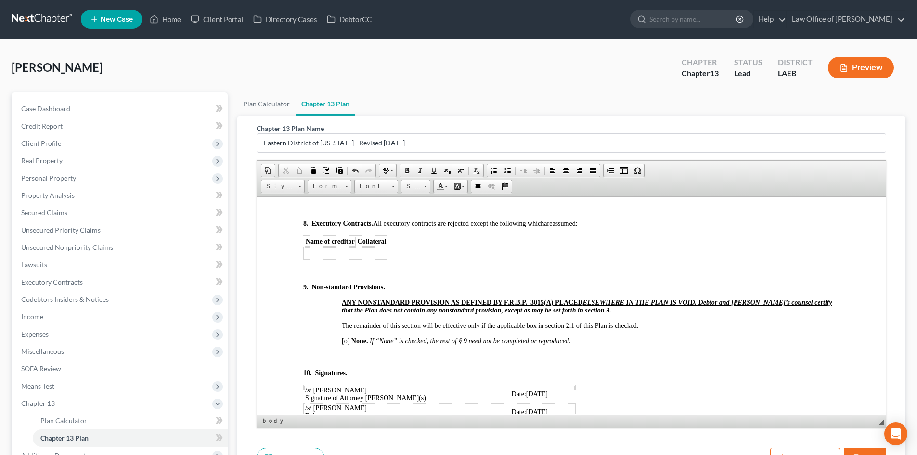
click at [368, 361] on p at bounding box center [571, 356] width 536 height 9
click at [592, 361] on p at bounding box center [571, 356] width 536 height 9
drag, startPoint x: 588, startPoint y: 359, endPoint x: 341, endPoint y: 357, distance: 247.8
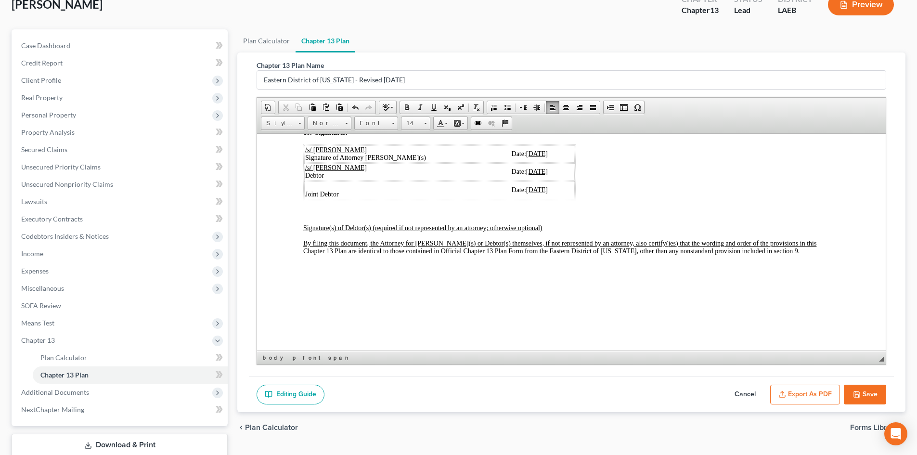
scroll to position [96, 0]
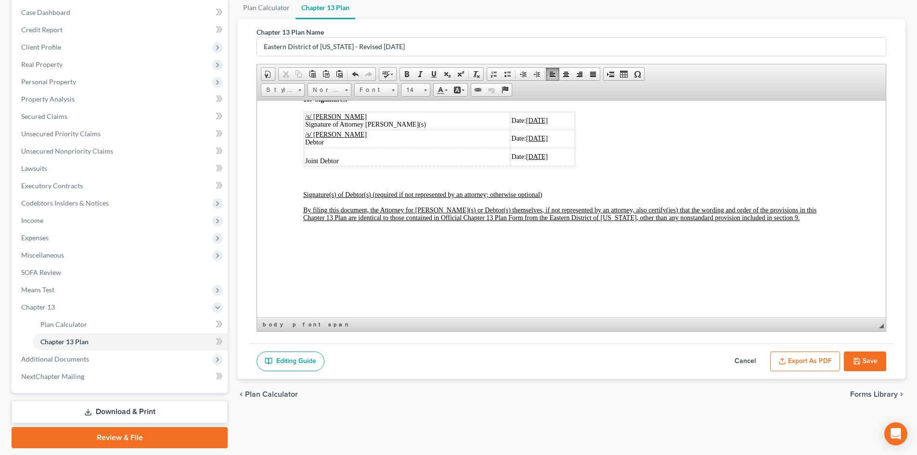
click at [877, 365] on button "Save" at bounding box center [865, 361] width 42 height 20
select select "2"
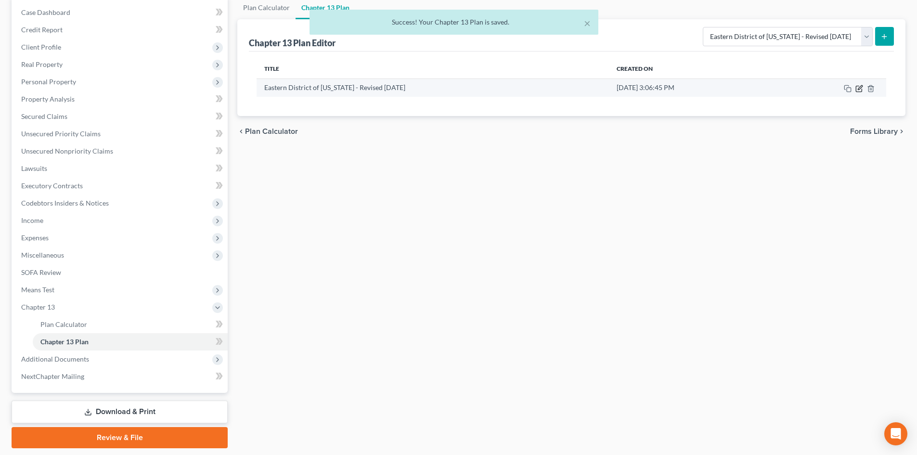
click at [858, 90] on icon "button" at bounding box center [859, 87] width 4 height 4
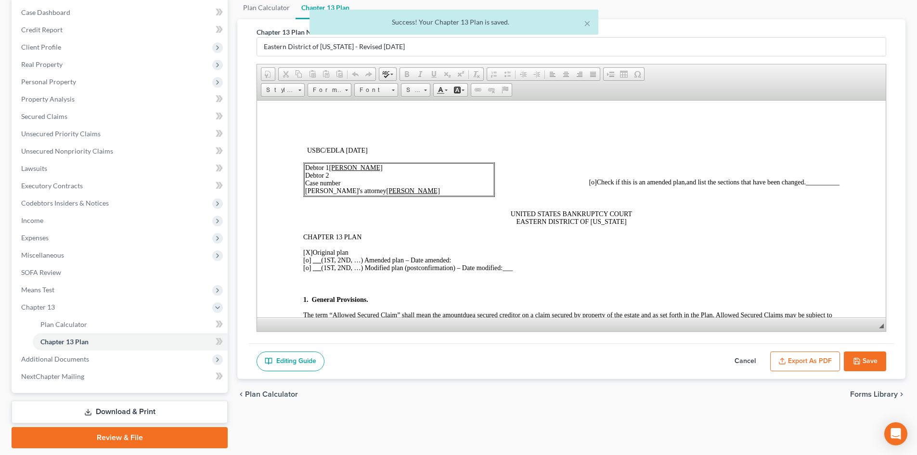
scroll to position [0, 0]
click at [788, 359] on button "Export as PDF" at bounding box center [805, 361] width 70 height 20
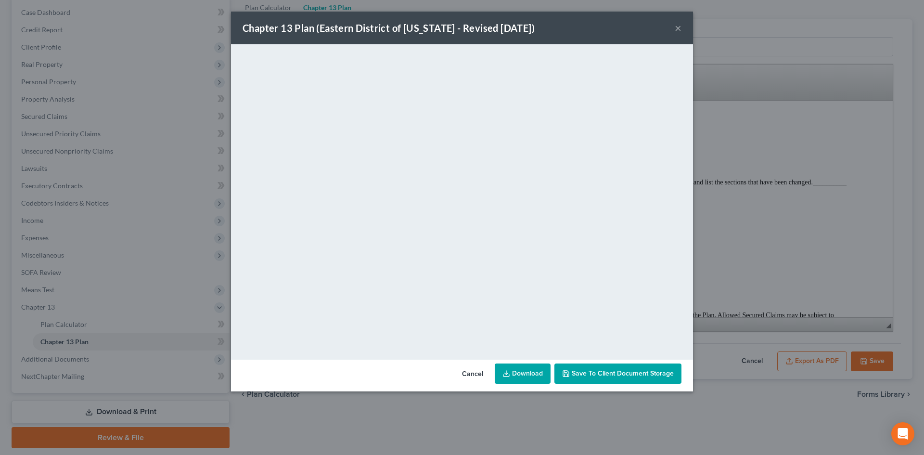
click at [522, 371] on link "Download" at bounding box center [523, 373] width 56 height 20
click at [678, 29] on button "×" at bounding box center [678, 28] width 7 height 12
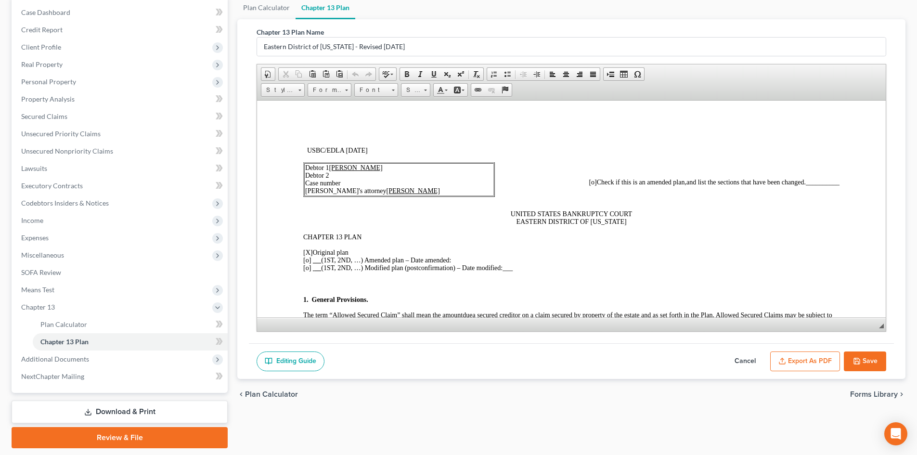
click at [118, 415] on link "Download & Print" at bounding box center [120, 411] width 216 height 23
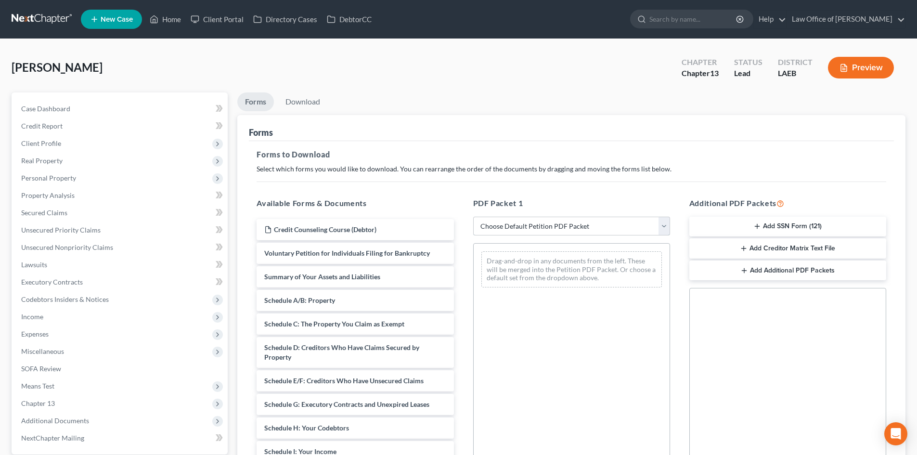
click at [514, 223] on select "Choose Default Petition PDF Packet Complete Bankruptcy Petition (all forms and …" at bounding box center [571, 226] width 197 height 19
select select "0"
click at [473, 217] on select "Choose Default Petition PDF Packet Complete Bankruptcy Petition (all forms and …" at bounding box center [571, 226] width 197 height 19
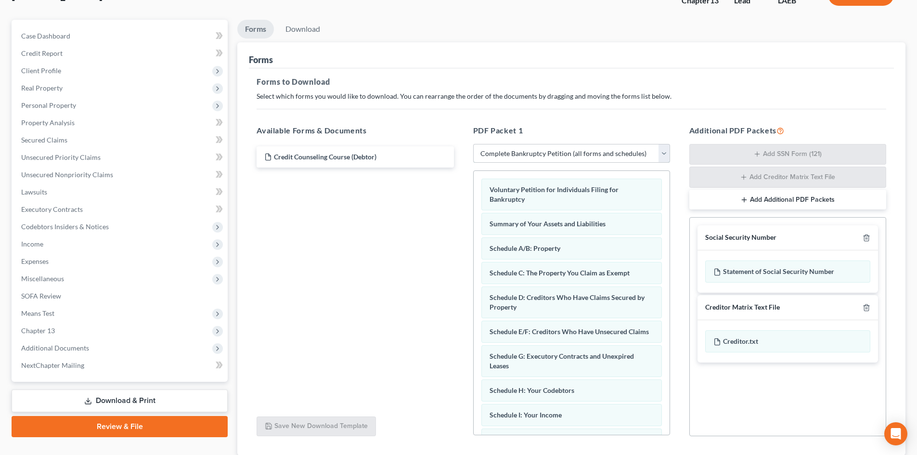
scroll to position [96, 0]
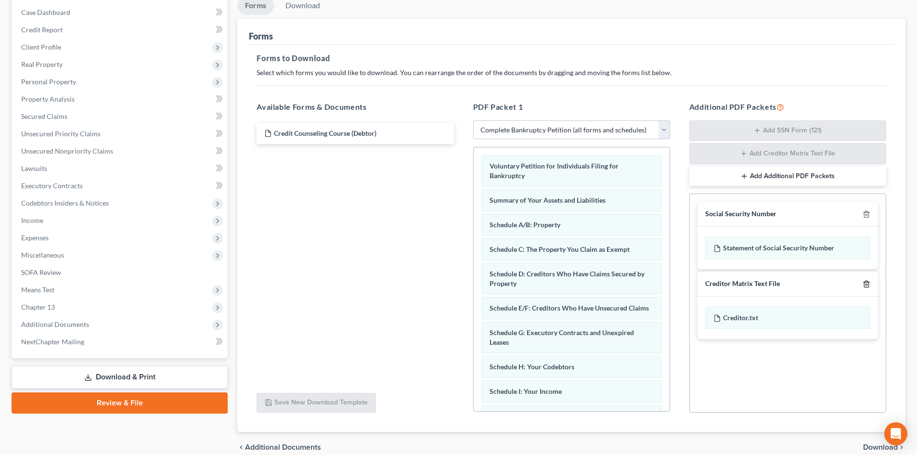
click at [864, 285] on icon "button" at bounding box center [866, 284] width 4 height 6
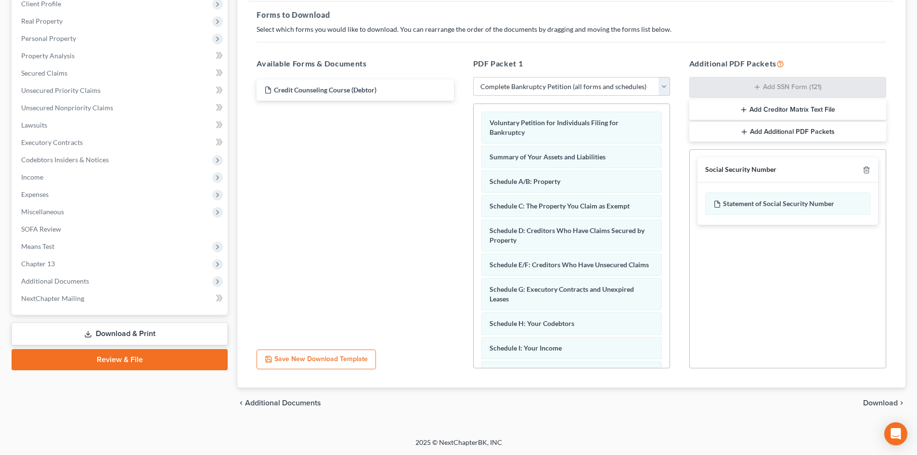
click at [878, 406] on span "Download" at bounding box center [880, 403] width 35 height 8
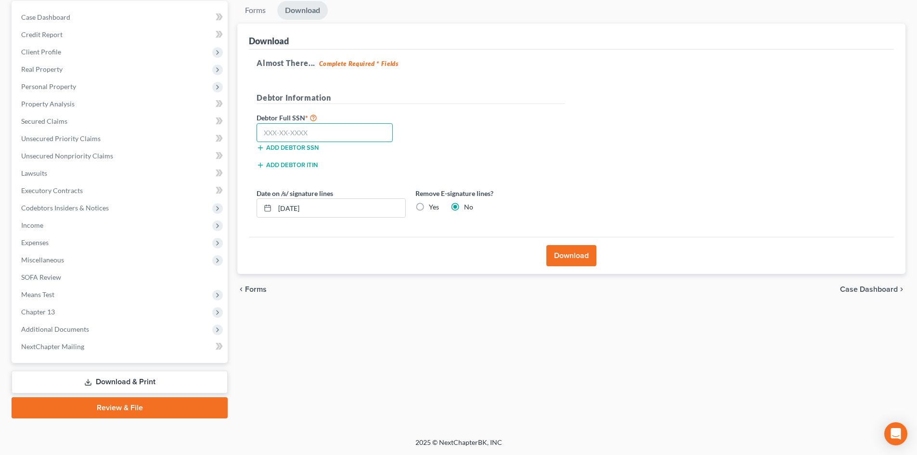
click at [321, 135] on input "text" at bounding box center [324, 132] width 136 height 19
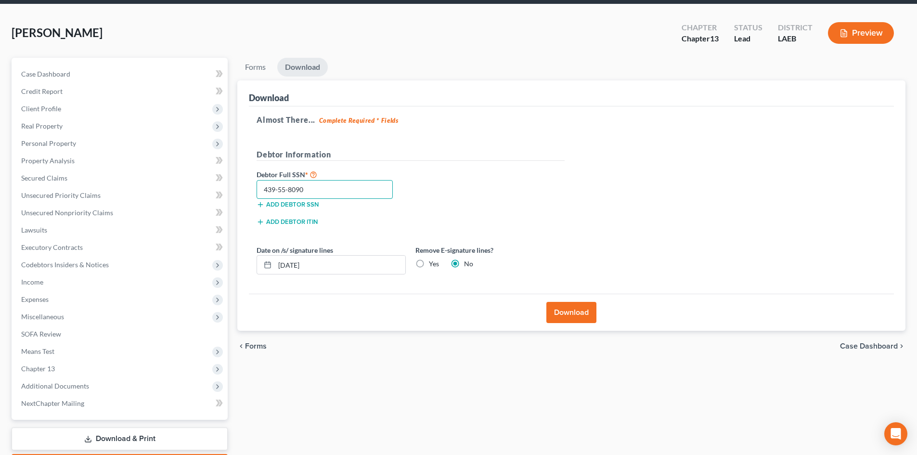
scroll to position [0, 0]
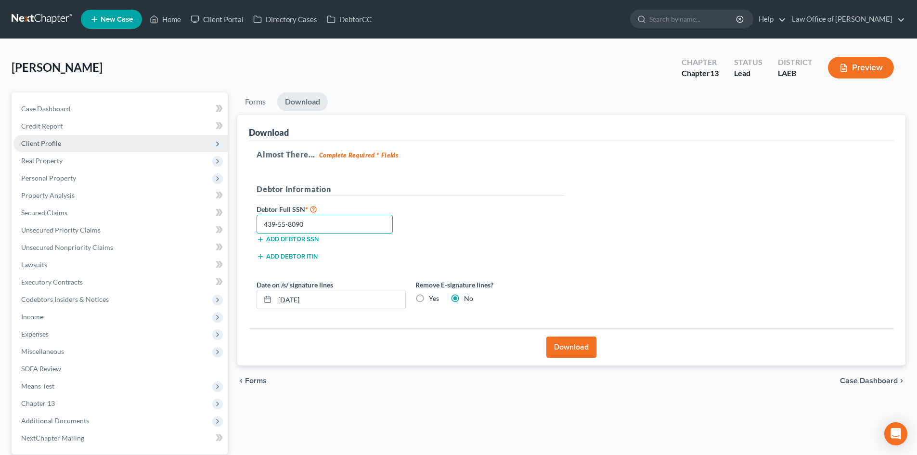
type input "439-55-8090"
click at [51, 147] on span "Client Profile" at bounding box center [41, 143] width 40 height 8
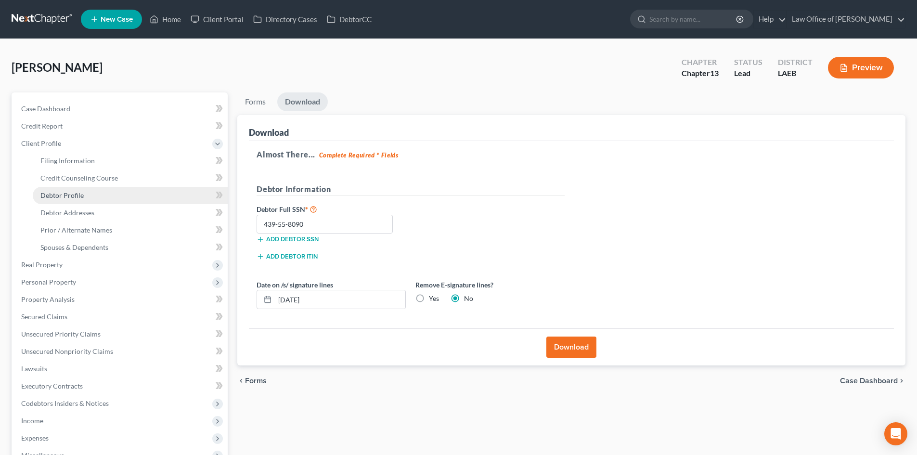
click at [67, 198] on span "Debtor Profile" at bounding box center [61, 195] width 43 height 8
select select "1"
select select "2"
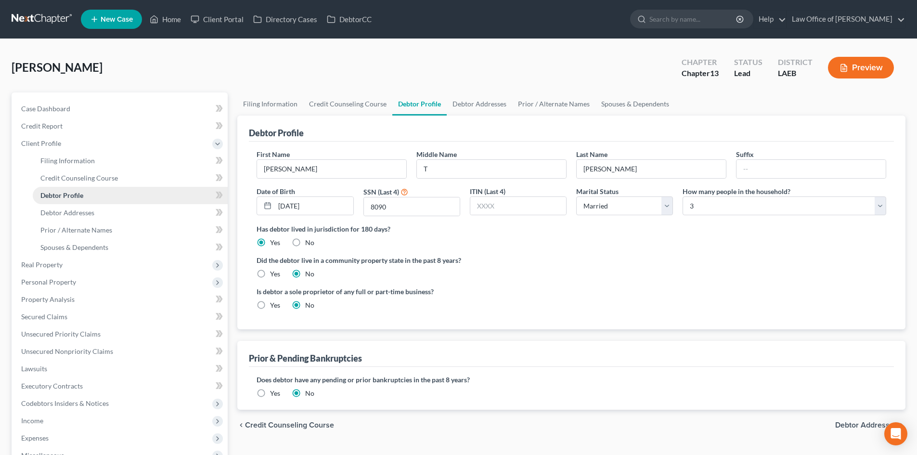
radio input "true"
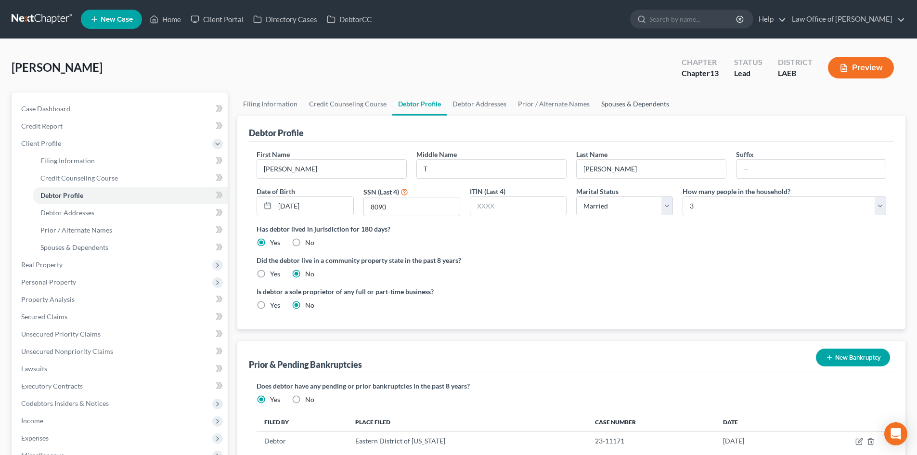
click at [627, 104] on link "Spouses & Dependents" at bounding box center [634, 103] width 79 height 23
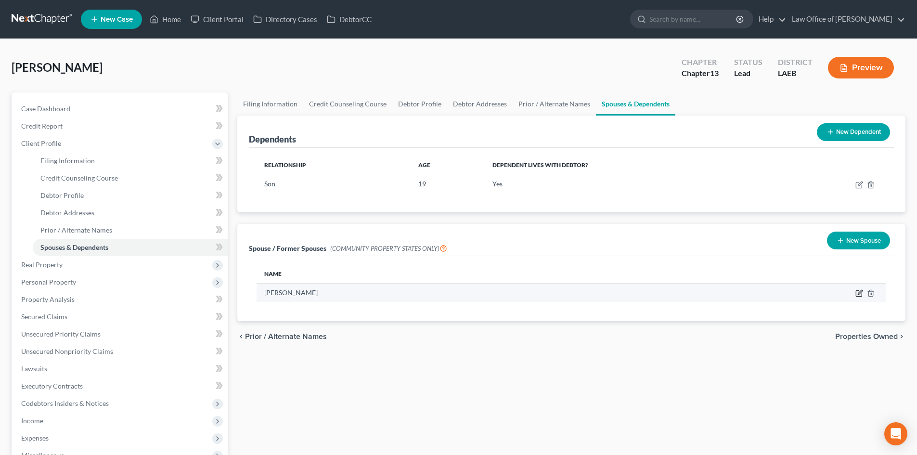
click at [857, 293] on icon "button" at bounding box center [859, 293] width 8 height 8
select select "4"
select select "19"
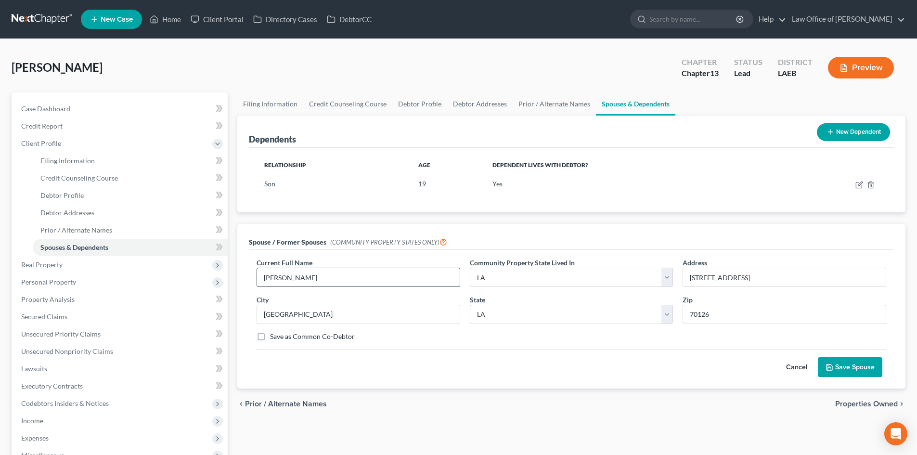
click at [385, 277] on input "[PERSON_NAME]" at bounding box center [358, 277] width 203 height 18
type input "Leoance Williams II"
click at [871, 365] on button "Save Spouse" at bounding box center [850, 367] width 64 height 20
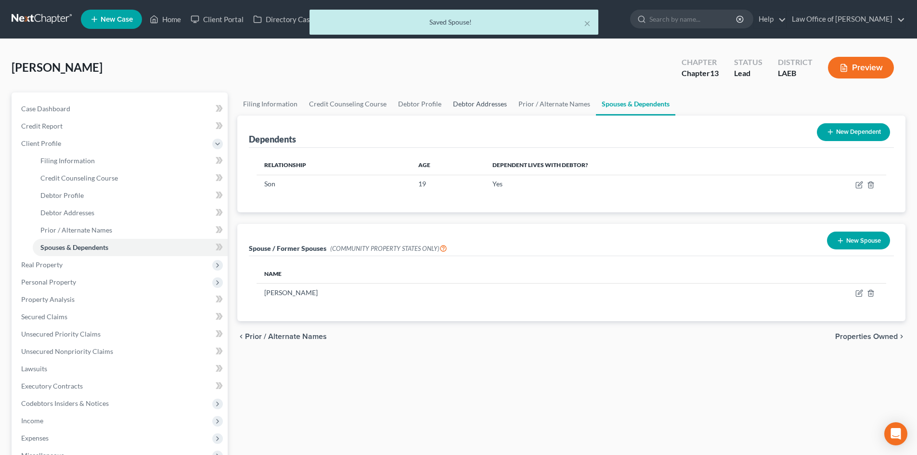
click at [479, 106] on link "Debtor Addresses" at bounding box center [479, 103] width 65 height 23
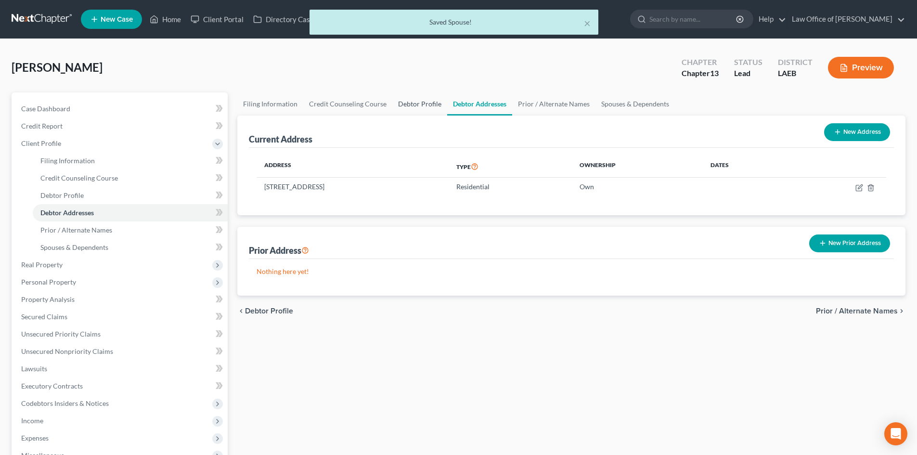
click at [423, 106] on link "Debtor Profile" at bounding box center [419, 103] width 55 height 23
select select "1"
select select "2"
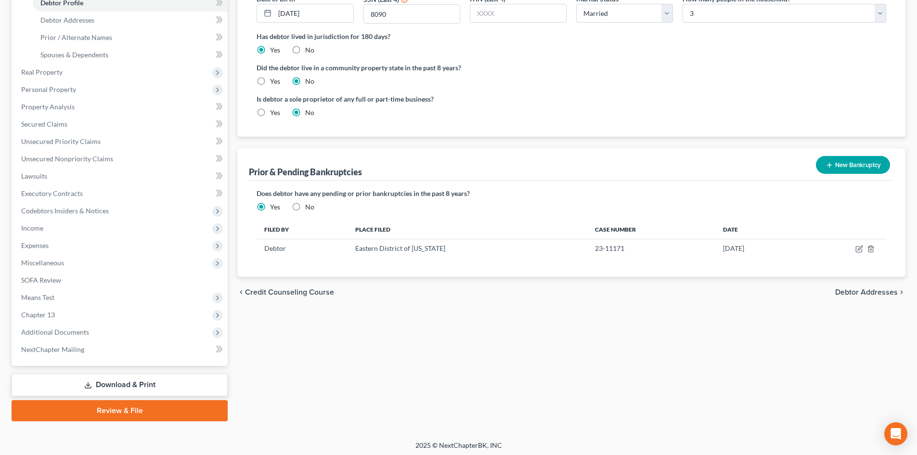
click at [85, 386] on icon at bounding box center [88, 387] width 6 height 2
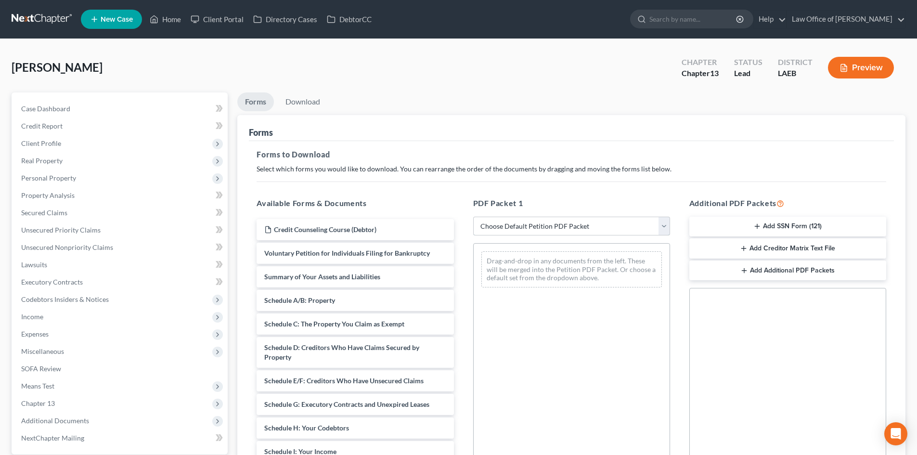
click at [633, 225] on select "Choose Default Petition PDF Packet Complete Bankruptcy Petition (all forms and …" at bounding box center [571, 226] width 197 height 19
select select "0"
click at [473, 217] on select "Choose Default Petition PDF Packet Complete Bankruptcy Petition (all forms and …" at bounding box center [571, 226] width 197 height 19
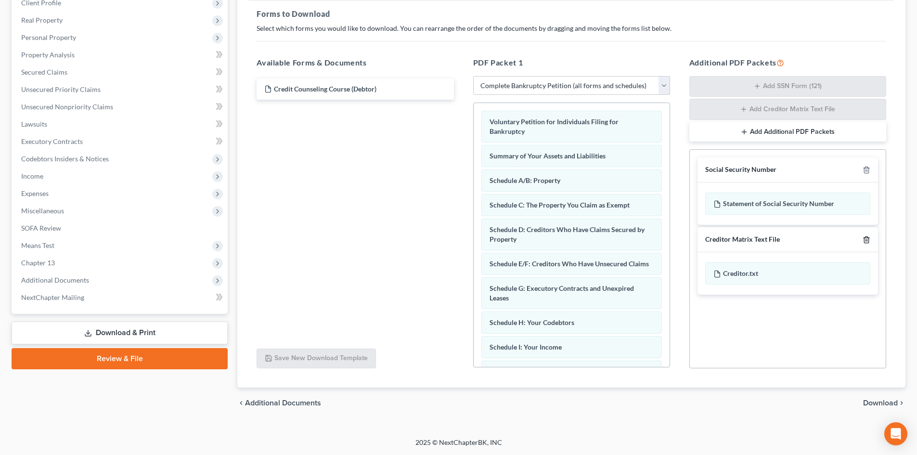
click at [870, 239] on icon "button" at bounding box center [866, 240] width 8 height 8
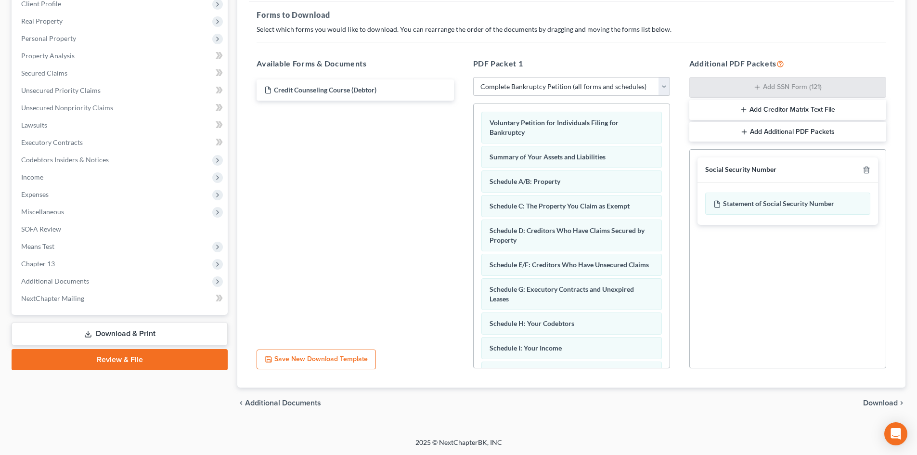
click at [885, 401] on span "Download" at bounding box center [880, 403] width 35 height 8
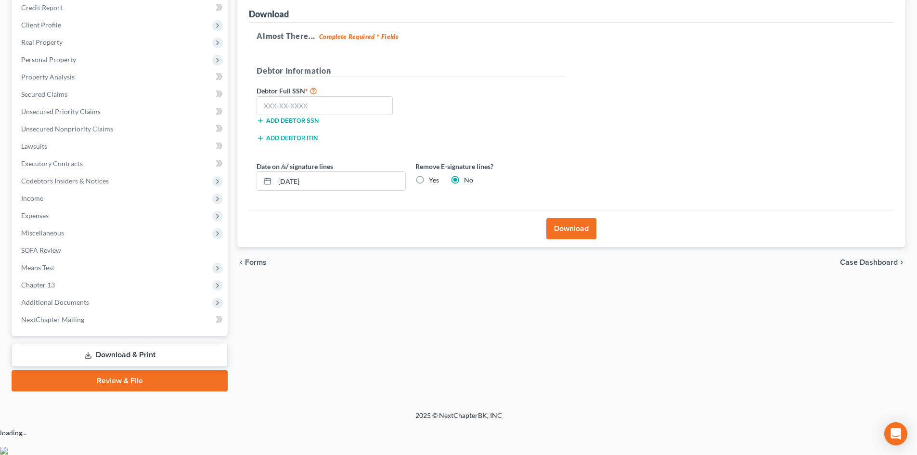
scroll to position [91, 0]
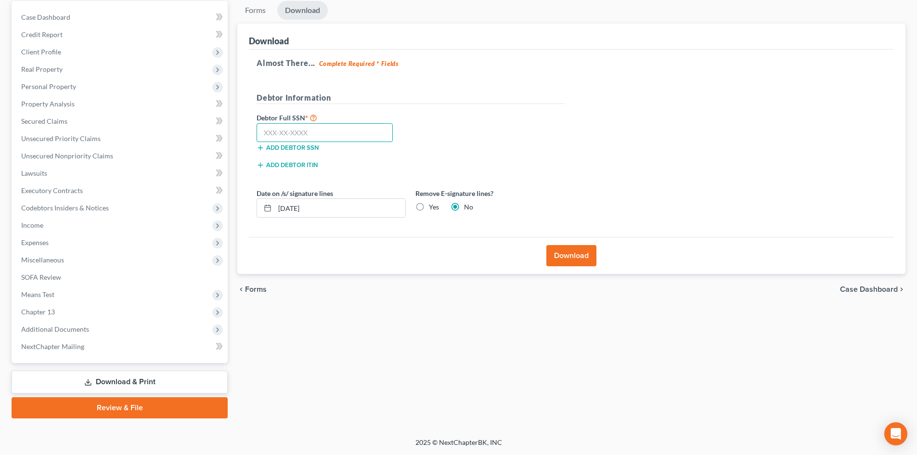
click at [316, 126] on input "text" at bounding box center [324, 132] width 136 height 19
type input "439-55-8090"
click at [583, 263] on button "Download" at bounding box center [571, 255] width 50 height 21
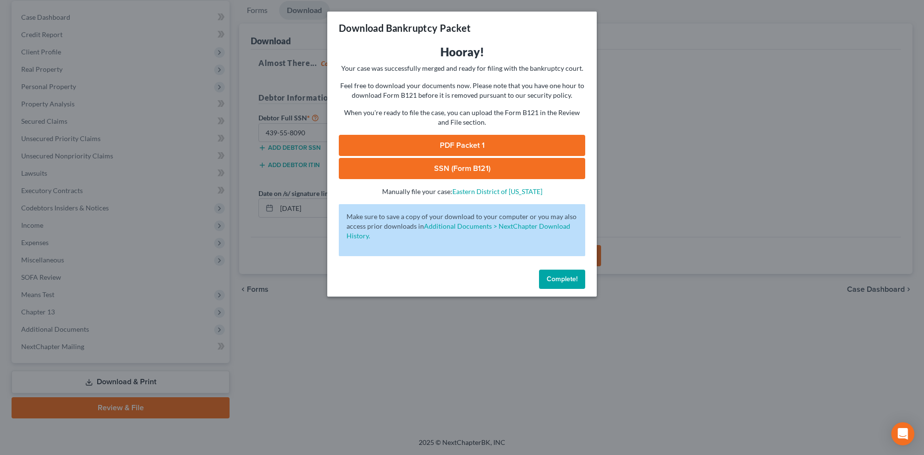
click at [446, 145] on link "PDF Packet 1" at bounding box center [462, 145] width 246 height 21
click at [472, 172] on link "SSN (Form B121)" at bounding box center [462, 168] width 246 height 21
click at [561, 278] on span "Complete!" at bounding box center [562, 279] width 31 height 8
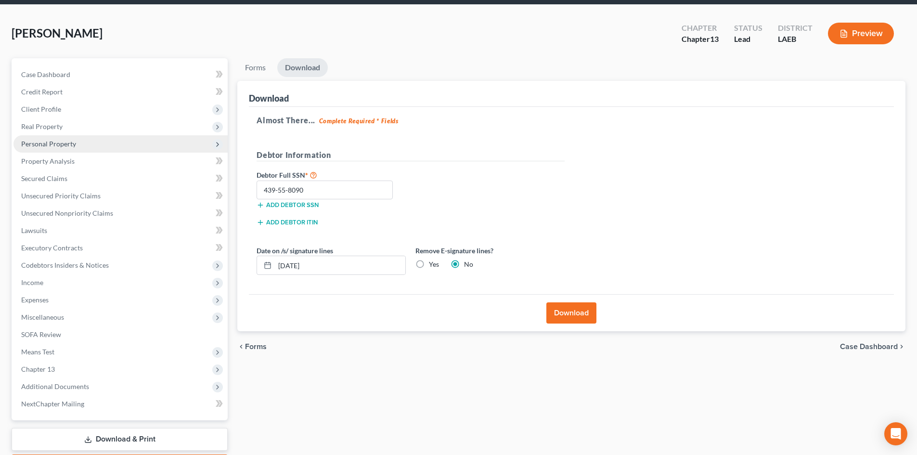
scroll to position [0, 0]
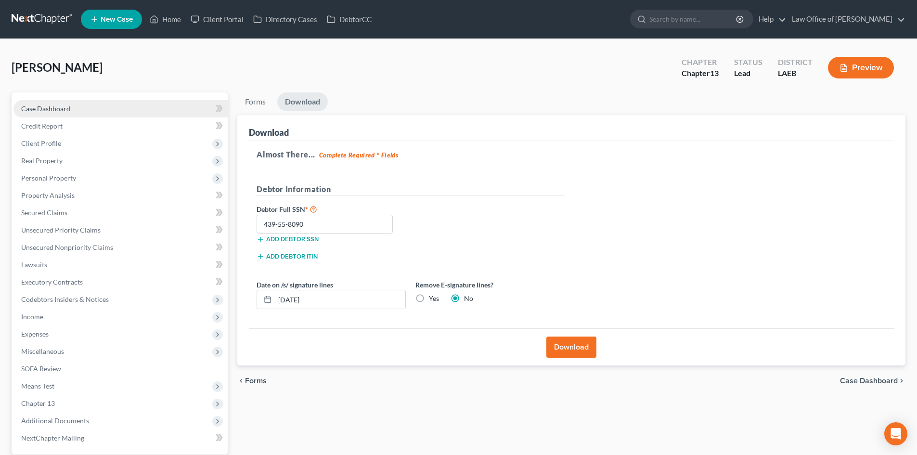
click at [53, 110] on span "Case Dashboard" at bounding box center [45, 108] width 49 height 8
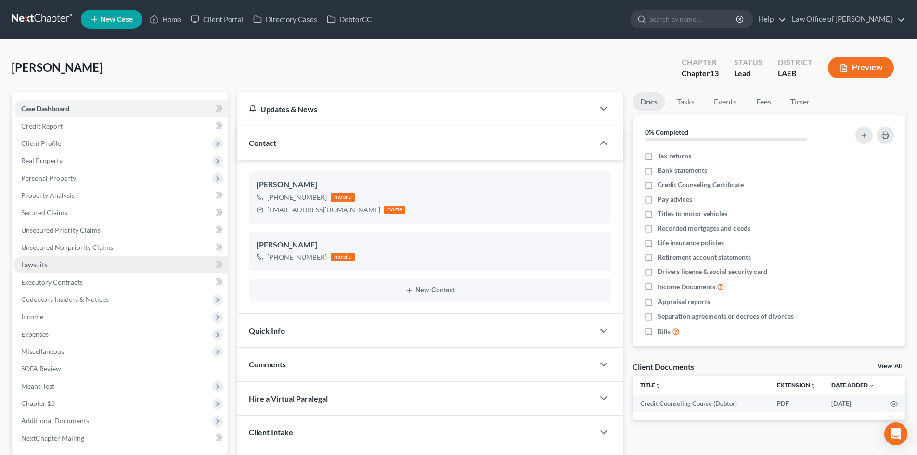
click at [99, 266] on link "Lawsuits" at bounding box center [120, 264] width 214 height 17
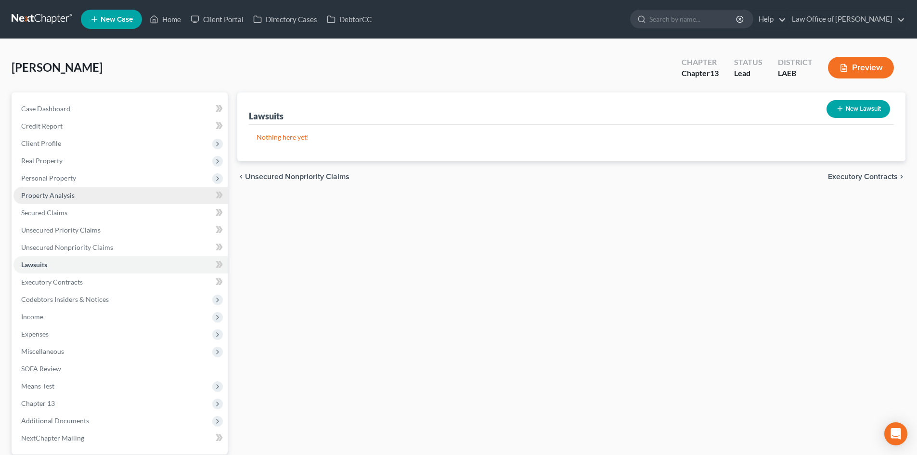
click at [46, 197] on span "Property Analysis" at bounding box center [47, 195] width 53 height 8
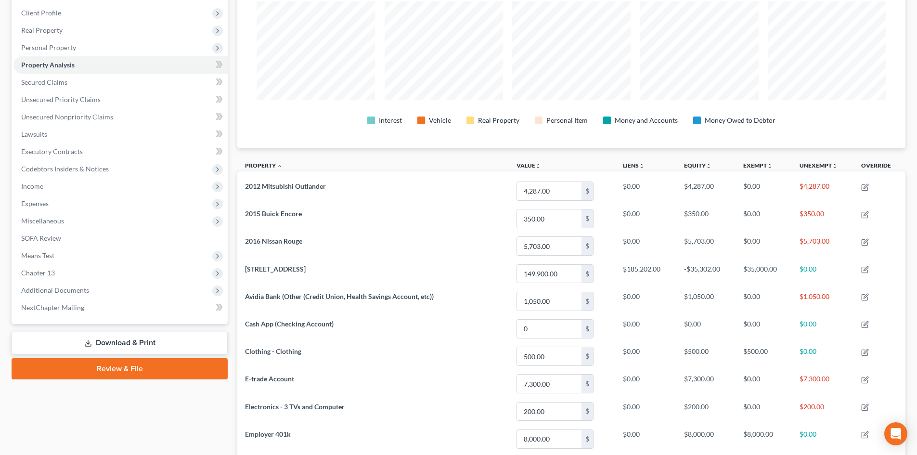
scroll to position [154, 0]
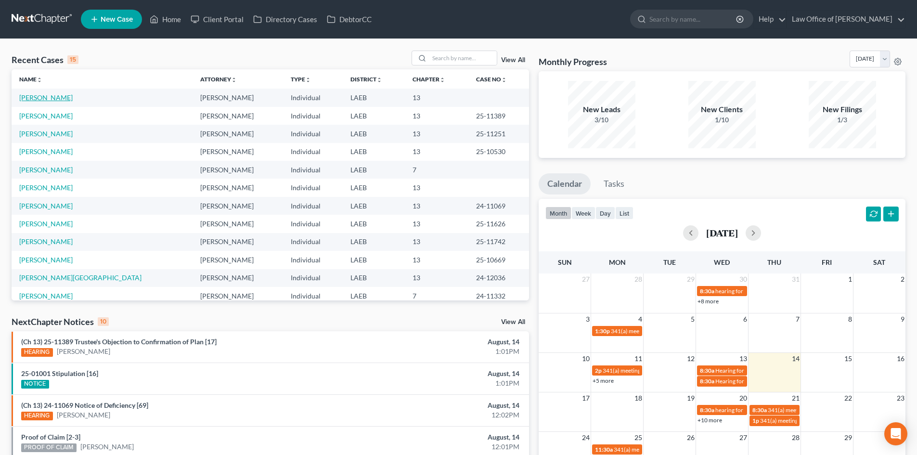
click at [33, 96] on link "[PERSON_NAME]" at bounding box center [45, 97] width 53 height 8
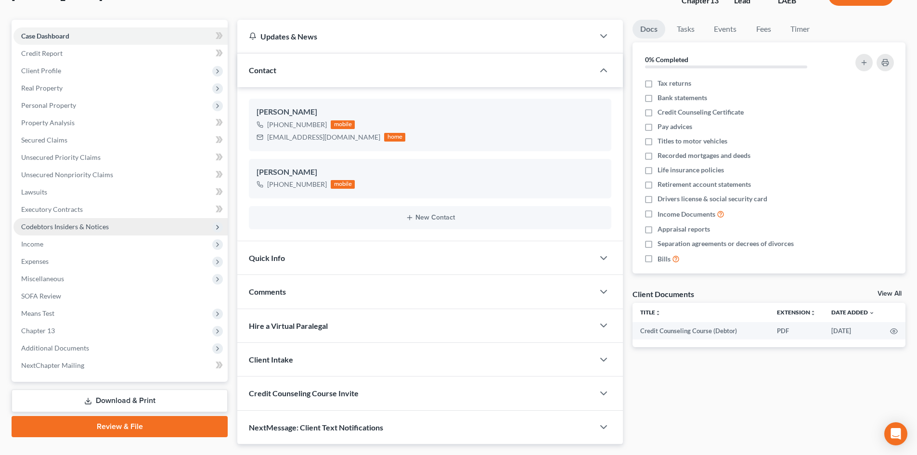
scroll to position [96, 0]
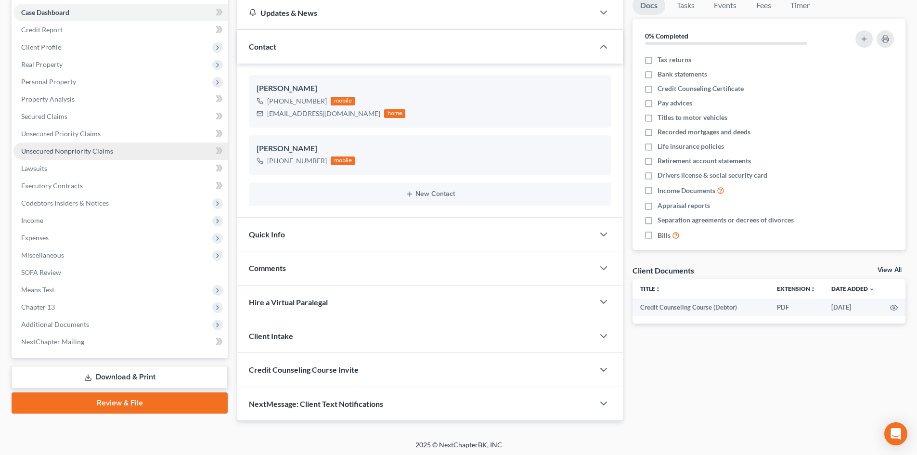
click at [67, 155] on link "Unsecured Nonpriority Claims" at bounding box center [120, 150] width 214 height 17
